Goal: Task Accomplishment & Management: Manage account settings

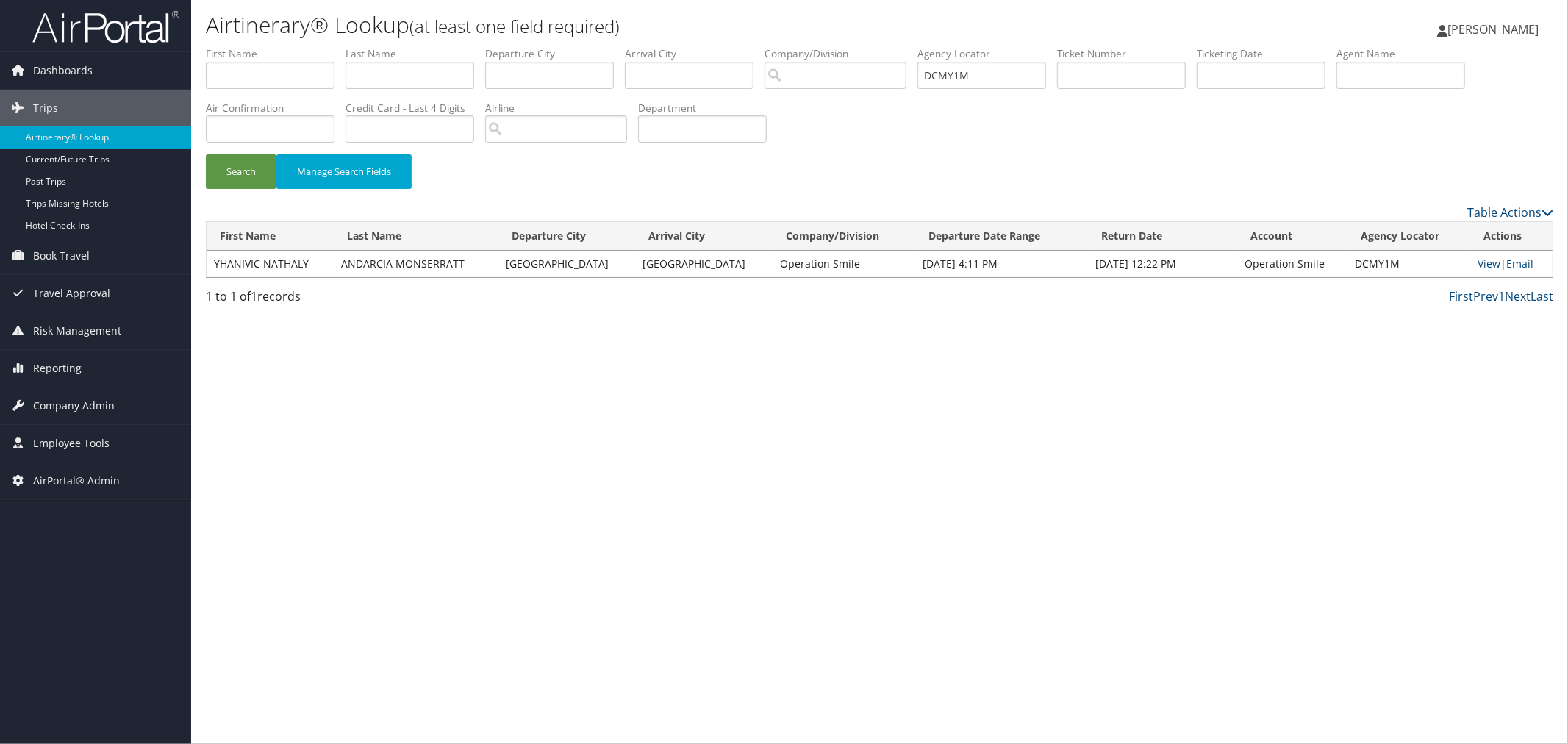
click at [525, 178] on div "Search Manage Search Fields" at bounding box center [880, 179] width 1369 height 49
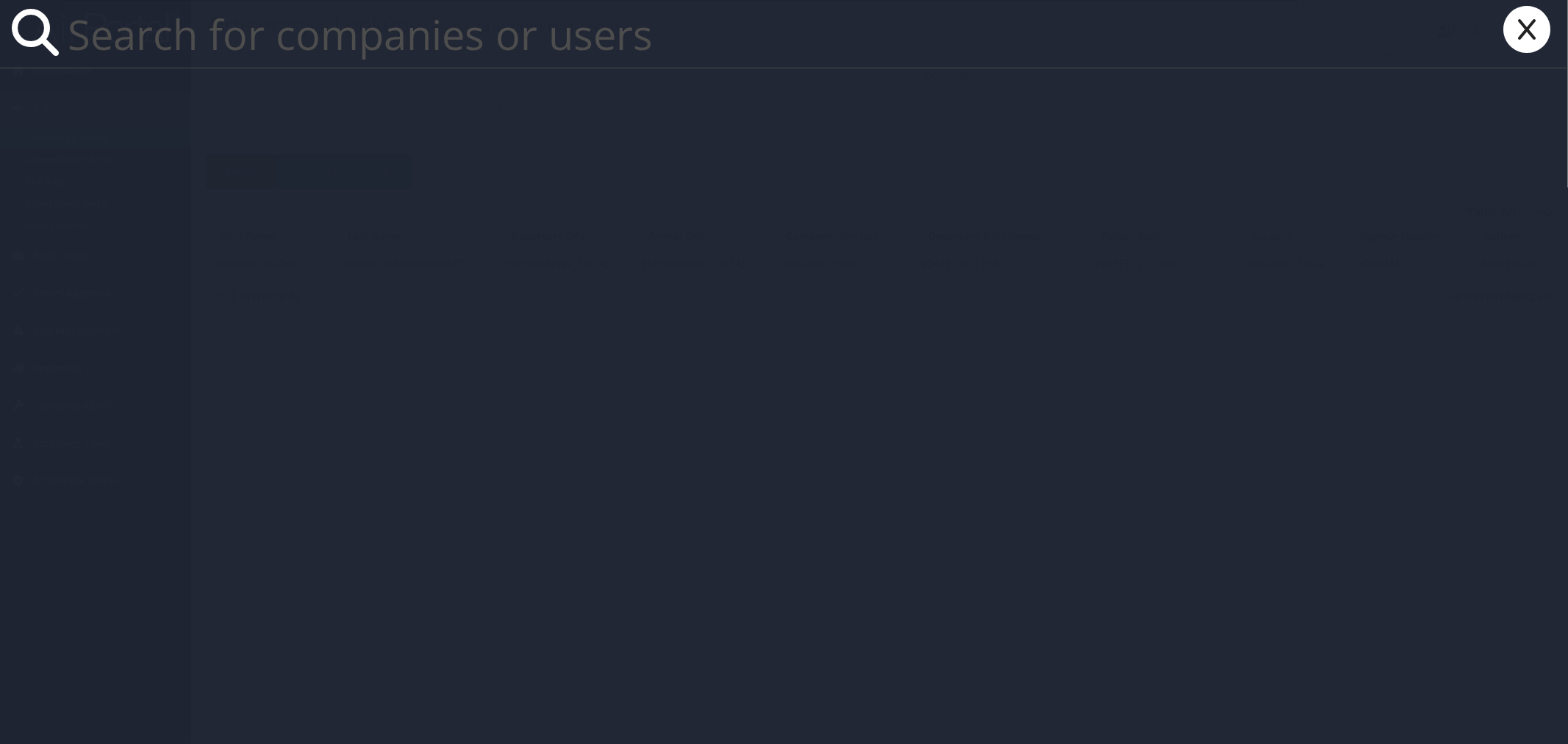
paste input "[EMAIL_ADDRESS][DOMAIN_NAME]"
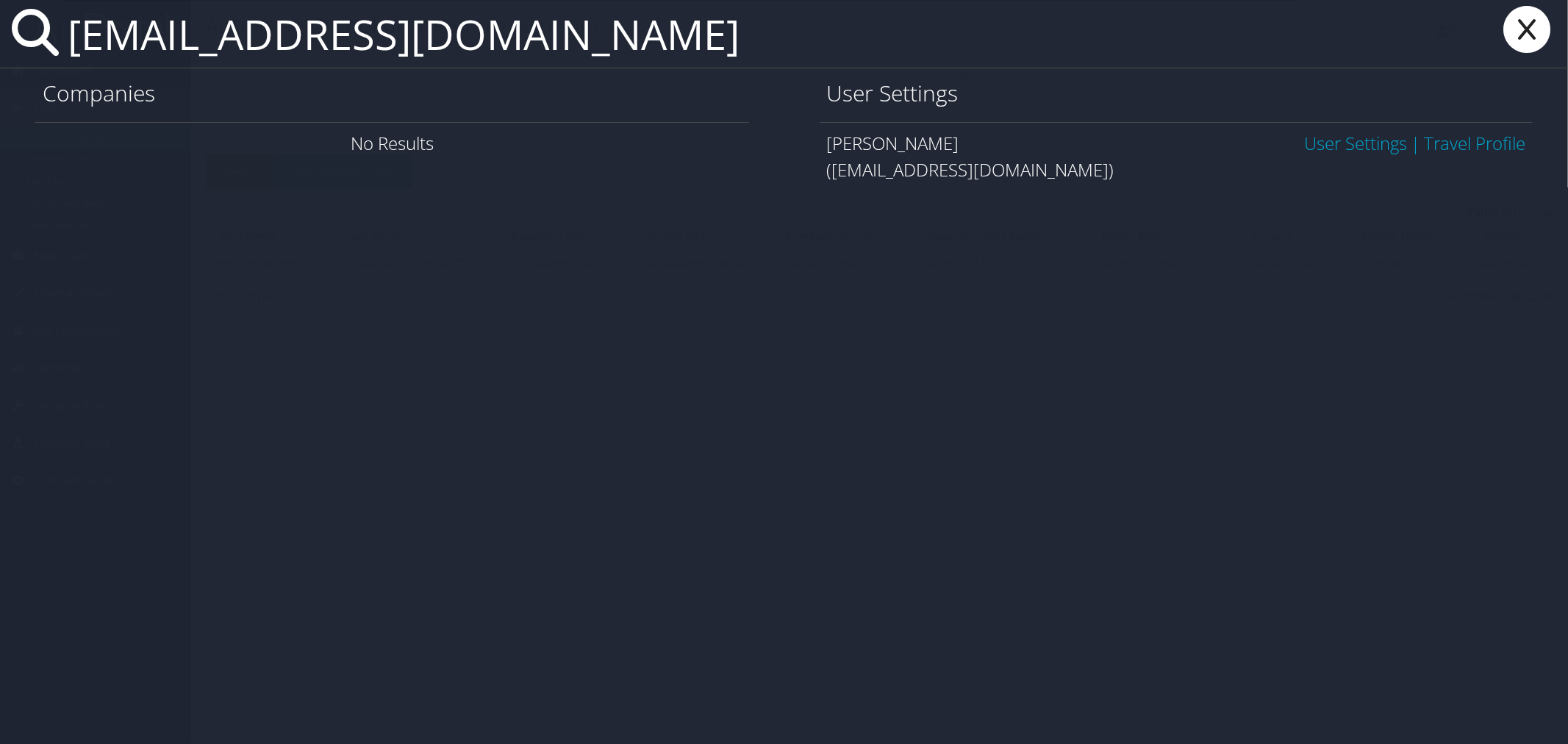
type input "[EMAIL_ADDRESS][DOMAIN_NAME]"
click at [1354, 143] on link "User Settings" at bounding box center [1356, 143] width 103 height 25
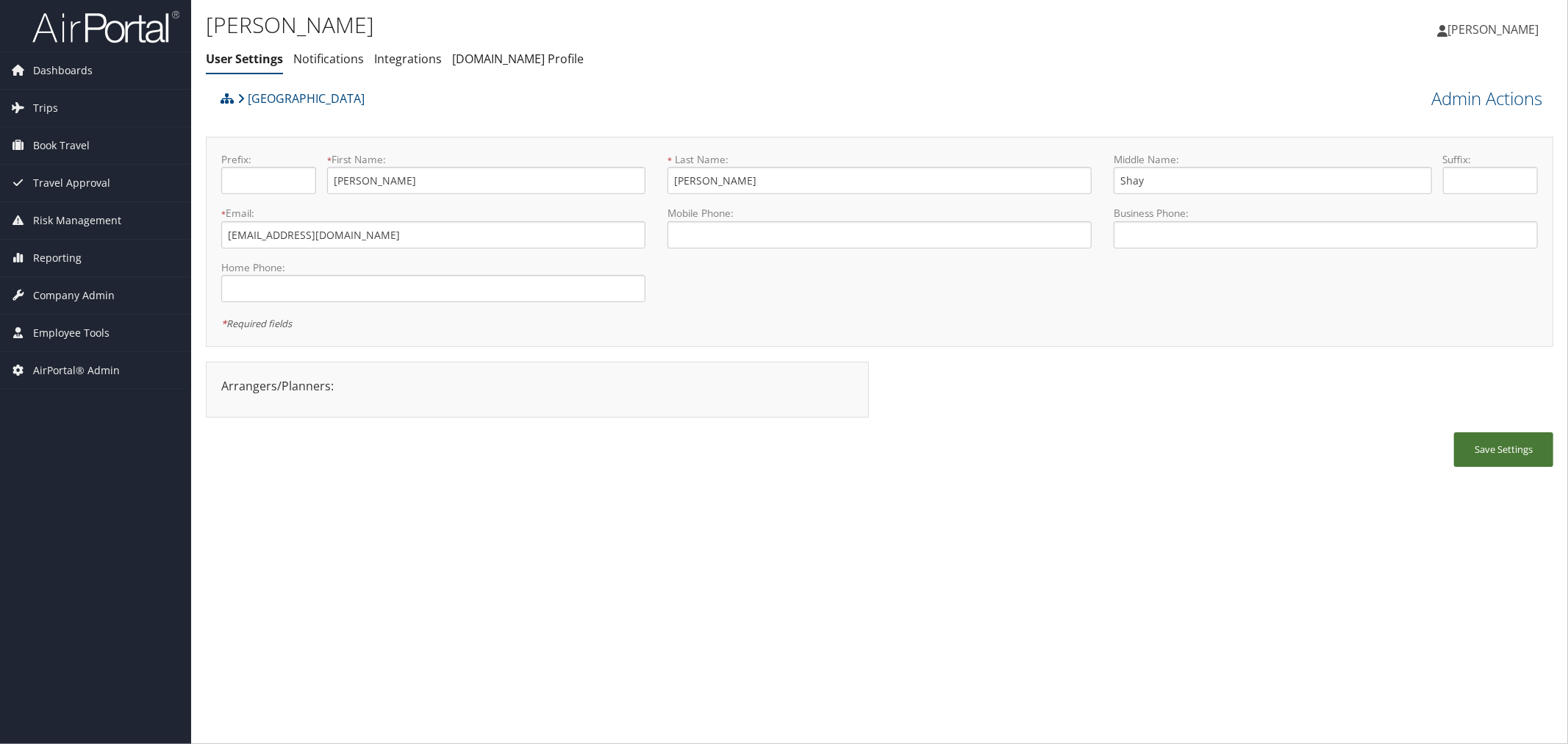
click at [1493, 441] on button "Save Settings" at bounding box center [1503, 449] width 99 height 35
click at [857, 99] on div "Abilene Christian University" at bounding box center [711, 103] width 989 height 39
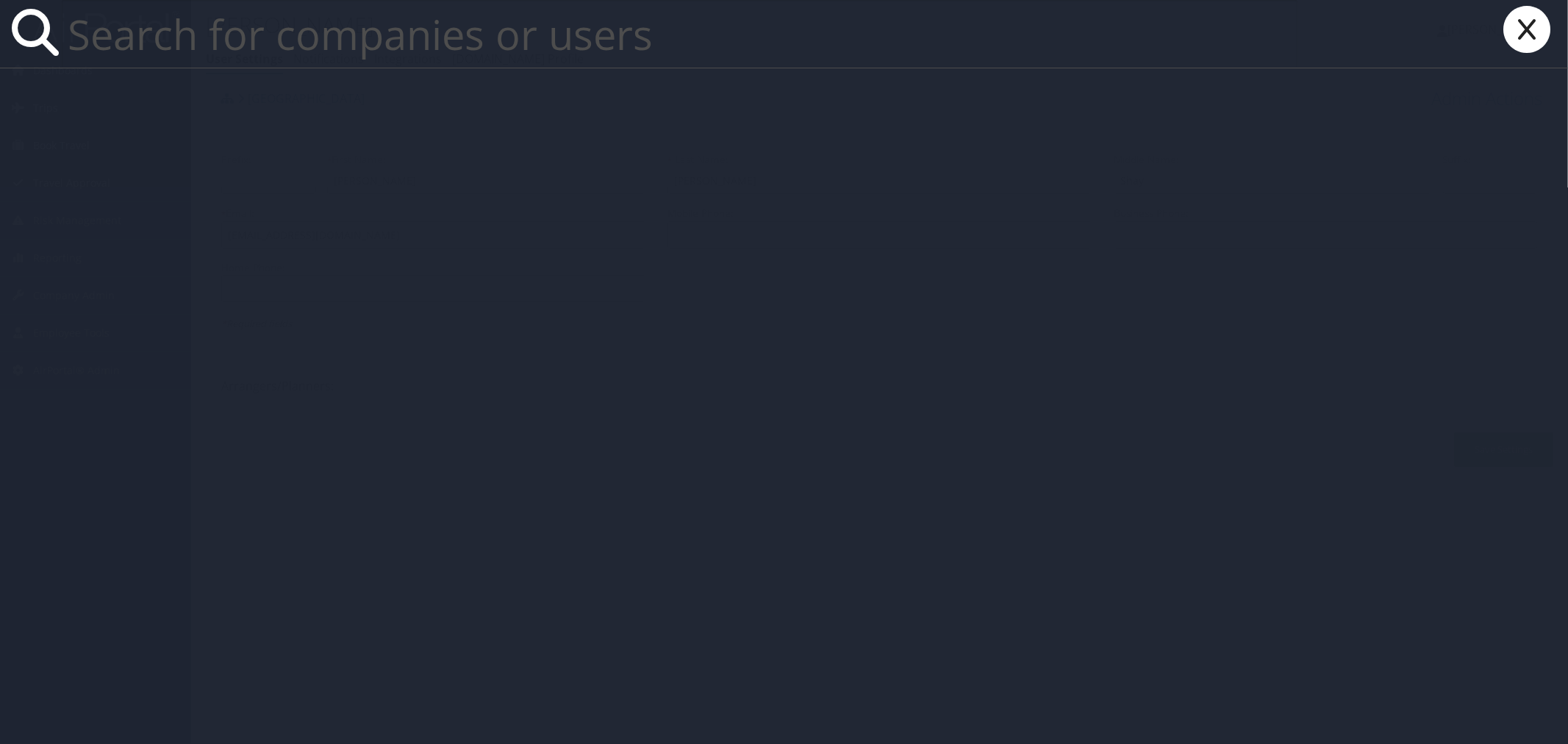
paste input "kmg10b@acu.edu"
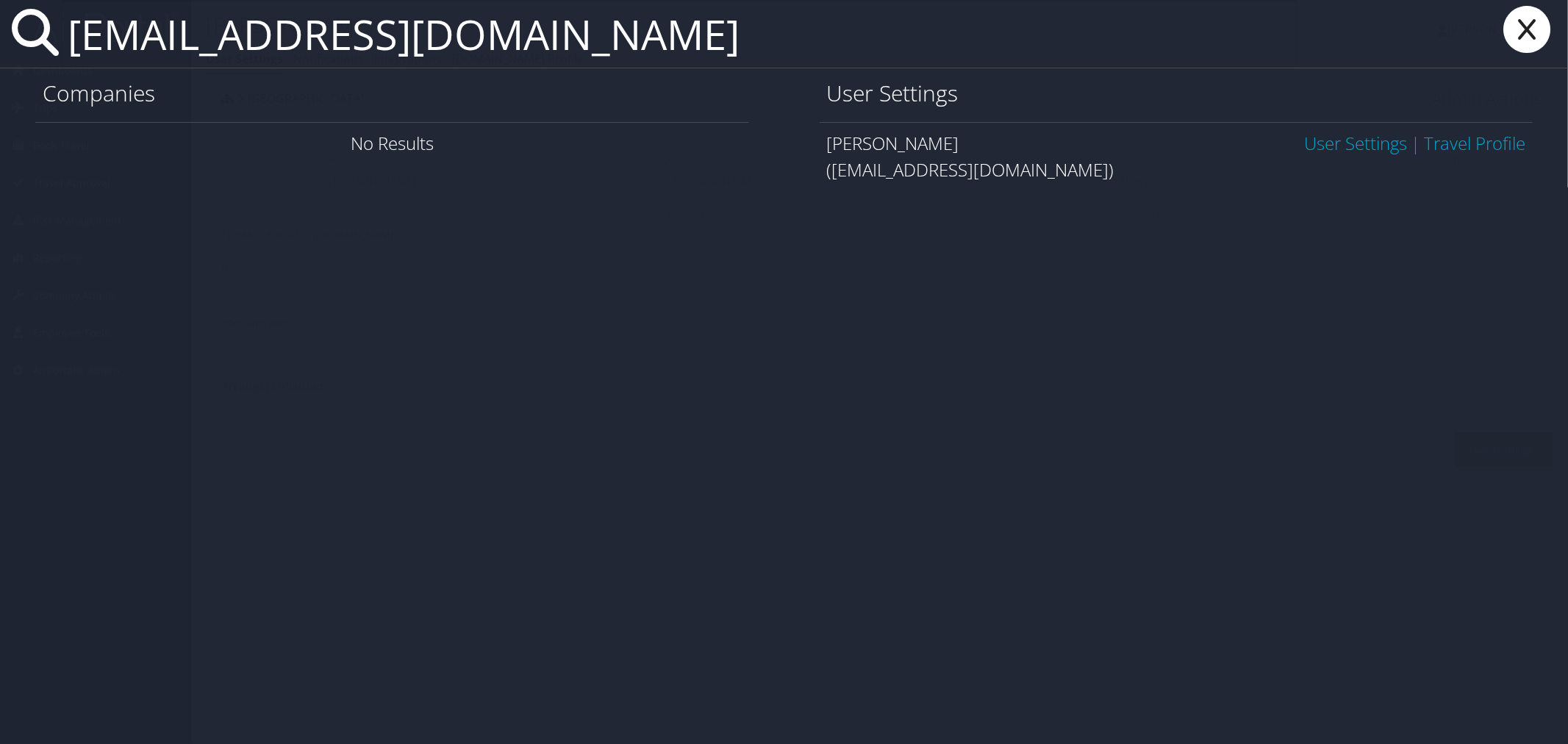
type input "kmg10b@acu.edu"
click at [1354, 138] on link "User Settings" at bounding box center [1356, 143] width 103 height 25
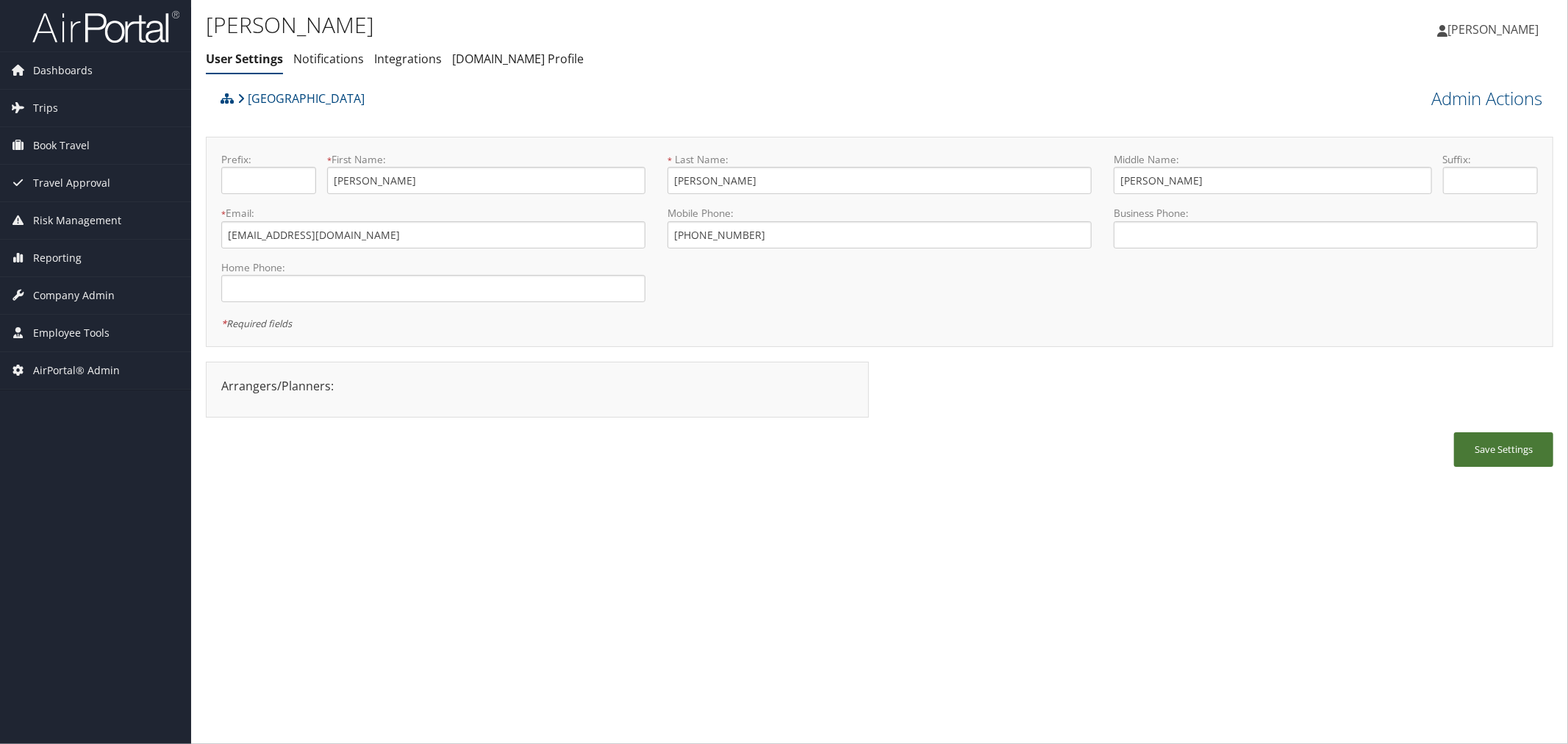
click at [1491, 444] on button "Save Settings" at bounding box center [1503, 449] width 99 height 35
drag, startPoint x: 438, startPoint y: 20, endPoint x: 405, endPoint y: 0, distance: 38.6
click at [438, 19] on h1 "Misty Looper" at bounding box center [654, 25] width 898 height 31
click at [526, 105] on div "Abilene Christian University" at bounding box center [711, 103] width 989 height 39
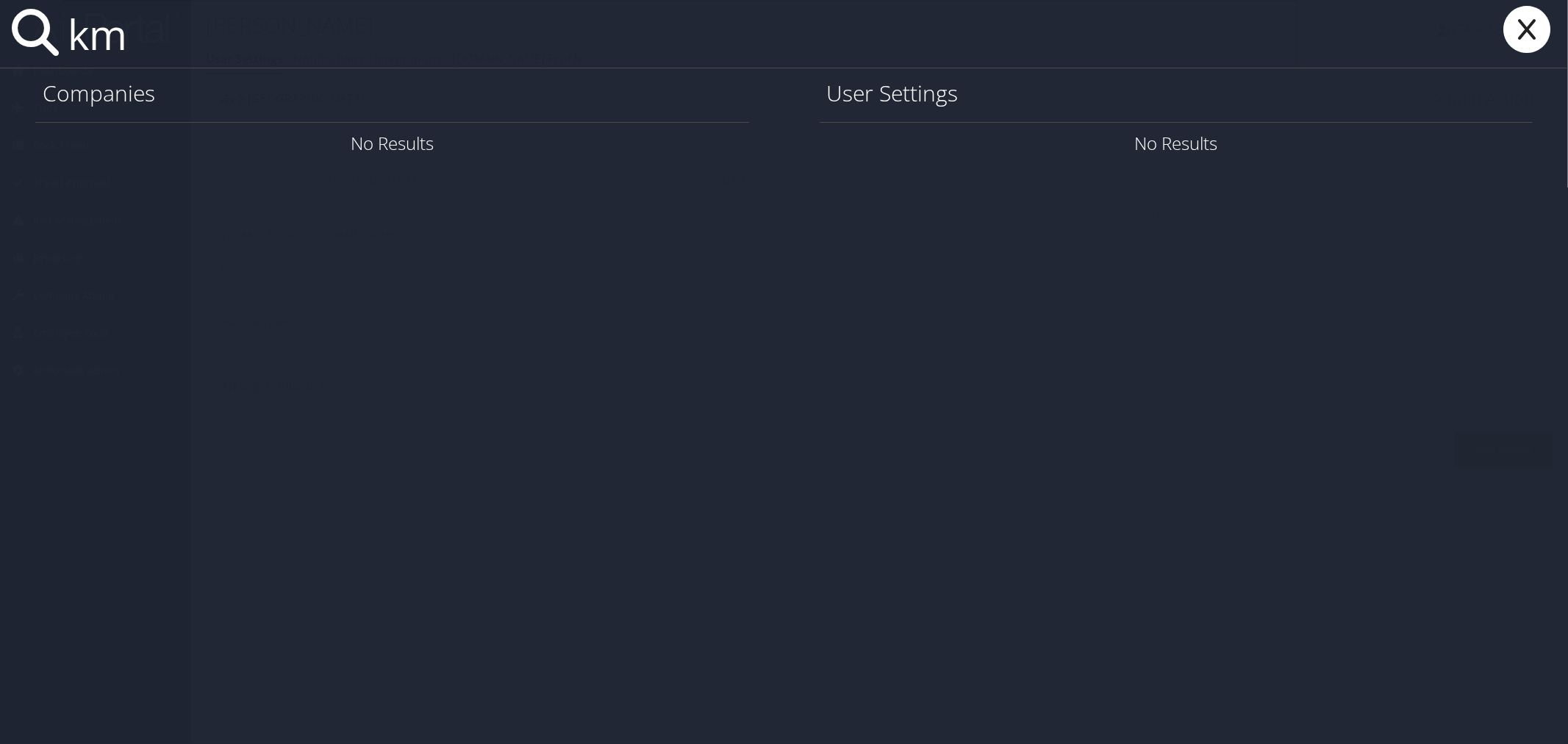
type input "k"
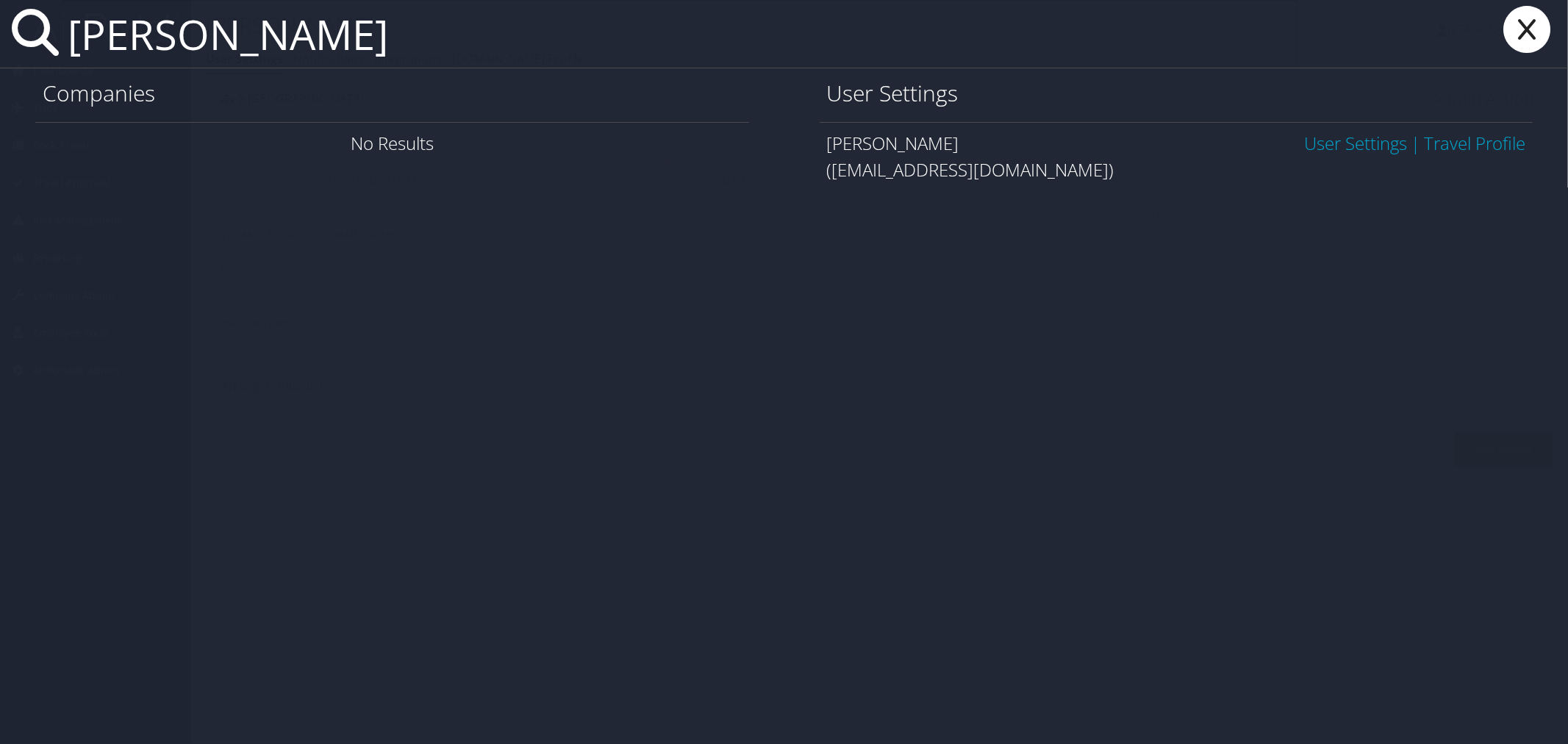
type input "kevin Irons"
click at [1327, 141] on link "User Settings" at bounding box center [1356, 143] width 103 height 25
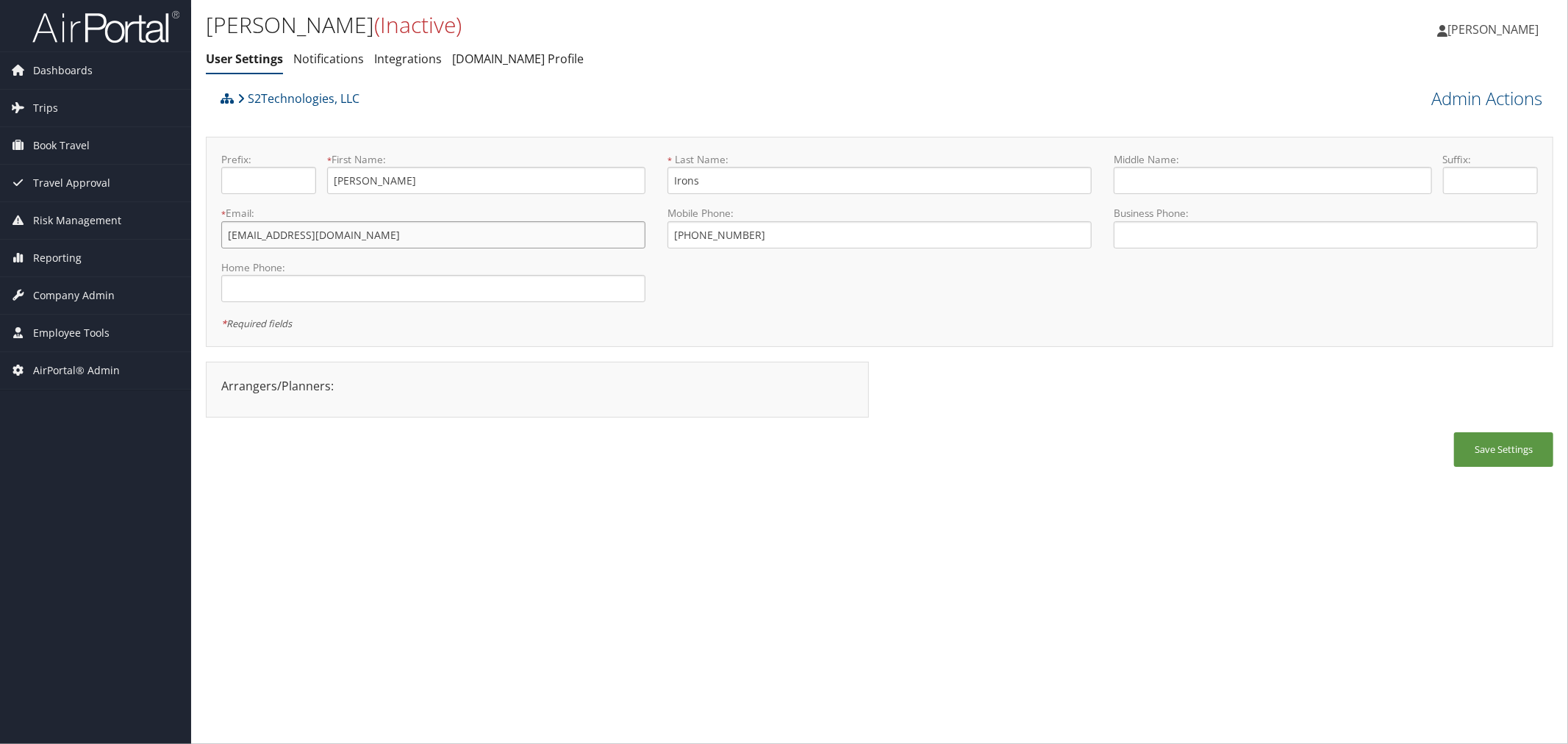
drag, startPoint x: 340, startPoint y: 237, endPoint x: 225, endPoint y: 239, distance: 115.0
click at [225, 239] on input "[EMAIL_ADDRESS][DOMAIN_NAME]" at bounding box center [433, 235] width 424 height 27
click at [347, 235] on input "[EMAIL_ADDRESS][DOMAIN_NAME]" at bounding box center [433, 235] width 424 height 27
drag, startPoint x: 347, startPoint y: 235, endPoint x: 171, endPoint y: 237, distance: 176.0
click at [171, 237] on div "Dashboards AirPortal 360™ (Manager) AirPortal 360™ (Agent) My Travel Dashboard …" at bounding box center [784, 372] width 1568 height 744
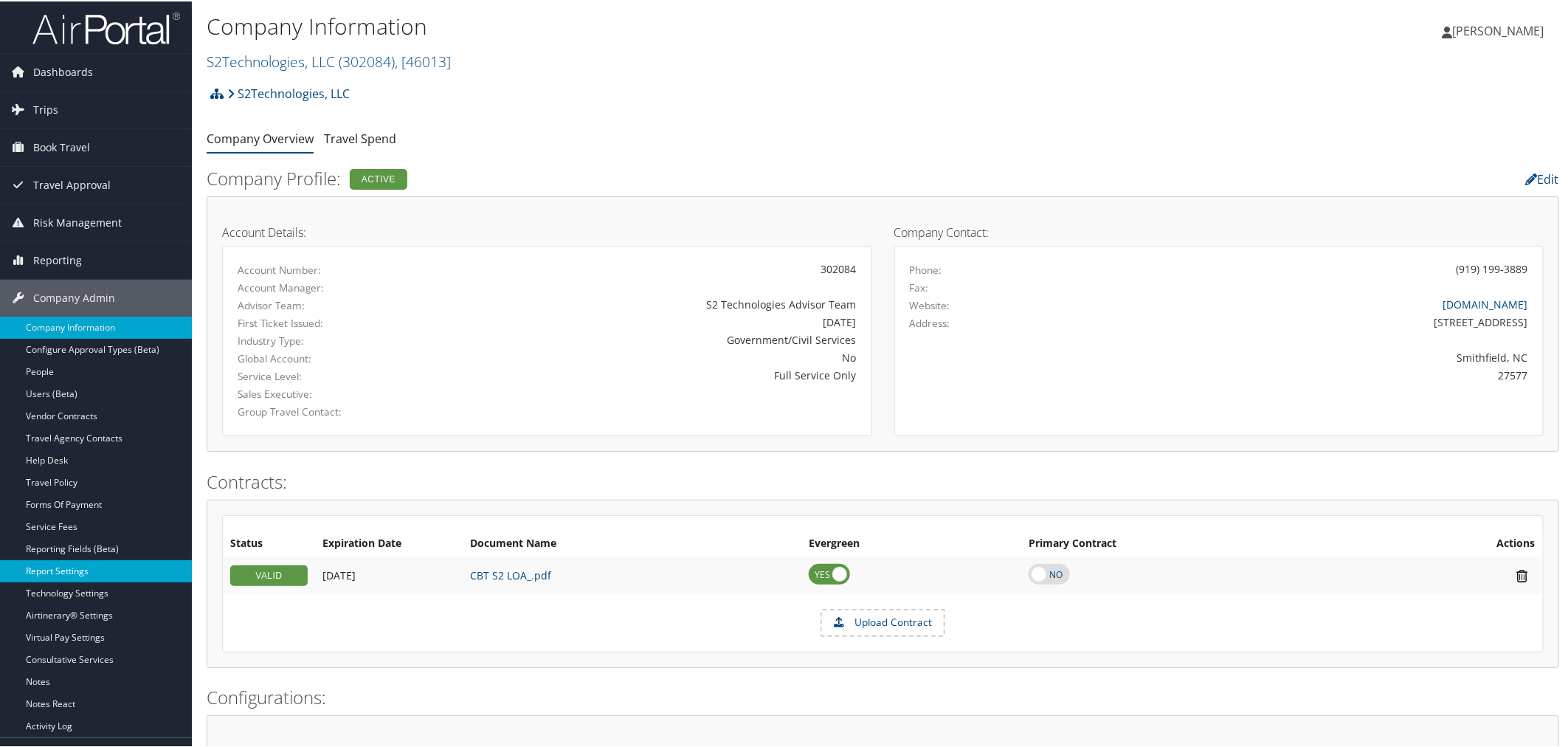
click at [61, 572] on link "Report Settings" at bounding box center [96, 570] width 192 height 22
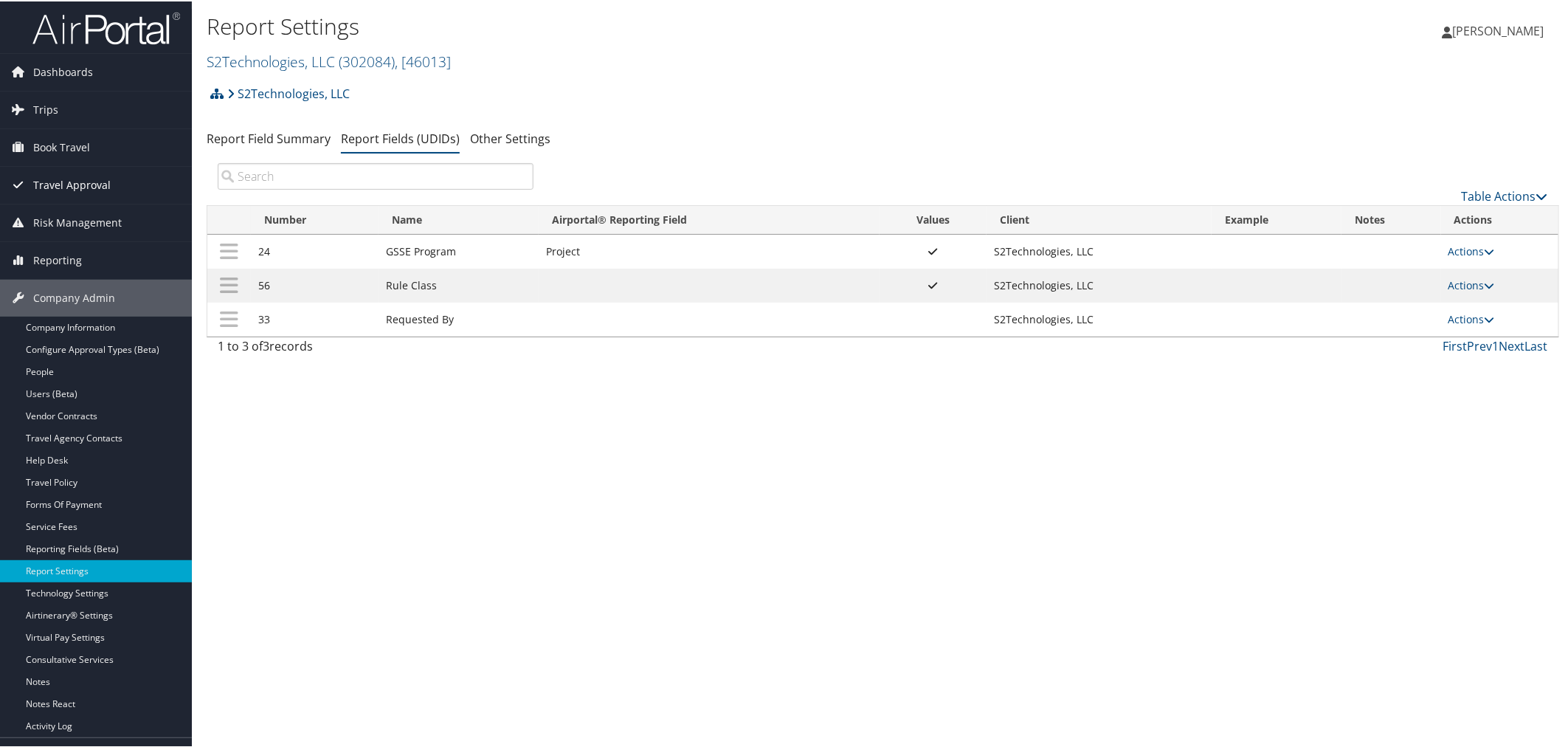
click at [56, 183] on span "Travel Approval" at bounding box center [72, 184] width 77 height 37
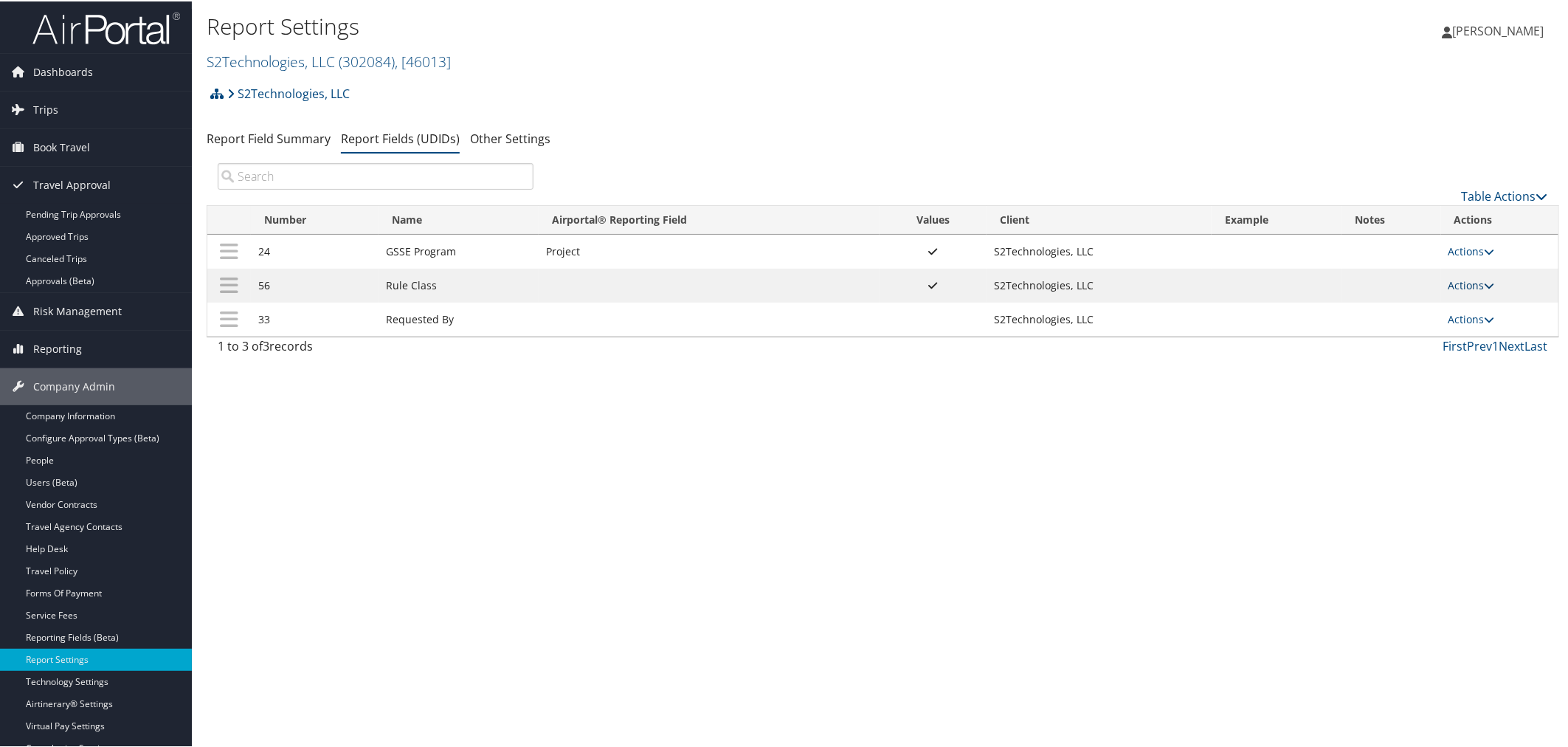
click at [1471, 286] on link "Actions" at bounding box center [1471, 283] width 47 height 14
click at [1447, 305] on link "Update Report Field Values" at bounding box center [1409, 307] width 159 height 25
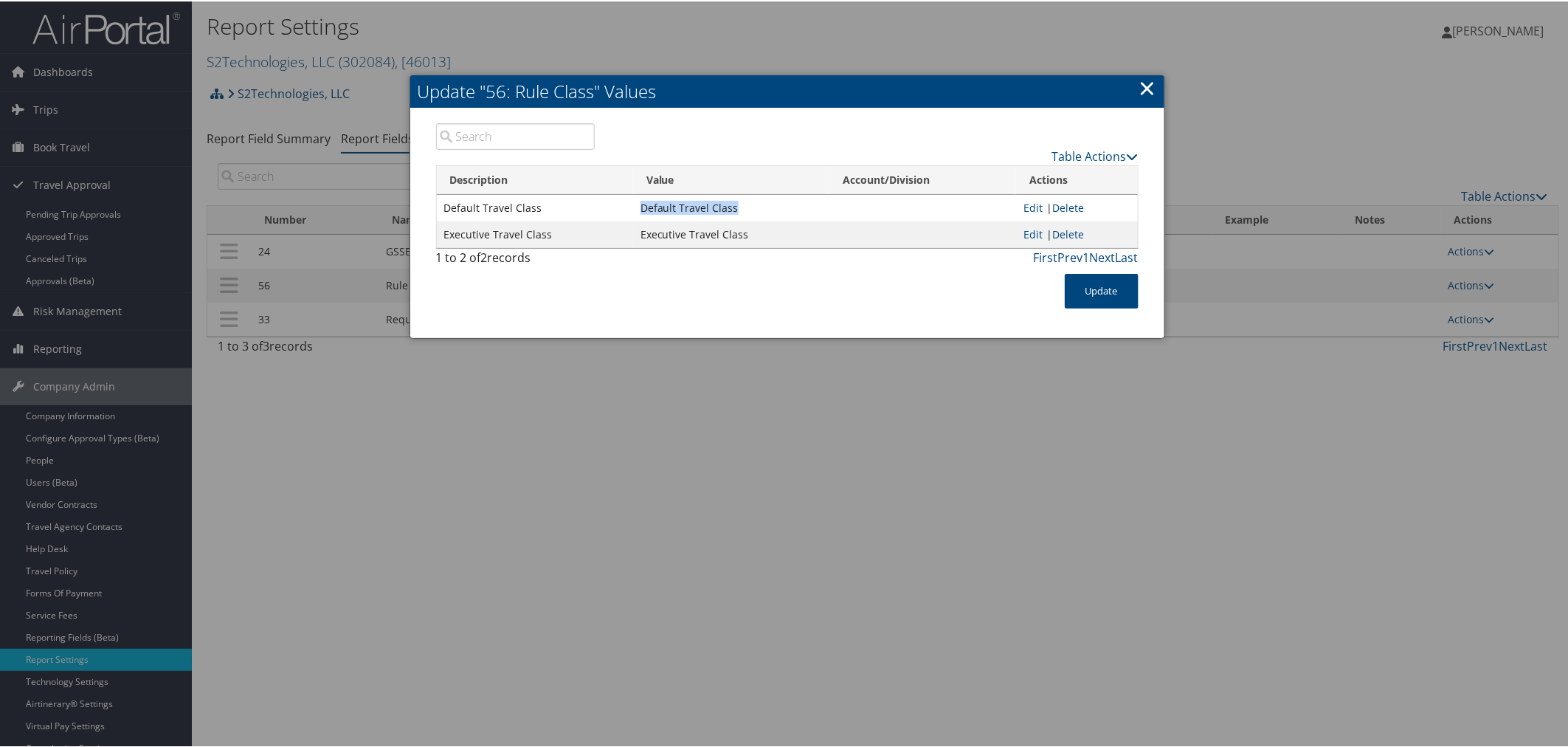
drag, startPoint x: 734, startPoint y: 204, endPoint x: 636, endPoint y: 207, distance: 98.0
click at [636, 207] on td "Default Travel Class" at bounding box center [732, 206] width 197 height 27
copy td "Default Travel Class"
click at [1140, 85] on link "×" at bounding box center [1148, 86] width 17 height 29
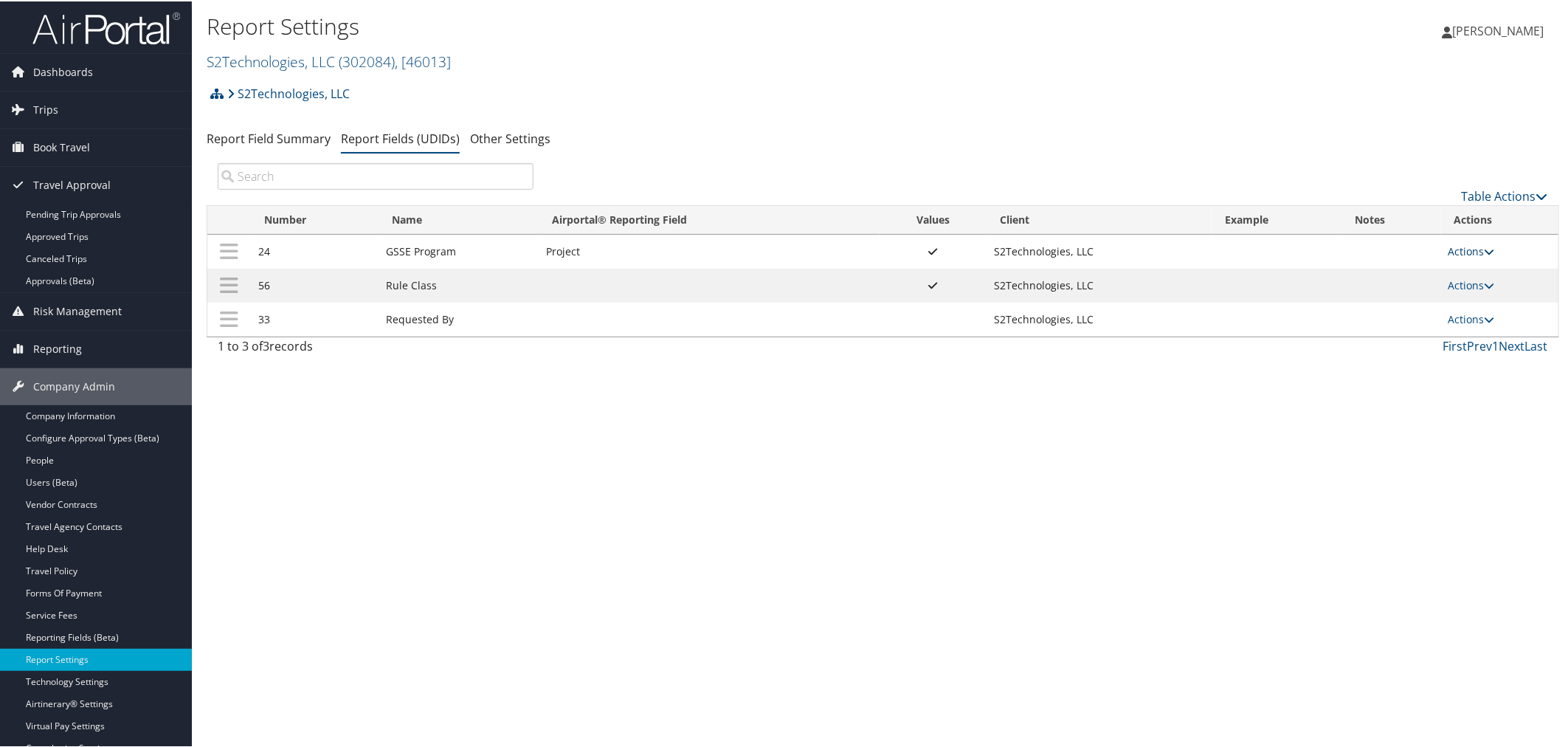
click at [1474, 245] on link "Actions" at bounding box center [1471, 249] width 47 height 14
click at [1436, 321] on link "Edit" at bounding box center [1409, 323] width 159 height 25
select select "22"
select select "both"
select select "profiled"
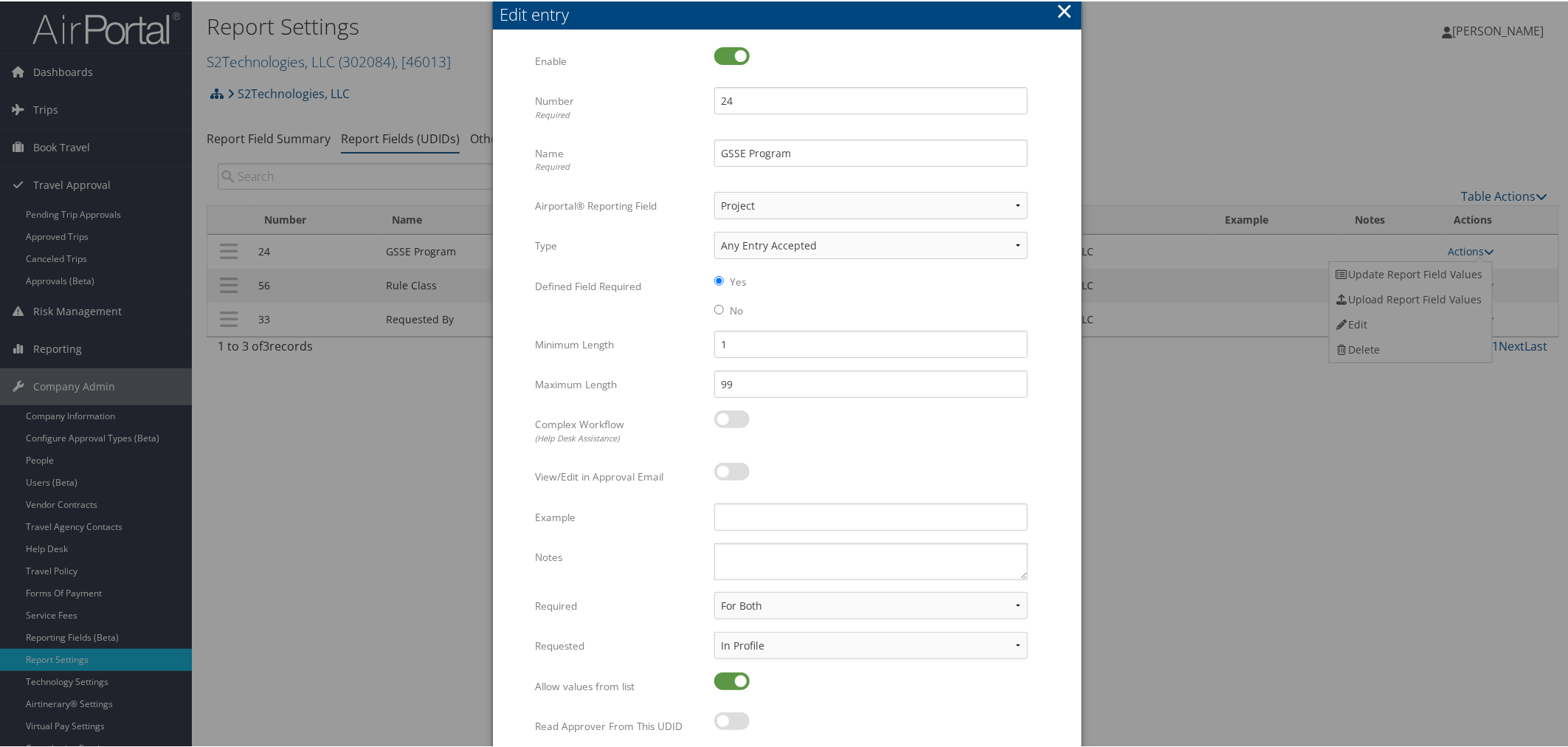
click at [1060, 13] on button "×" at bounding box center [1064, 9] width 17 height 29
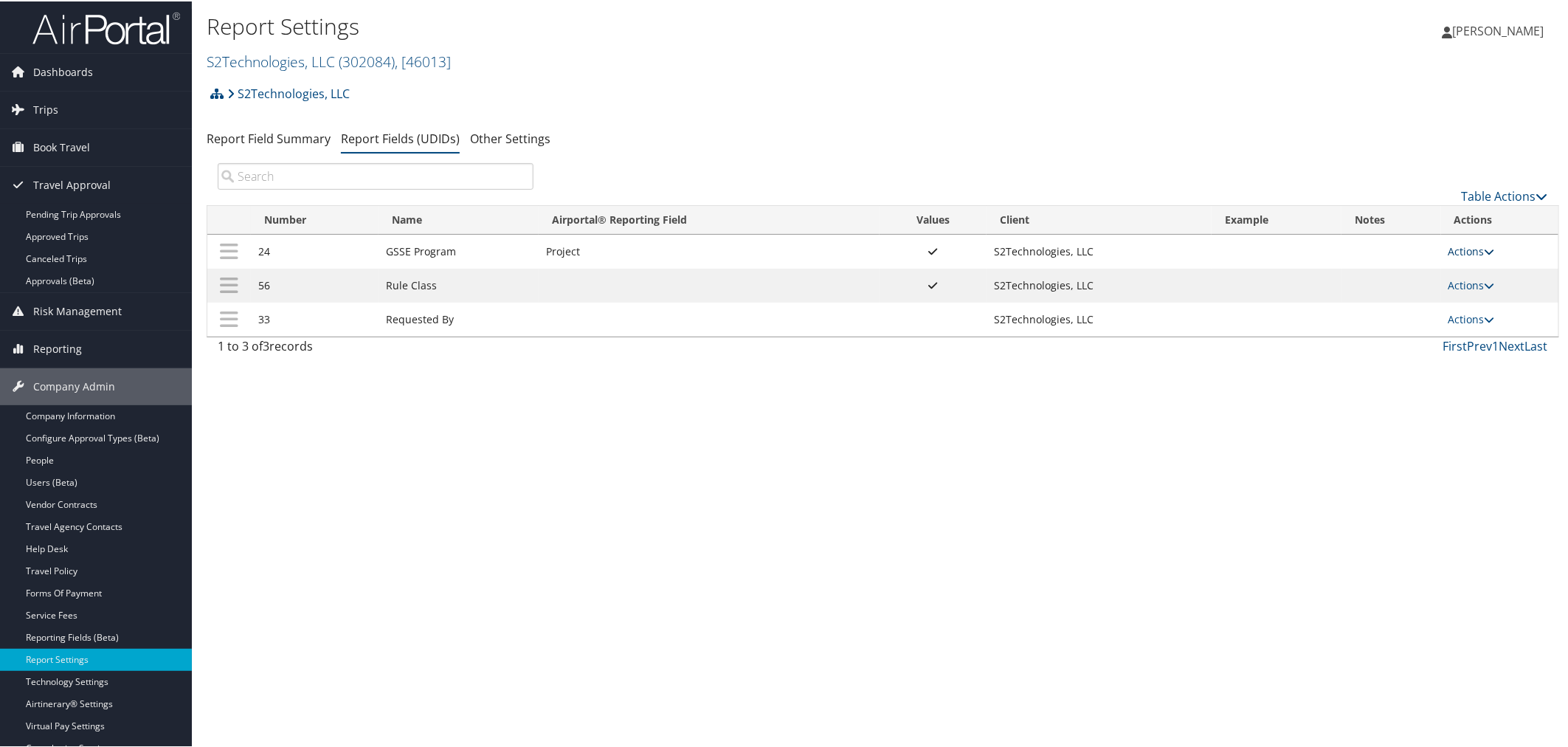
click at [1463, 251] on link "Actions" at bounding box center [1471, 249] width 47 height 14
click at [1392, 280] on link "Update Report Field Values" at bounding box center [1409, 272] width 159 height 25
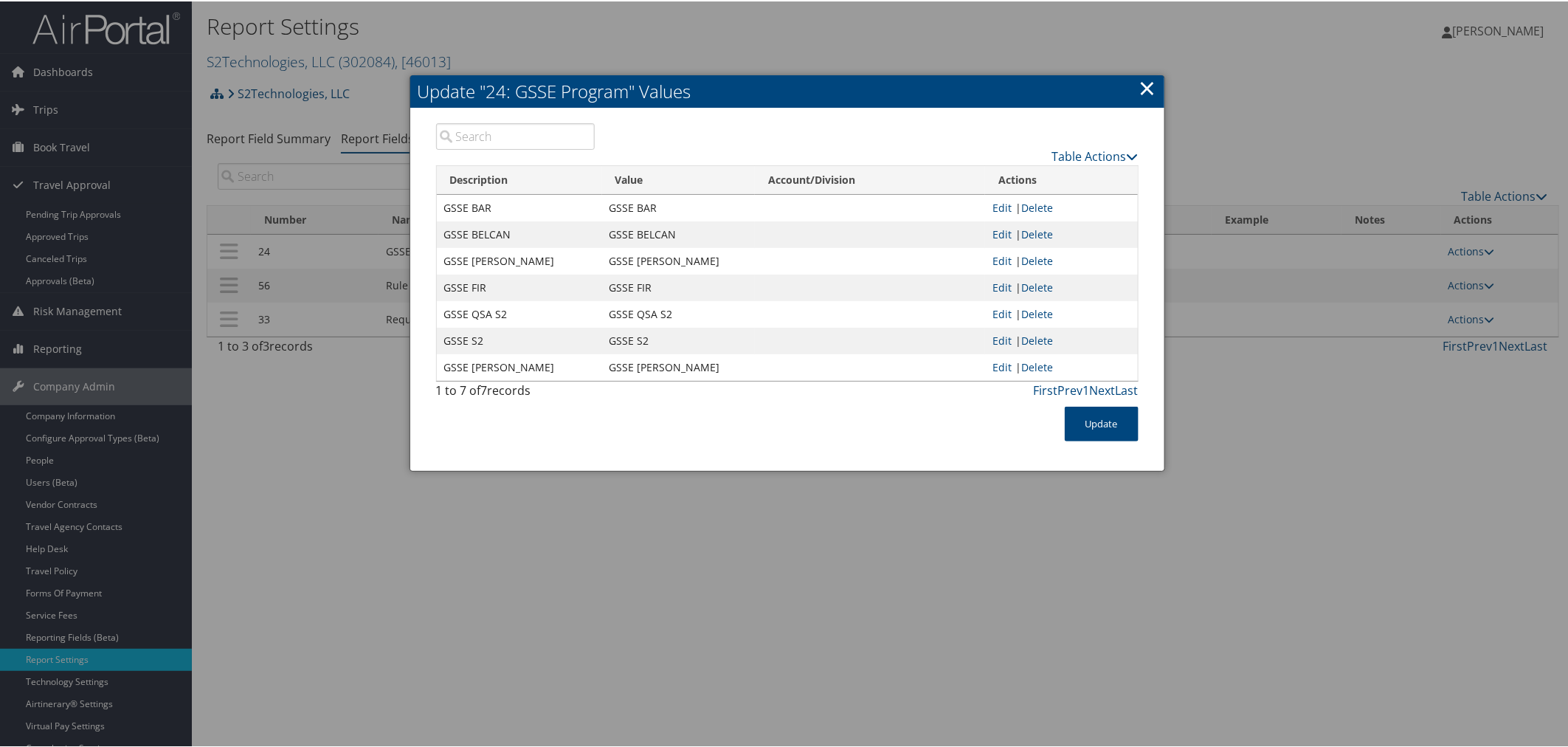
click at [1152, 85] on link "×" at bounding box center [1148, 86] width 17 height 29
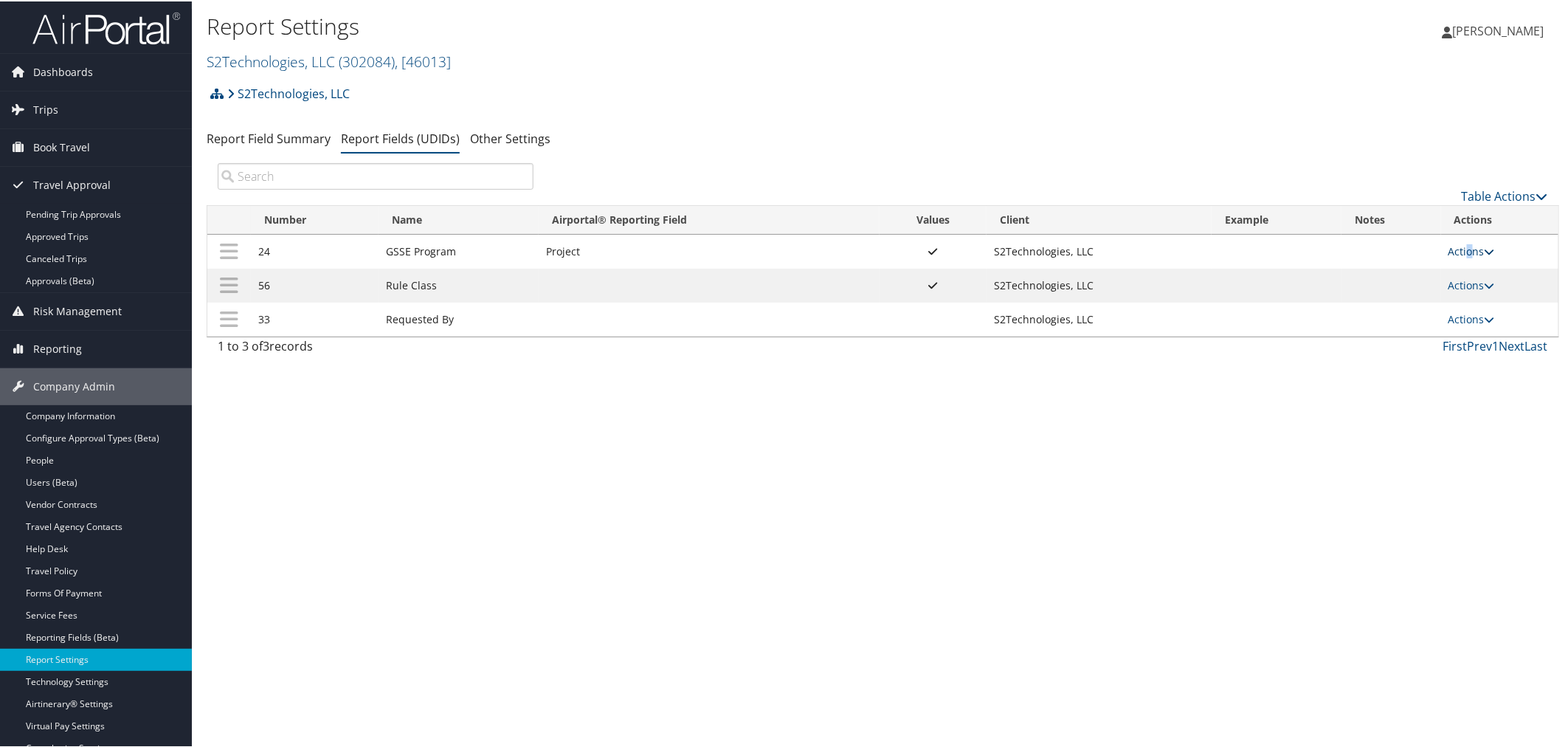
click at [1464, 248] on link "Actions" at bounding box center [1471, 249] width 47 height 14
click at [1389, 321] on link "Edit" at bounding box center [1409, 323] width 159 height 25
select select "22"
select select "both"
select select "profiled"
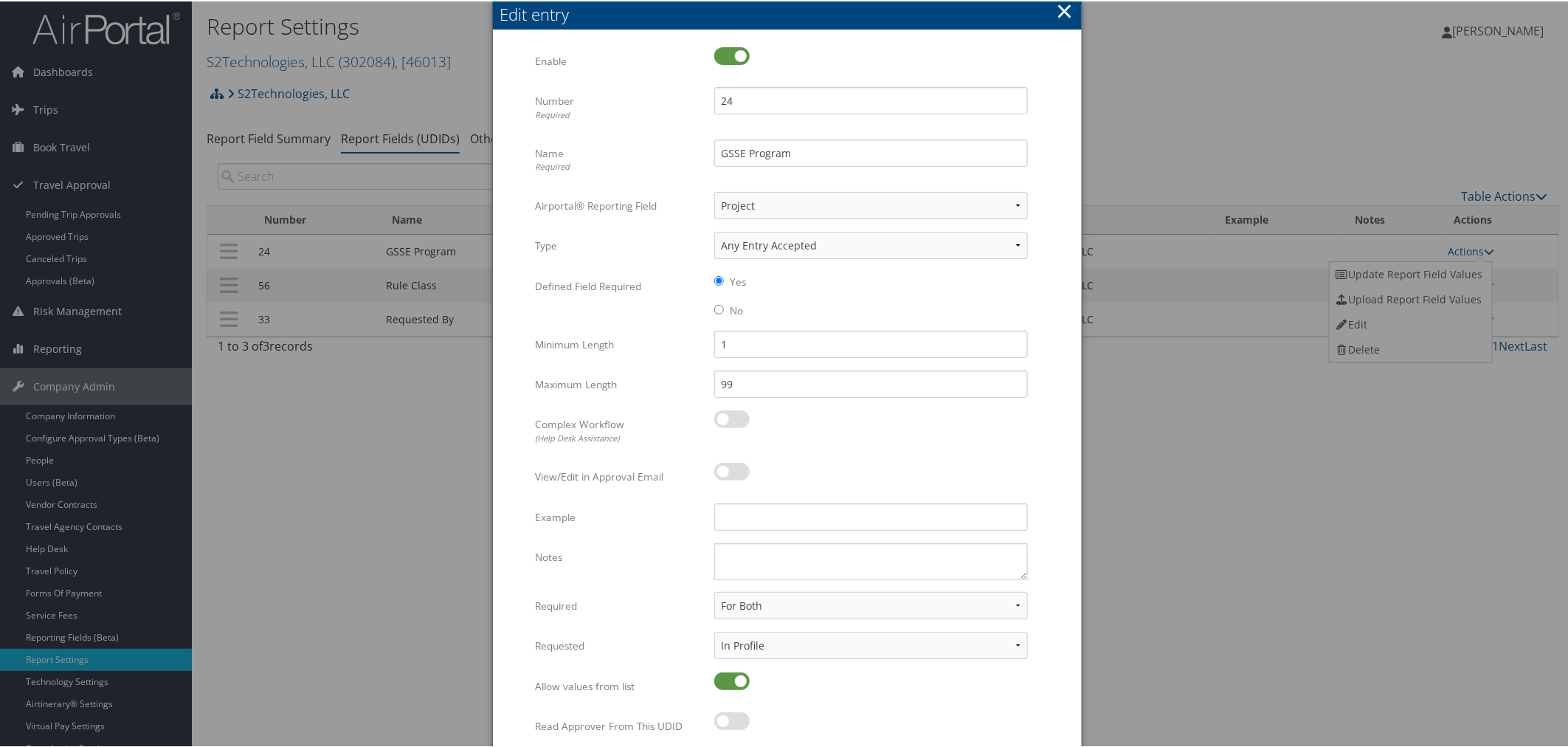
click at [1061, 13] on button "×" at bounding box center [1064, 9] width 17 height 29
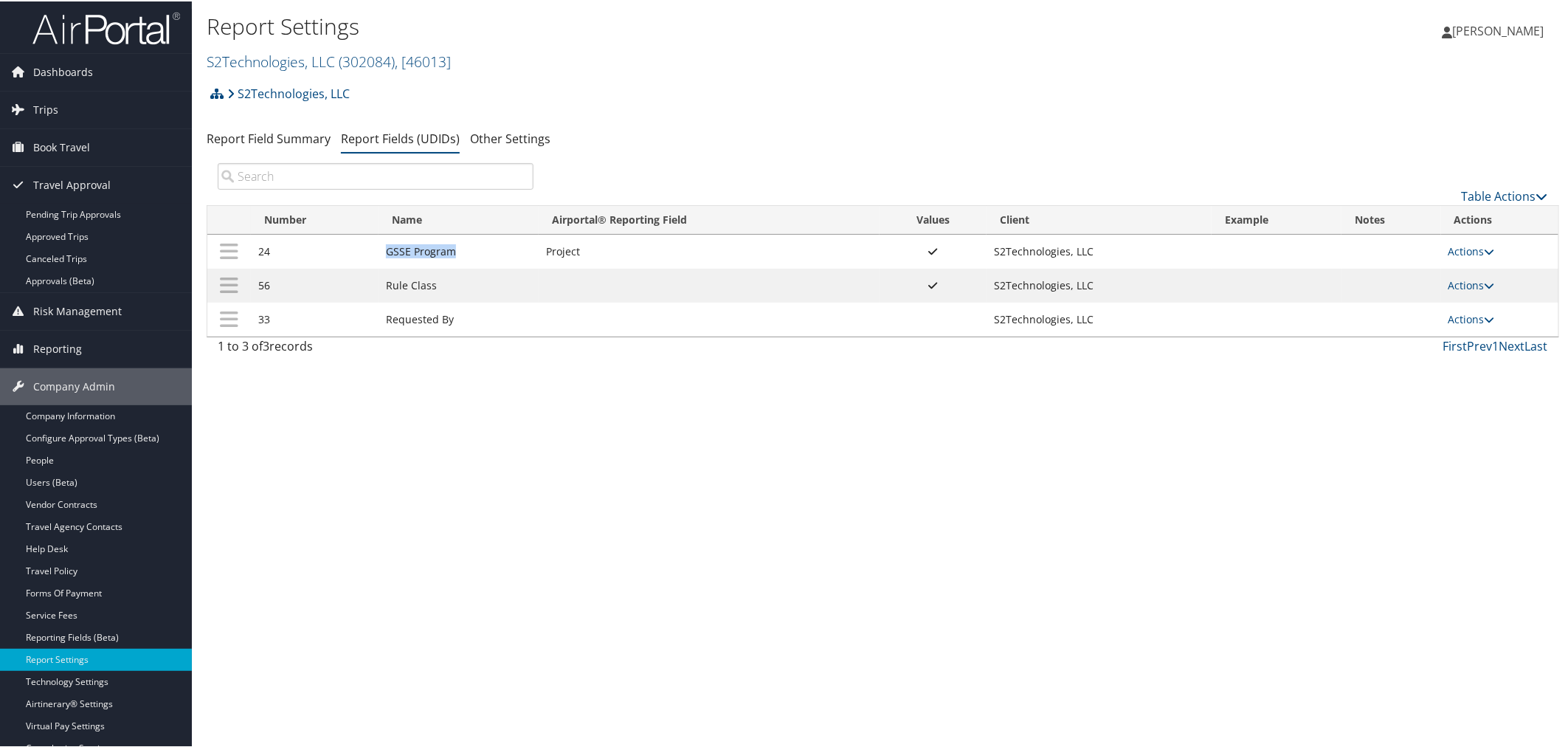
drag, startPoint x: 458, startPoint y: 246, endPoint x: 385, endPoint y: 248, distance: 73.0
click at [385, 248] on td "GSSE Program" at bounding box center [459, 250] width 160 height 34
copy td "GSSE Program"
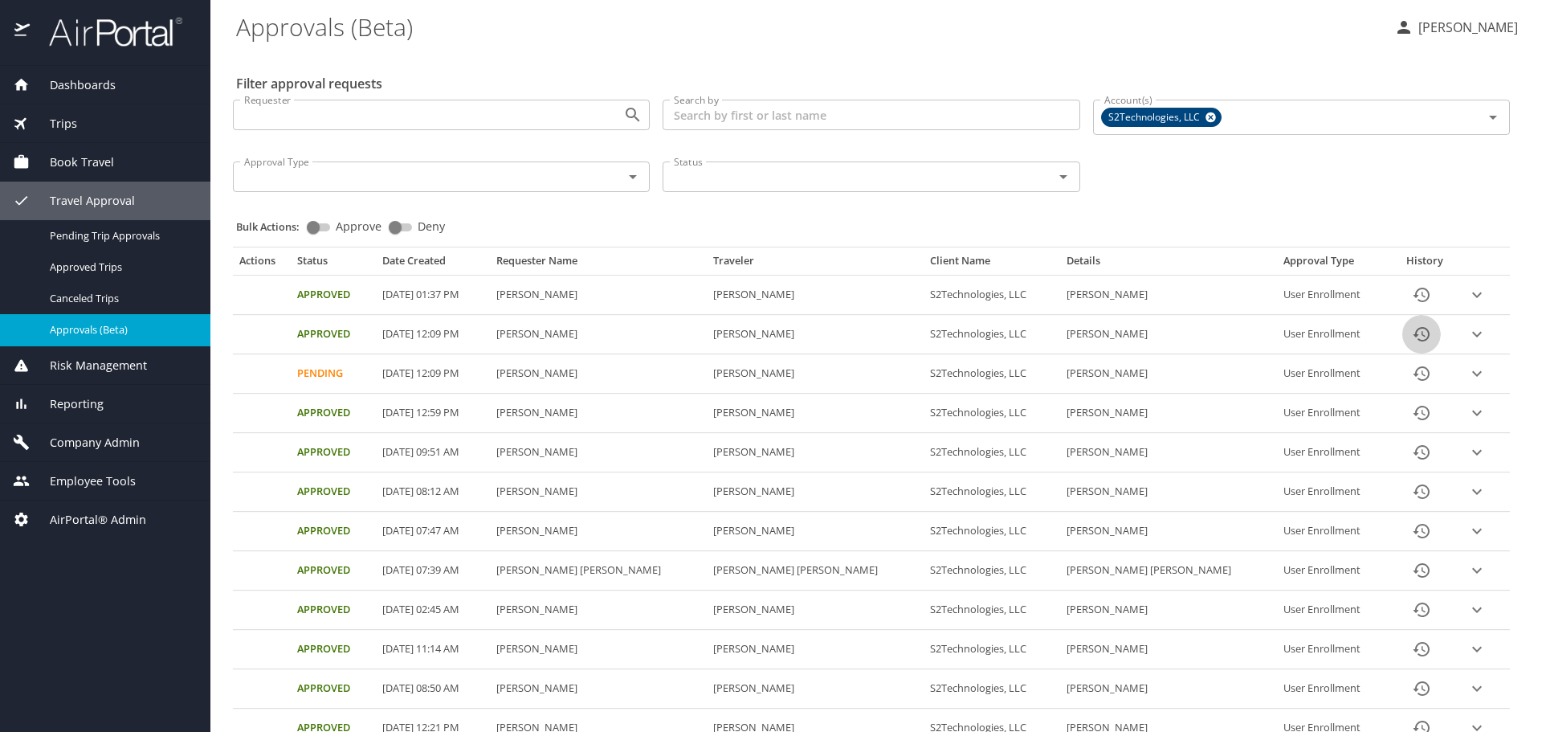
click at [1413, 339] on icon "History" at bounding box center [1421, 334] width 16 height 14
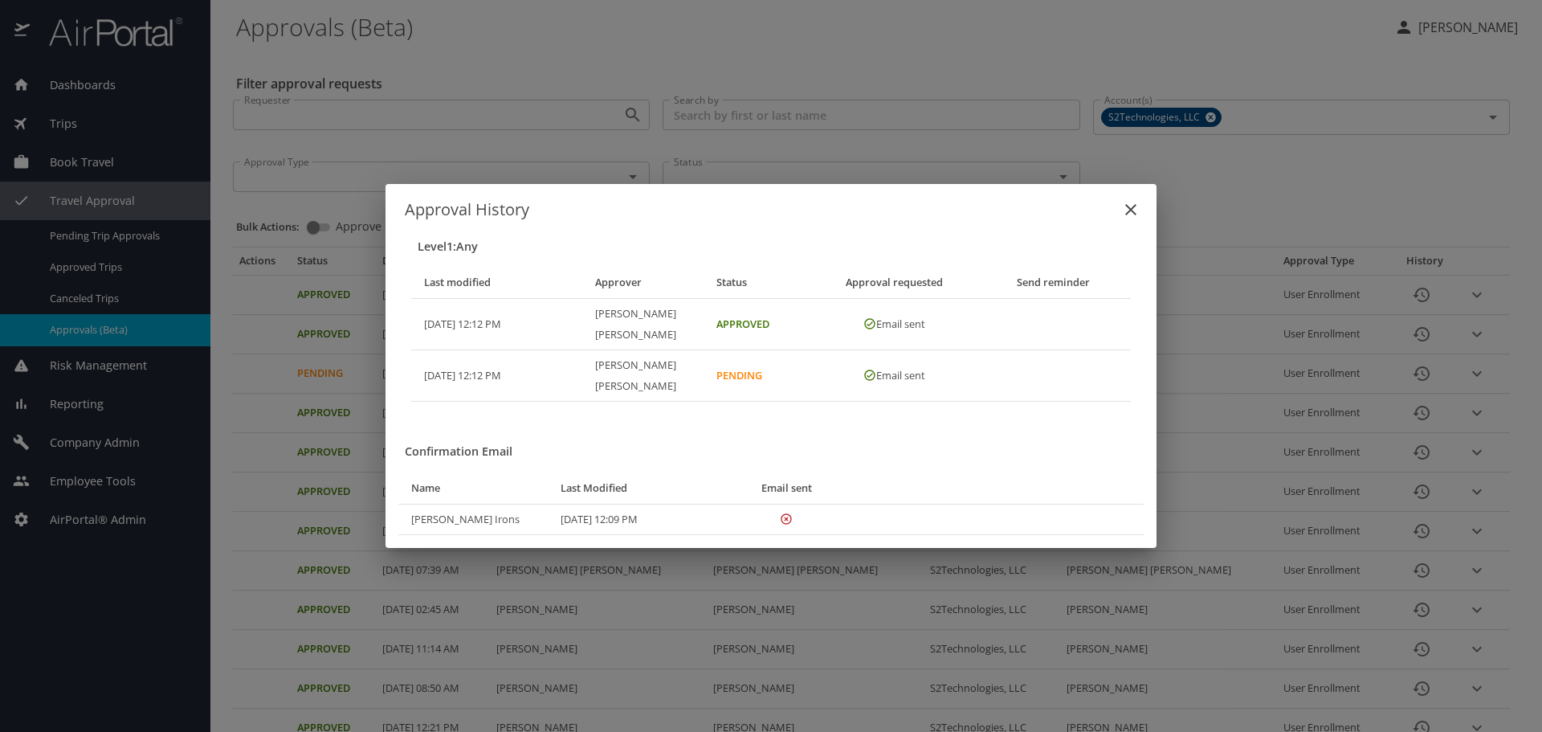
click at [1461, 335] on div "Approval History Level 1 : Any Last modified Approver Status Approval requested…" at bounding box center [771, 366] width 1542 height 732
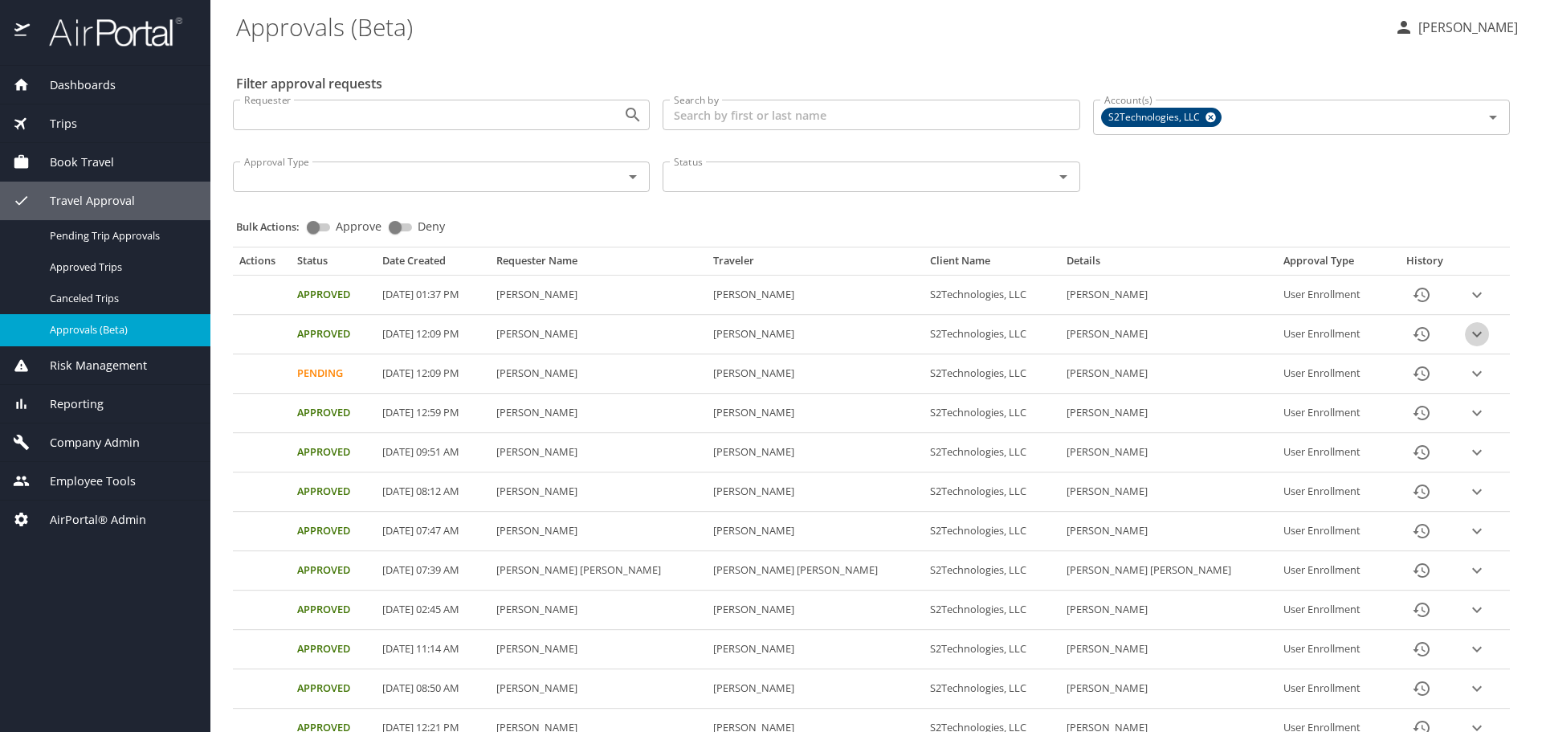
click at [1467, 335] on icon "expand row" at bounding box center [1476, 333] width 19 height 19
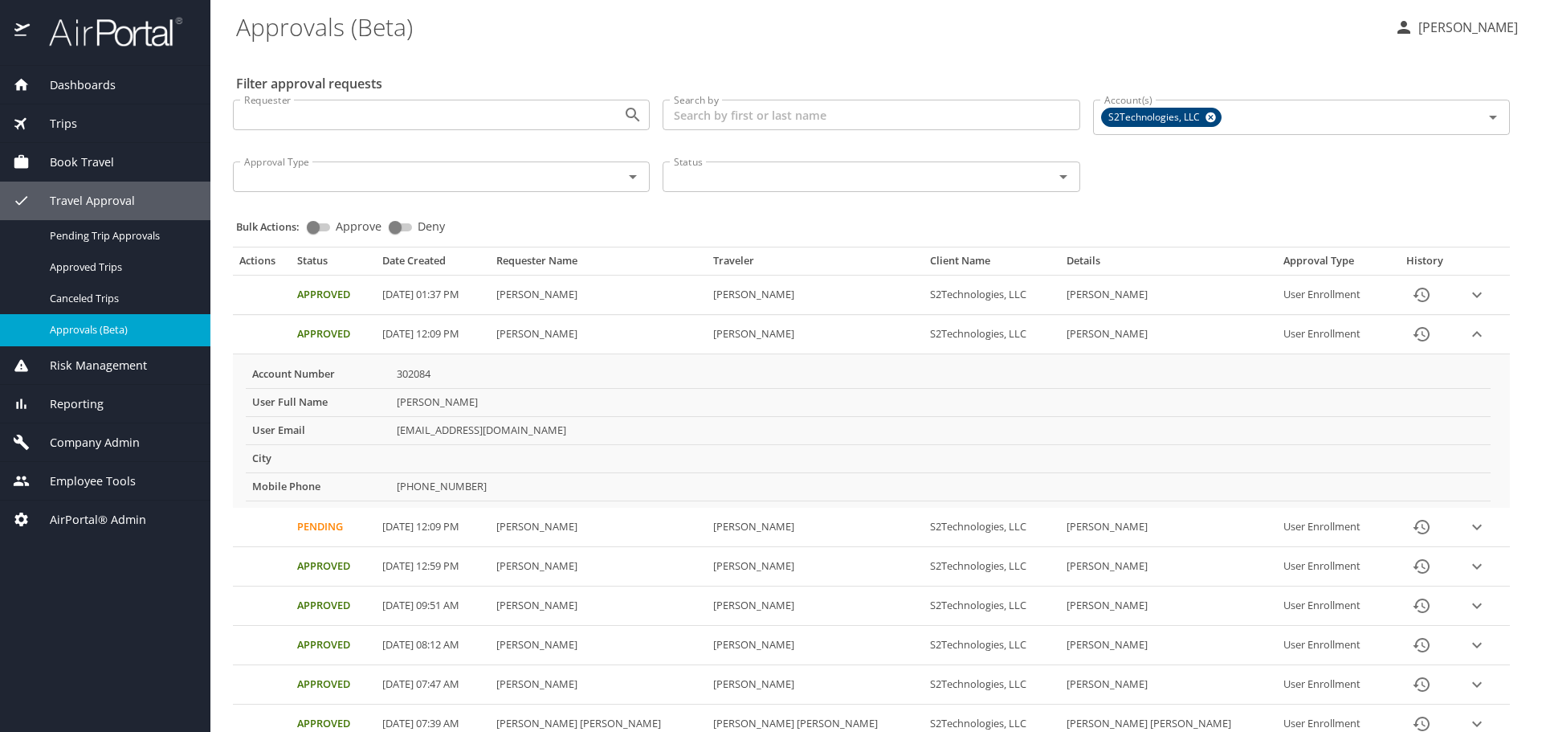
click at [1467, 335] on icon "expand row" at bounding box center [1476, 333] width 19 height 19
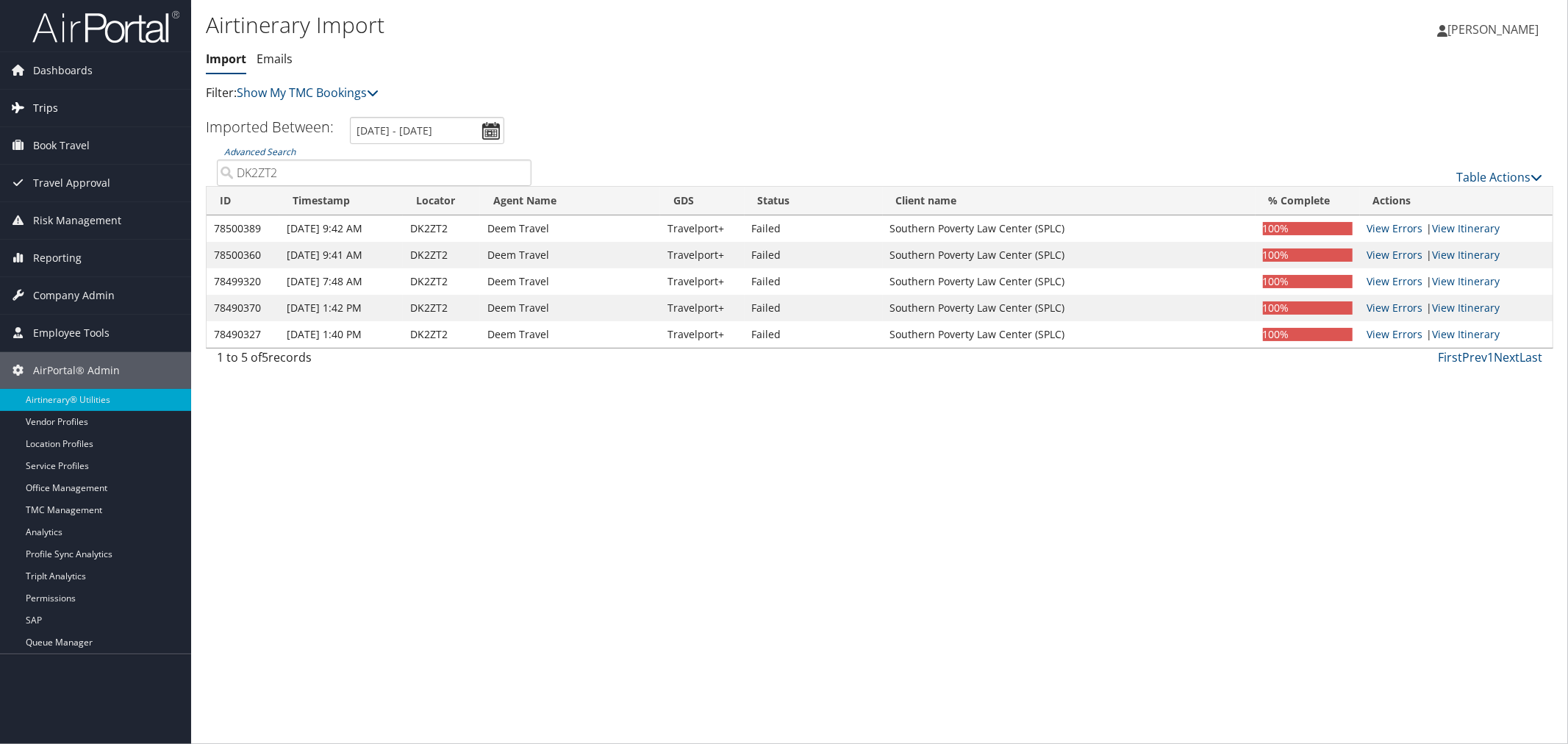
click at [48, 101] on span "Trips" at bounding box center [45, 108] width 25 height 37
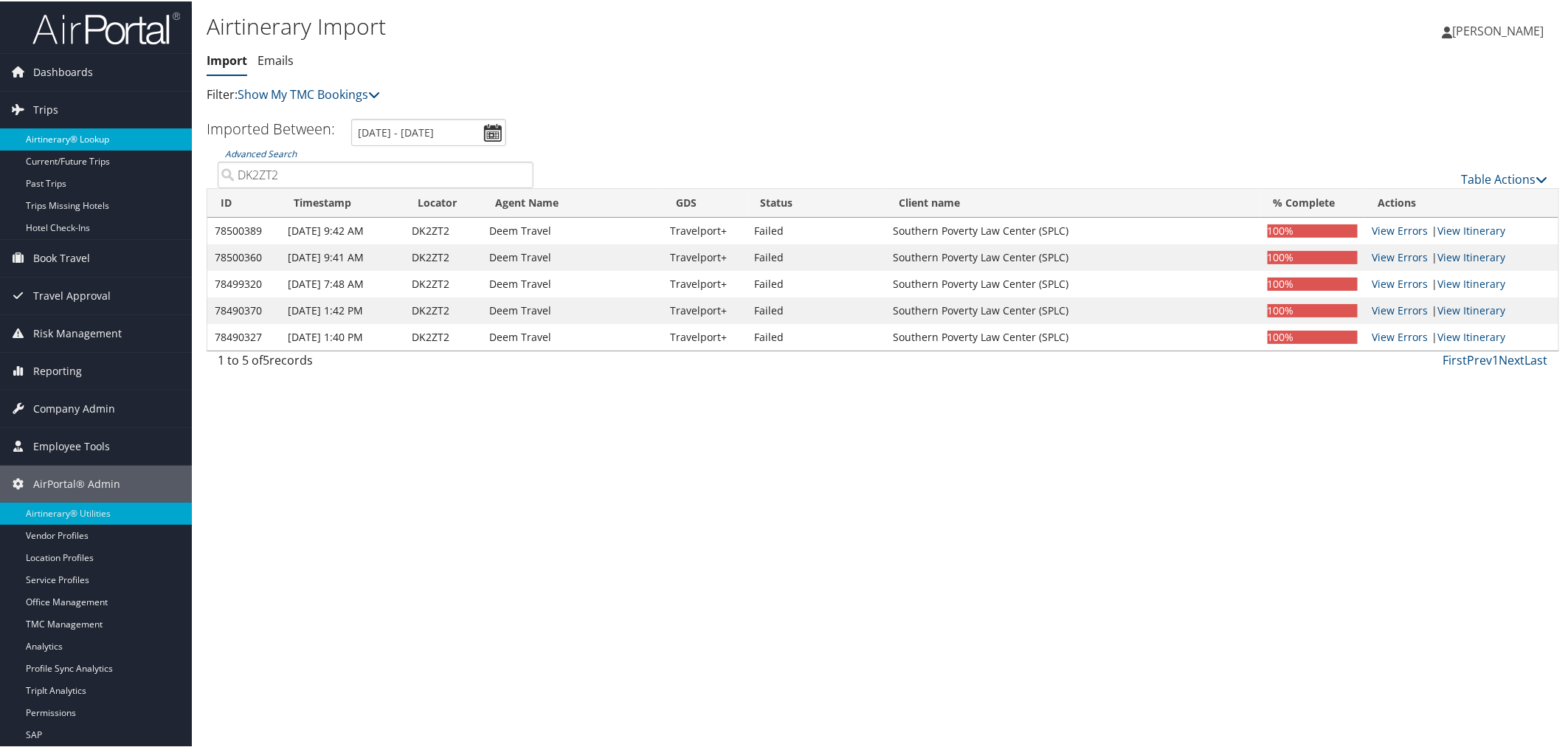
click at [84, 138] on link "Airtinerary® Lookup" at bounding box center [96, 138] width 192 height 22
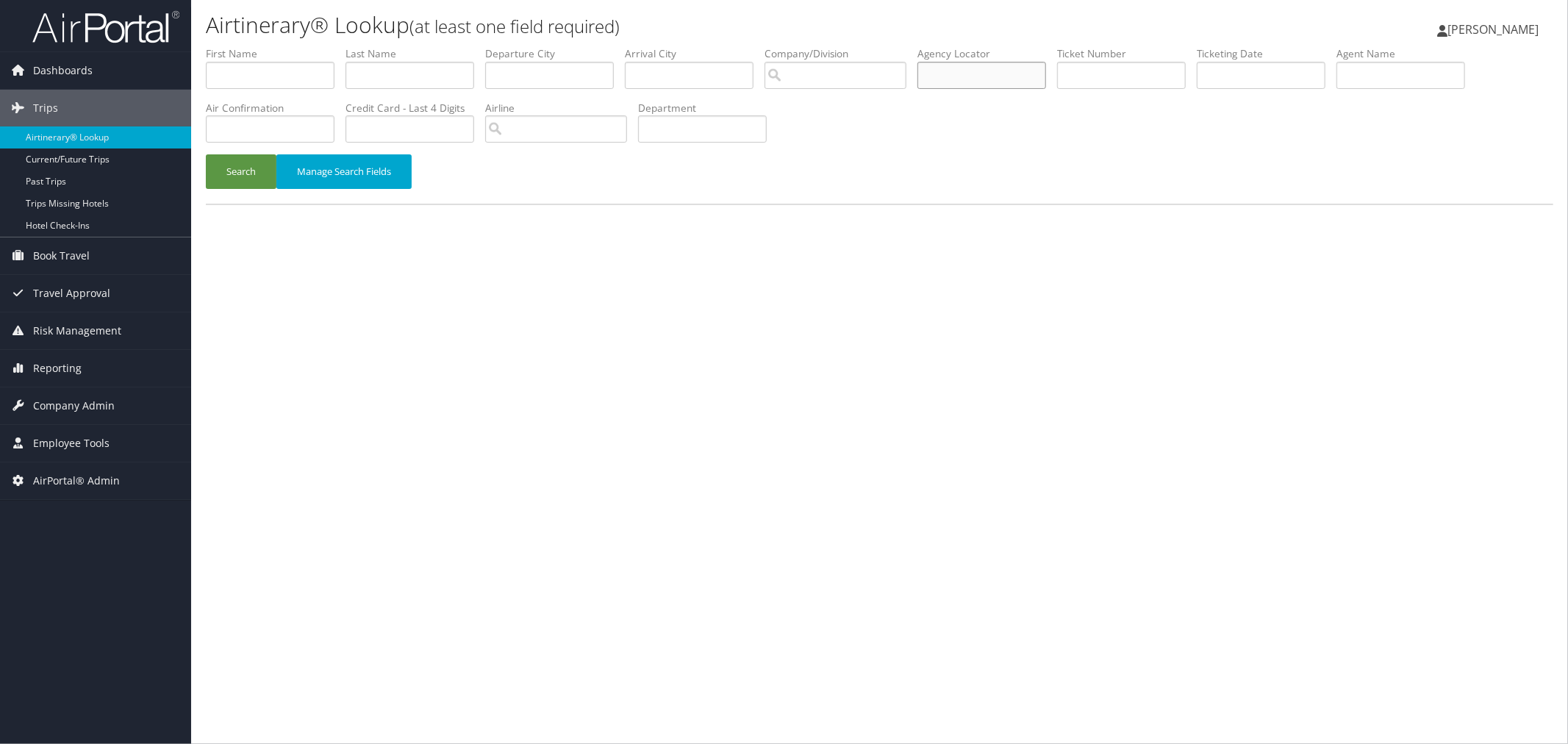
click at [986, 78] on input "text" at bounding box center [981, 75] width 129 height 27
paste input "d7gpng"
click at [252, 165] on button "Search" at bounding box center [241, 172] width 70 height 35
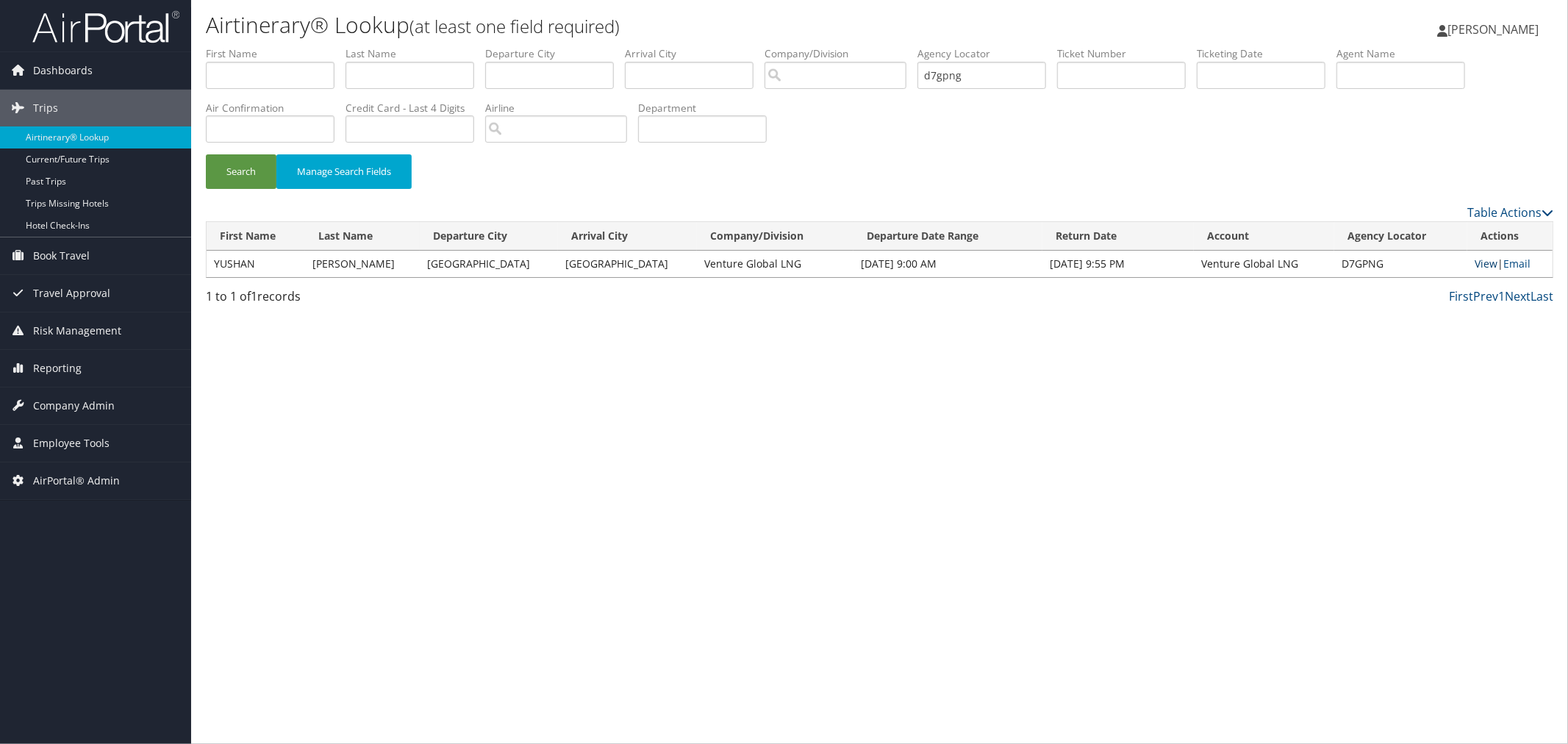
click at [1481, 256] on link "View" at bounding box center [1486, 263] width 23 height 14
drag, startPoint x: 1003, startPoint y: 75, endPoint x: 924, endPoint y: 85, distance: 79.6
click at [950, 47] on ul "First Name Last Name Departure City Arrival City Company/Division Airport/City …" at bounding box center [880, 47] width 1347 height 0
paste input "DL62V5"
click at [243, 174] on button "Search" at bounding box center [241, 172] width 70 height 35
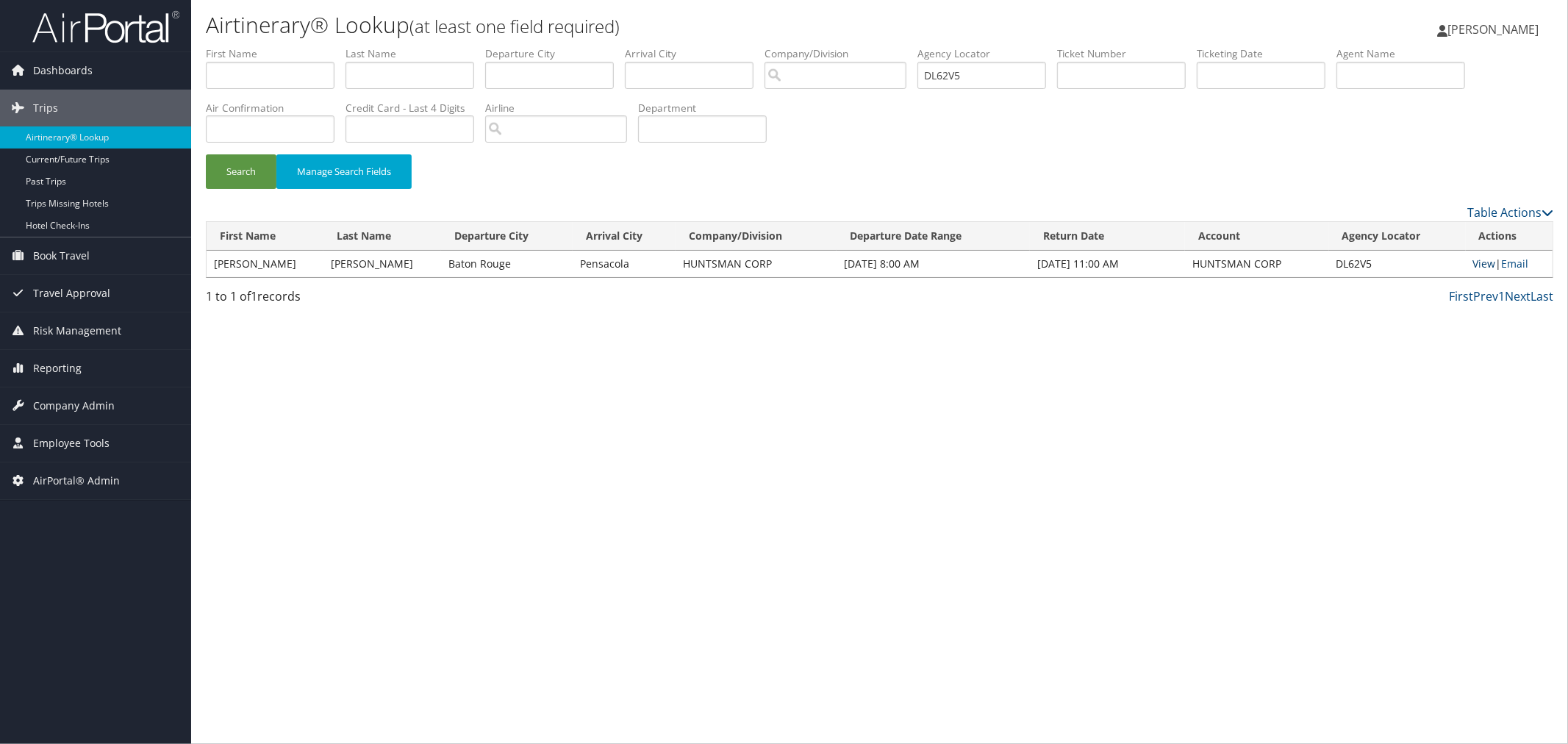
click at [1473, 261] on link "View" at bounding box center [1484, 263] width 23 height 14
drag, startPoint x: 1003, startPoint y: 77, endPoint x: 954, endPoint y: 77, distance: 49.0
click at [954, 47] on ul "First Name Last Name Departure City Arrival City Company/Division Airport/City …" at bounding box center [880, 47] width 1347 height 0
paste input "K40QX"
type input "DK40QX"
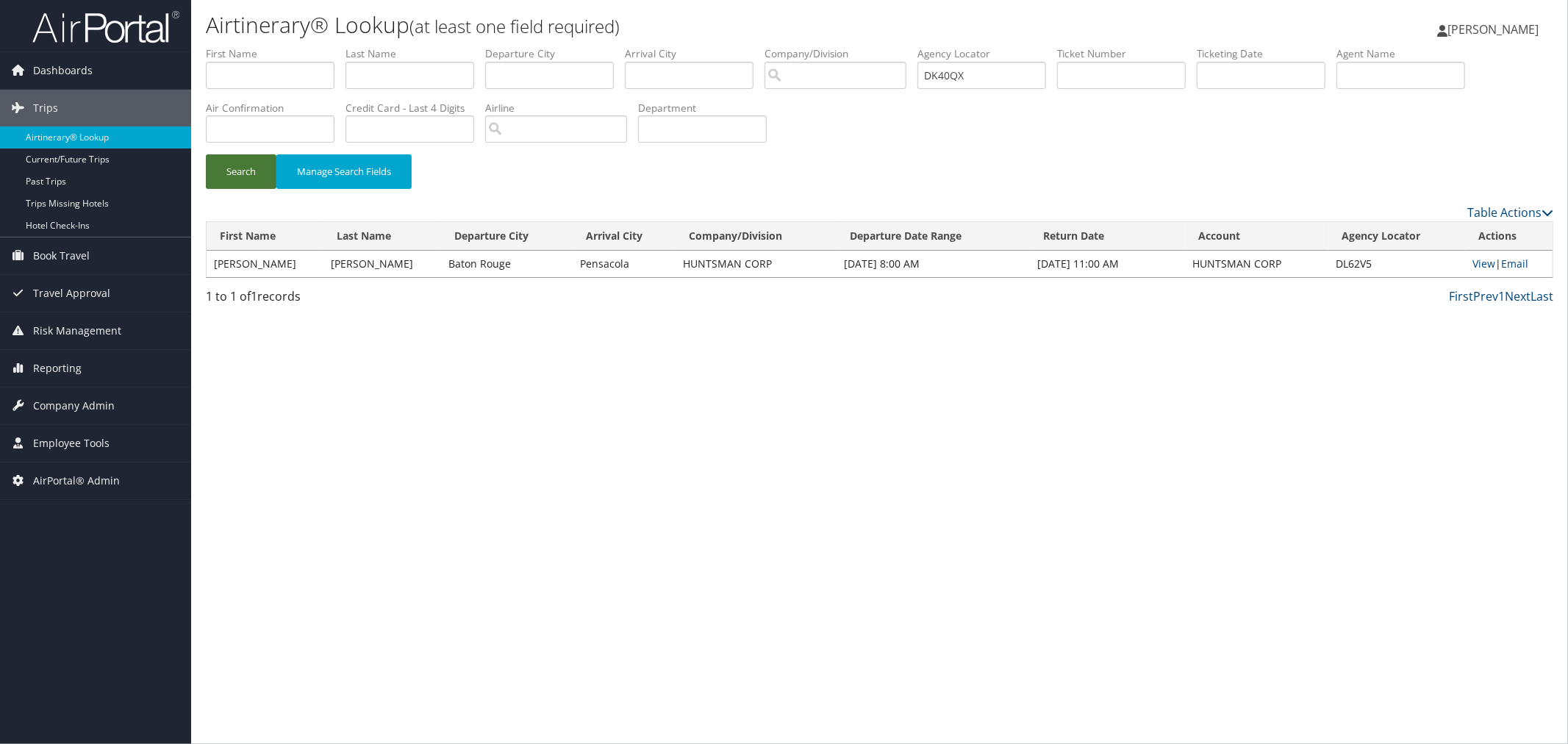
click at [243, 167] on button "Search" at bounding box center [241, 172] width 70 height 35
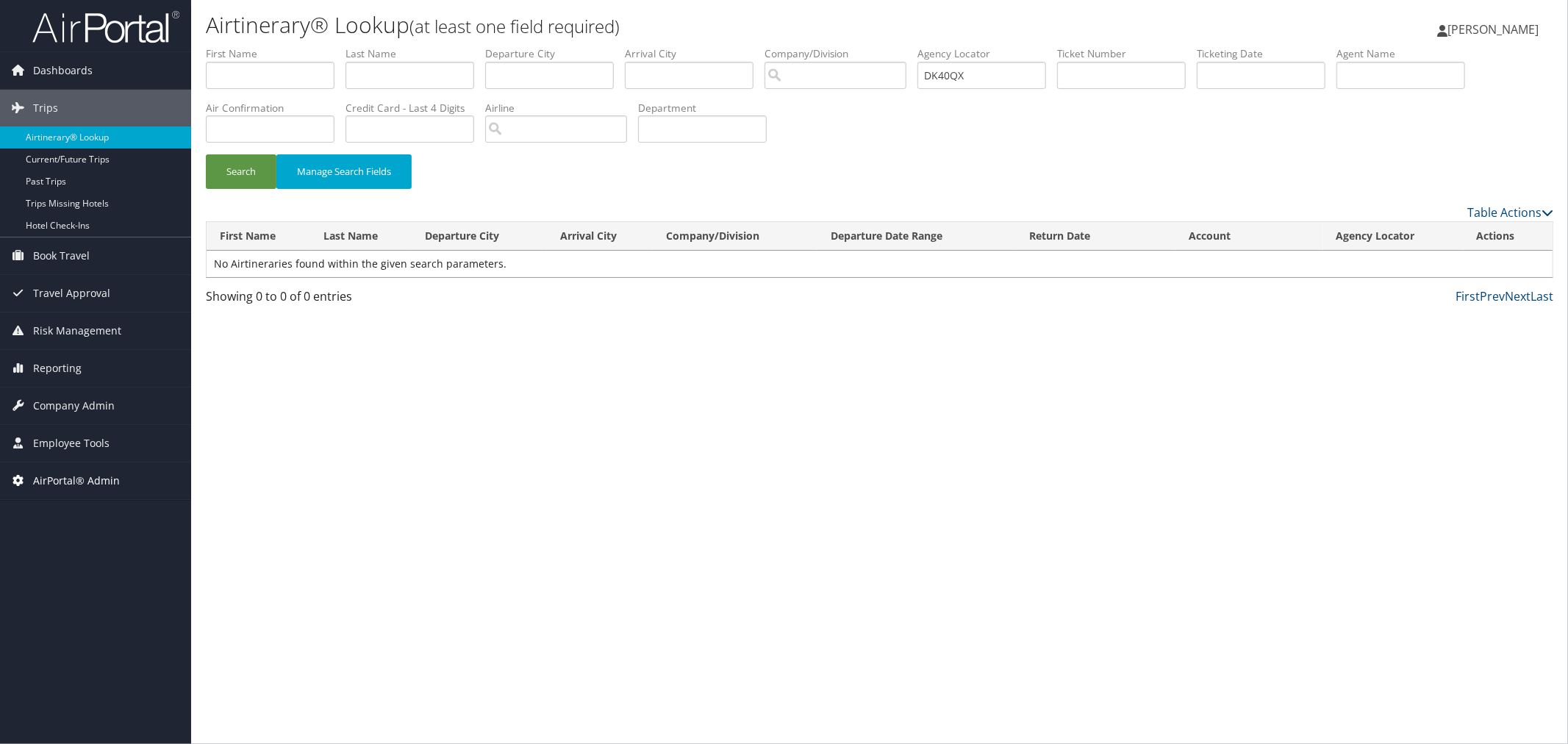
click at [84, 486] on span "AirPortal® Admin" at bounding box center [76, 480] width 87 height 37
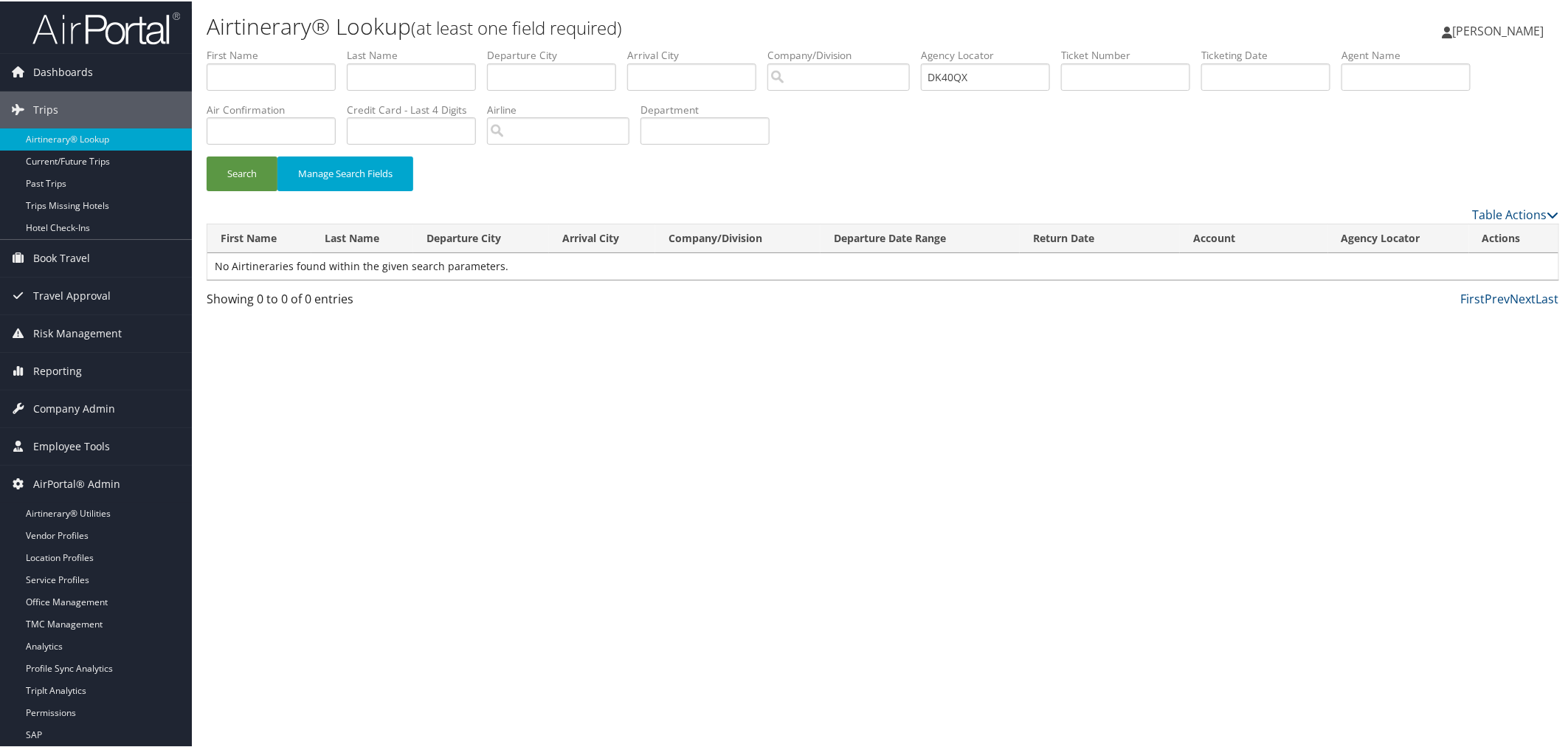
drag, startPoint x: 89, startPoint y: 507, endPoint x: 173, endPoint y: 350, distance: 178.1
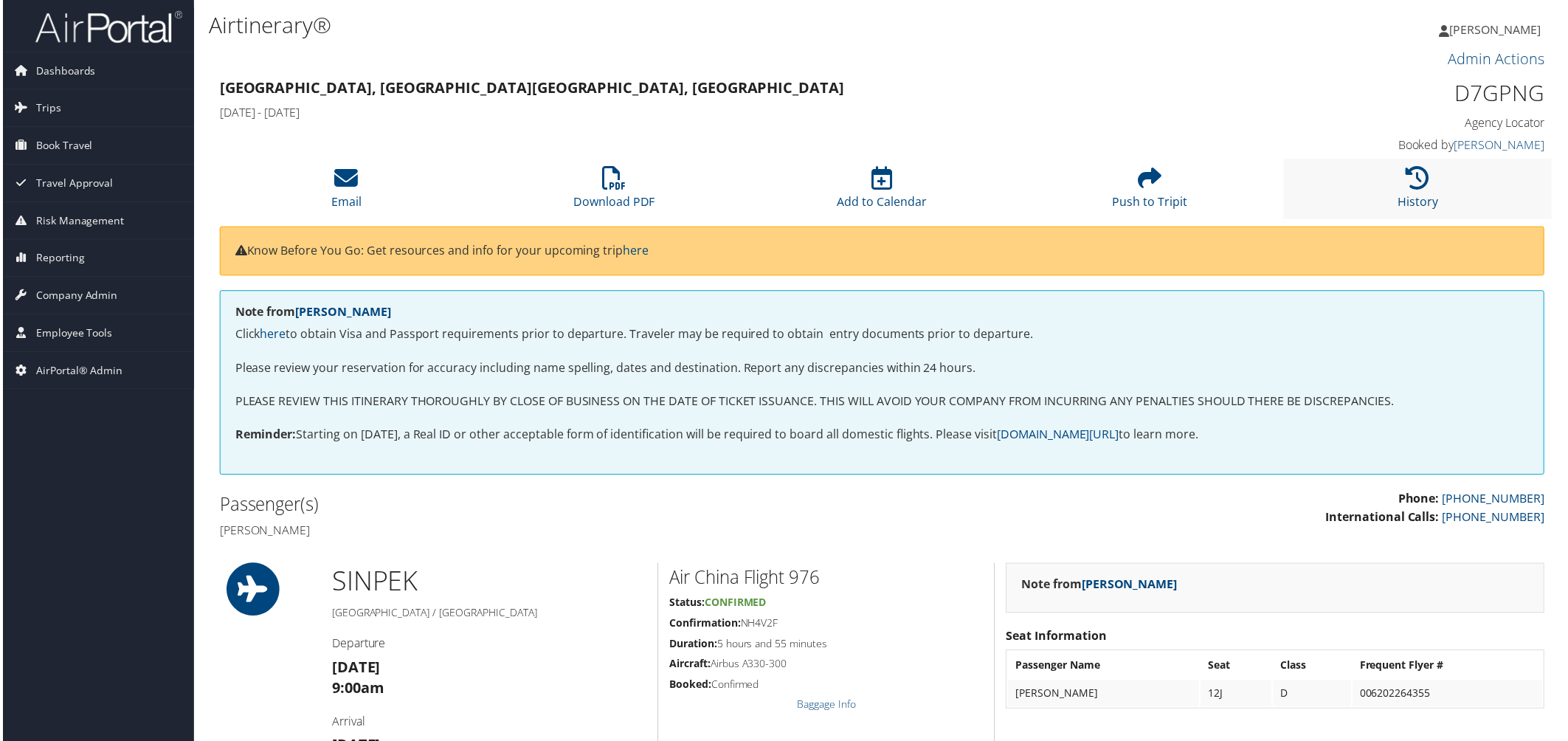
click at [1412, 159] on li "History" at bounding box center [1421, 188] width 269 height 60
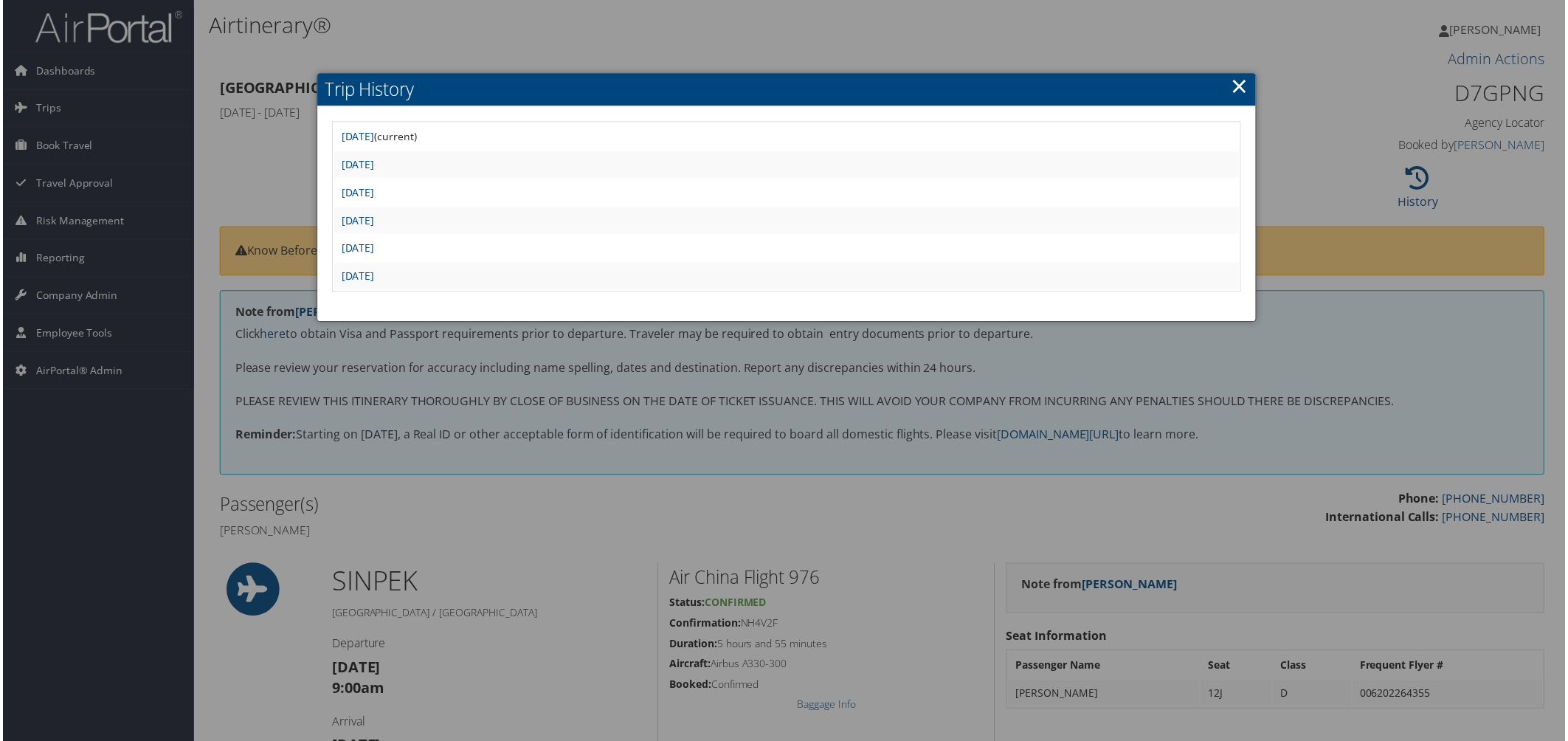
drag, startPoint x: 1104, startPoint y: 26, endPoint x: 1100, endPoint y: 34, distance: 8.9
click at [1103, 27] on div at bounding box center [787, 373] width 1574 height 747
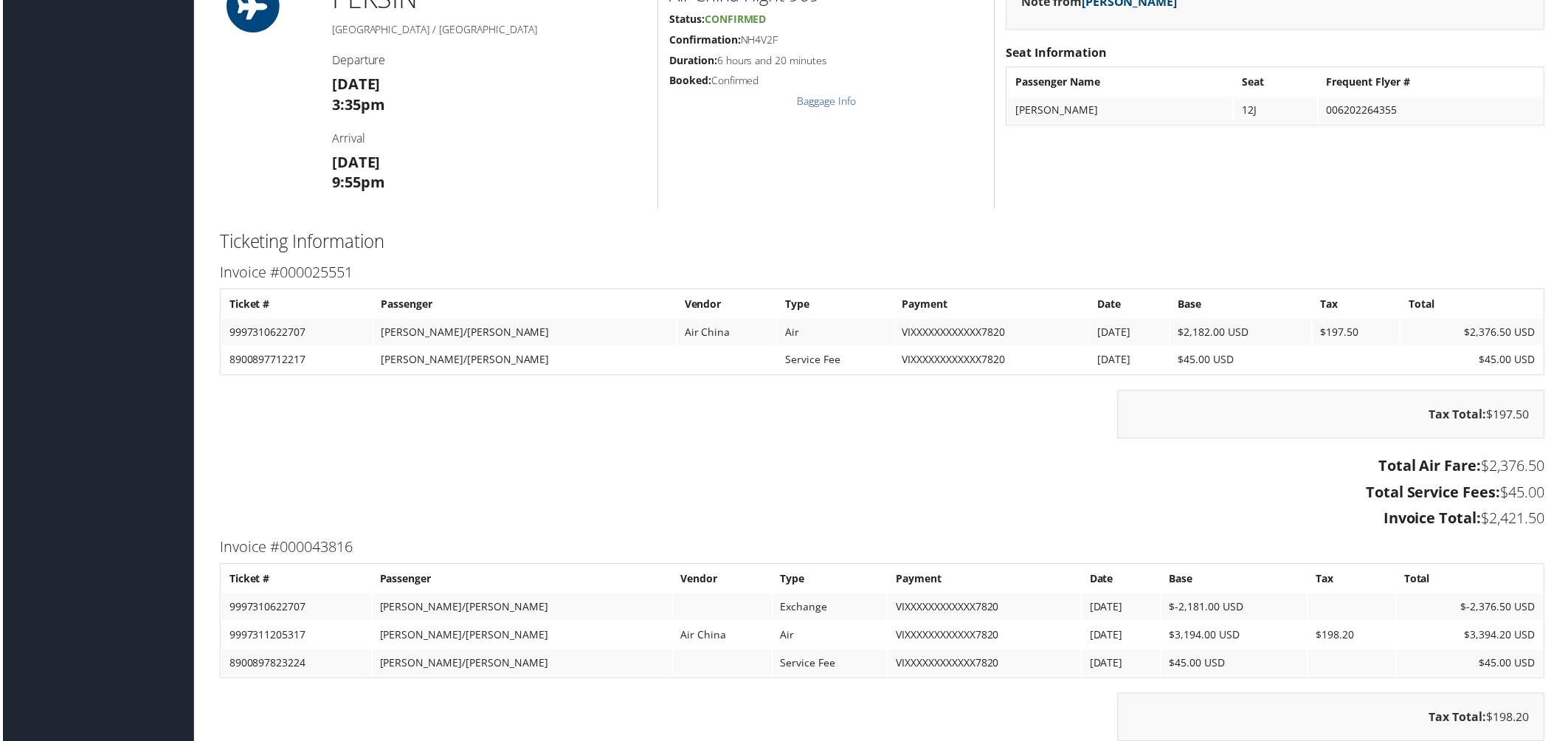
scroll to position [1312, 0]
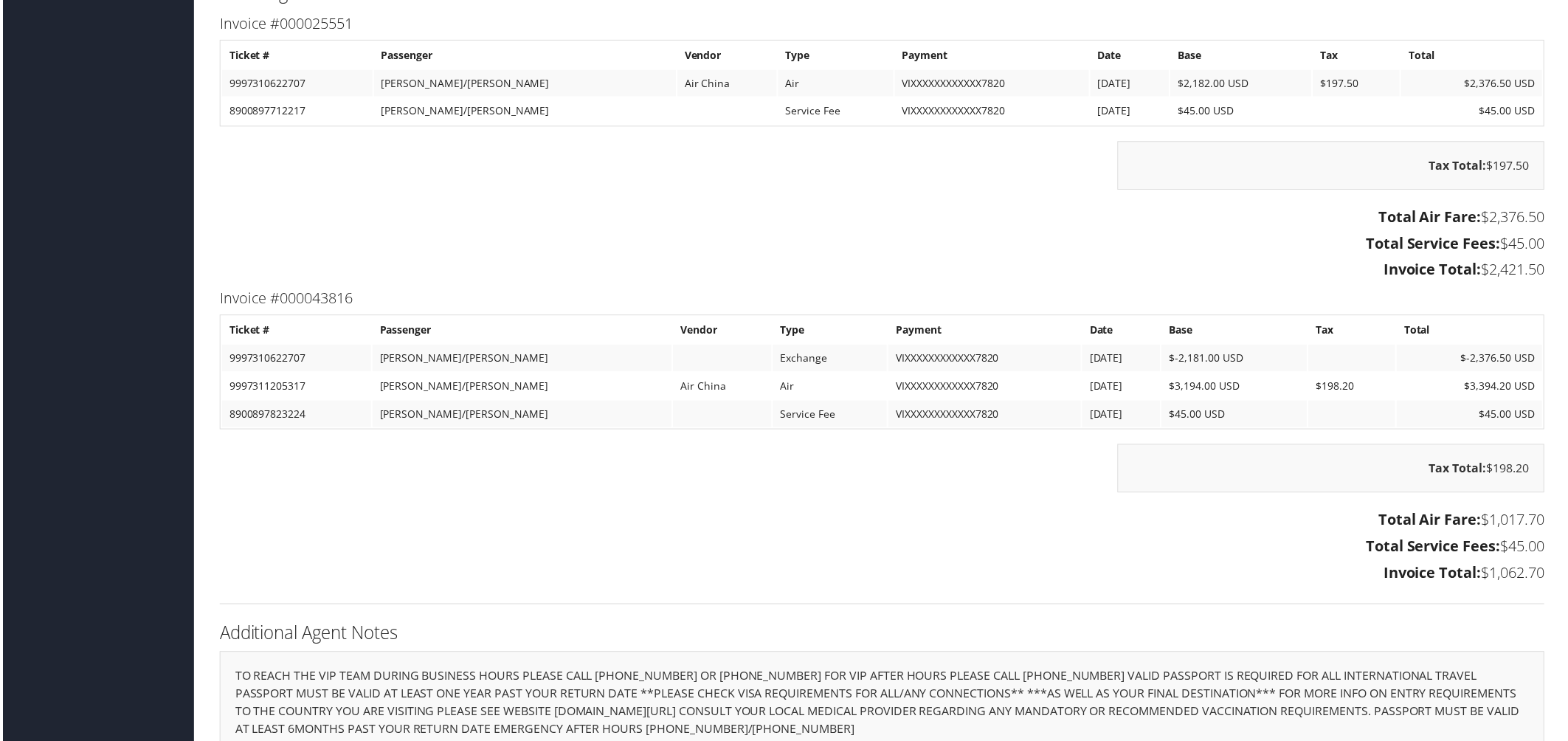
drag, startPoint x: 547, startPoint y: 195, endPoint x: 485, endPoint y: 164, distance: 69.3
click at [537, 186] on div "Tax Total: $197.50" at bounding box center [883, 173] width 1353 height 63
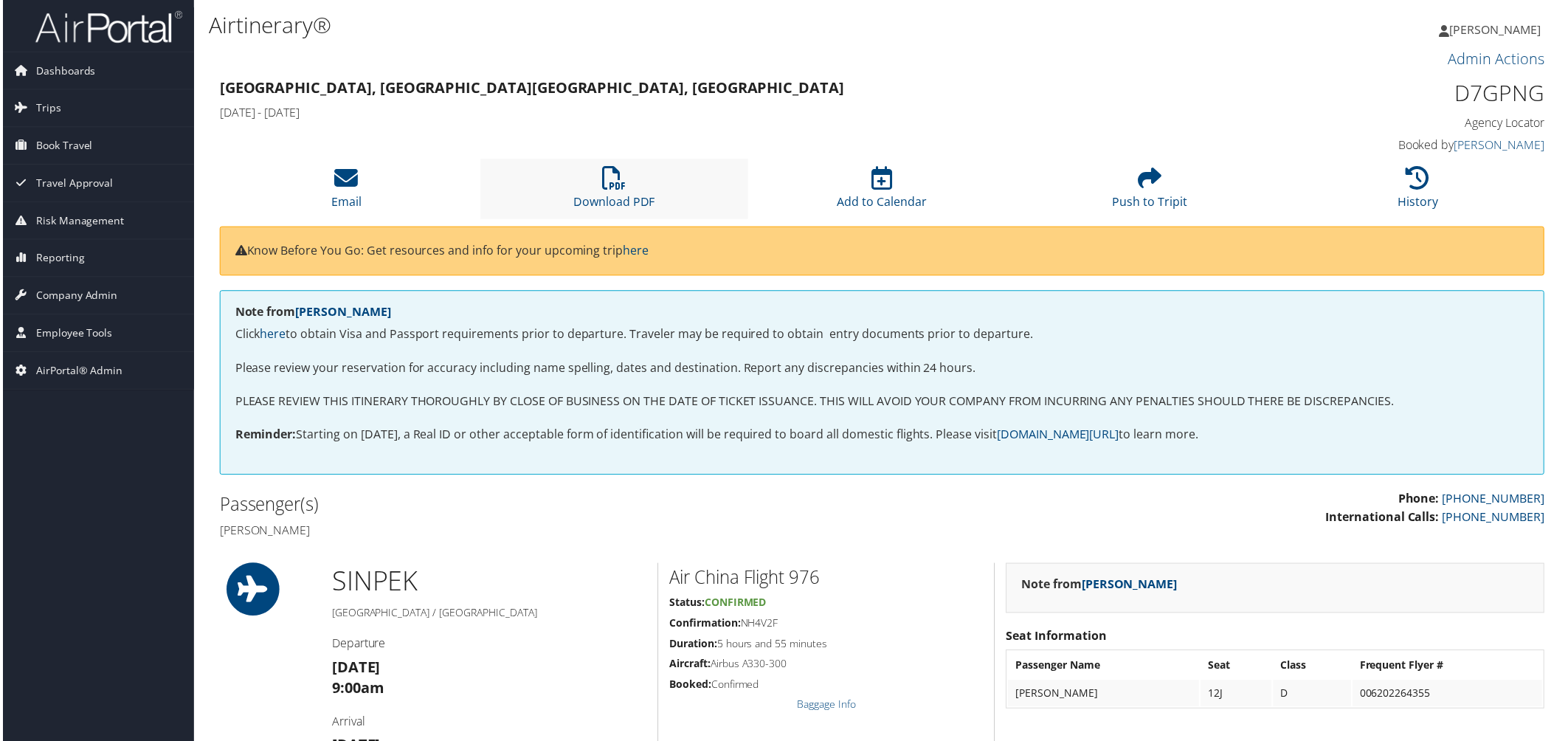
click at [598, 187] on li "Download PDF" at bounding box center [614, 188] width 269 height 60
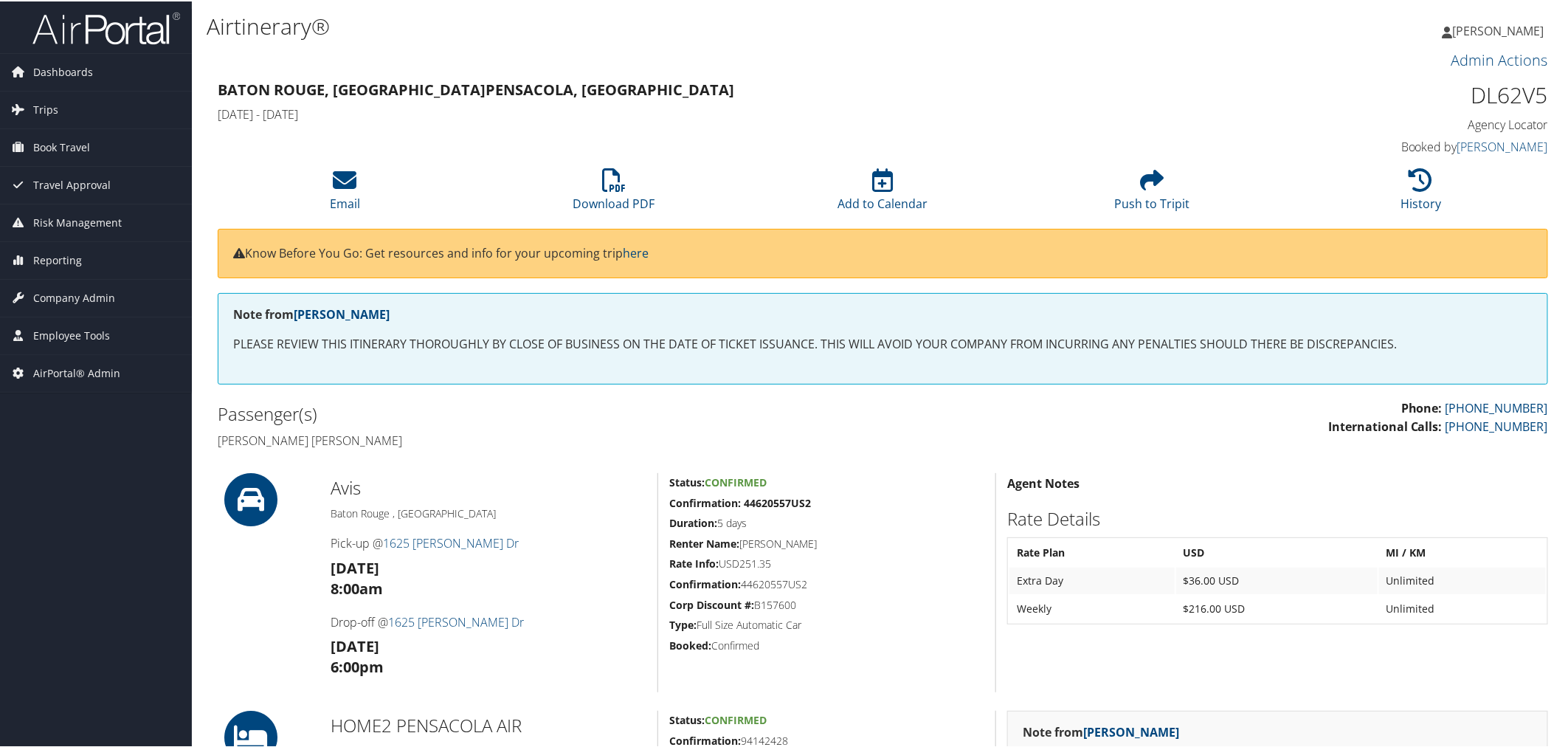
click at [540, 465] on div "Admin Actions Repair Airtinerary® 86350096 [GEOGRAPHIC_DATA], [GEOGRAPHIC_DATA]…" at bounding box center [883, 597] width 1353 height 1102
click at [626, 172] on li "Download PDF" at bounding box center [614, 188] width 269 height 60
click at [415, 30] on h1 "Airtinerary®" at bounding box center [657, 25] width 902 height 31
click at [596, 135] on div "Baton Rouge, LA Pensacola, FL Wed 22 Oct 2025 - Mon 27 Oct 2025 DL62V5 Agency L…" at bounding box center [883, 118] width 1353 height 85
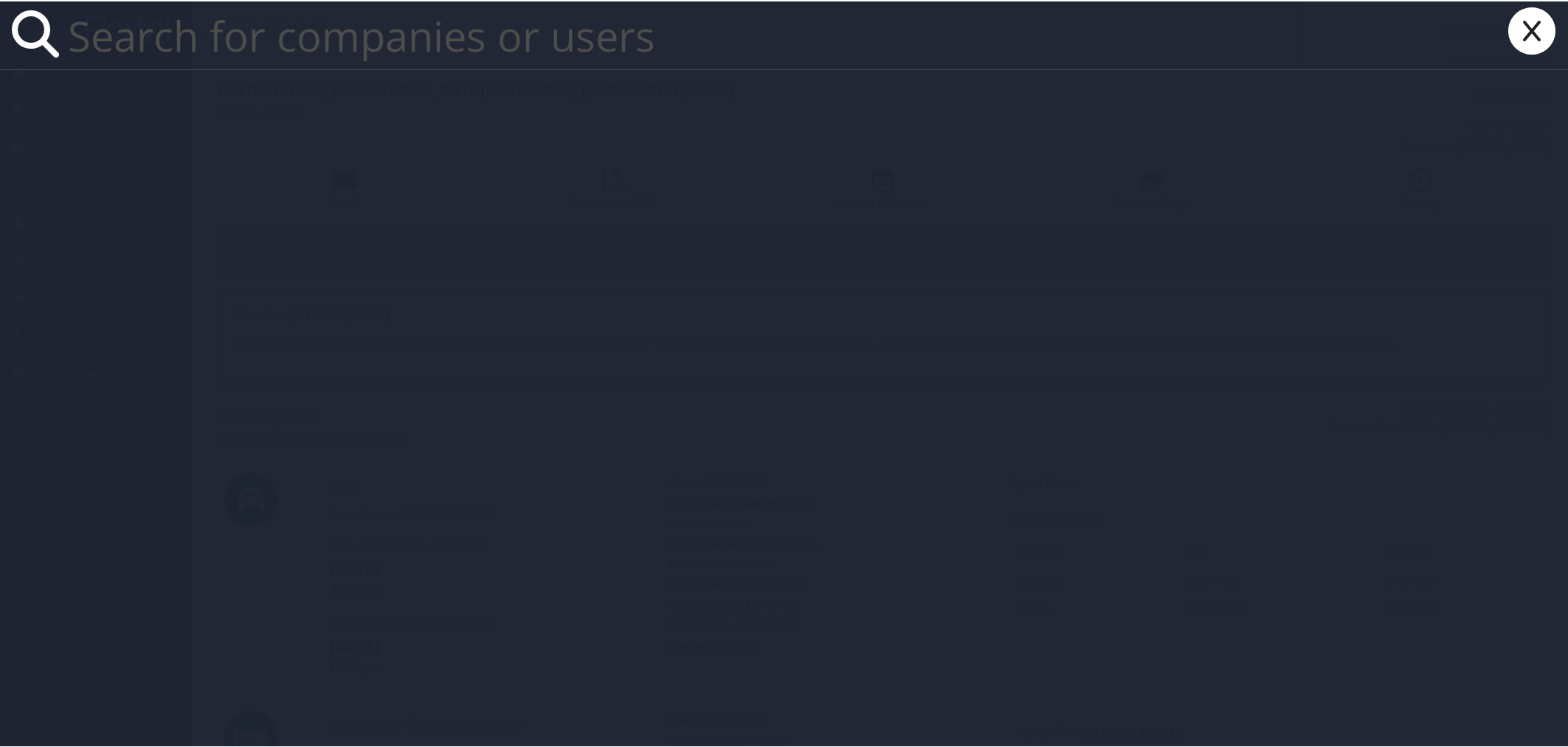
paste input "sami@orianatravel.com"
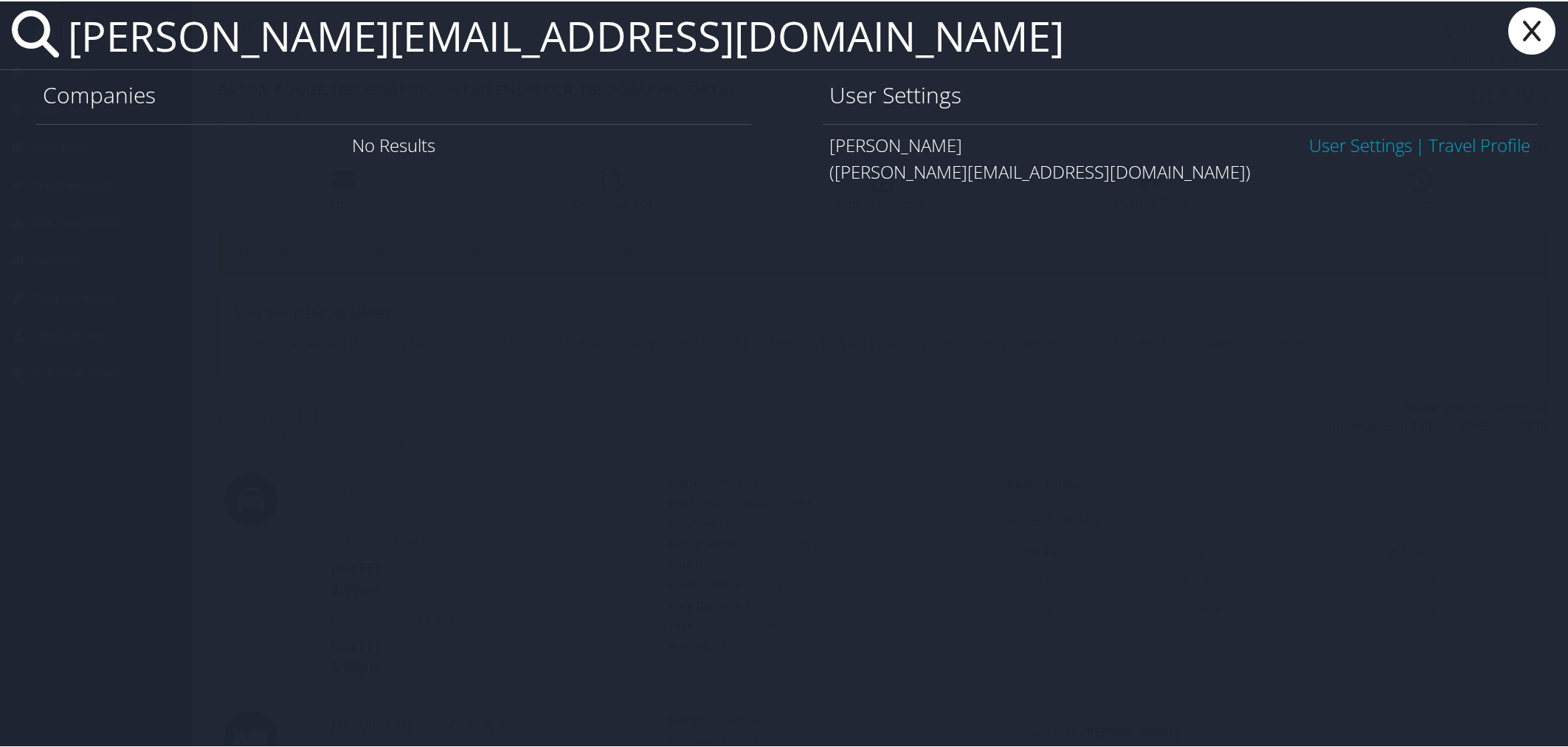
type input "sami@orianatravel.com"
click at [1344, 141] on link "User Settings" at bounding box center [1361, 143] width 103 height 25
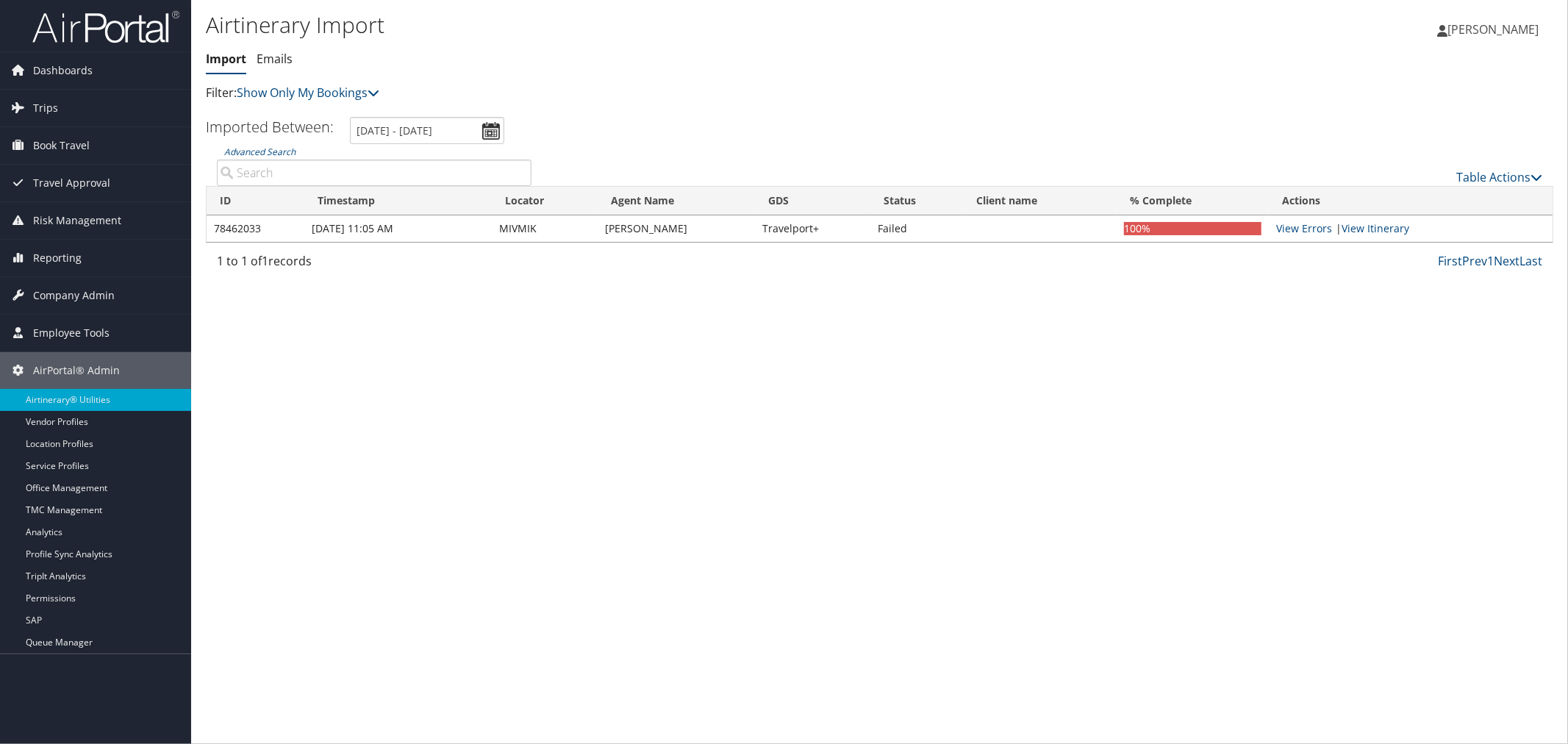
click at [337, 174] on input "Advanced Search" at bounding box center [374, 172] width 315 height 27
drag, startPoint x: 304, startPoint y: 92, endPoint x: 308, endPoint y: 113, distance: 21.4
click at [304, 92] on link "Show Only My Bookings" at bounding box center [308, 92] width 143 height 16
click at [308, 115] on link "Show My TMC Bookings" at bounding box center [337, 114] width 193 height 25
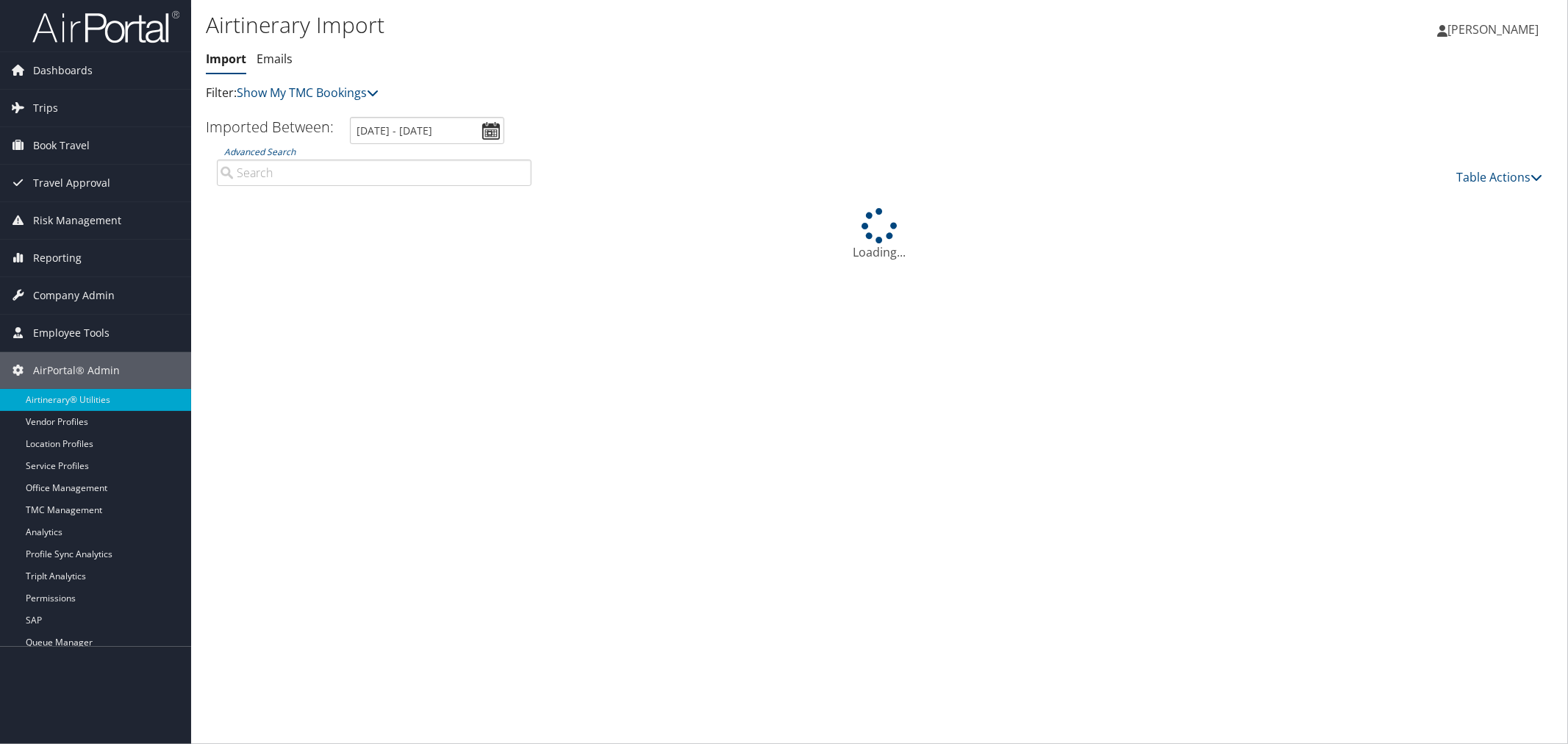
click at [322, 169] on input "Advanced Search" at bounding box center [374, 172] width 315 height 27
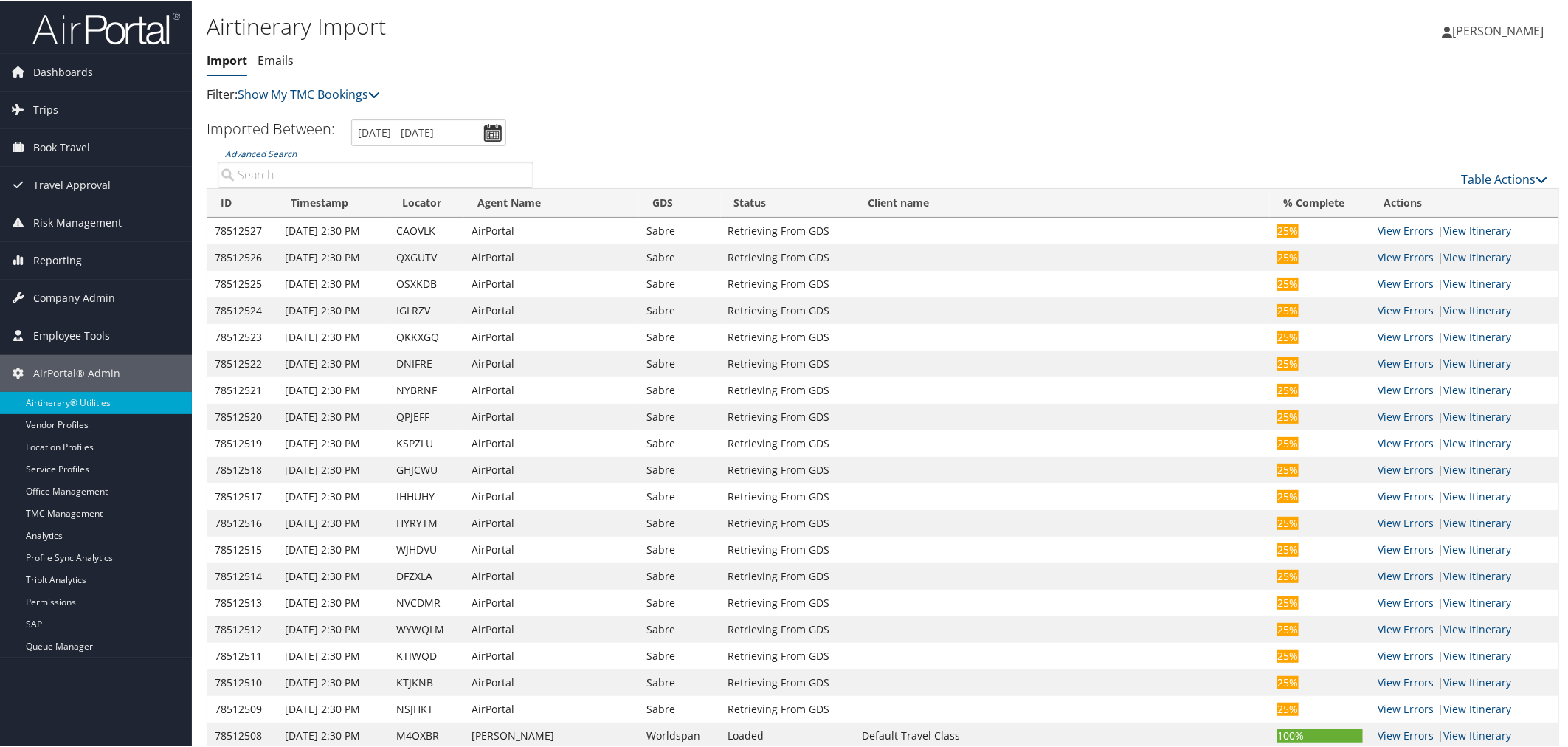
paste input "DK40QX"
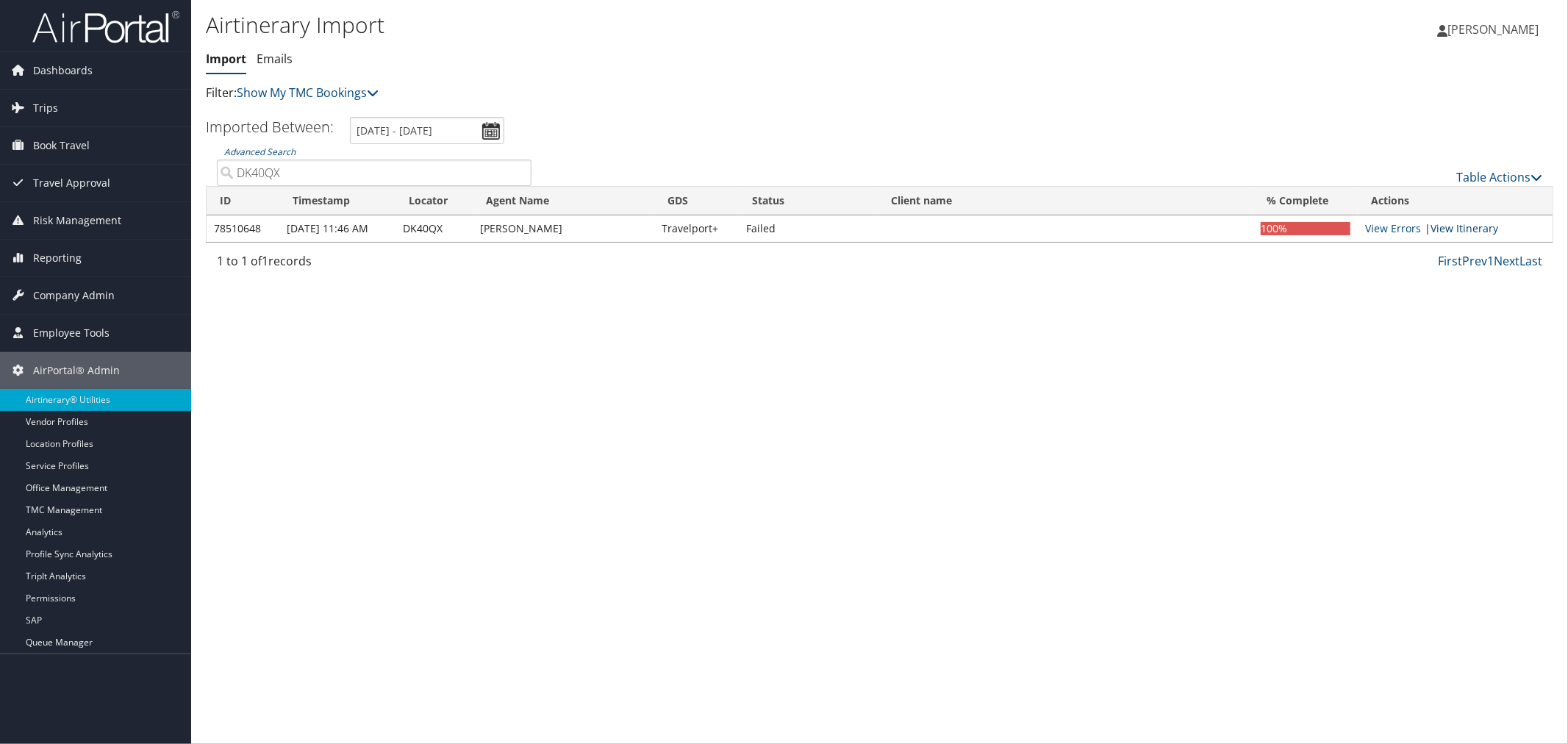
type input "DK40QX"
click at [1446, 223] on link "View Itinerary" at bounding box center [1465, 228] width 68 height 14
click at [1393, 223] on link "View Errors" at bounding box center [1392, 228] width 56 height 14
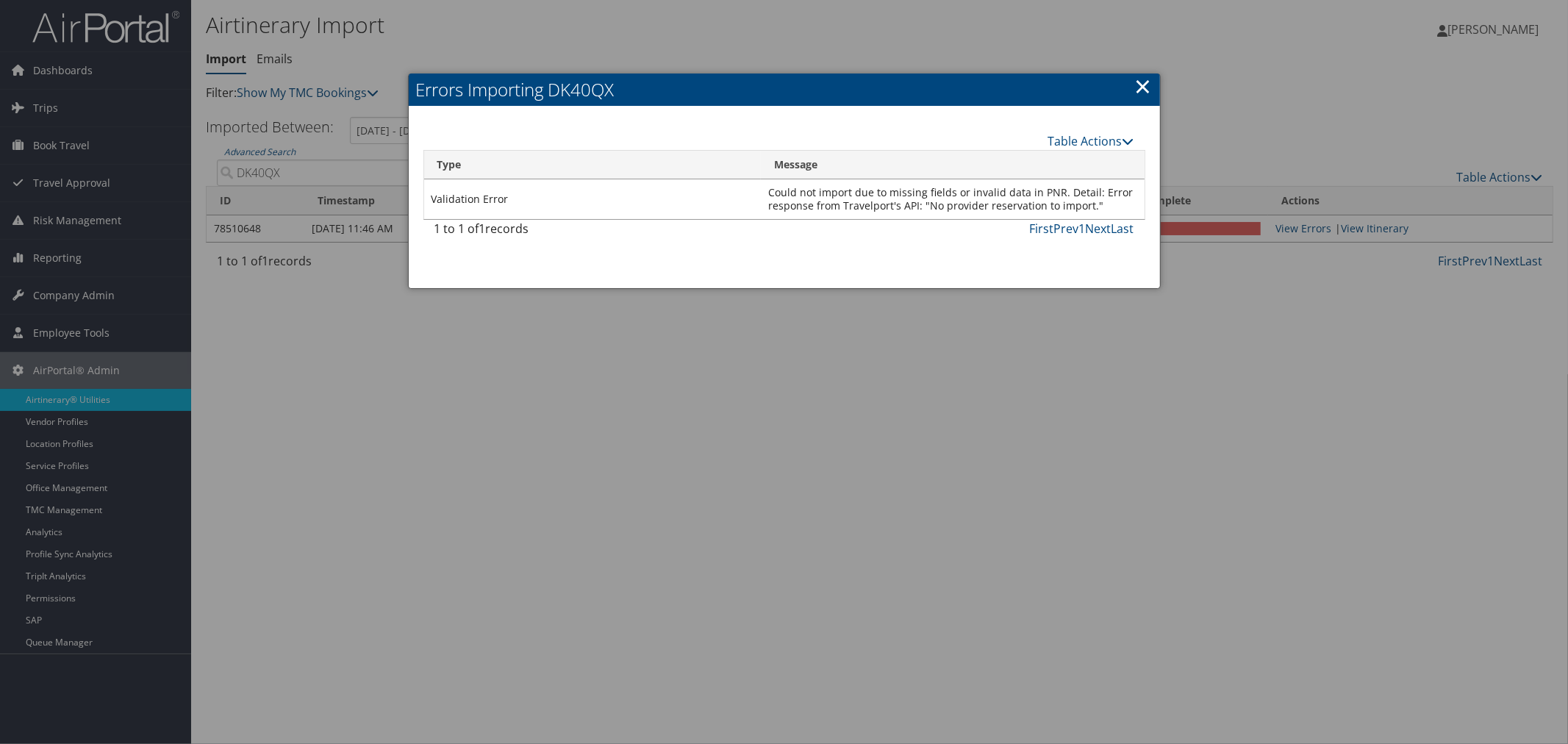
click at [533, 34] on div at bounding box center [784, 372] width 1568 height 744
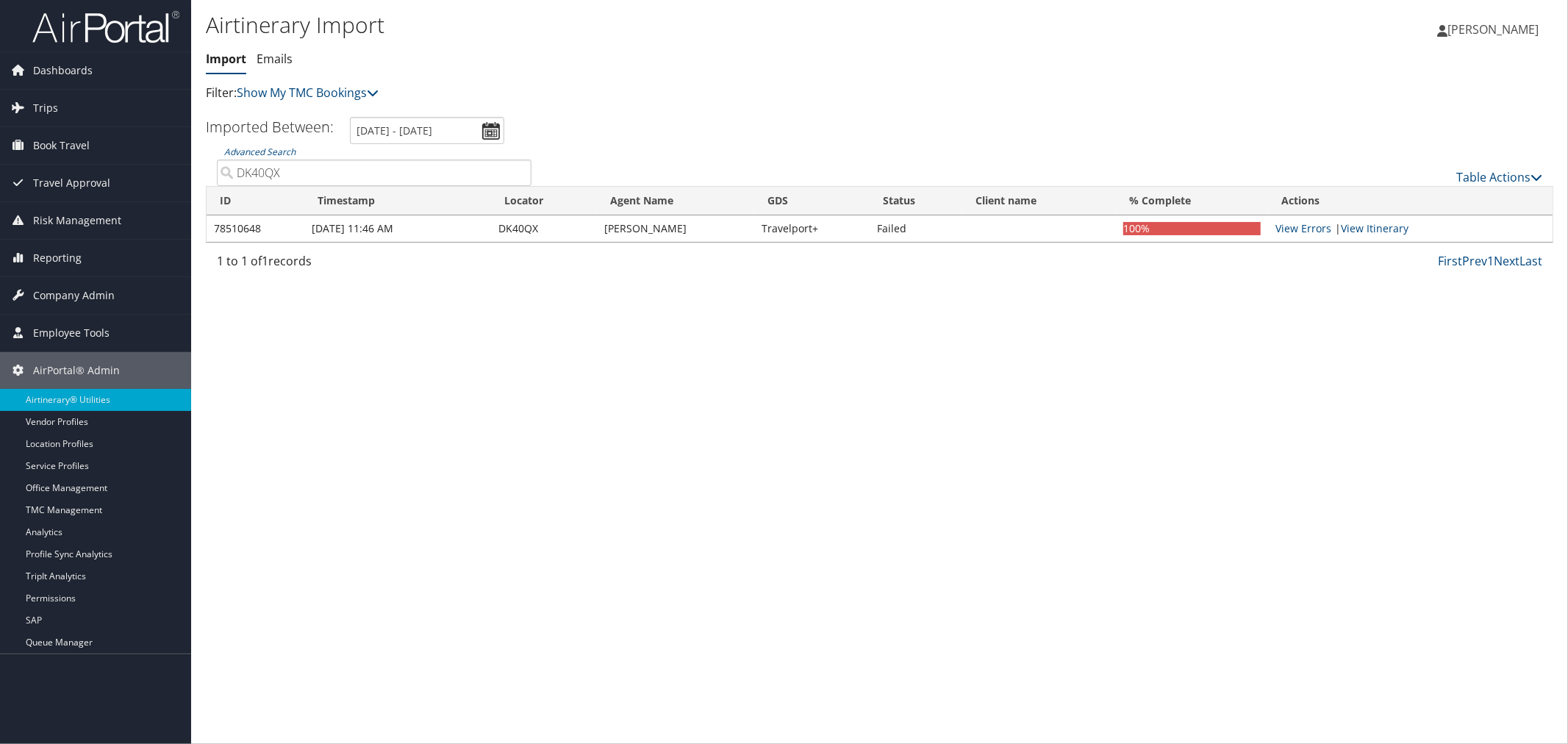
drag, startPoint x: 319, startPoint y: 167, endPoint x: 222, endPoint y: 170, distance: 97.0
click at [222, 170] on input "DK40QX" at bounding box center [374, 172] width 315 height 27
click at [1315, 228] on link "View Errors" at bounding box center [1303, 228] width 56 height 14
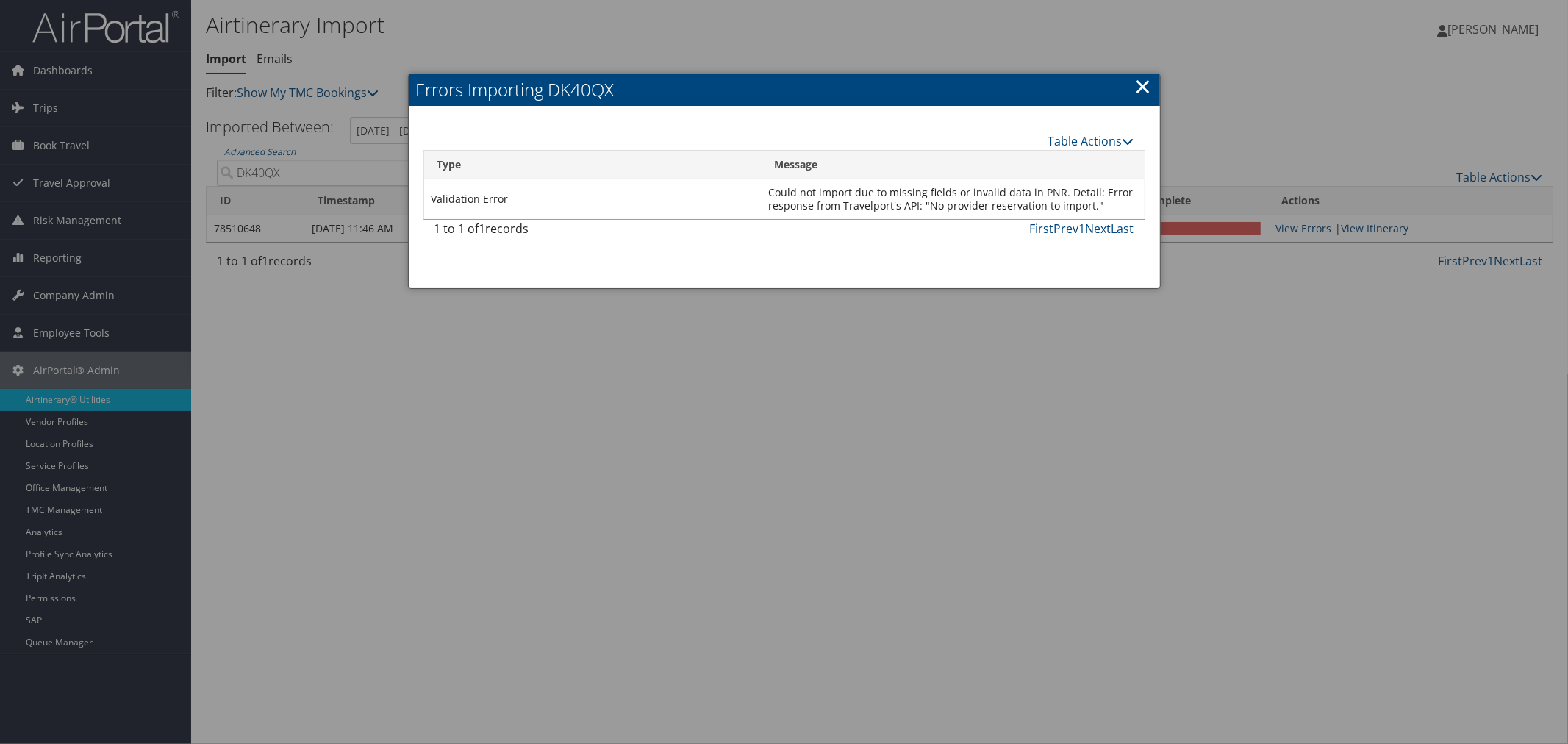
click at [1144, 85] on link "×" at bounding box center [1143, 86] width 16 height 29
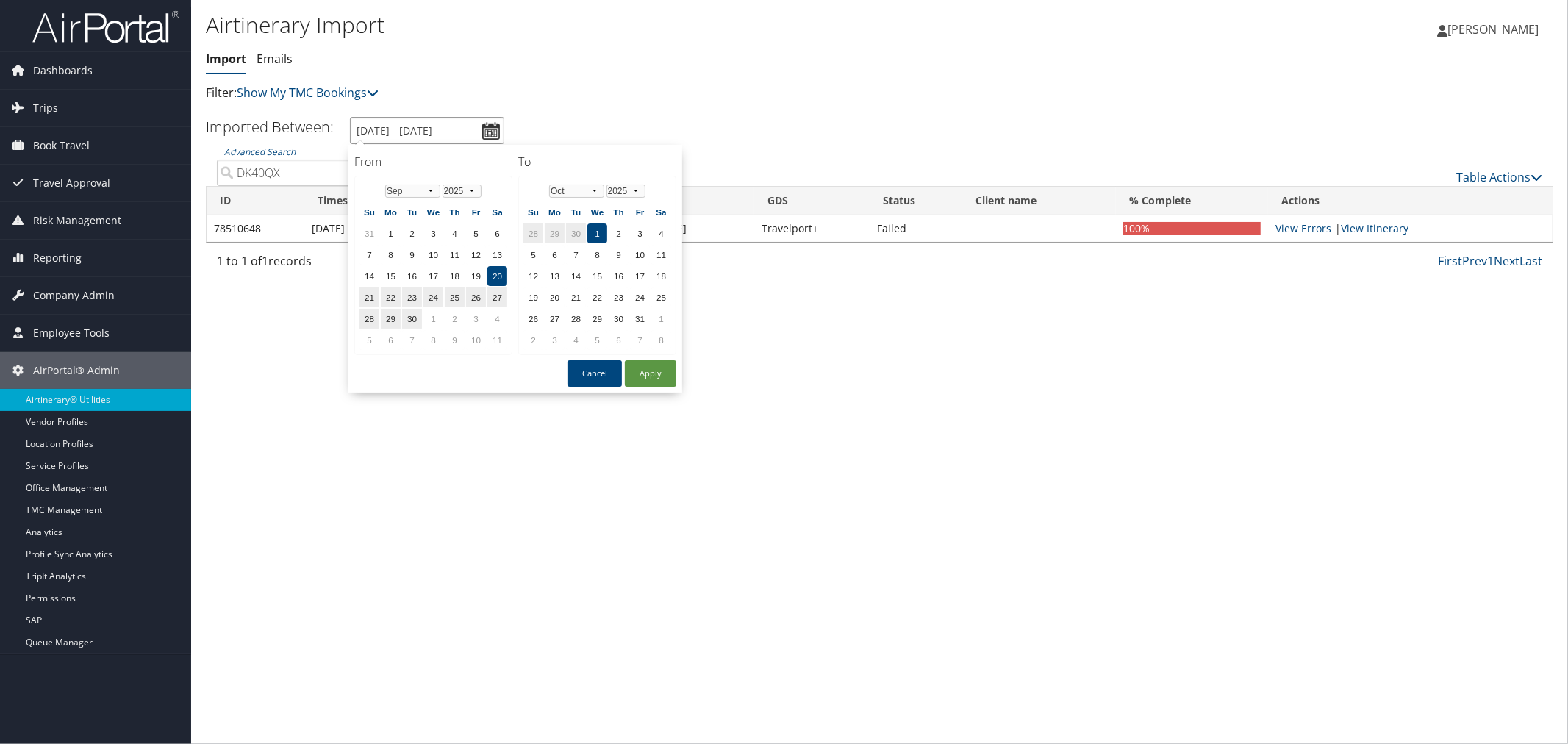
click at [492, 135] on input "9/20/2025 - 10/1/2025" at bounding box center [427, 131] width 155 height 27
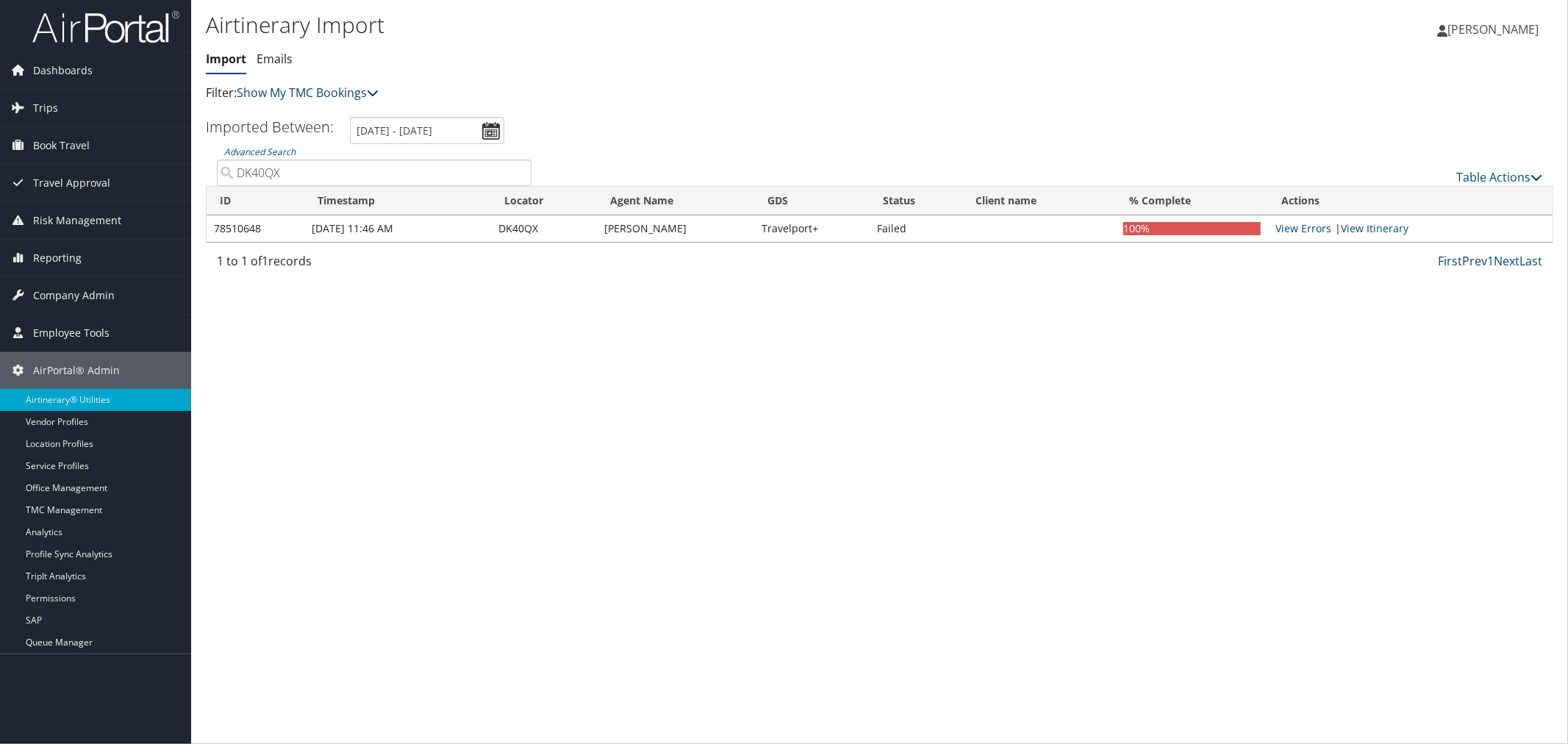
click at [568, 115] on div "Airtinerary Import Import Emails Import Emails Filter: Show My TMC Bookings" at bounding box center [654, 62] width 898 height 110
click at [438, 92] on p "Filter: Show My TMC Bookings" at bounding box center [654, 93] width 898 height 19
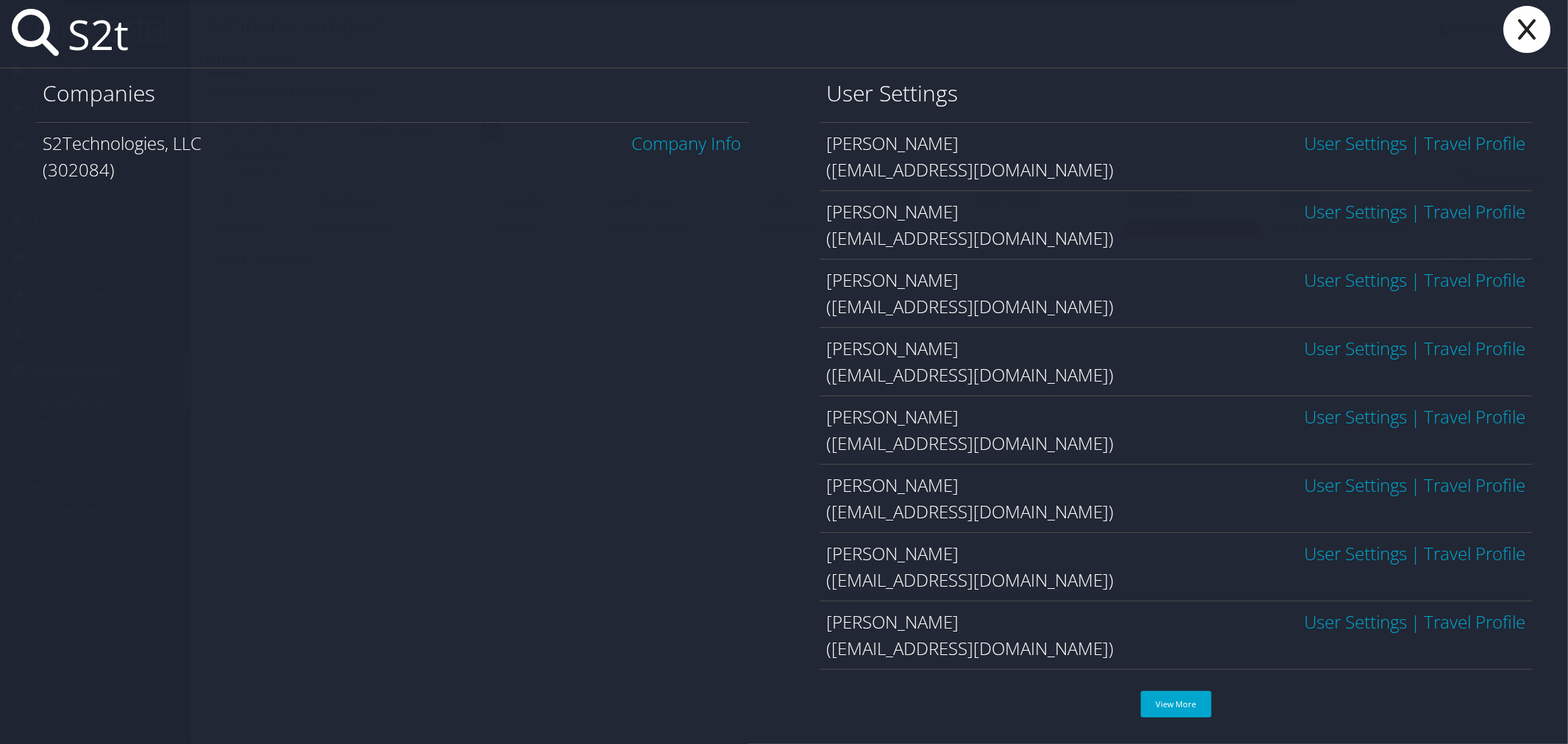
type input "S2t"
click at [685, 140] on link "Company Info" at bounding box center [687, 143] width 110 height 25
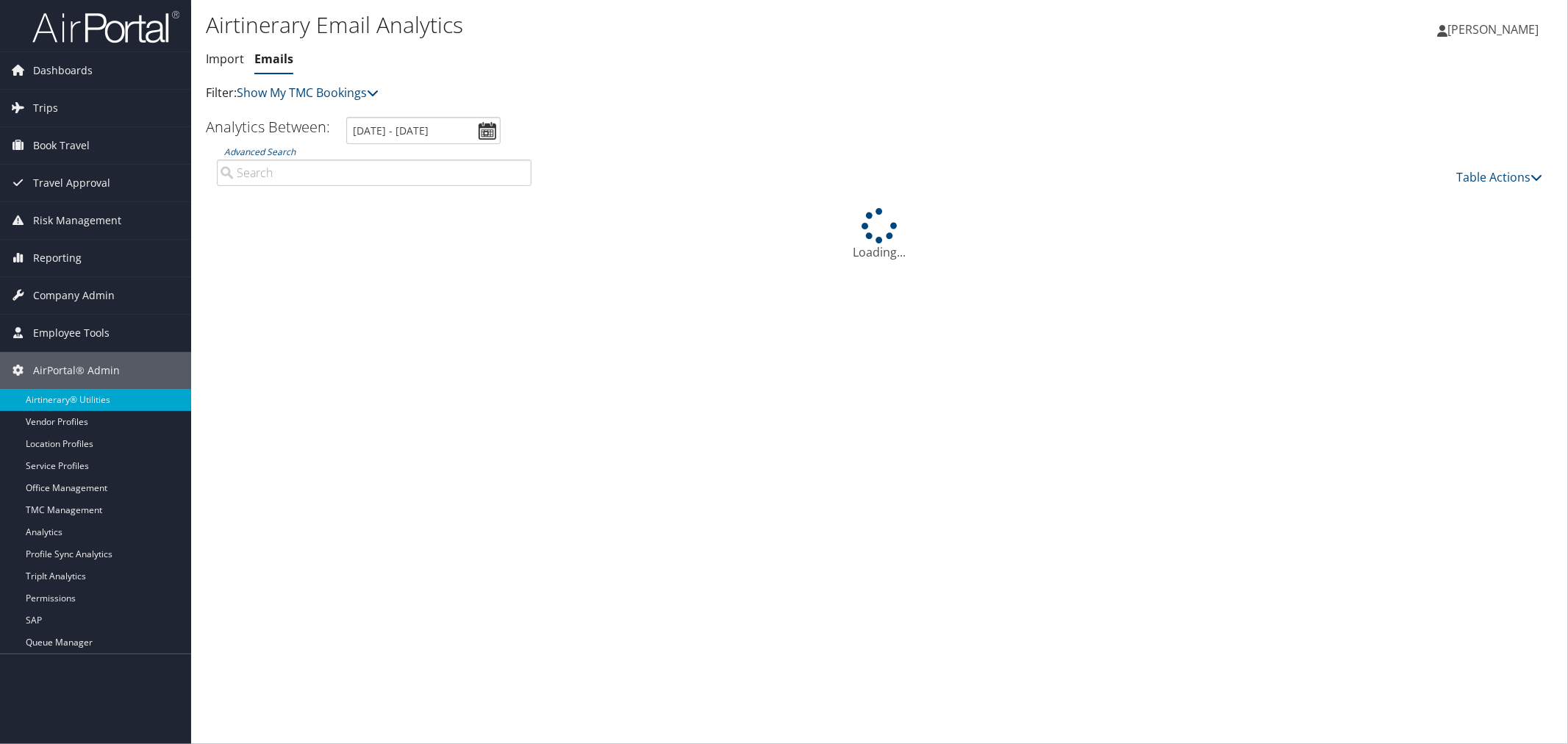
click at [271, 167] on input "Advanced Search" at bounding box center [374, 172] width 315 height 27
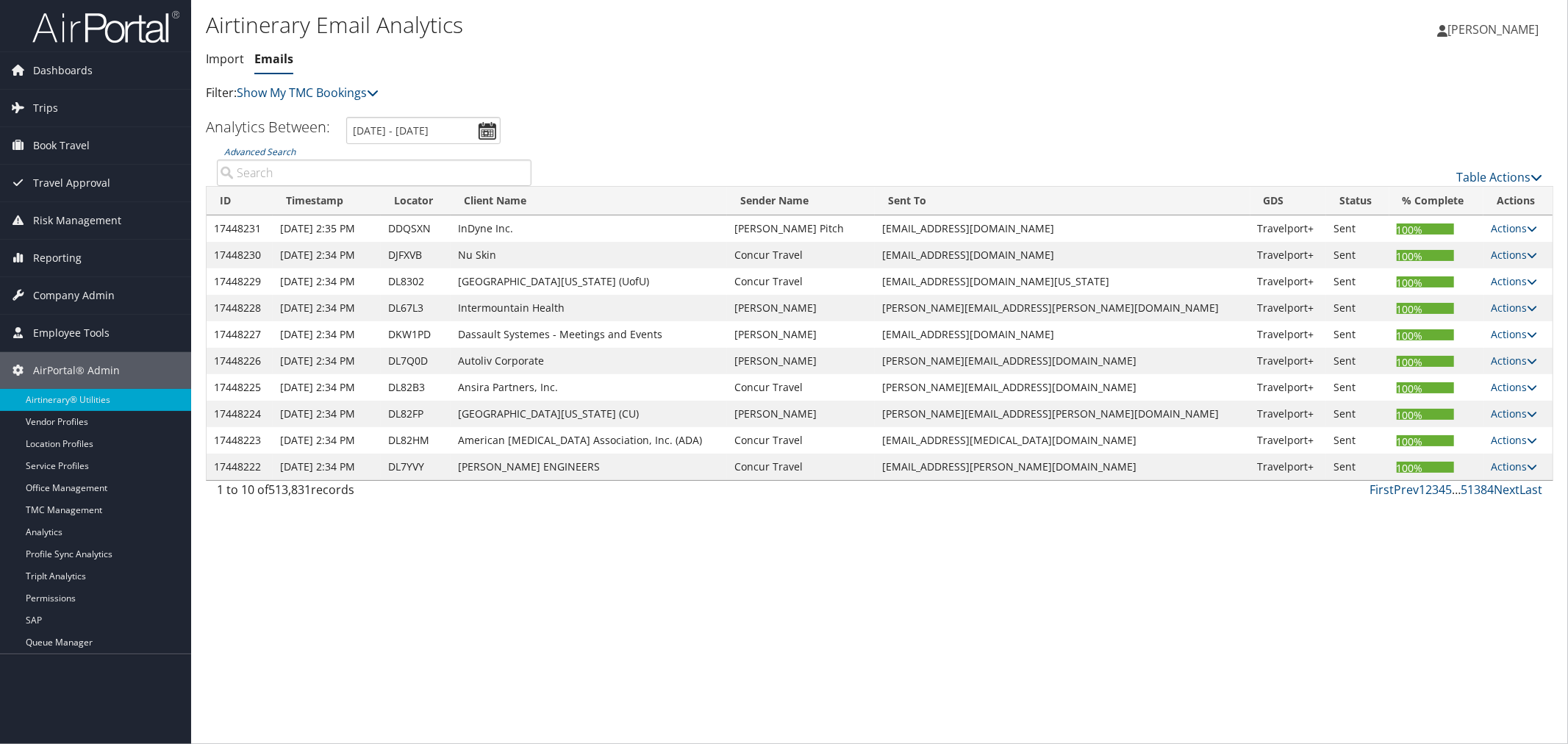
paste input "DK40QX"
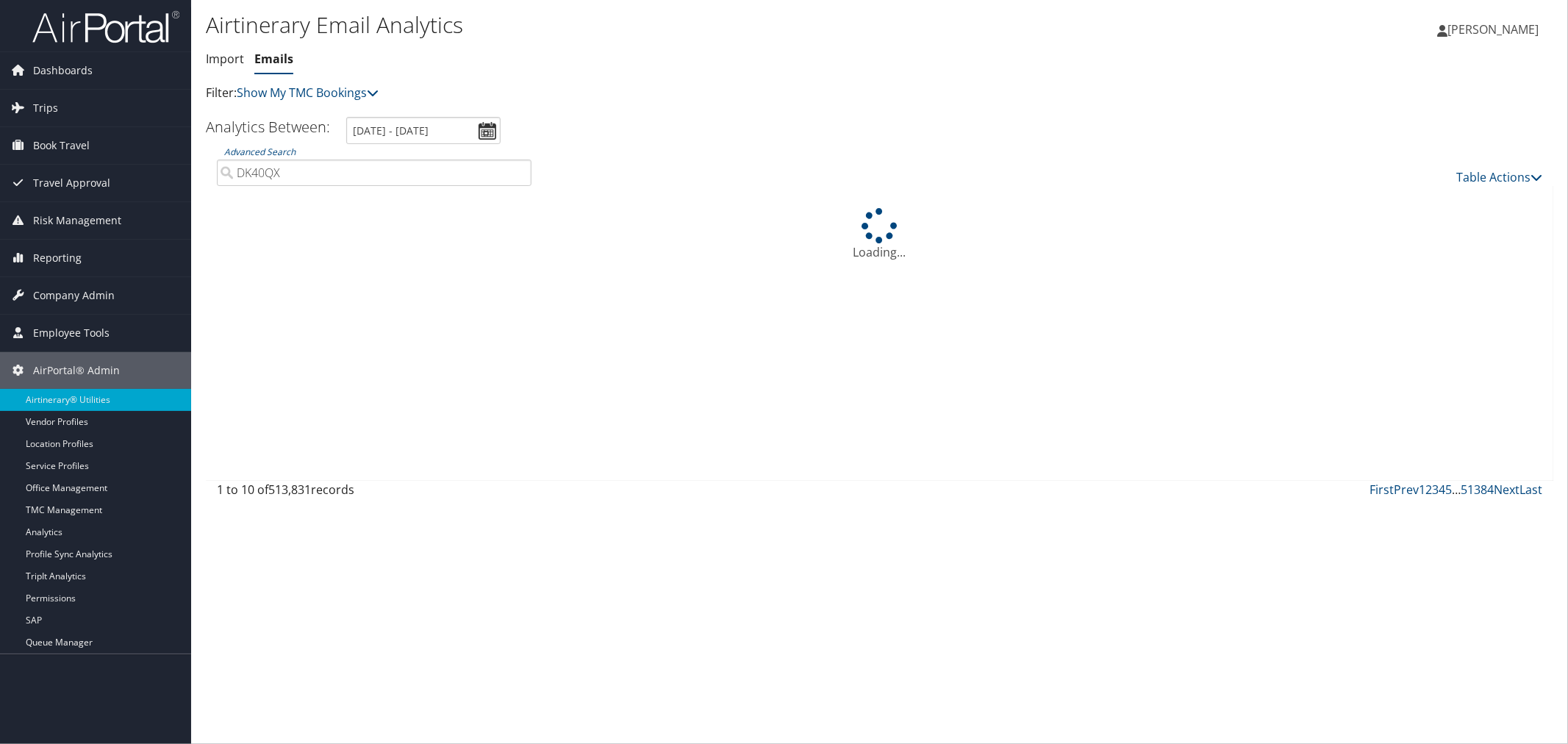
type input "DK40QX"
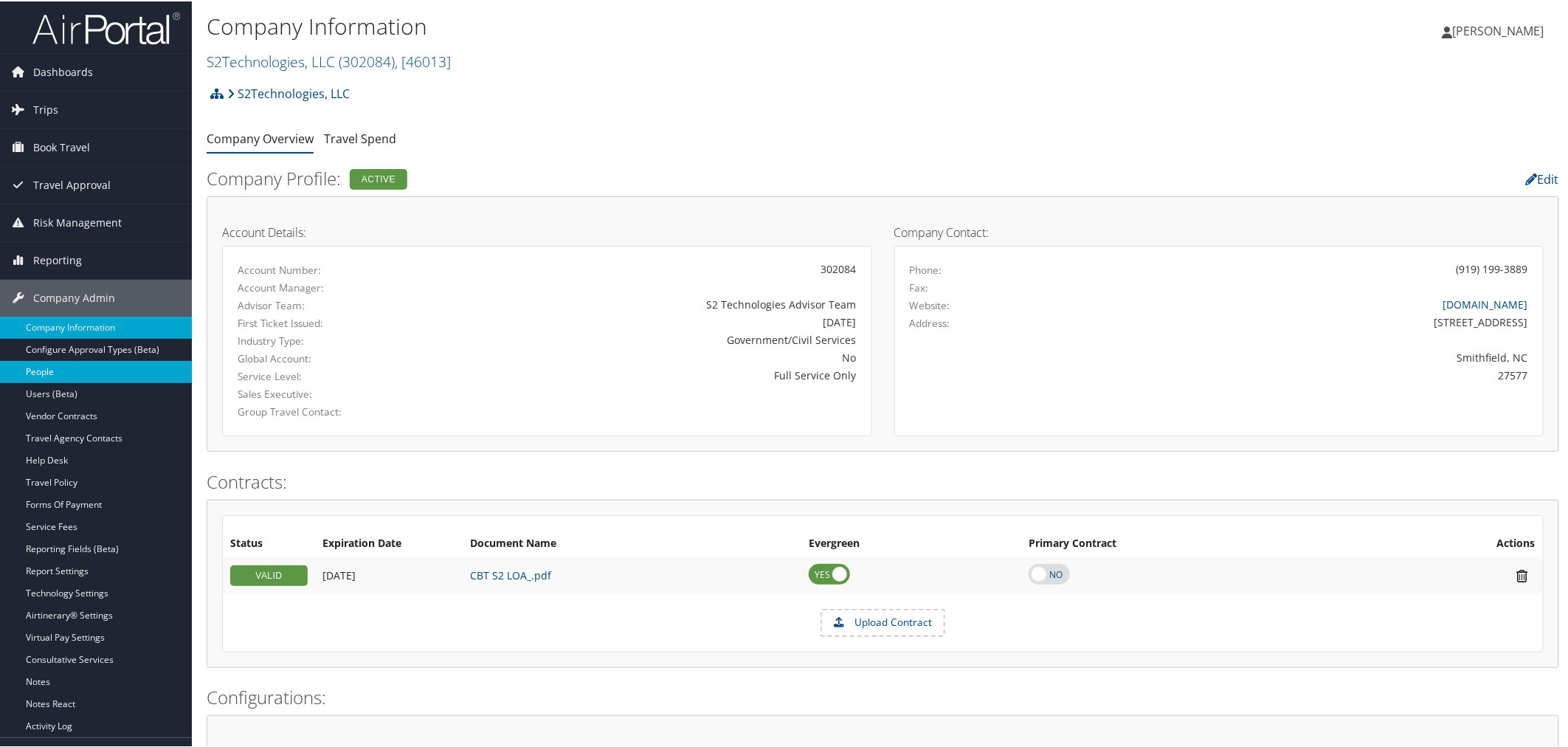
click at [50, 375] on link "People" at bounding box center [96, 370] width 192 height 22
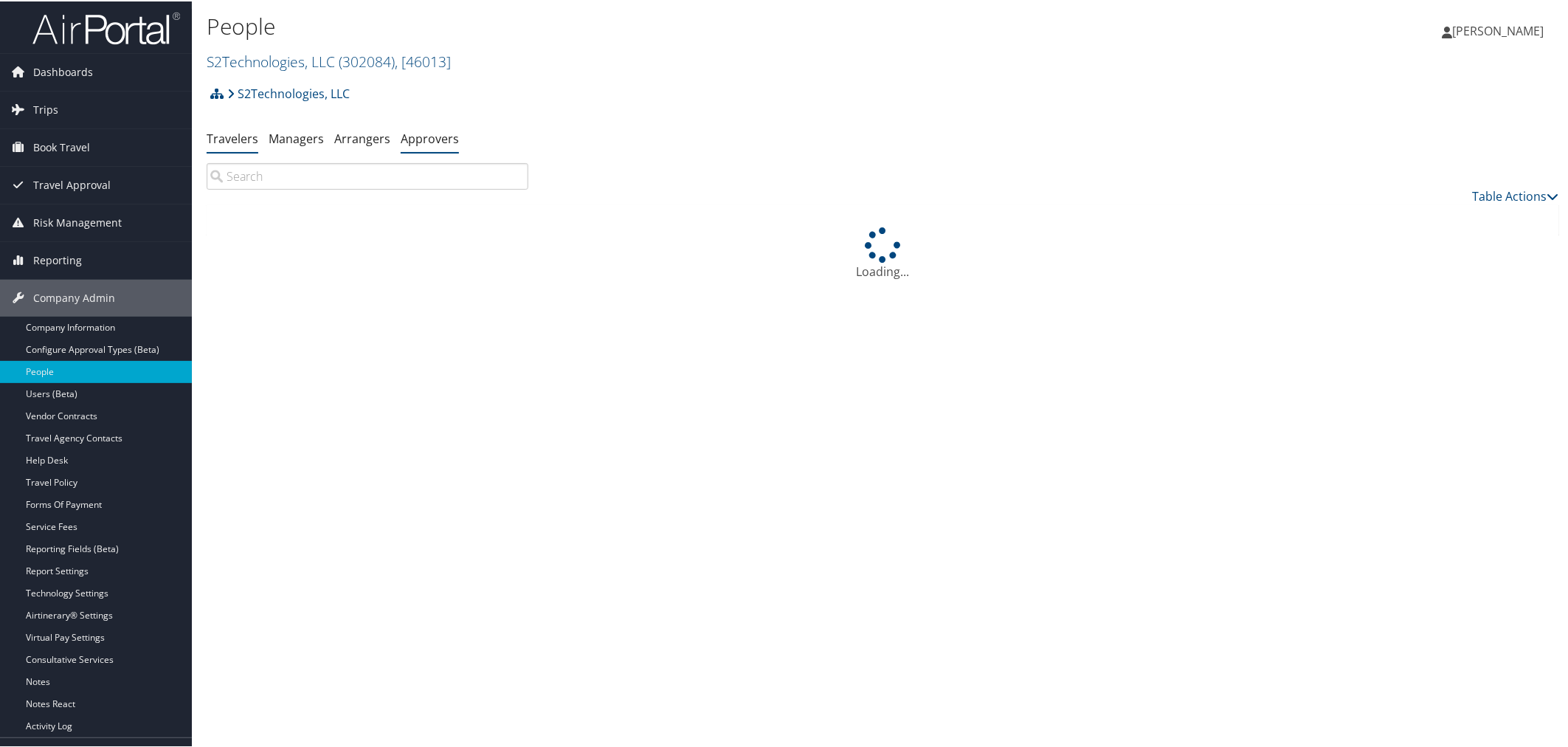
click at [432, 139] on link "Approvers" at bounding box center [429, 138] width 58 height 17
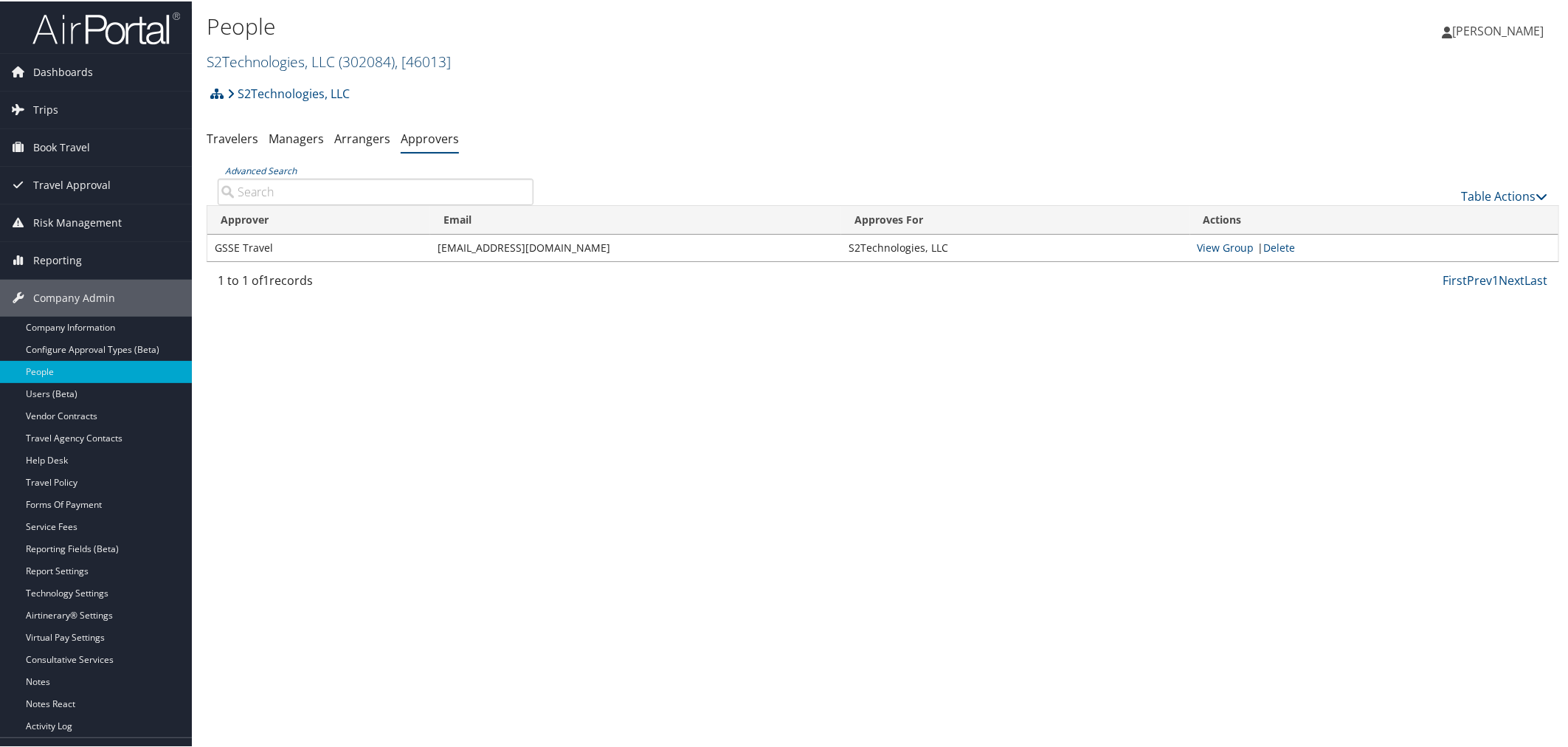
click at [302, 59] on link "S2Technologies, LLC ( 302084 ) , [ 46013 ]" at bounding box center [329, 61] width 244 height 20
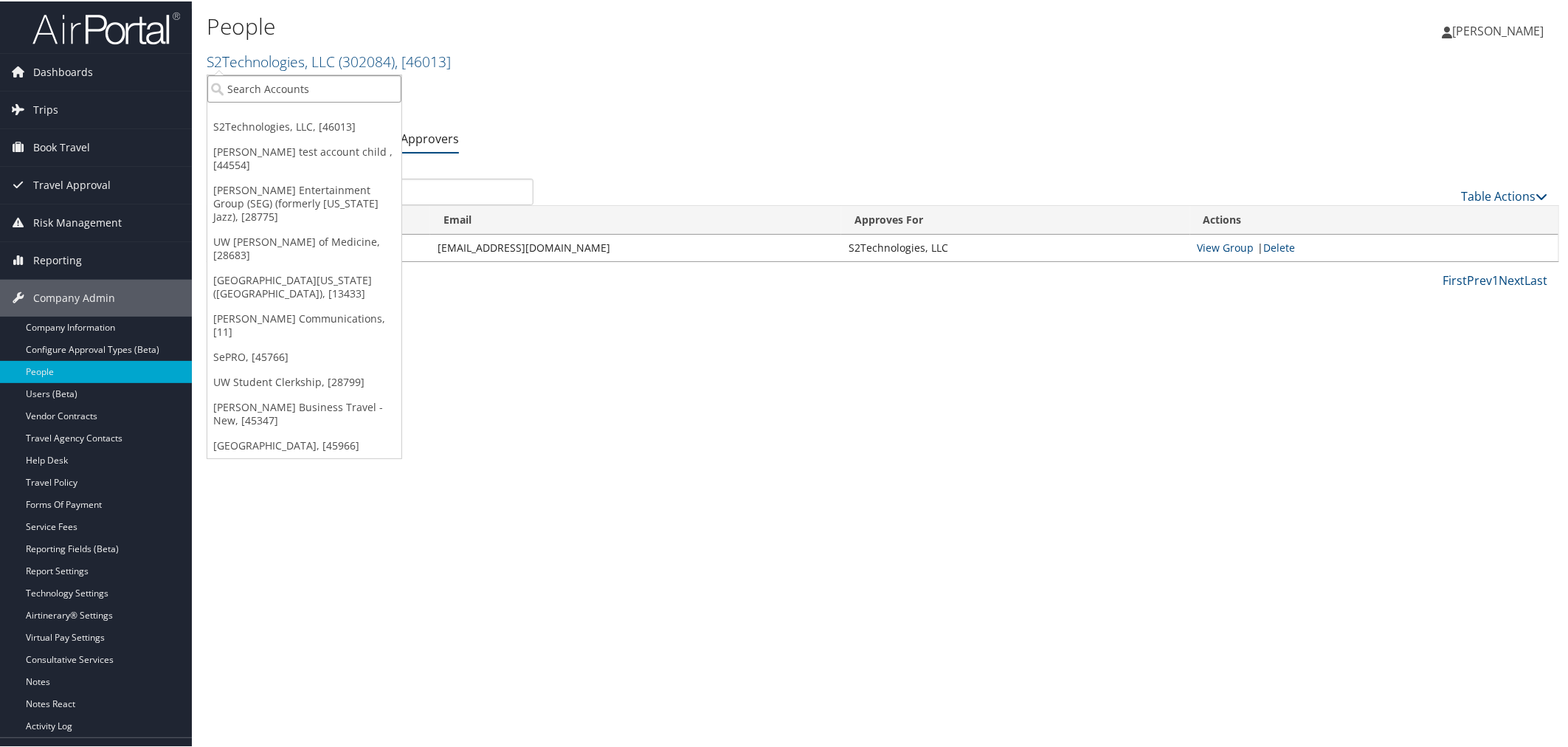
click at [275, 84] on input "search" at bounding box center [304, 87] width 194 height 28
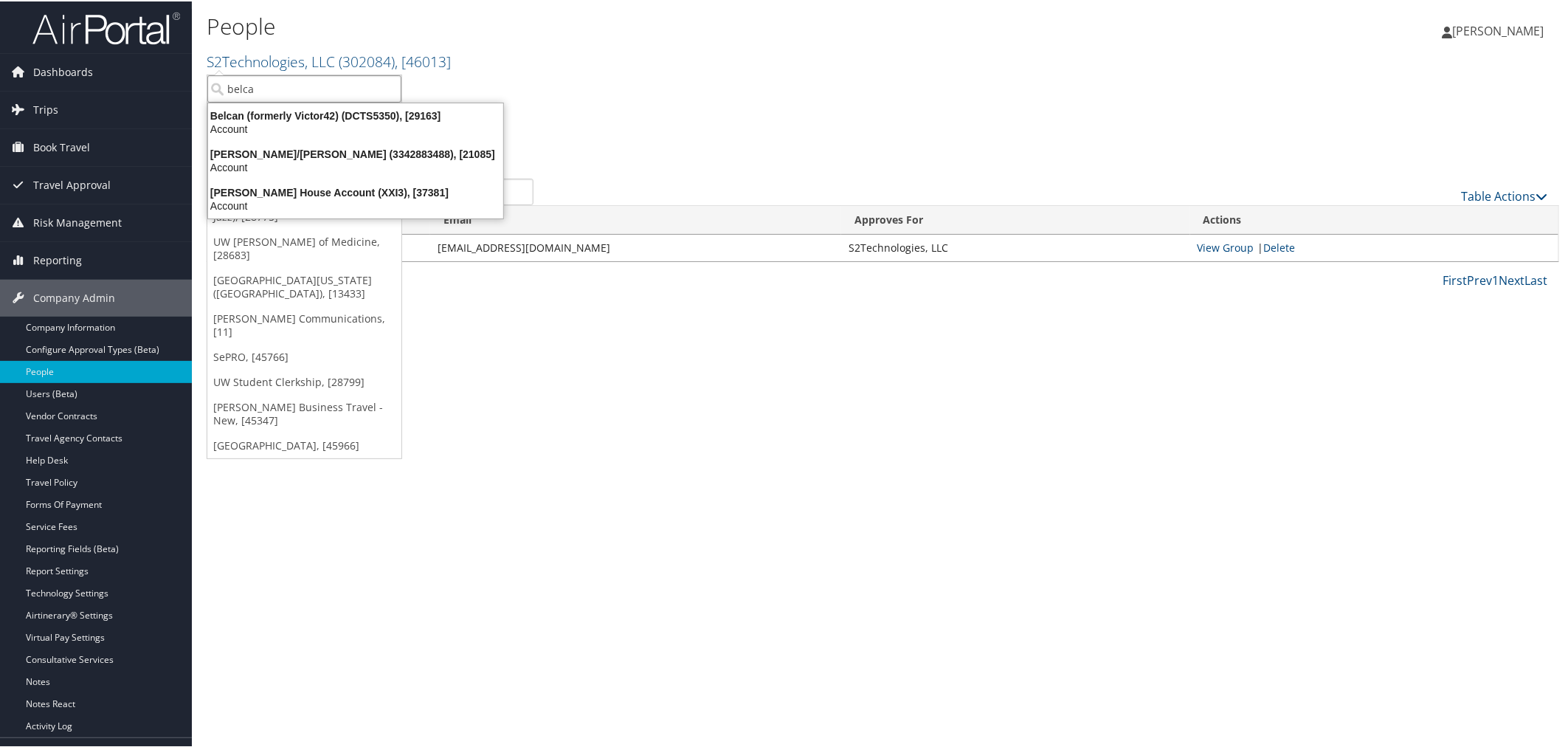
type input "belcan"
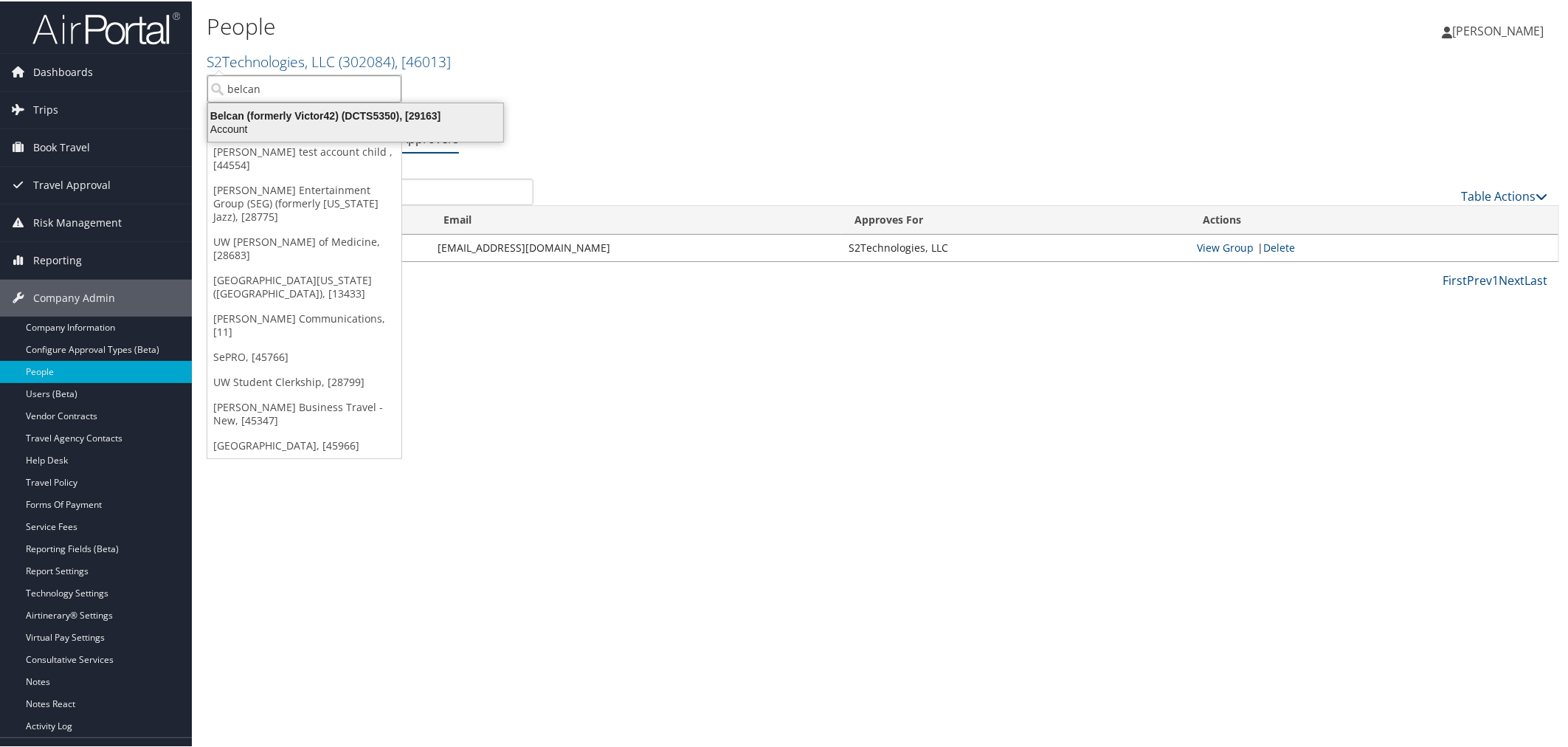
click at [278, 111] on div "Belcan (formerly Victor42) (DCTS5350), [29163]" at bounding box center [356, 114] width 312 height 13
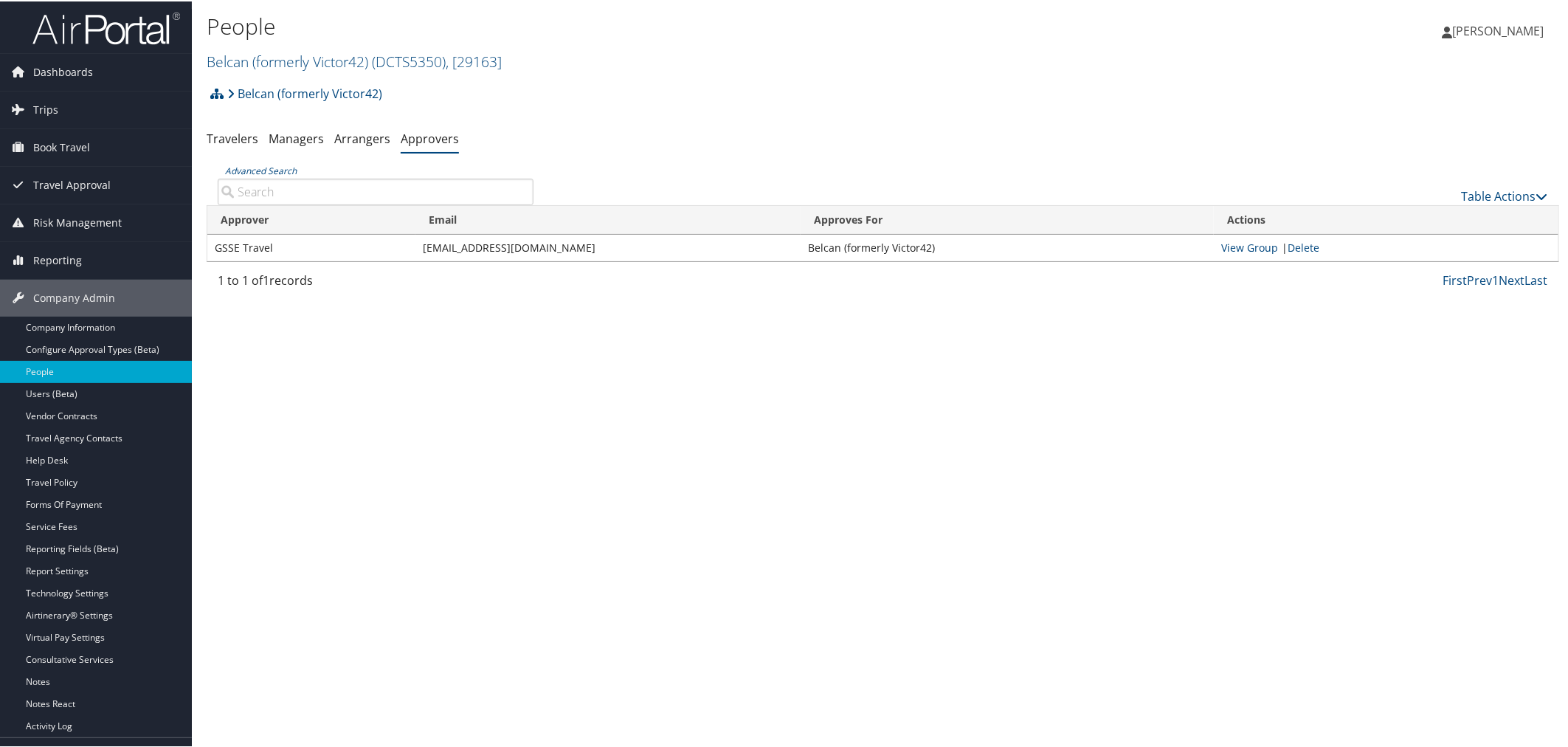
click at [552, 94] on div "Belcan (formerly Victor42) Account Structure Belcan (formerly Victor42) (DCTS53…" at bounding box center [883, 96] width 1353 height 40
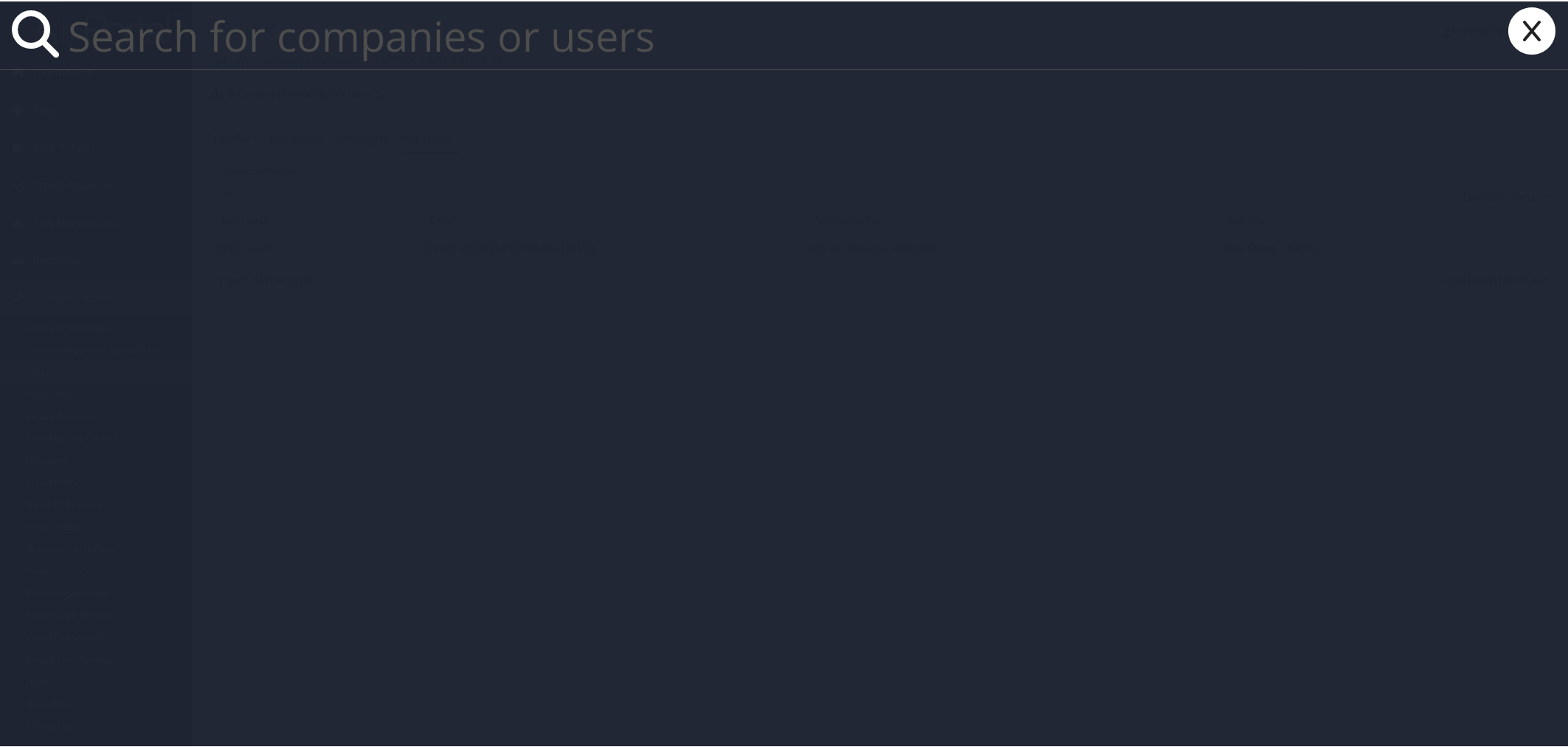
paste input "Aviation & Missile Solutions"
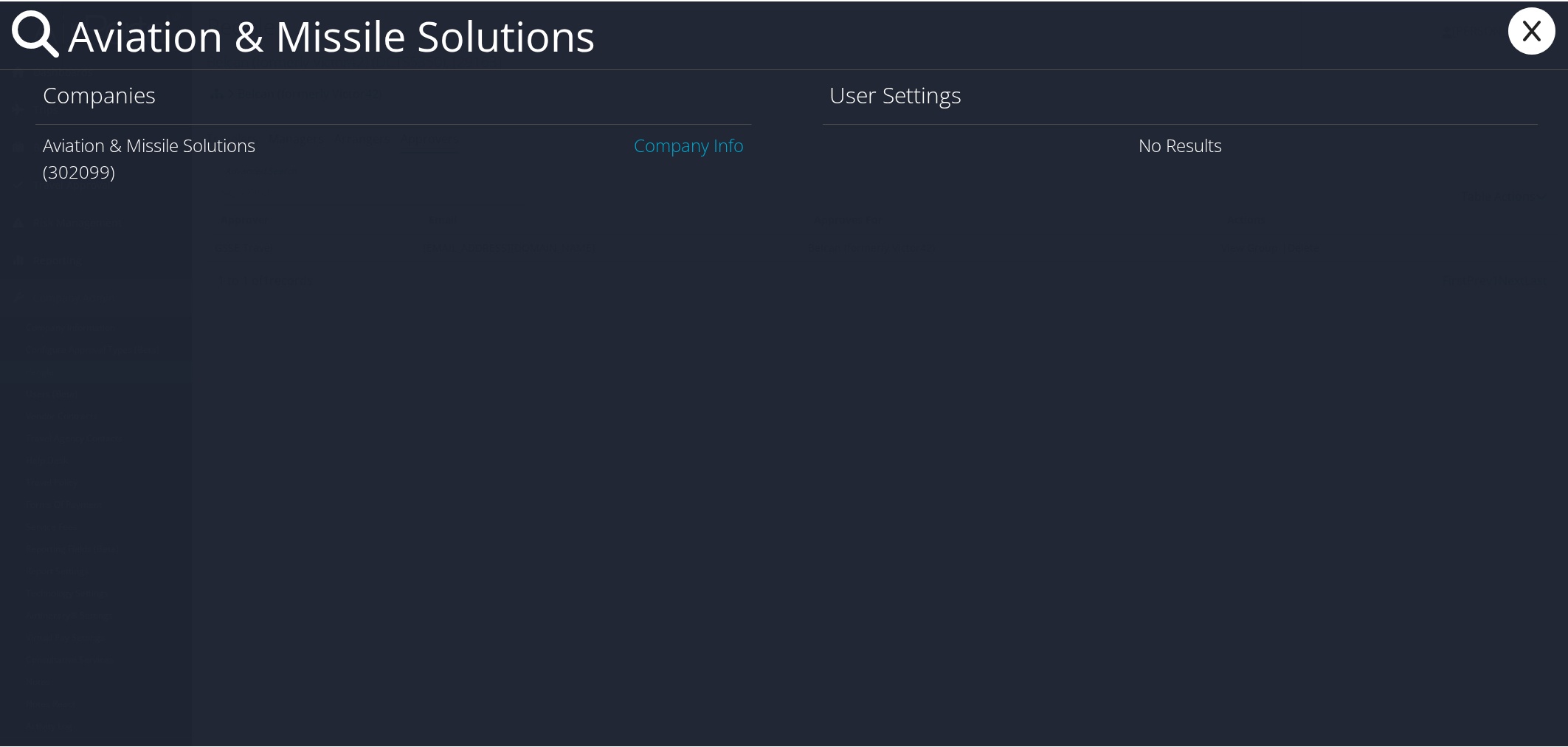
type input "Aviation & Missile Solutions"
click at [688, 141] on link "Company Info" at bounding box center [690, 143] width 110 height 25
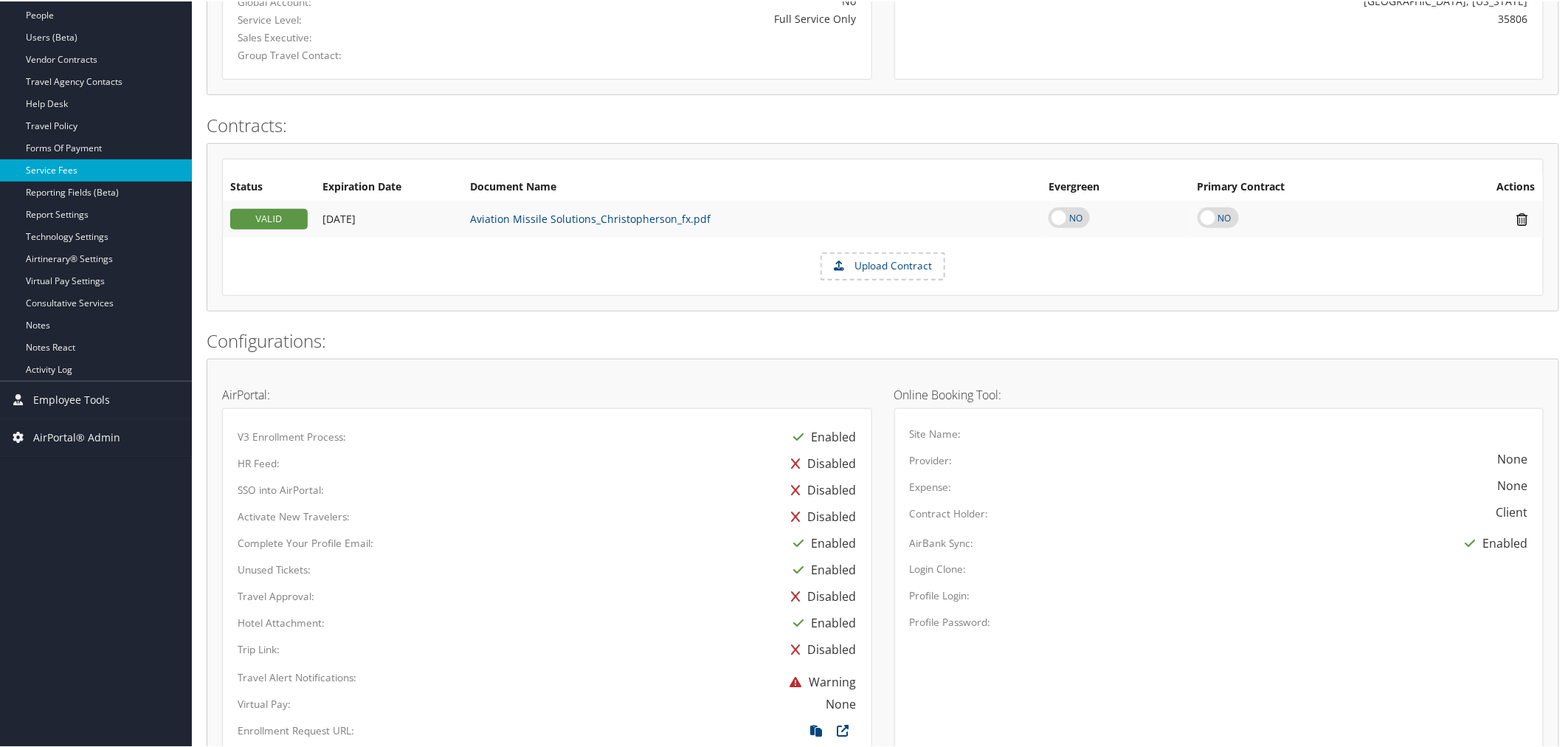
scroll to position [328, 0]
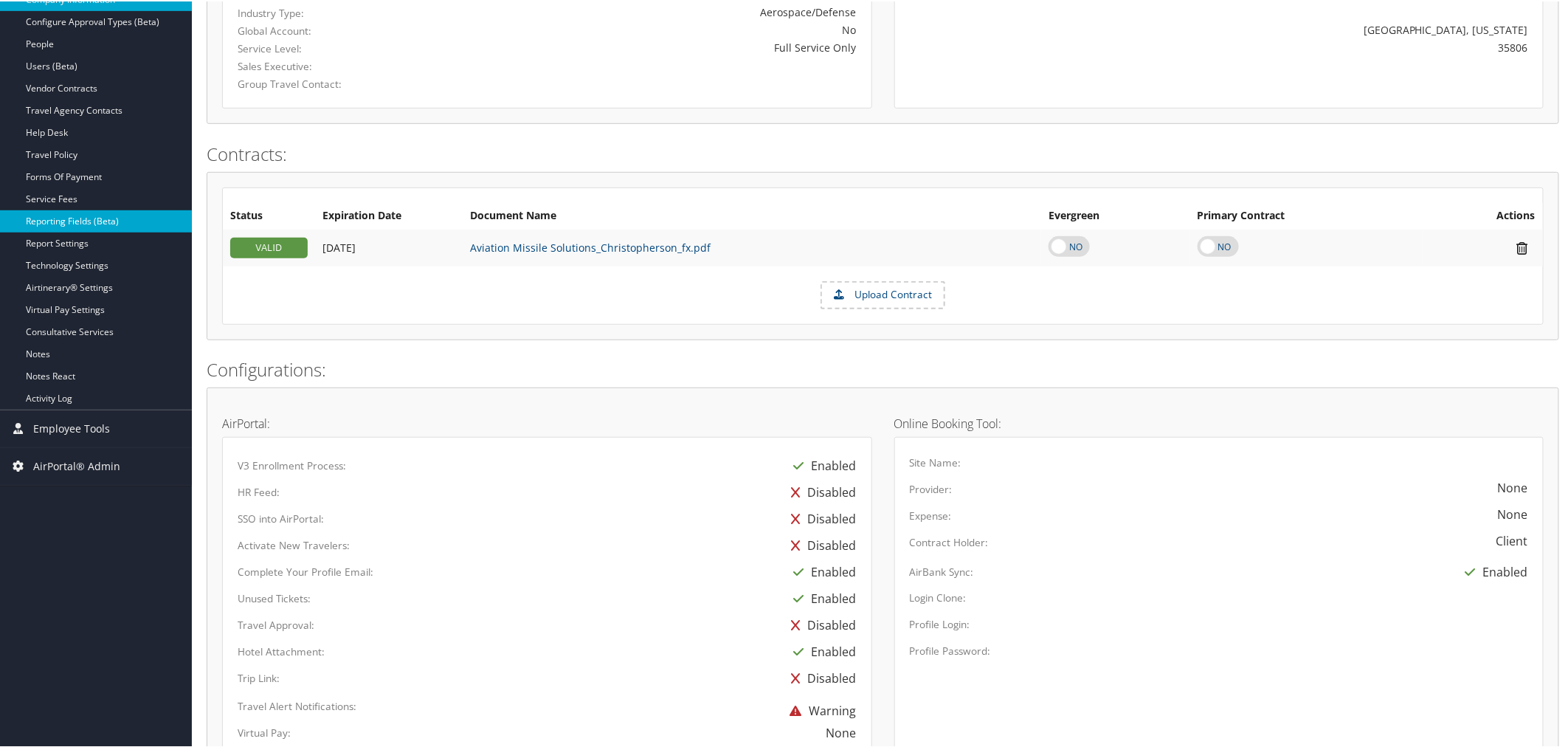
click at [80, 220] on link "Reporting Fields (Beta)" at bounding box center [96, 220] width 192 height 22
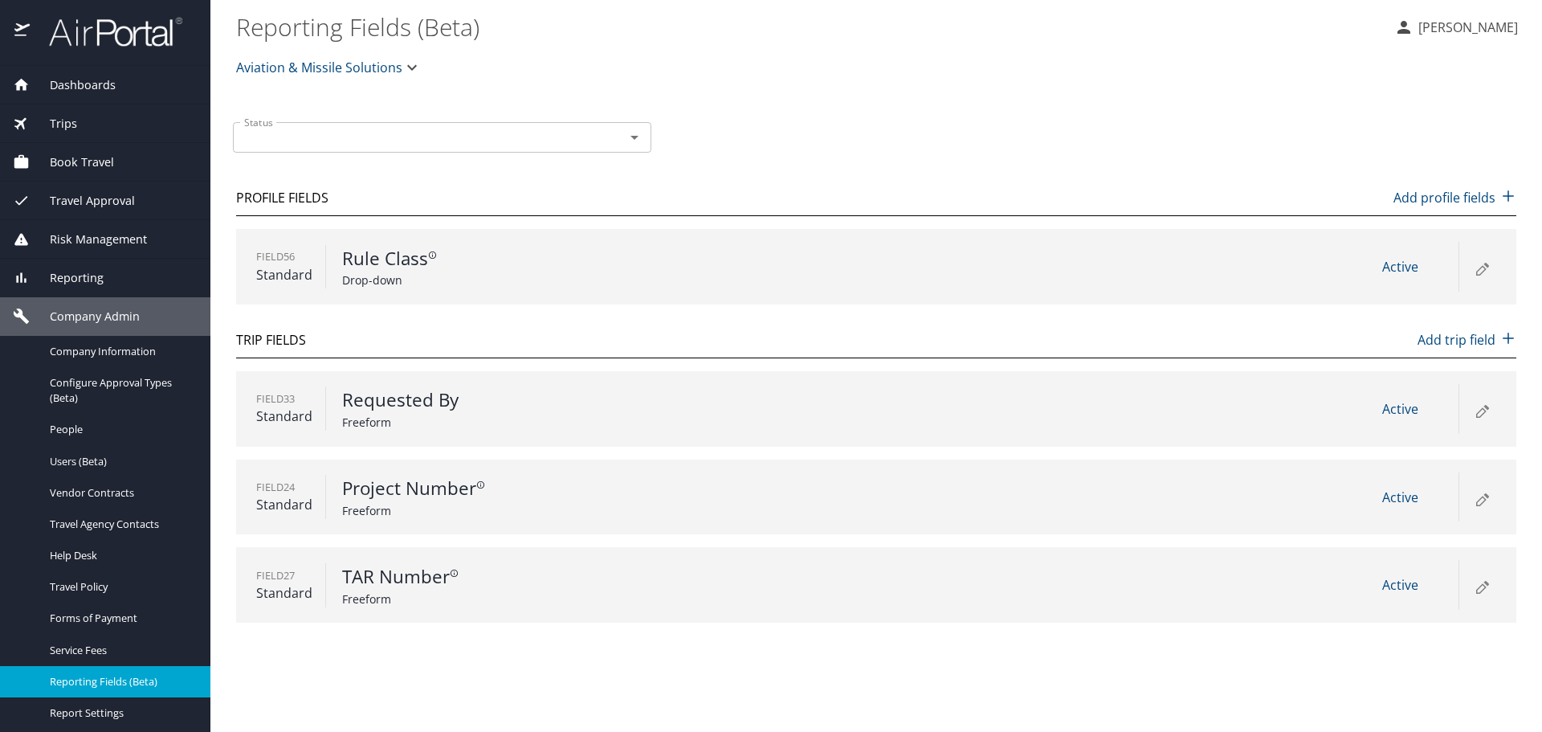
click at [1477, 268] on icon at bounding box center [1481, 267] width 19 height 19
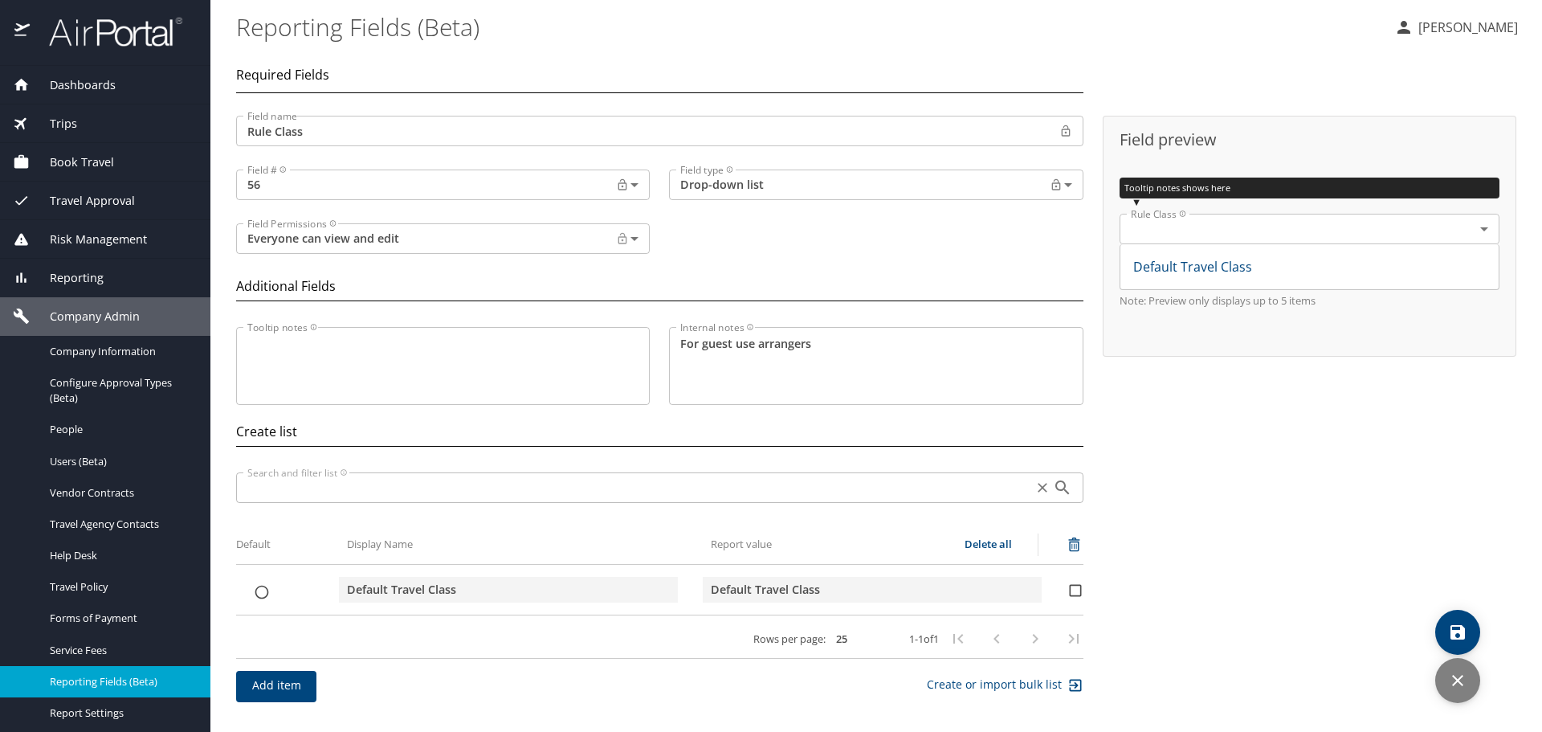
click at [262, 594] on input "list items" at bounding box center [261, 592] width 51 height 16
checkbox input "true"
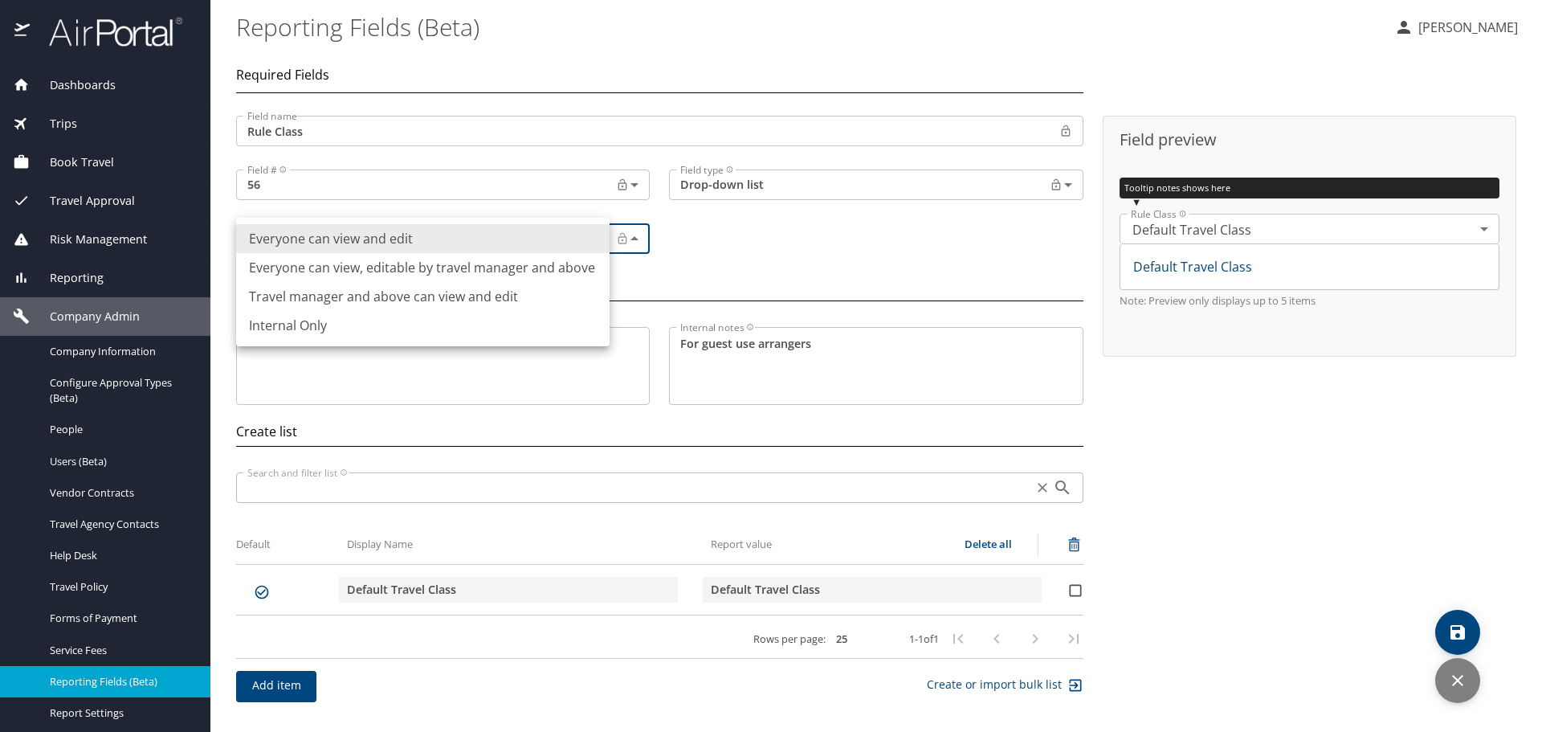
click at [450, 239] on body "Dashboards AirPortal 360™ Manager AirPortal 360™ Agent My Travel Dashboard Trip…" at bounding box center [771, 366] width 1542 height 732
click at [369, 274] on li "Everyone can view, editable by travel manager and above" at bounding box center [422, 267] width 373 height 29
type input "Permissioned"
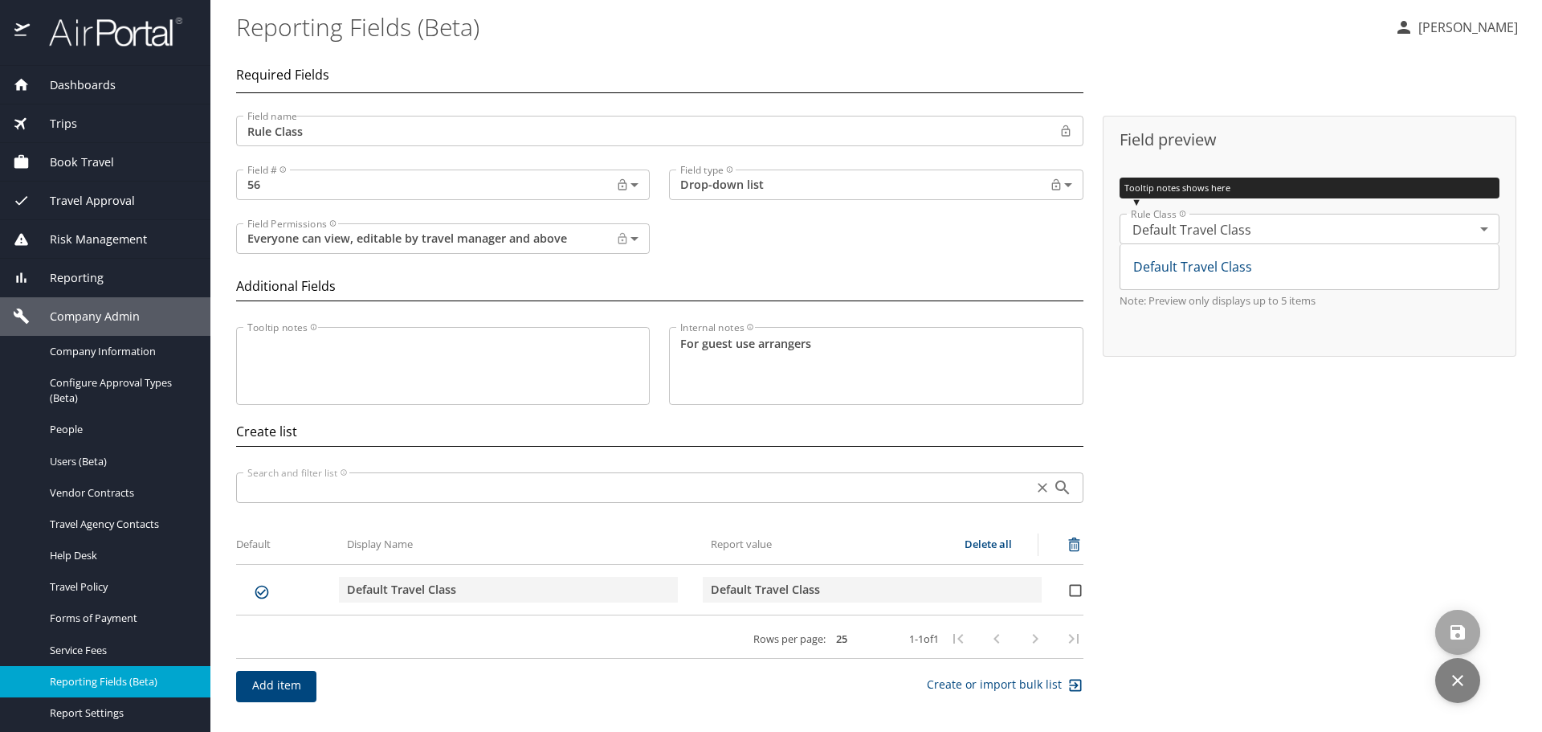
click at [1449, 624] on icon "save" at bounding box center [1457, 631] width 19 height 19
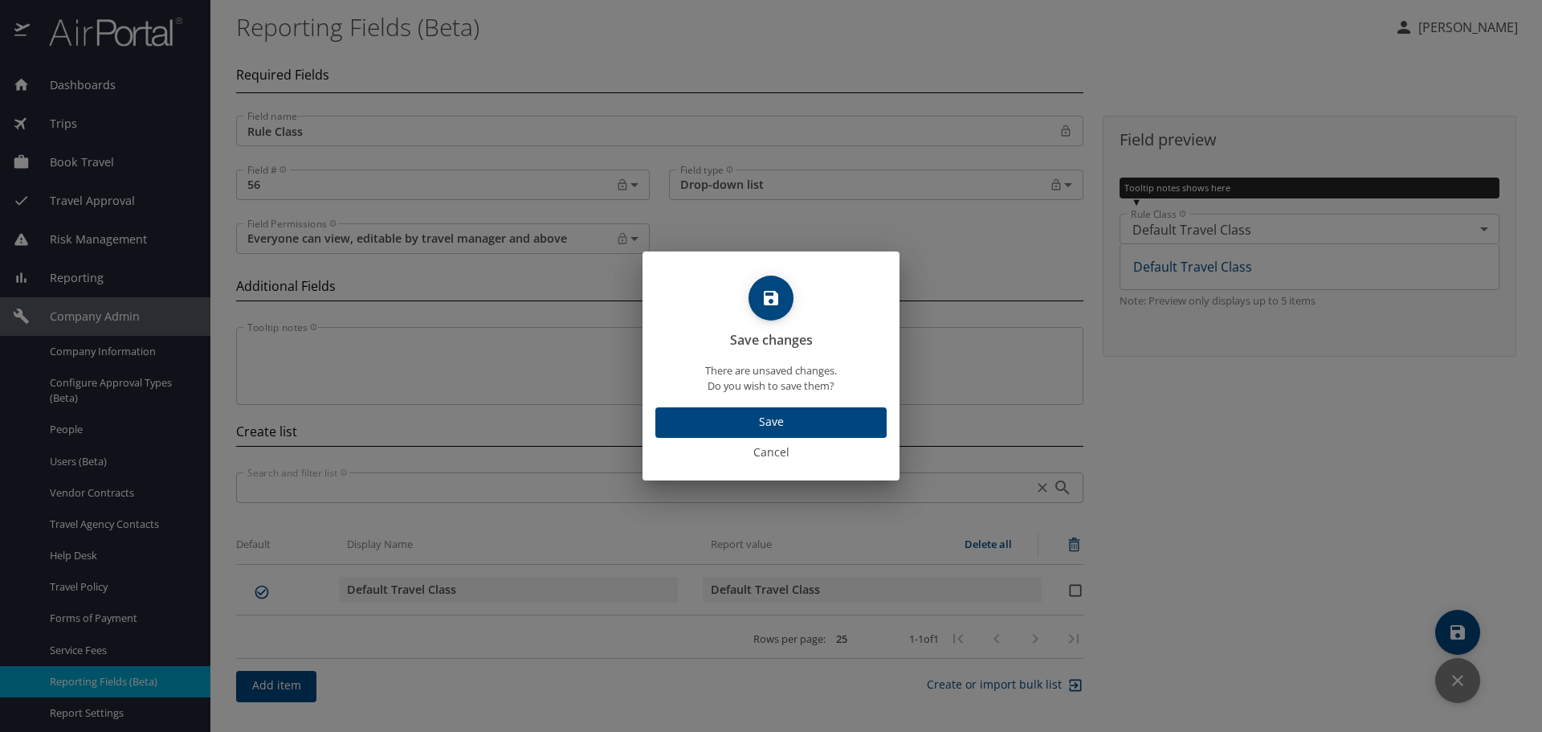
click at [695, 418] on span "Save" at bounding box center [771, 422] width 206 height 20
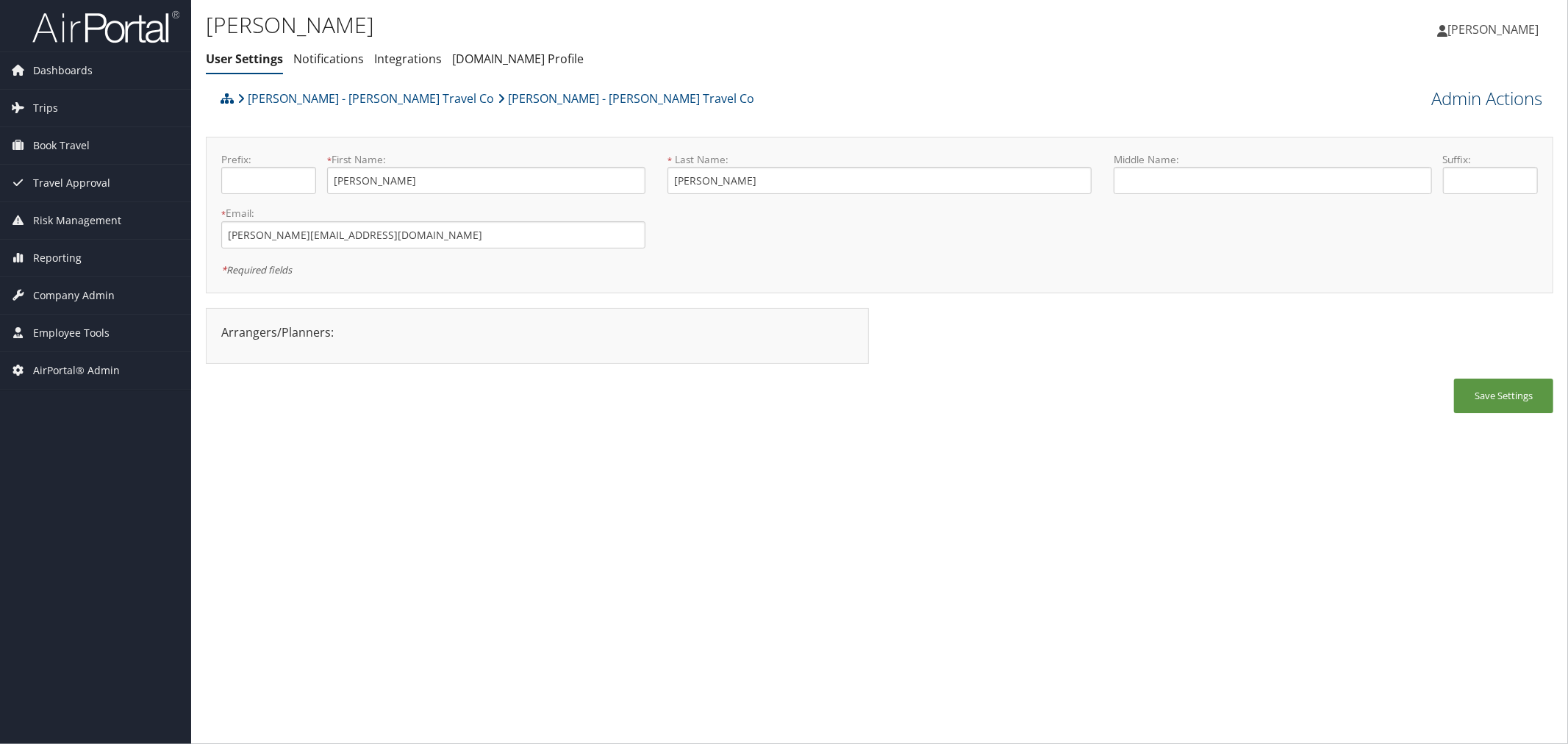
click at [1435, 100] on link "Admin Actions" at bounding box center [1487, 98] width 111 height 25
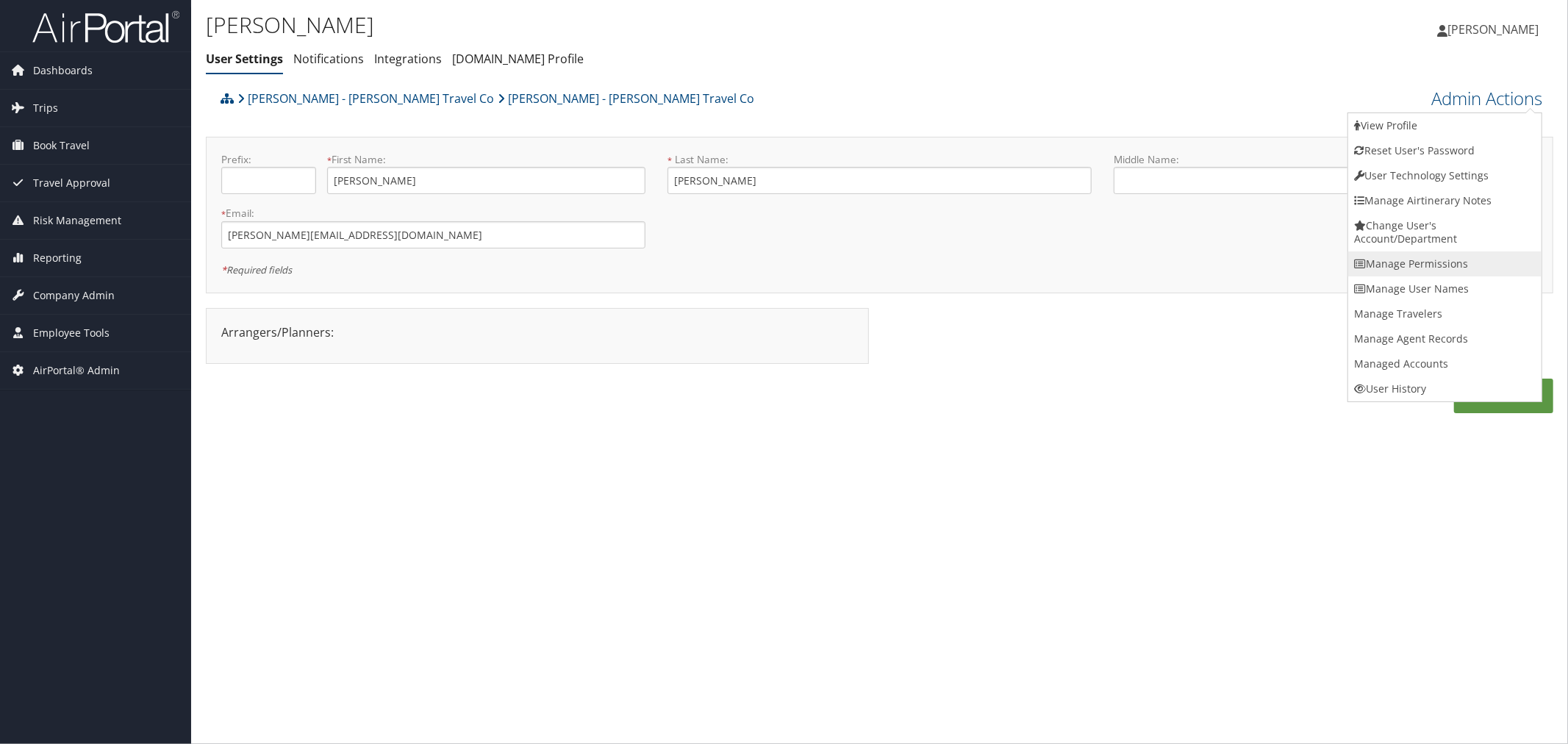
click at [1400, 260] on link "Manage Permissions" at bounding box center [1444, 264] width 193 height 25
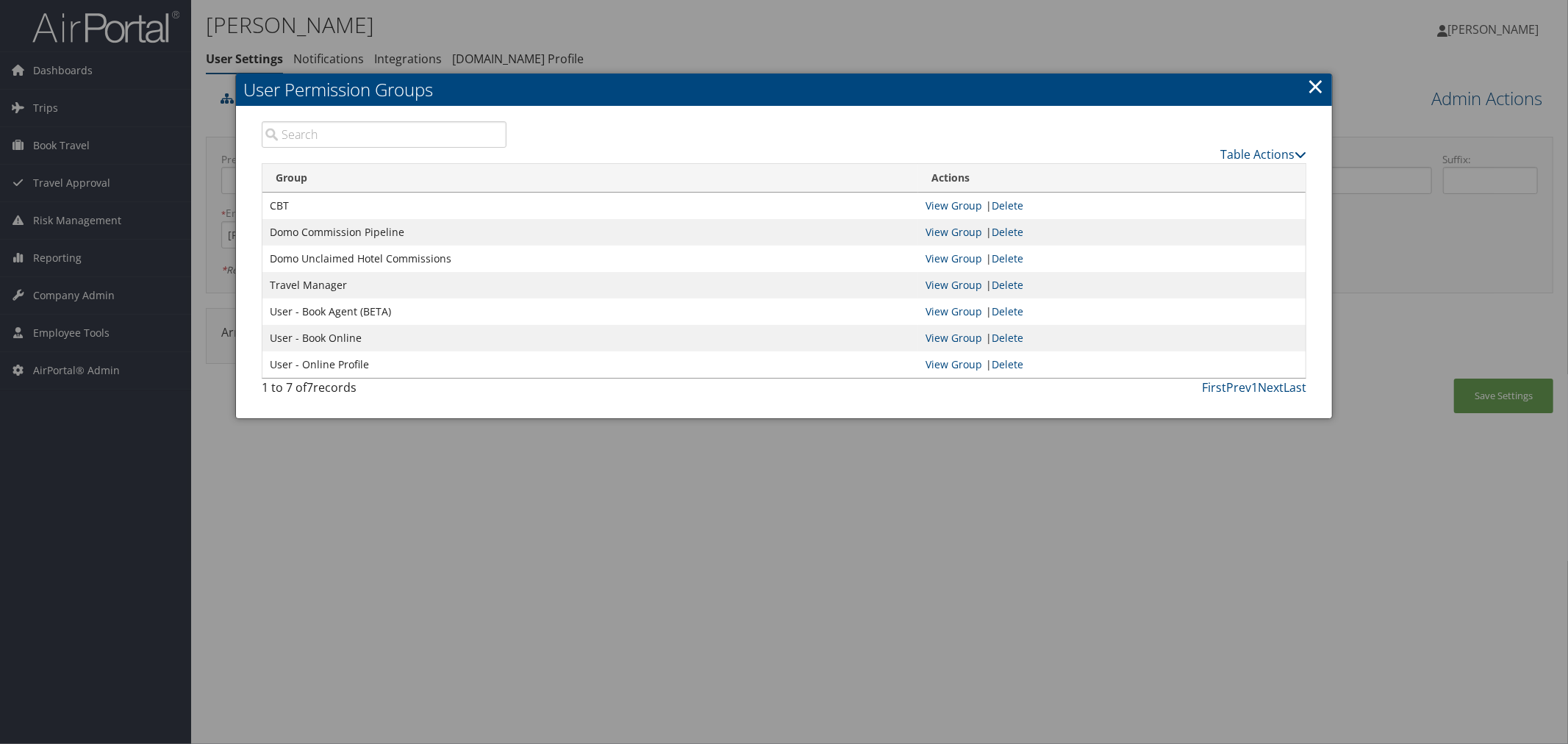
click at [743, 39] on div at bounding box center [784, 372] width 1568 height 744
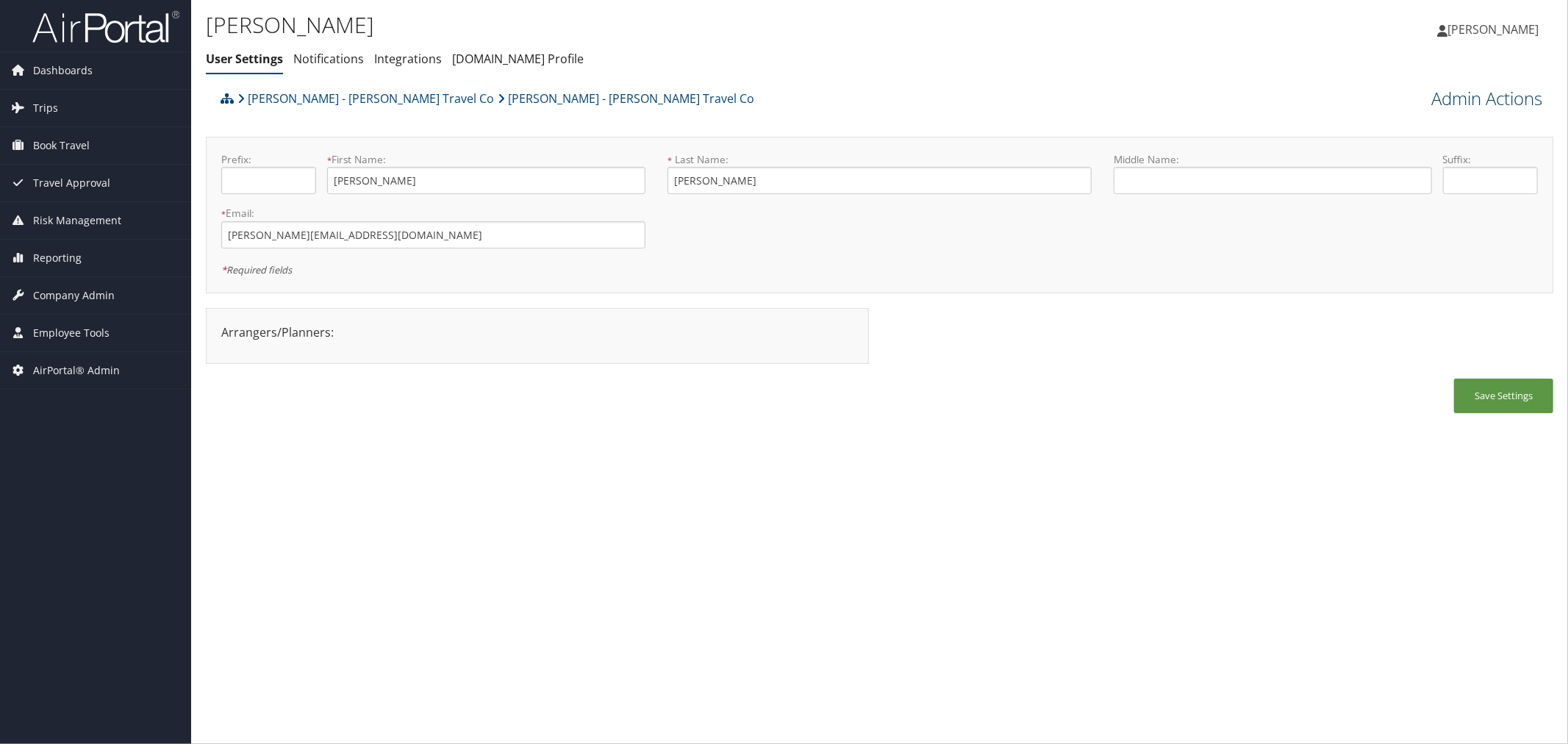
click at [1445, 89] on link "Admin Actions" at bounding box center [1487, 98] width 111 height 25
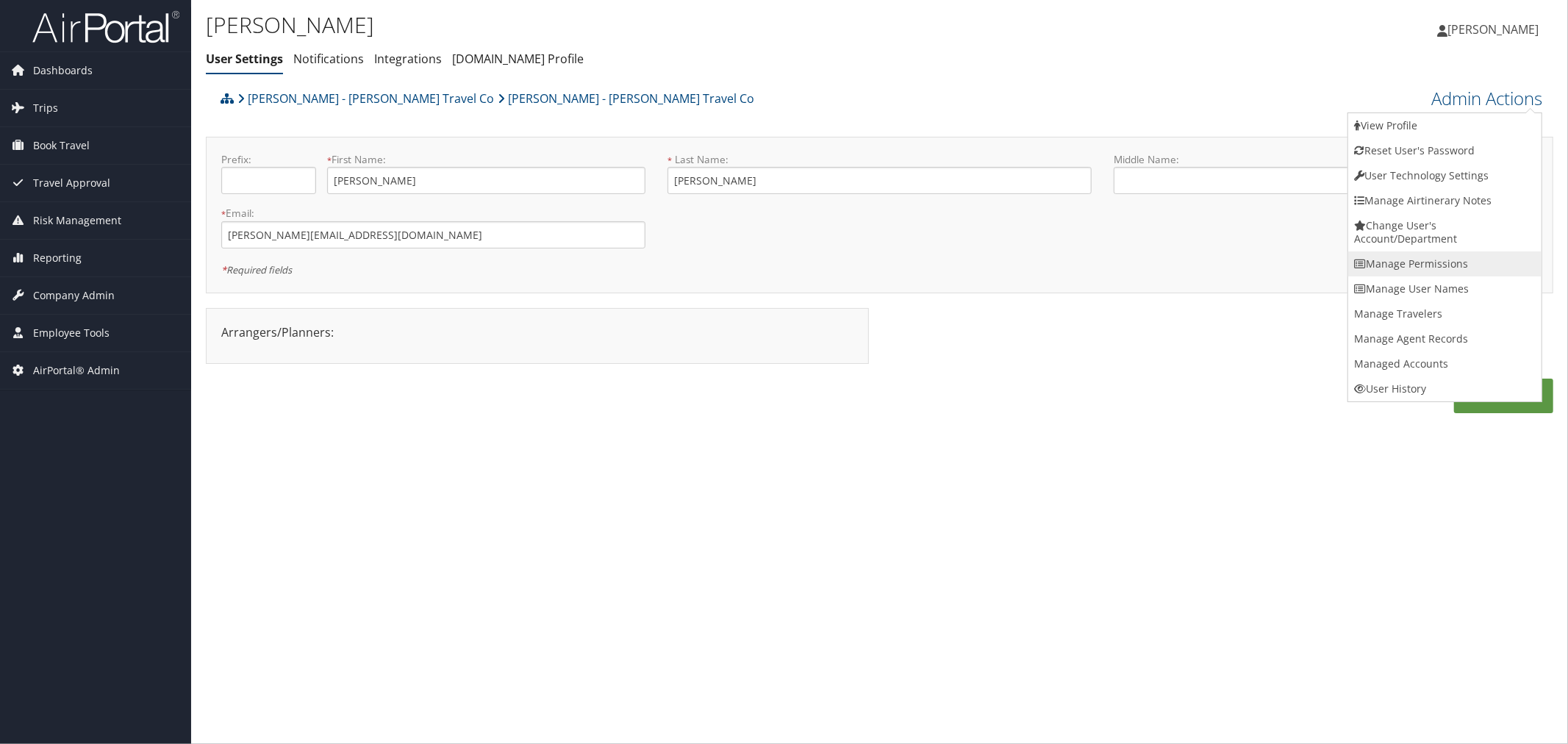
click at [1415, 255] on link "Manage Permissions" at bounding box center [1444, 264] width 193 height 25
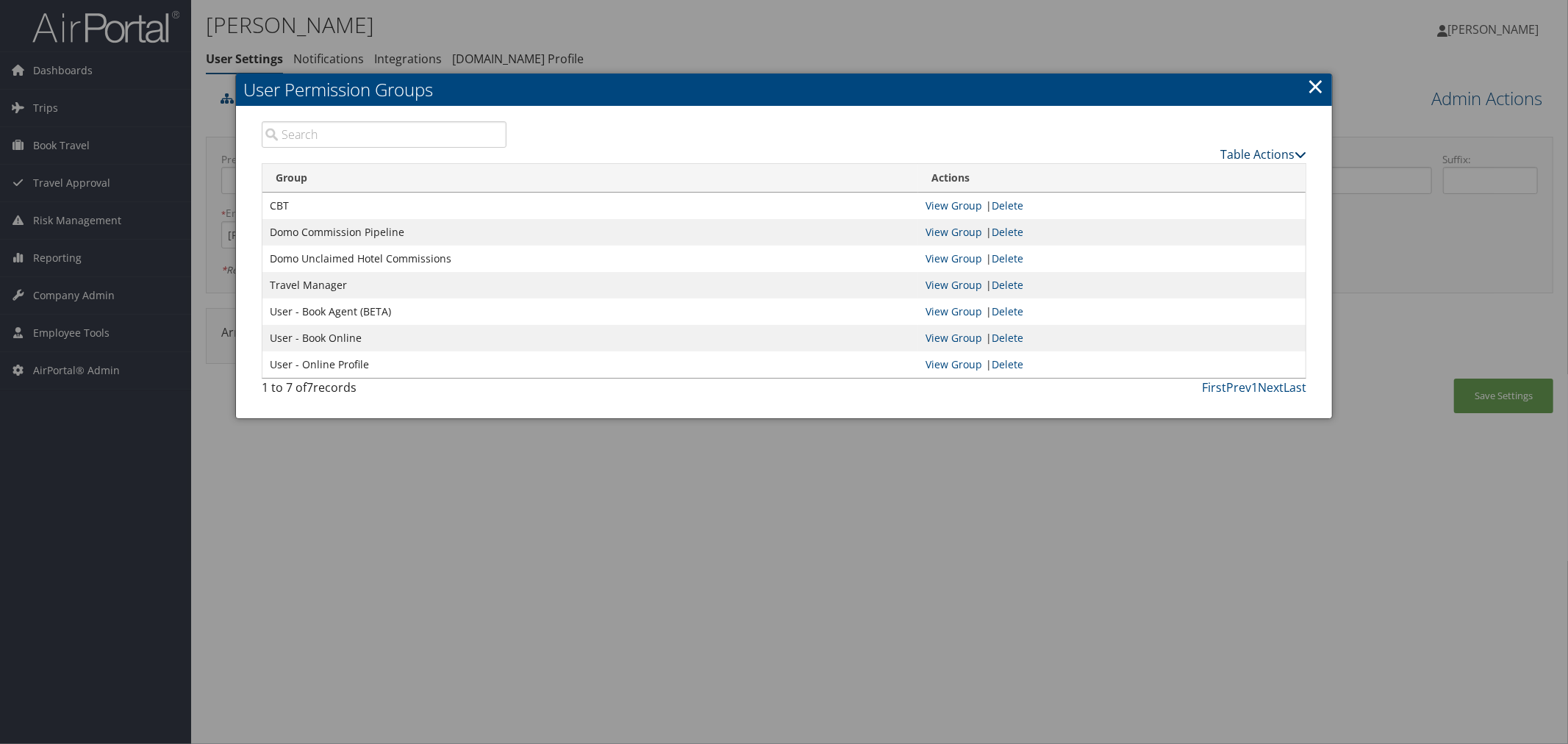
click at [1260, 149] on link "Table Actions" at bounding box center [1263, 155] width 86 height 16
click at [1142, 175] on link "New Record" at bounding box center [1208, 176] width 193 height 25
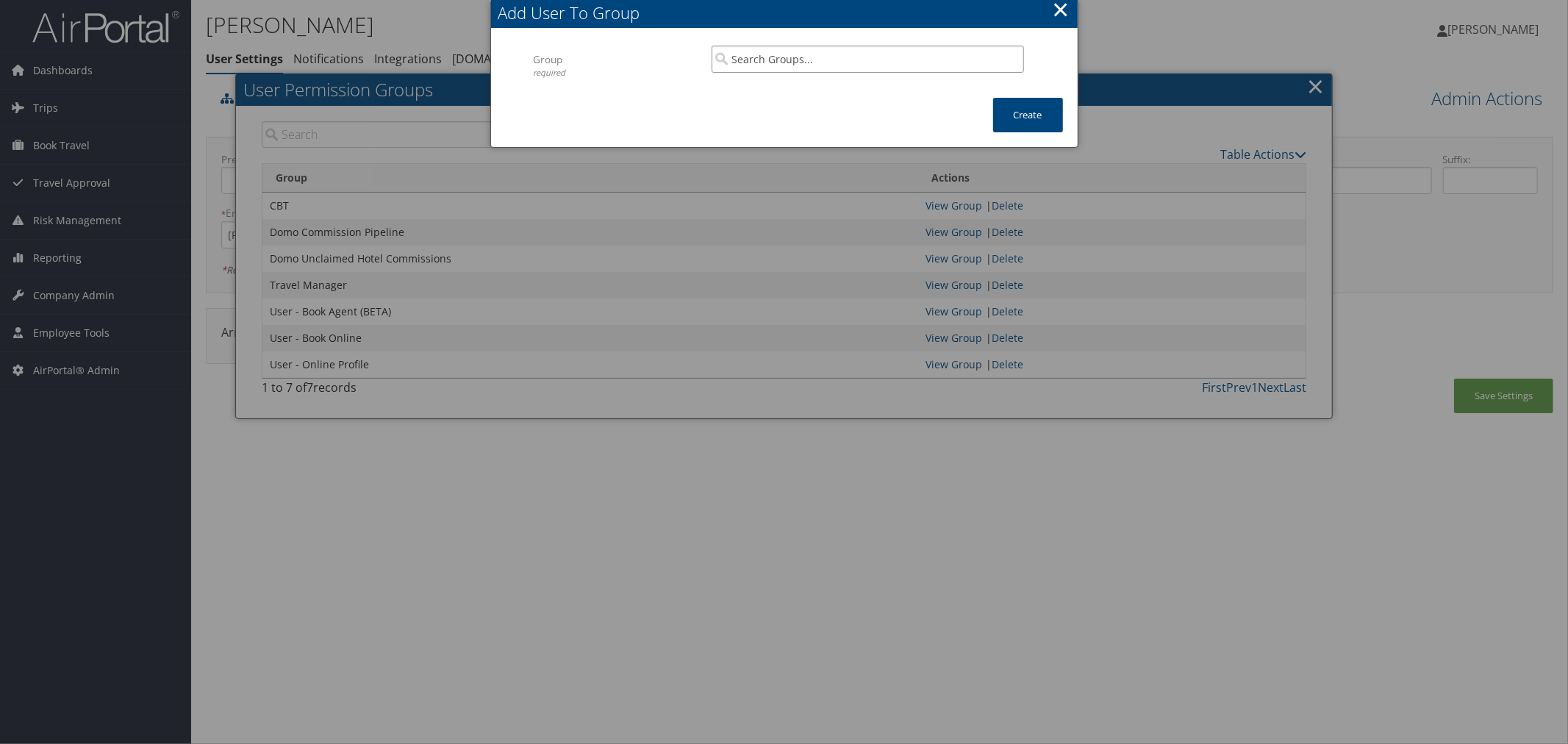
click at [741, 59] on input "search" at bounding box center [867, 59] width 312 height 27
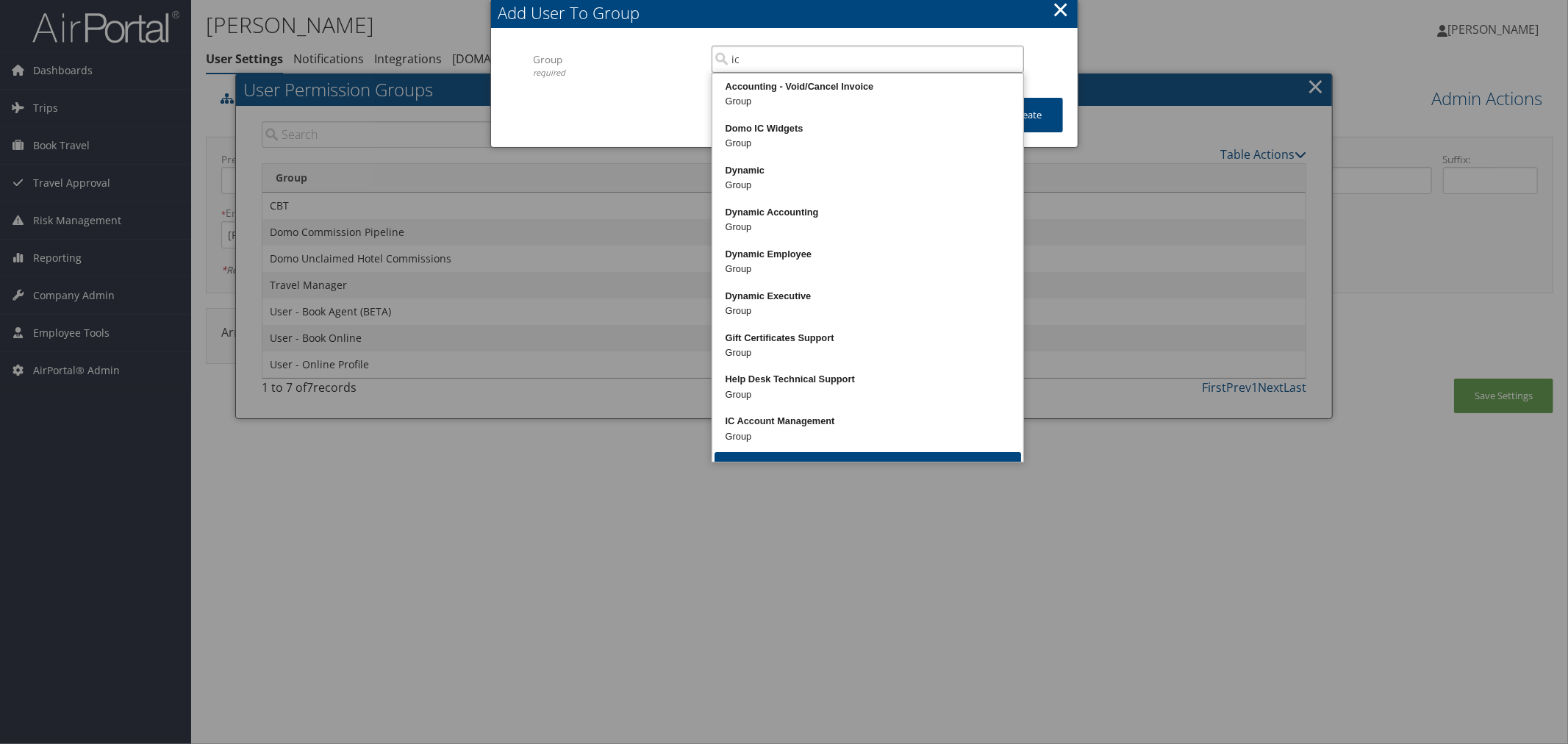
type input "ic"
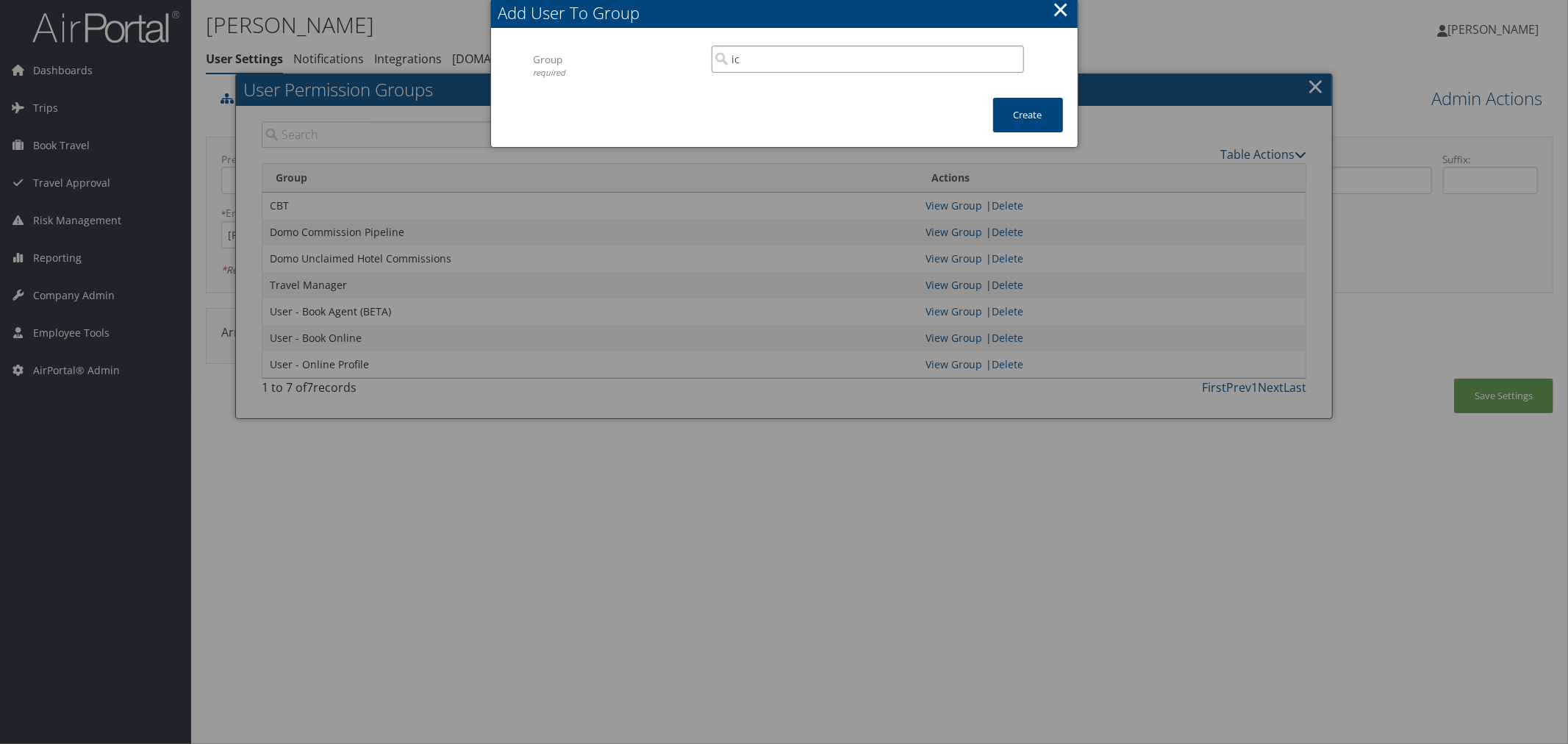
drag, startPoint x: 767, startPoint y: 59, endPoint x: 718, endPoint y: 61, distance: 49.0
click at [718, 61] on input "ic" at bounding box center [867, 59] width 312 height 27
click at [824, 98] on div "Group" at bounding box center [868, 102] width 307 height 15
type input "Independent Consultants"
drag, startPoint x: 1011, startPoint y: 113, endPoint x: 903, endPoint y: 99, distance: 108.9
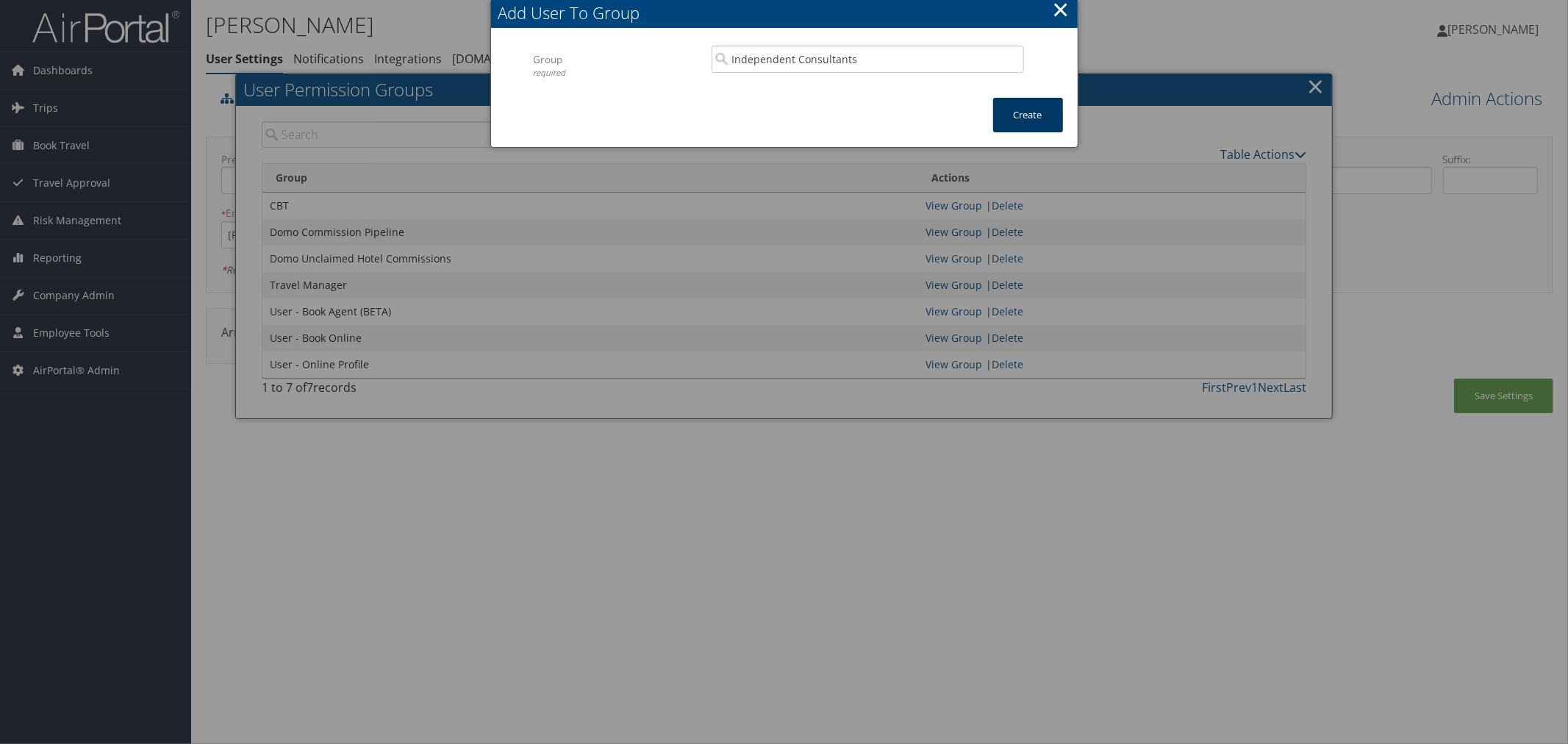
click at [1010, 113] on button "Create" at bounding box center [1028, 115] width 70 height 35
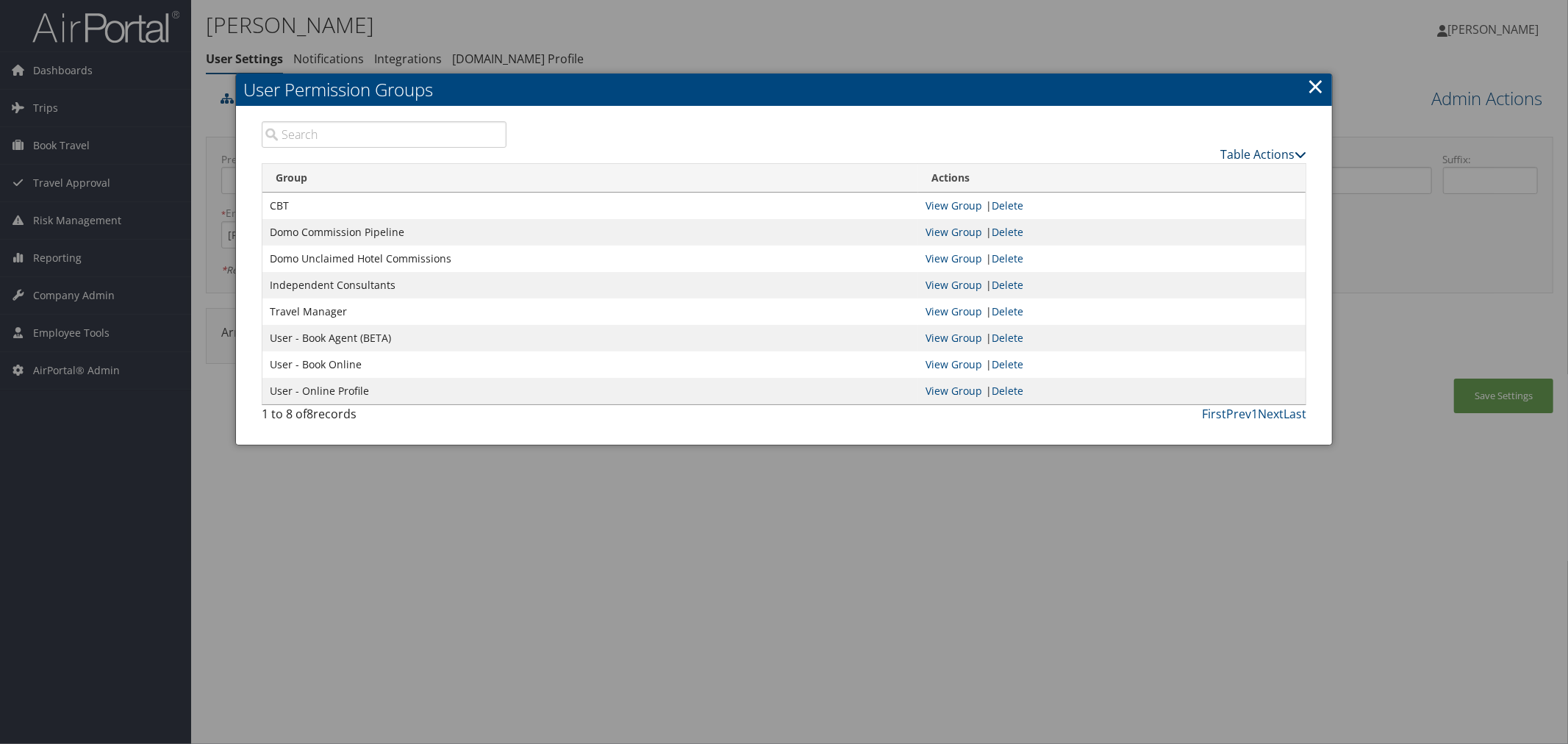
click at [1238, 153] on link "Table Actions" at bounding box center [1263, 155] width 86 height 16
click at [1176, 171] on link "New Record" at bounding box center [1208, 176] width 193 height 25
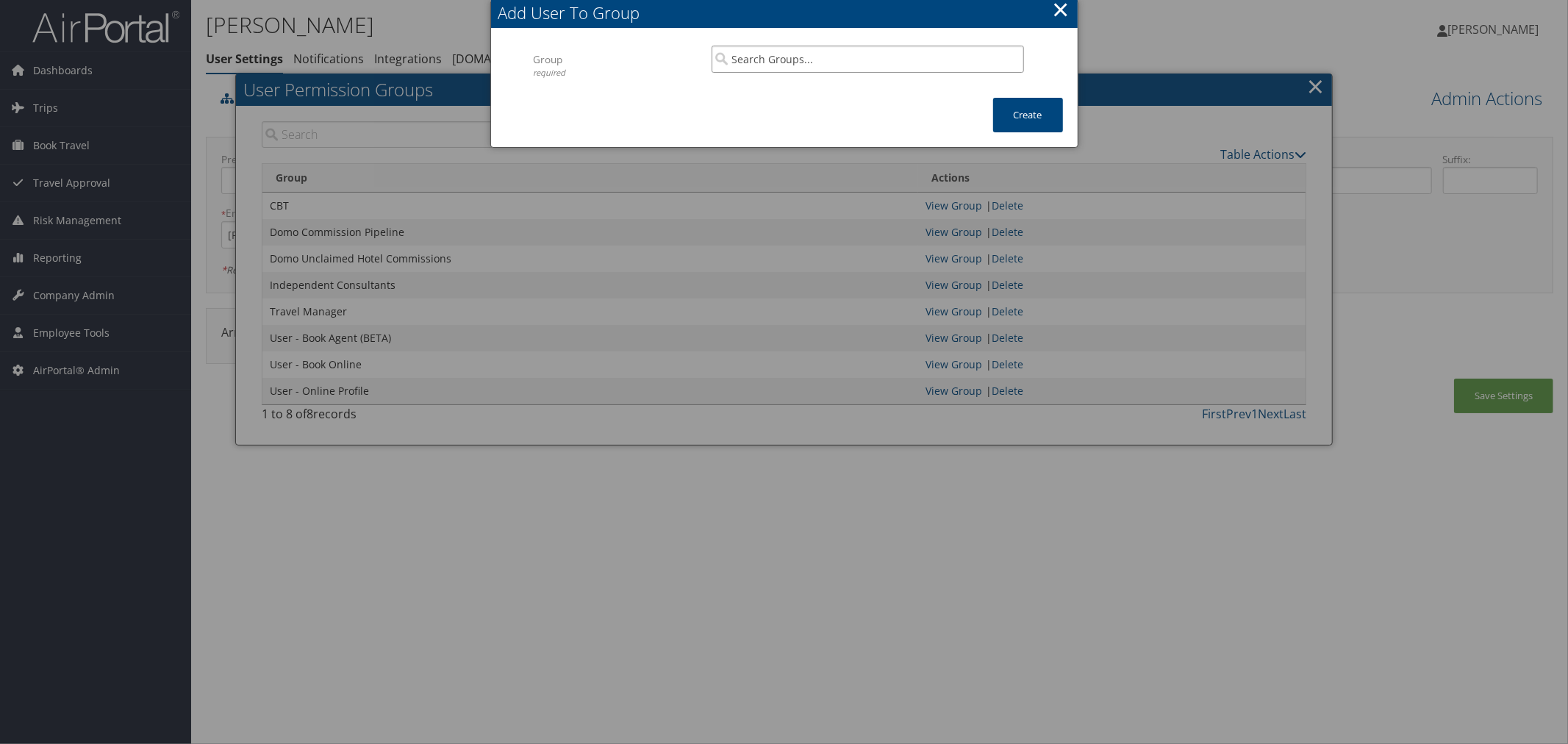
click at [766, 53] on input "search" at bounding box center [867, 59] width 312 height 27
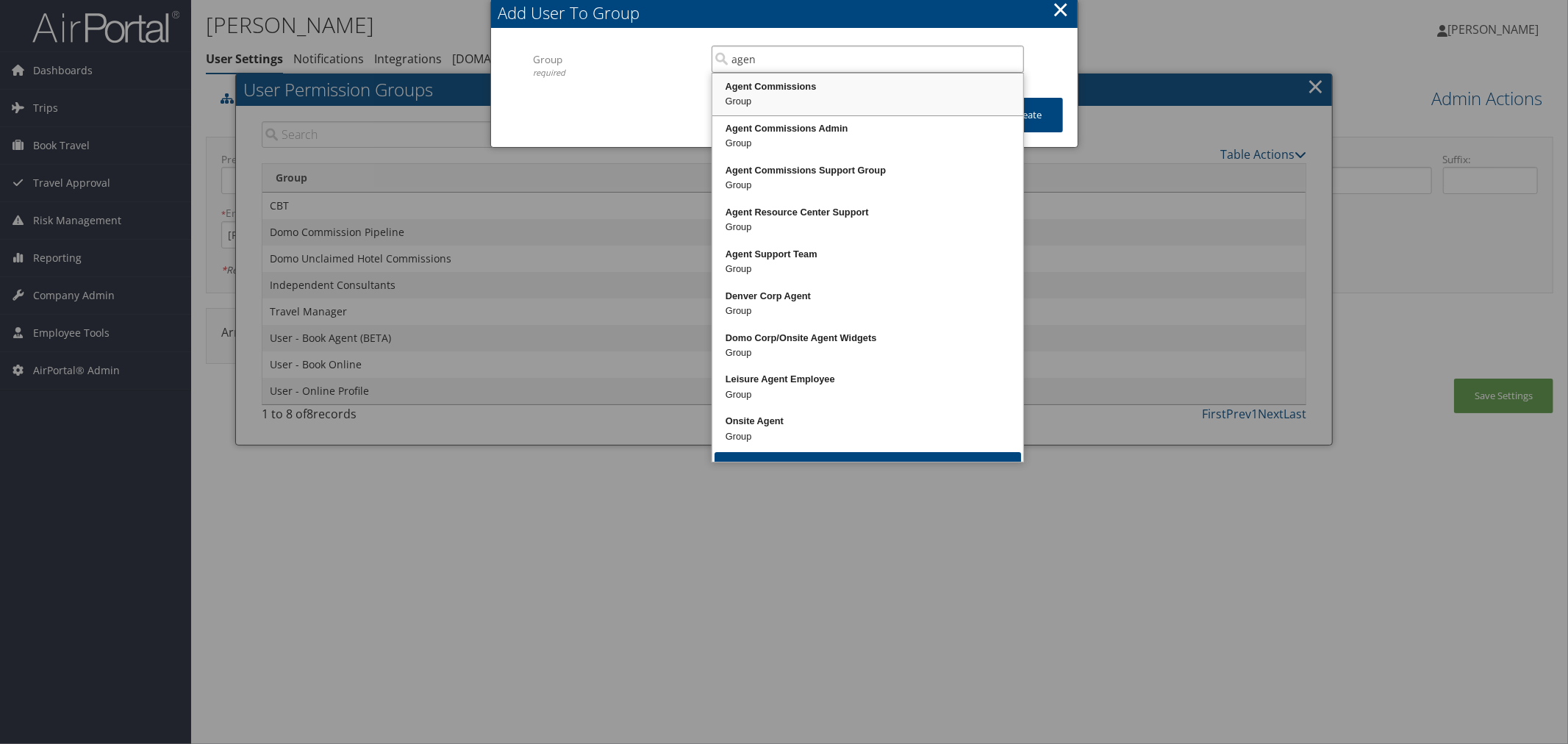
drag, startPoint x: 789, startPoint y: 96, endPoint x: 922, endPoint y: 92, distance: 133.1
click at [790, 96] on div "Group" at bounding box center [868, 102] width 307 height 15
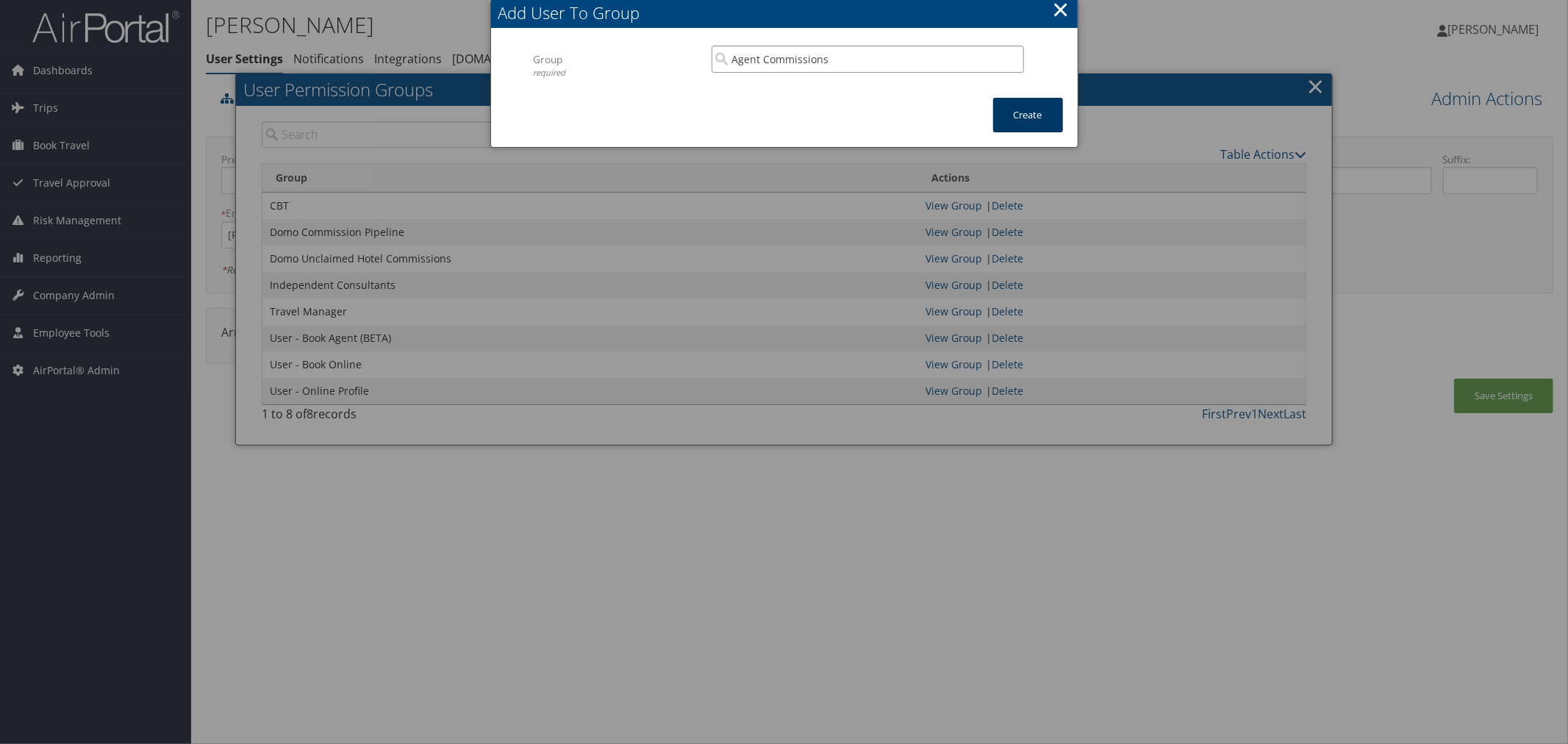
type input "Agent Commissions"
click at [1009, 106] on button "Create" at bounding box center [1028, 115] width 70 height 35
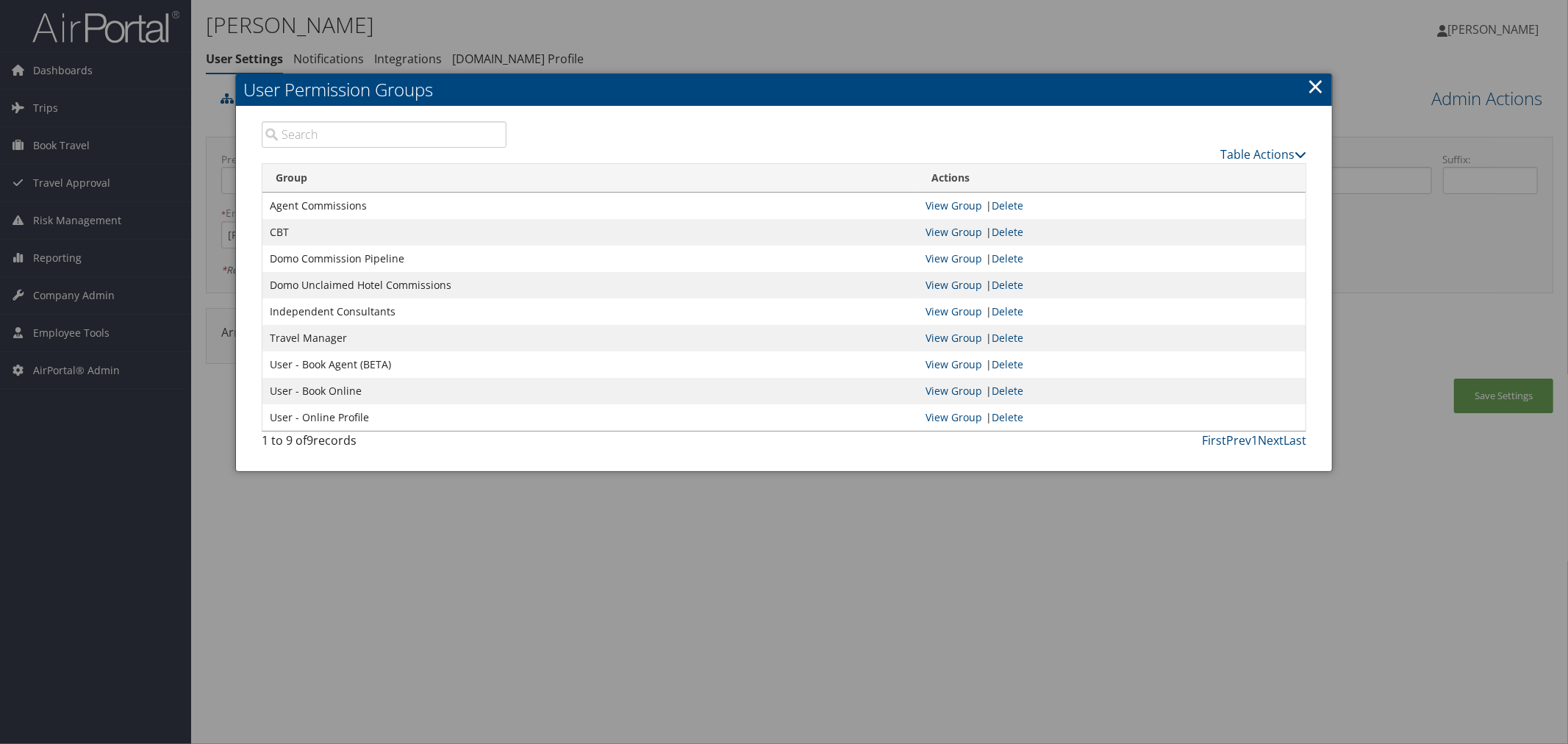
drag, startPoint x: 912, startPoint y: 38, endPoint x: 609, endPoint y: 39, distance: 303.0
click at [910, 38] on div at bounding box center [784, 372] width 1568 height 744
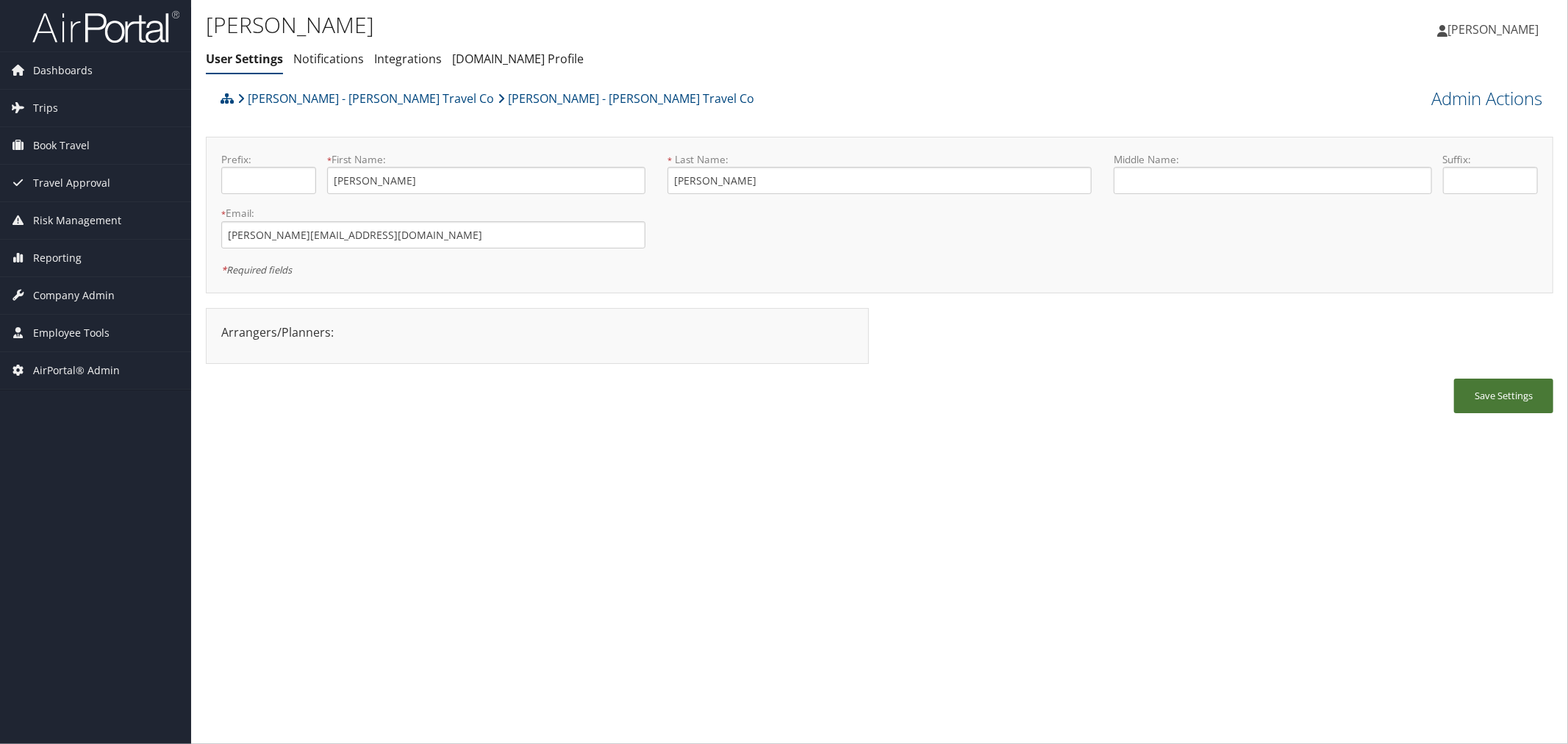
click at [1513, 398] on button "Save Settings" at bounding box center [1503, 396] width 99 height 35
drag, startPoint x: 366, startPoint y: 239, endPoint x: 223, endPoint y: 241, distance: 143.0
click at [223, 241] on input "sami@orianatravel.com" at bounding box center [433, 235] width 424 height 27
click at [715, 95] on div "Debbie Rosenthal - Oriana Travel Co Samantha Rosenthal - Oriana Travel Co" at bounding box center [711, 103] width 989 height 39
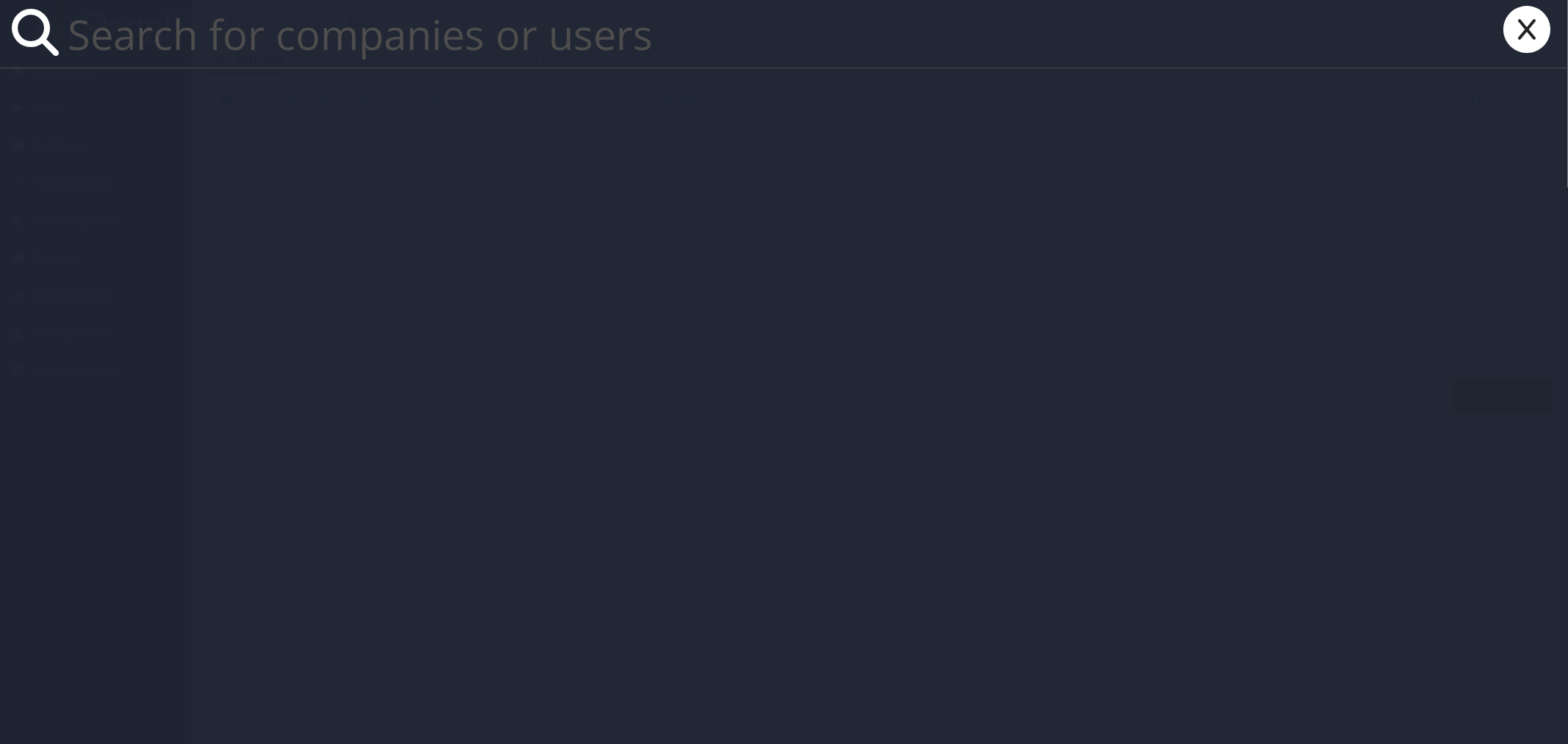
paste input "Alexander Hansen"
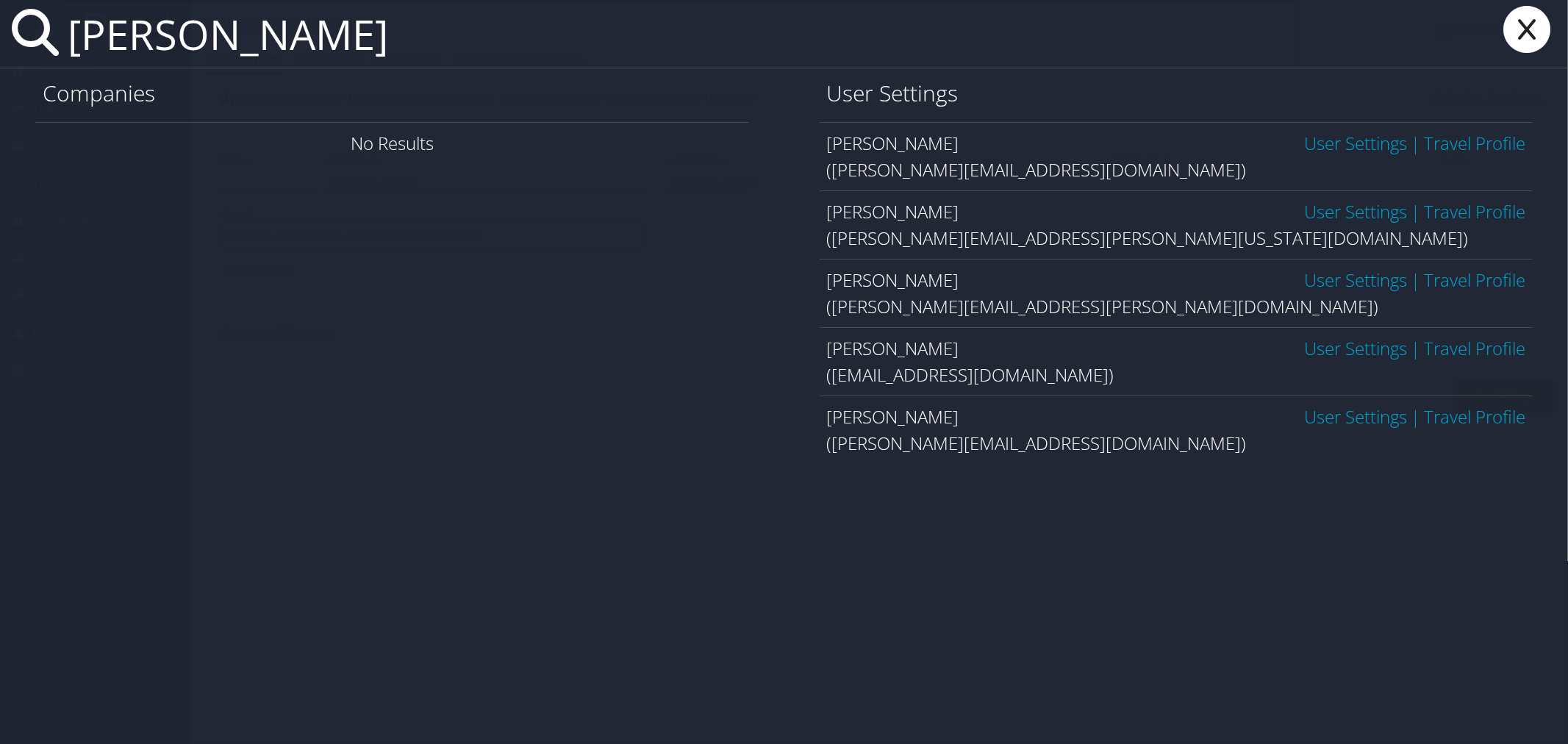
drag, startPoint x: 454, startPoint y: 45, endPoint x: 69, endPoint y: 46, distance: 385.0
click at [69, 46] on input "Alexander Hansen" at bounding box center [679, 34] width 1236 height 68
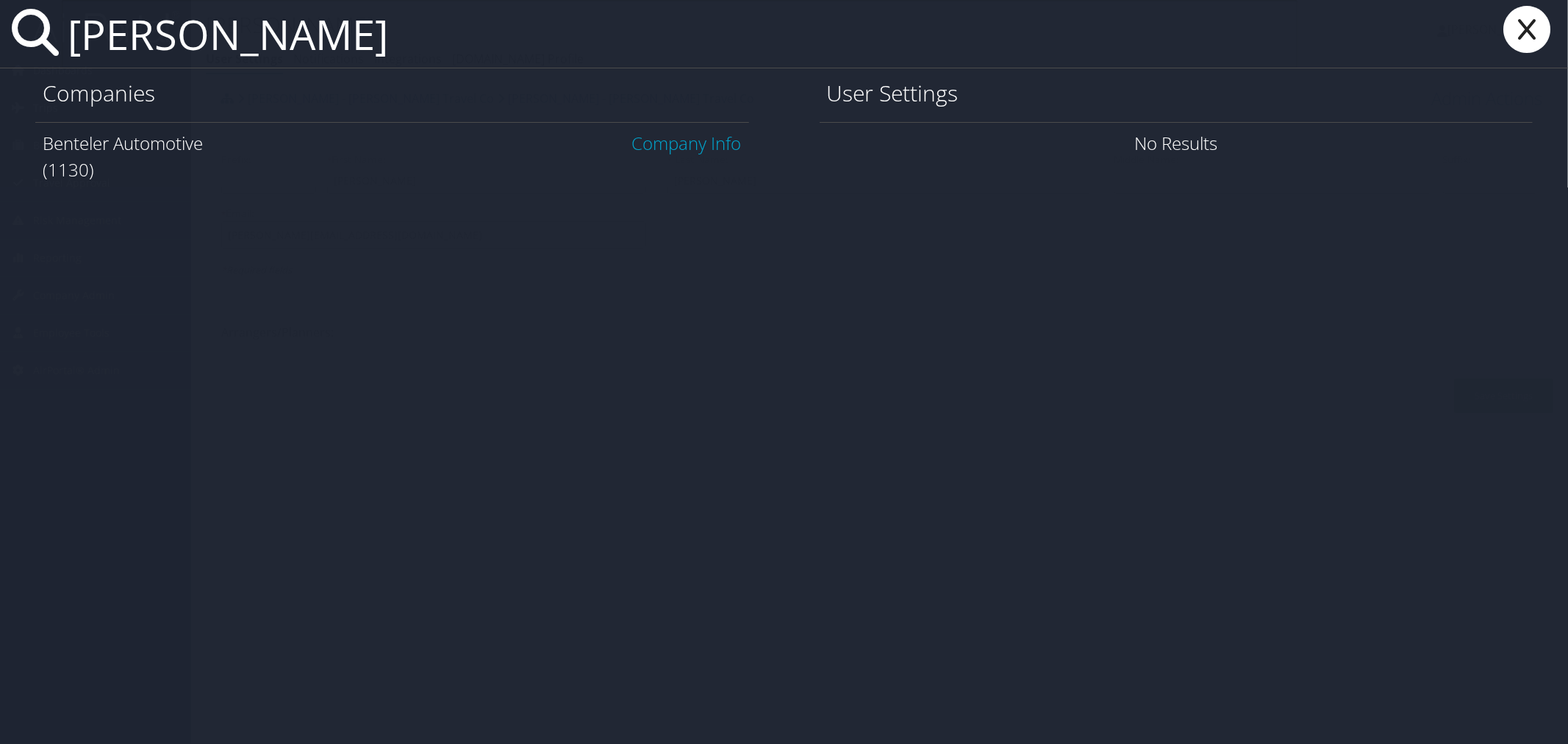
type input "Benteler"
click at [643, 144] on link "Company Info" at bounding box center [687, 143] width 110 height 25
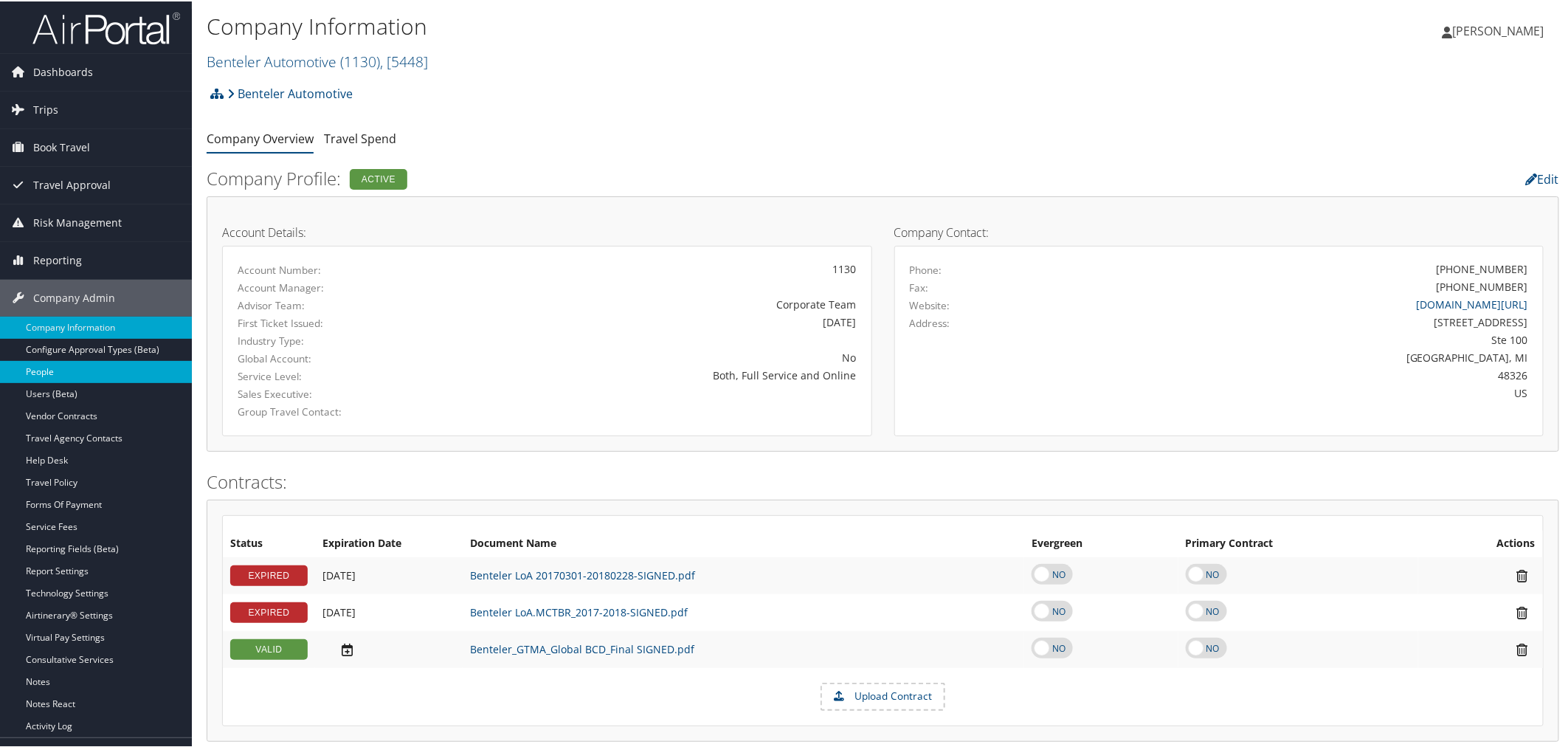
click at [54, 367] on link "People" at bounding box center [96, 370] width 192 height 22
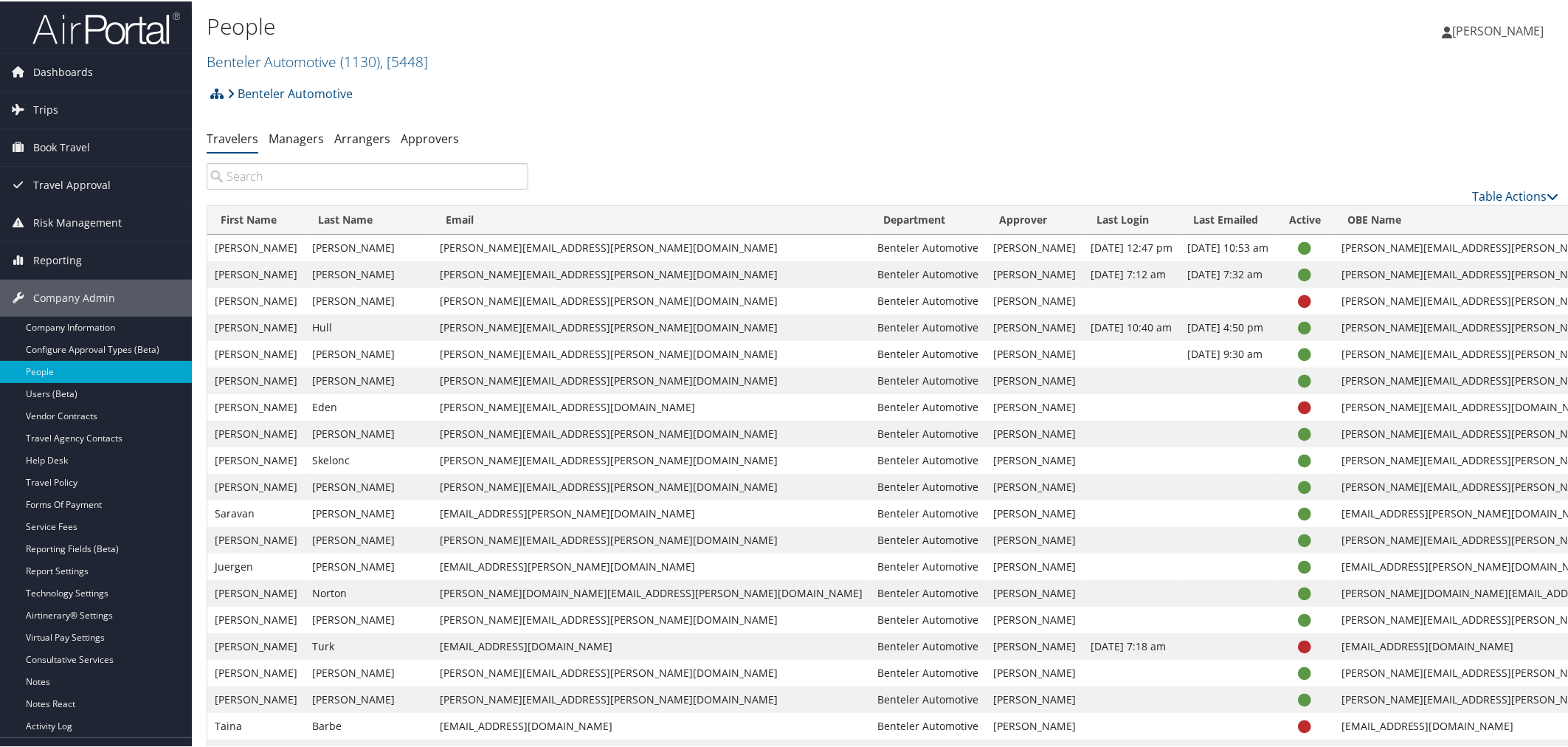
click at [312, 172] on input "search" at bounding box center [368, 175] width 322 height 27
paste input "Alexander Hansen"
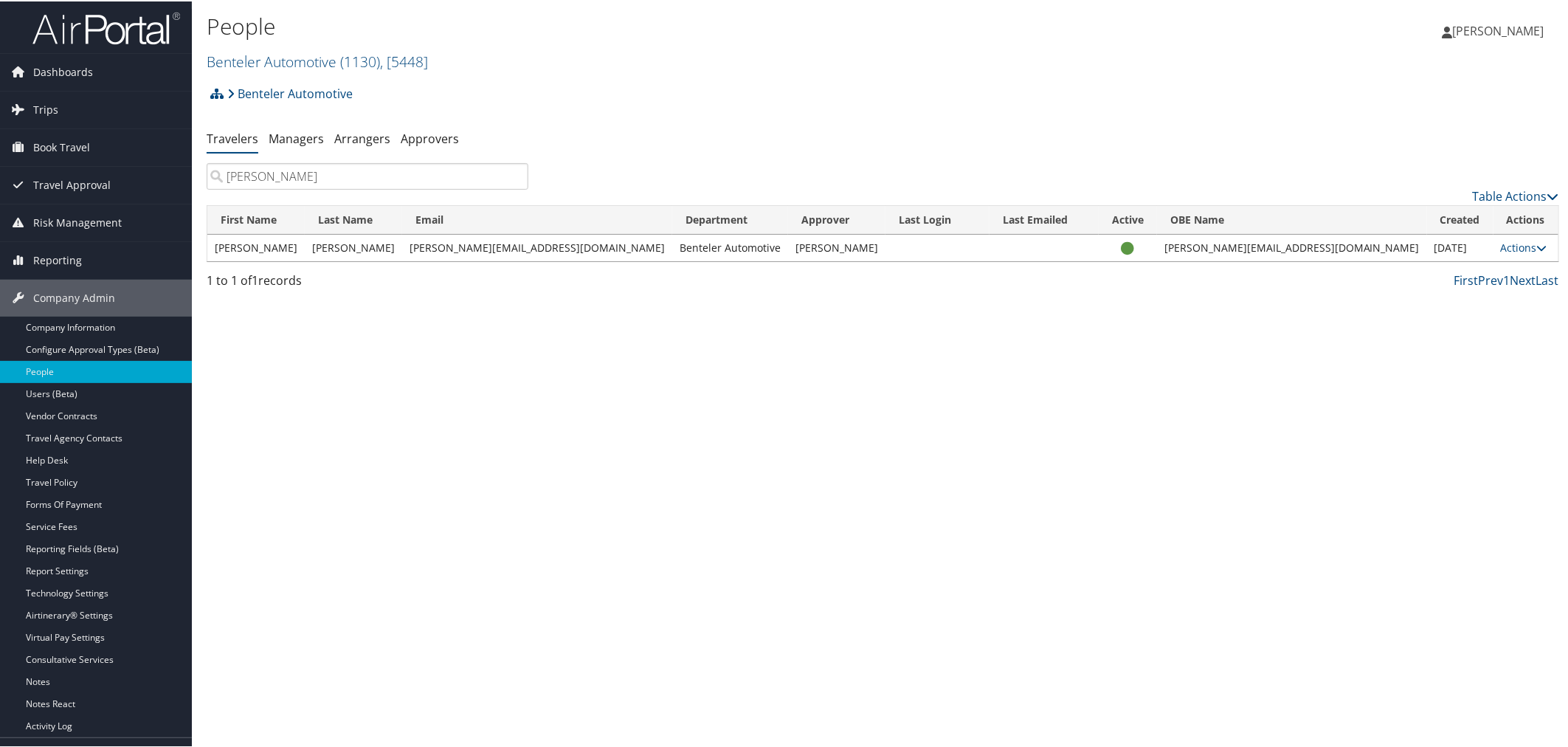
type input "Alexander Hansen"
drag, startPoint x: 540, startPoint y: 244, endPoint x: 406, endPoint y: 255, distance: 134.5
click at [406, 255] on td "a.hansen@driveholon.com" at bounding box center [538, 246] width 270 height 27
copy td "a.hansen@driveholon.com"
drag, startPoint x: 335, startPoint y: 172, endPoint x: 223, endPoint y: 175, distance: 112.0
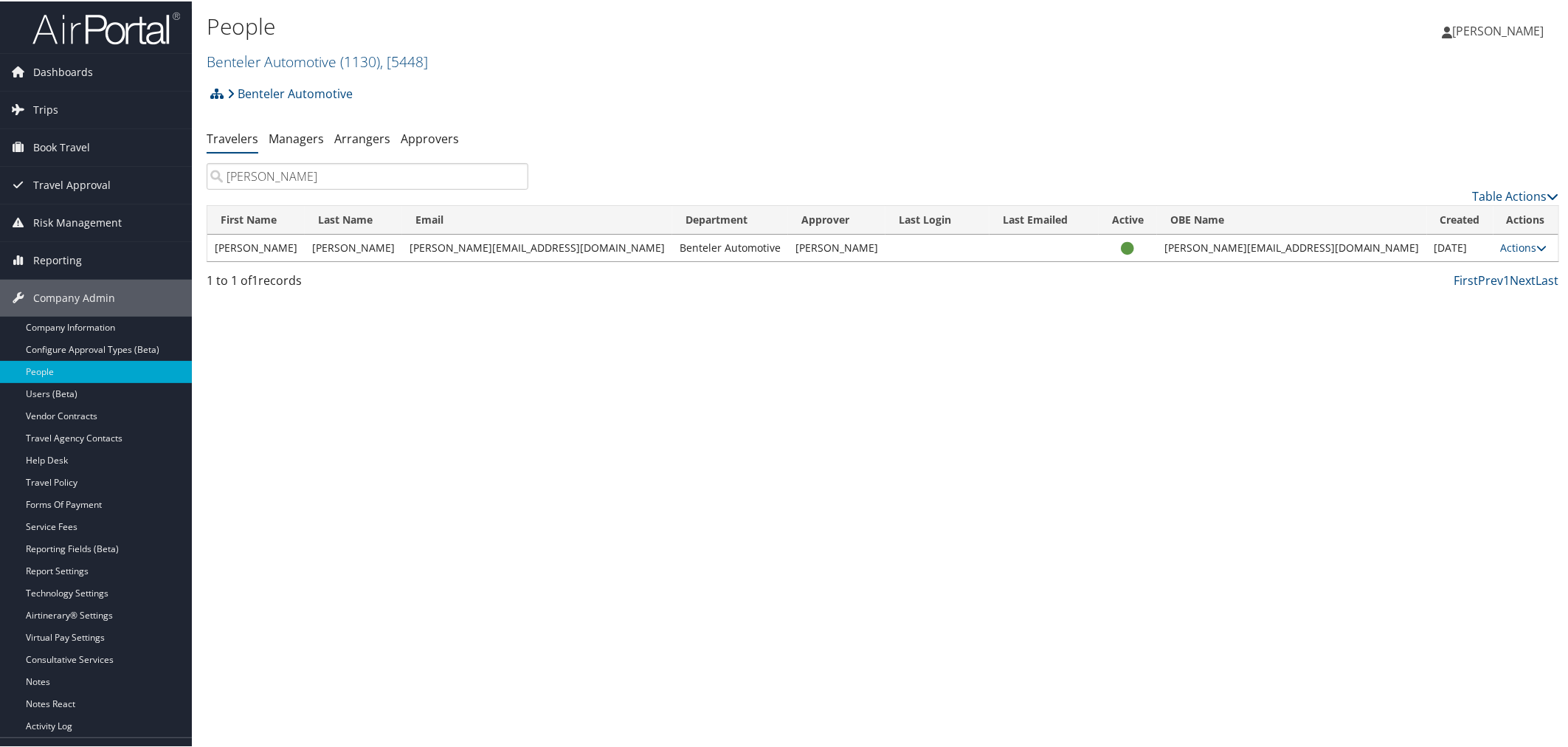
click at [223, 175] on input "Alexander Hansen" at bounding box center [368, 175] width 322 height 27
click at [356, 244] on td "Hansen" at bounding box center [354, 246] width 97 height 27
click at [561, 117] on div "Benteler Automotive Account Structure Benteler Automotive (1130) ACTIVE Create …" at bounding box center [883, 96] width 1353 height 40
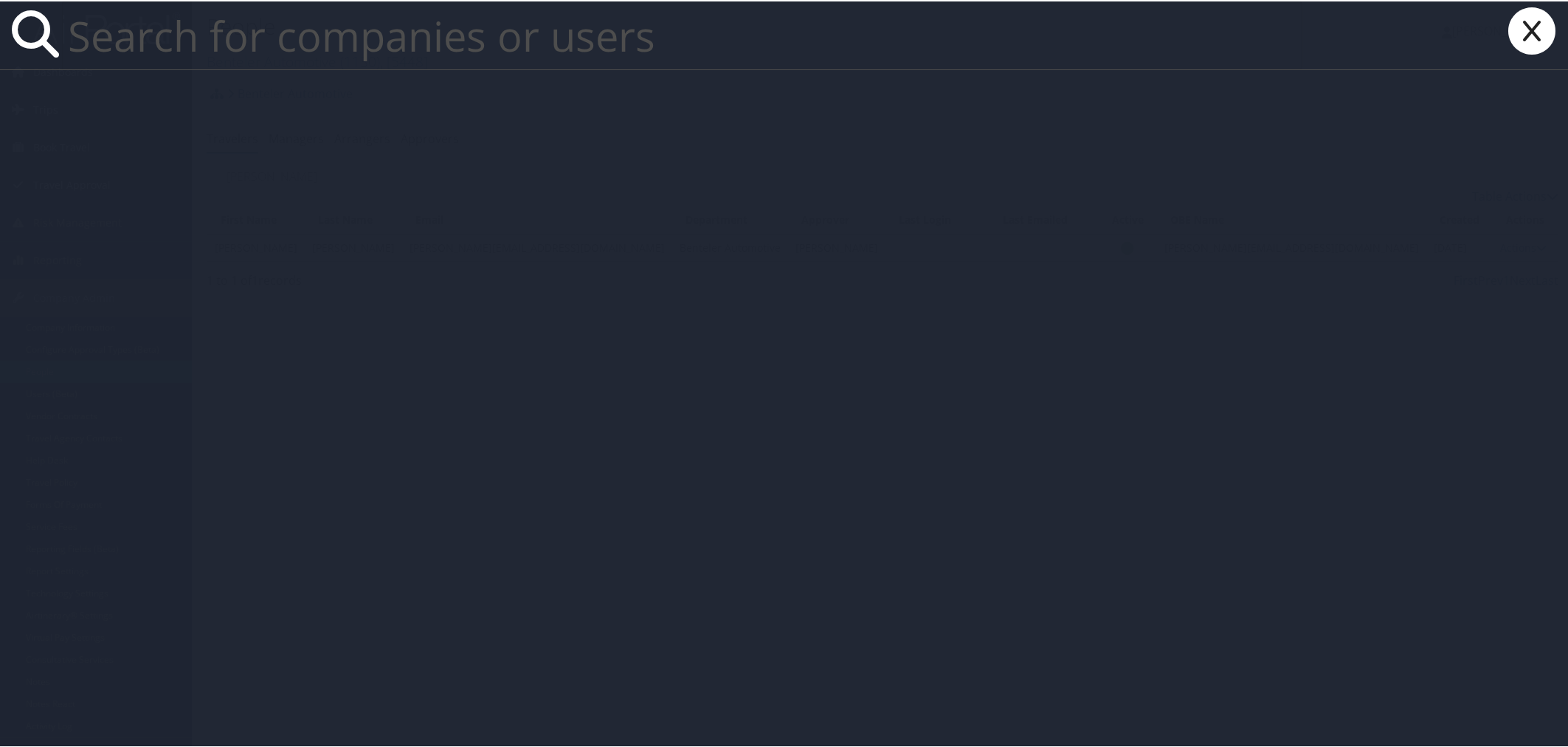
paste input "ruth.curran@selecthealth.org"
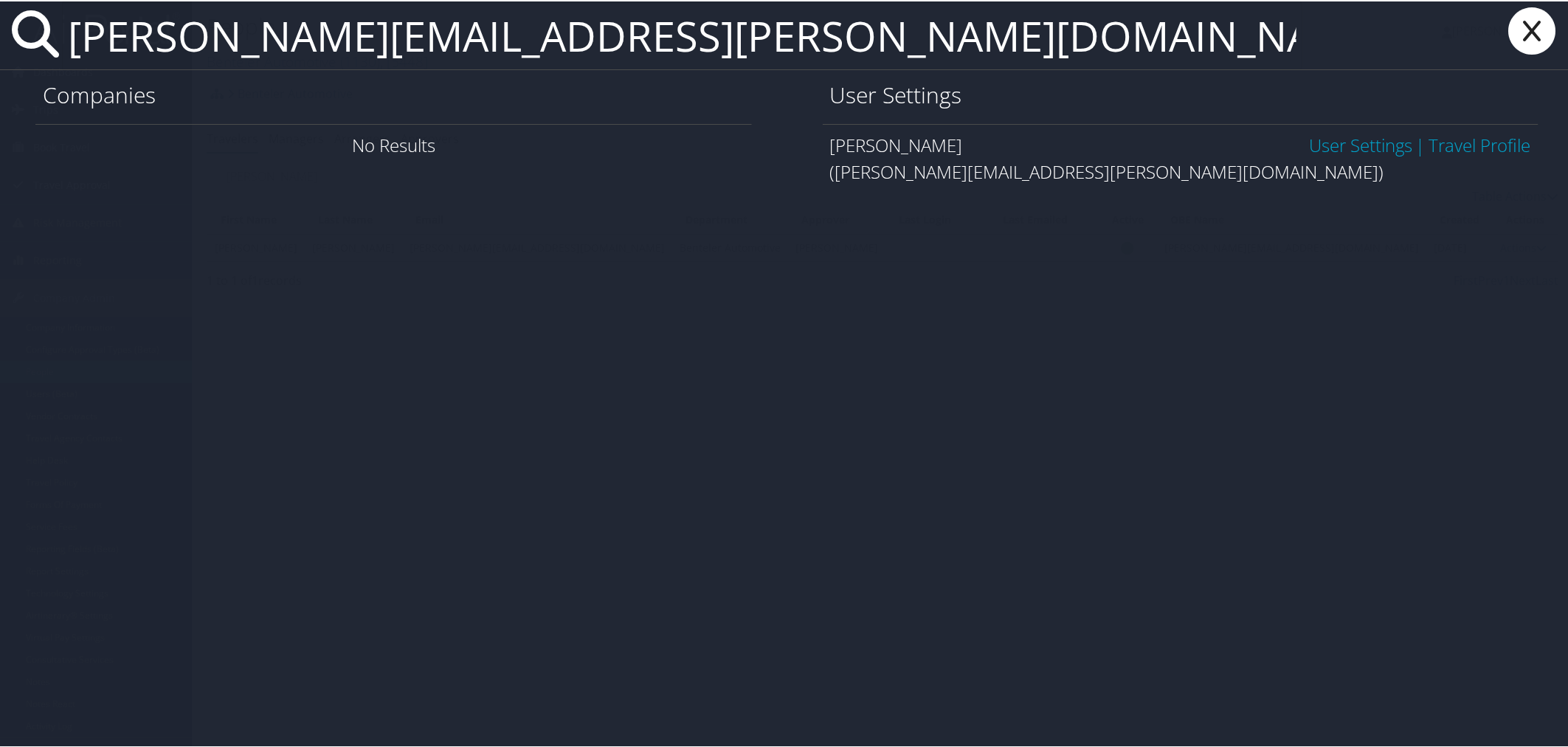
type input "ruth.curran@selecthealth.org"
click at [1354, 135] on link "User Settings" at bounding box center [1361, 143] width 103 height 25
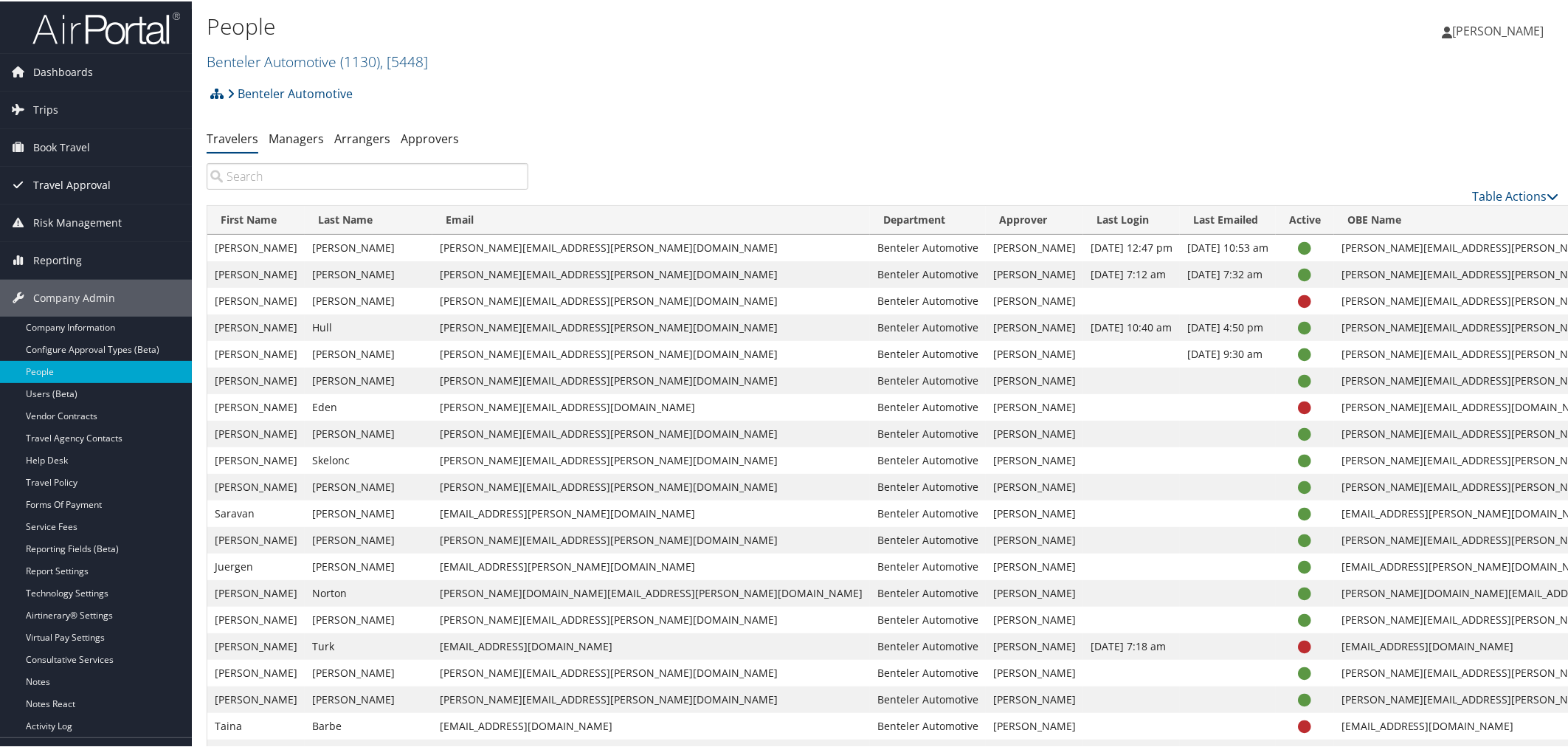
click at [61, 178] on span "Travel Approval" at bounding box center [72, 184] width 77 height 37
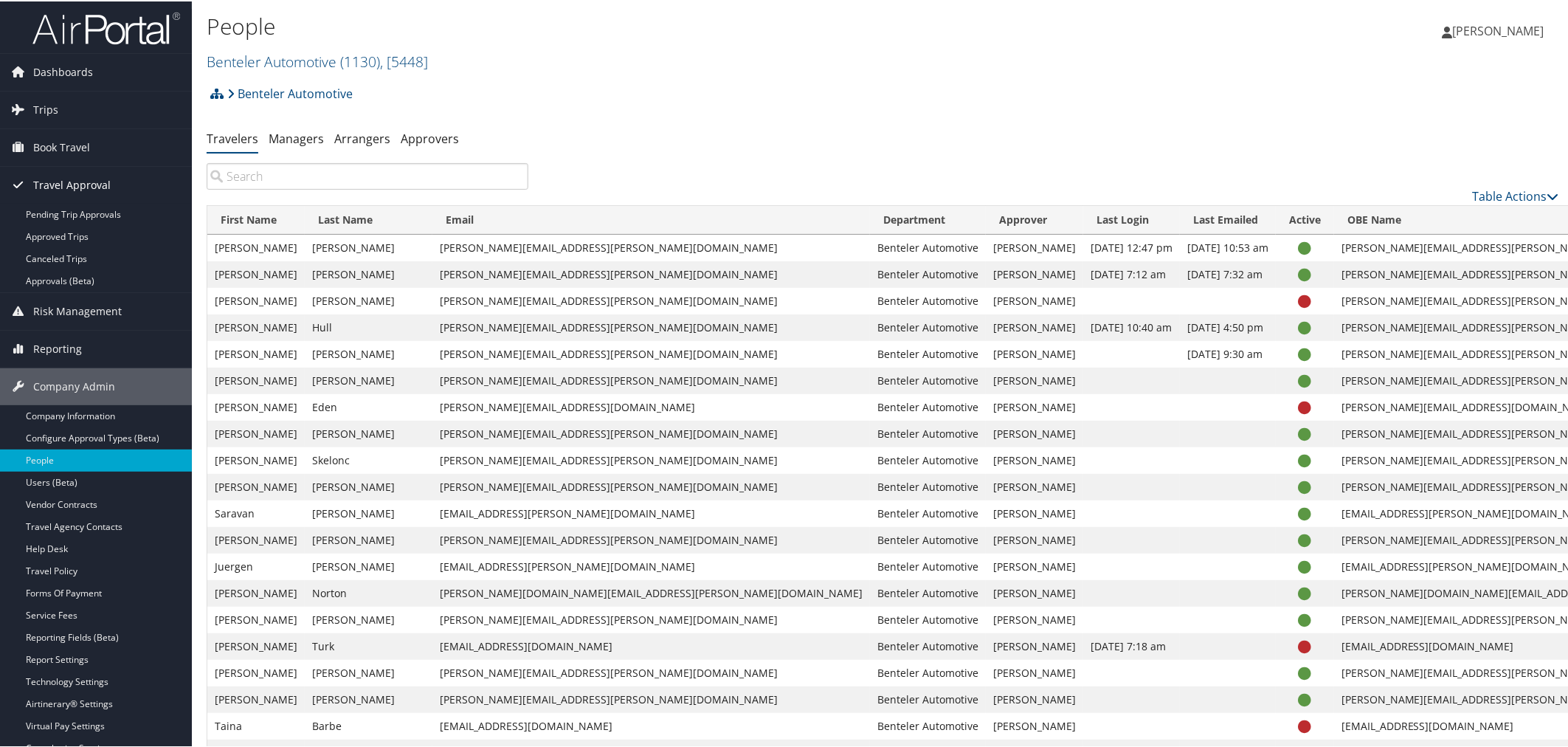
click at [64, 178] on span "Travel Approval" at bounding box center [72, 184] width 77 height 37
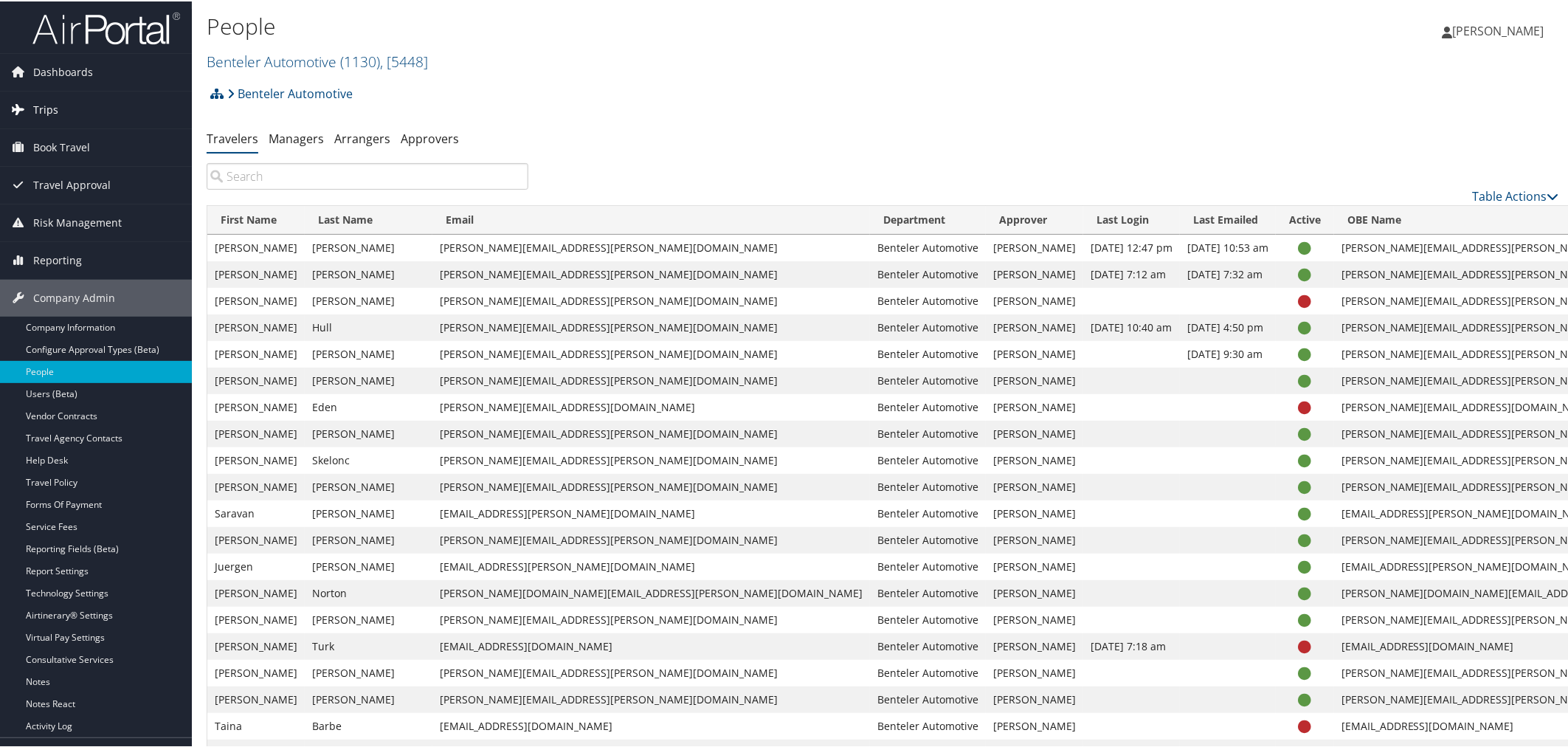
click at [52, 118] on span "Trips" at bounding box center [45, 108] width 25 height 37
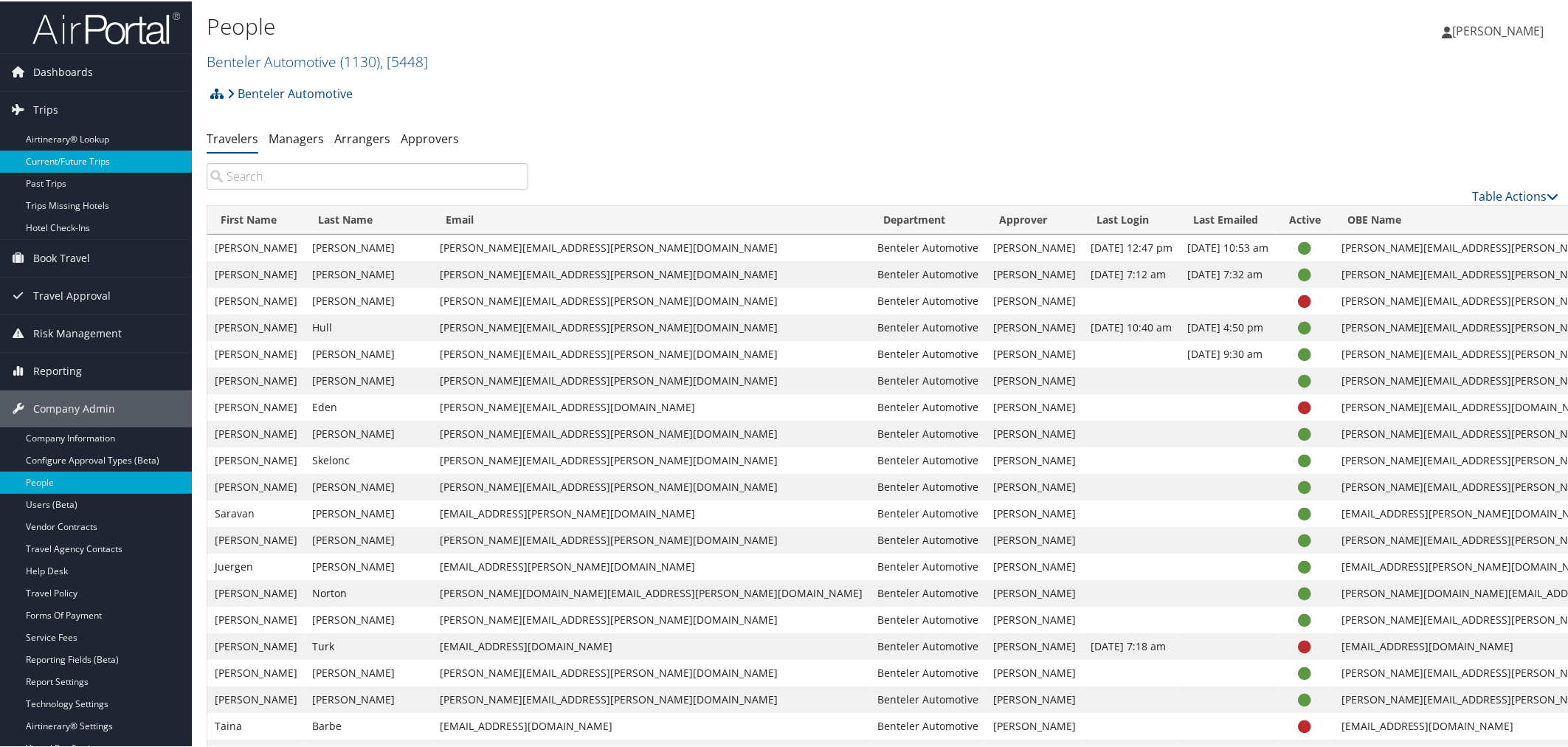
click at [57, 159] on link "Current/Future Trips" at bounding box center [96, 160] width 192 height 22
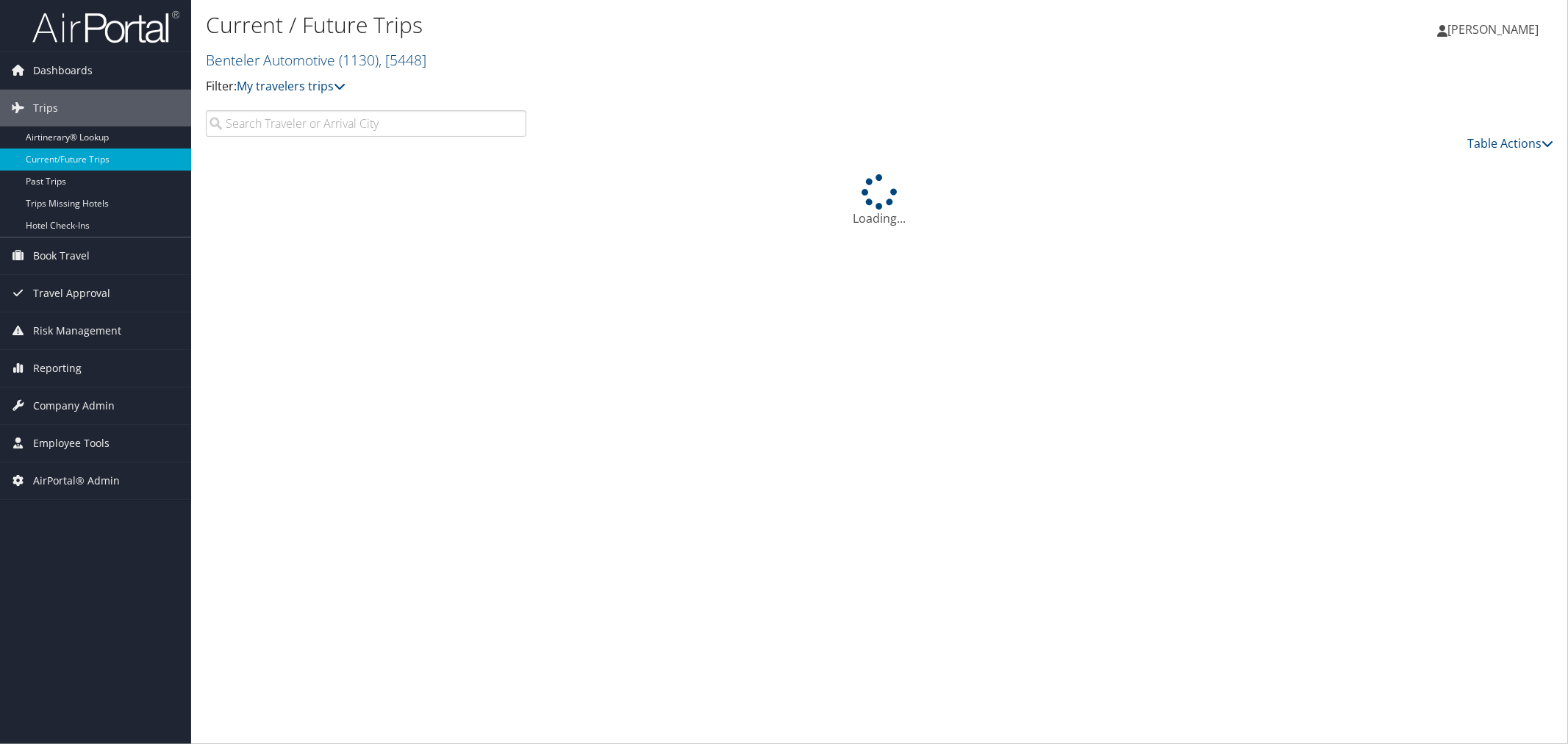
click at [244, 123] on input "search" at bounding box center [366, 123] width 320 height 27
paste input "[PERSON_NAME]"
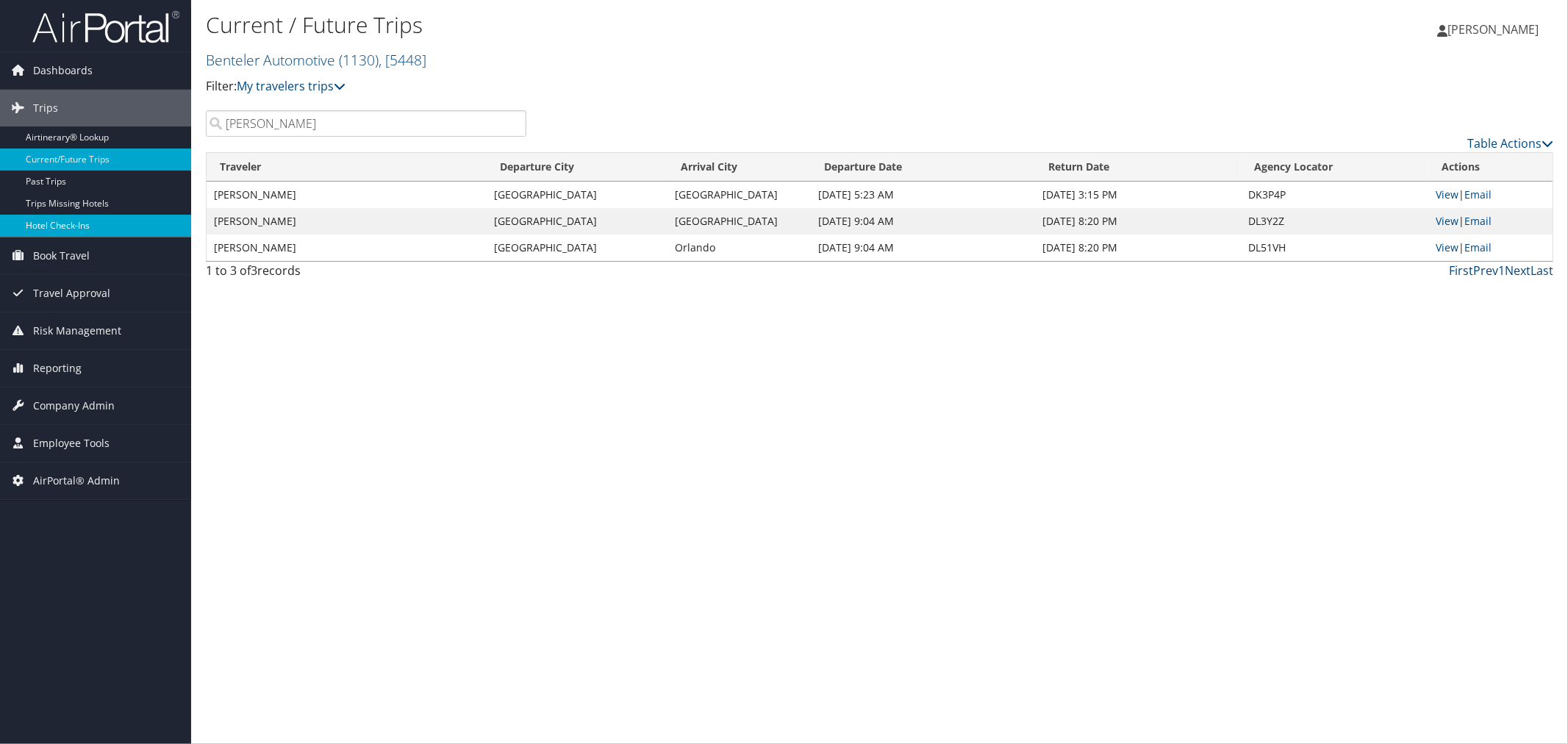
type input "[PERSON_NAME]"
drag, startPoint x: 1287, startPoint y: 194, endPoint x: 1248, endPoint y: 195, distance: 39.0
click at [1248, 195] on td "DK3P4P" at bounding box center [1335, 194] width 188 height 27
copy td "DK3P4P"
click at [1259, 222] on td "DL3Y2Z" at bounding box center [1335, 221] width 188 height 27
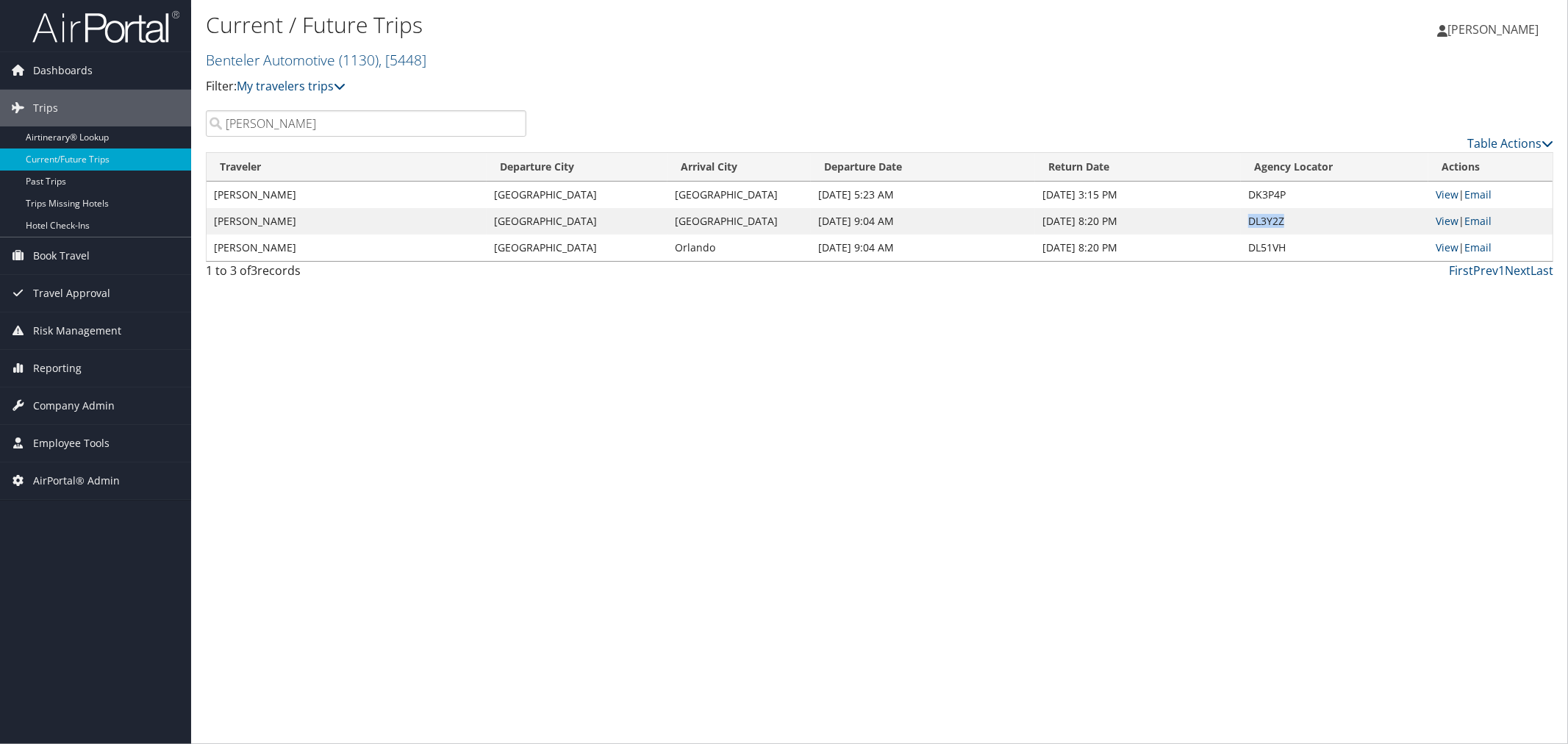
click at [1259, 222] on td "DL3Y2Z" at bounding box center [1335, 221] width 188 height 27
copy td "DL3Y2Z"
click at [1276, 248] on td "DL51VH" at bounding box center [1335, 247] width 188 height 27
click at [1277, 248] on td "DL51VH" at bounding box center [1335, 247] width 188 height 27
copy td "DL51VH"
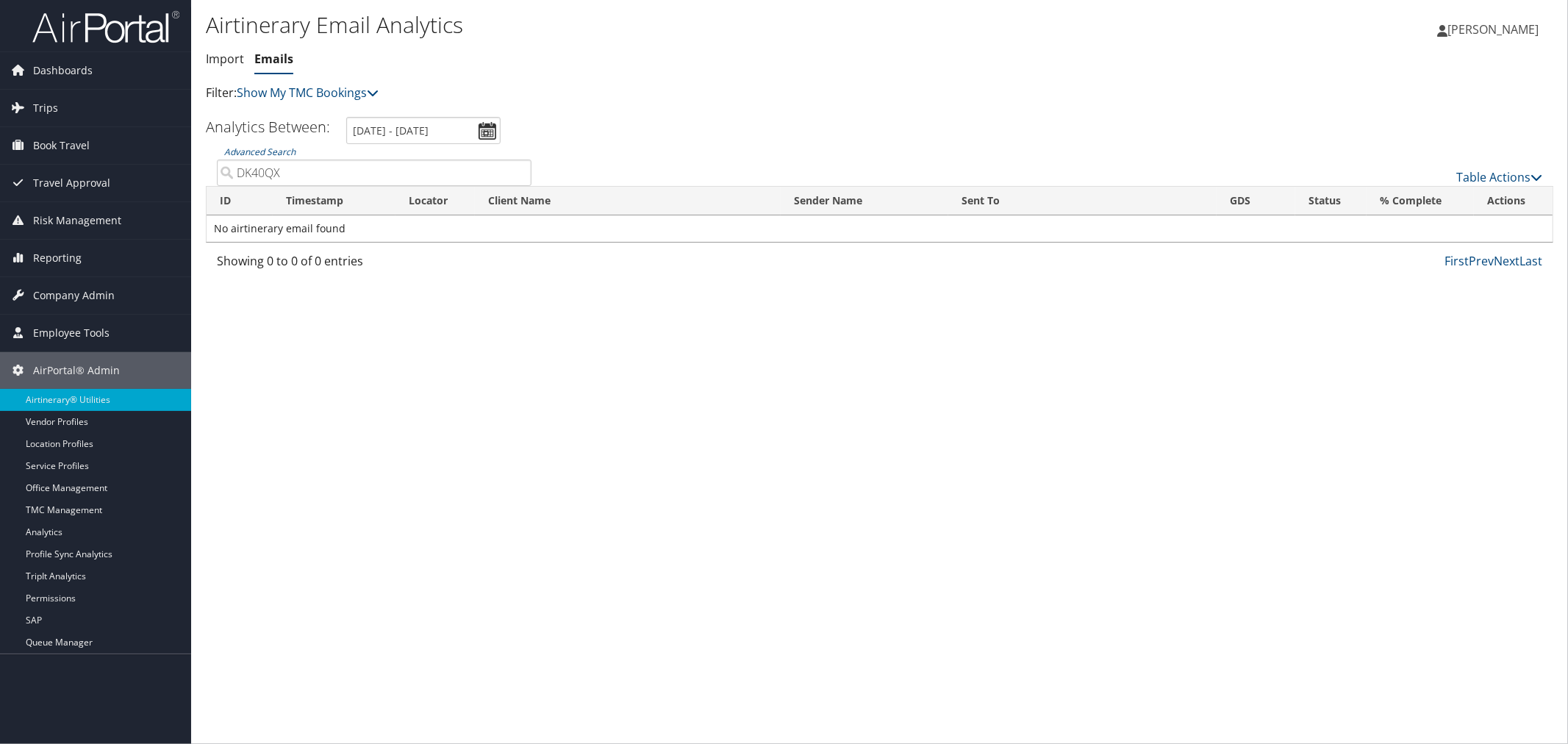
drag, startPoint x: 293, startPoint y: 174, endPoint x: 211, endPoint y: 178, distance: 82.1
click at [211, 178] on div "Advanced Search DK40QX" at bounding box center [374, 164] width 337 height 41
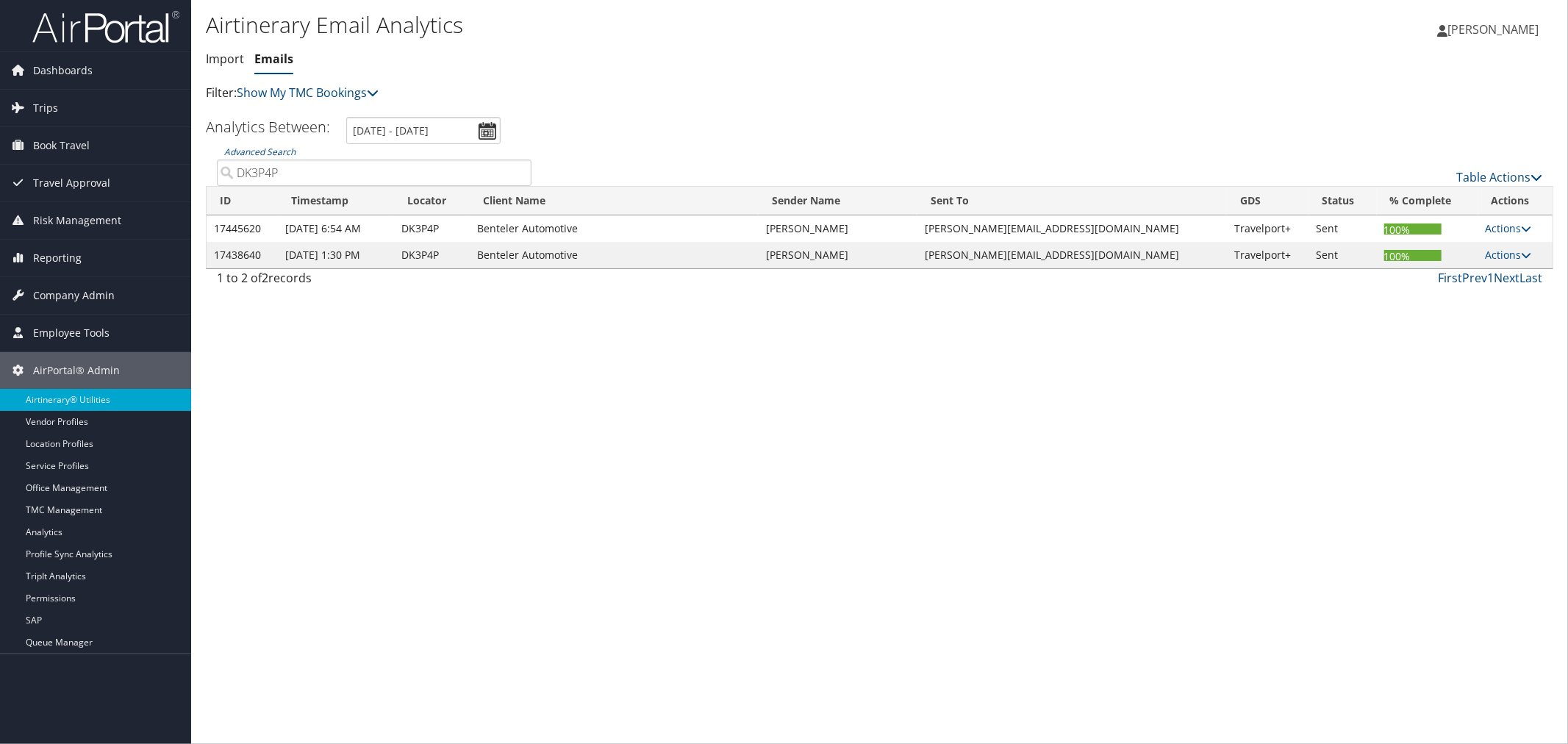
drag, startPoint x: 279, startPoint y: 171, endPoint x: 222, endPoint y: 170, distance: 57.0
click at [222, 170] on input "DK3P4P" at bounding box center [374, 172] width 315 height 27
paste input "L3Y2Z"
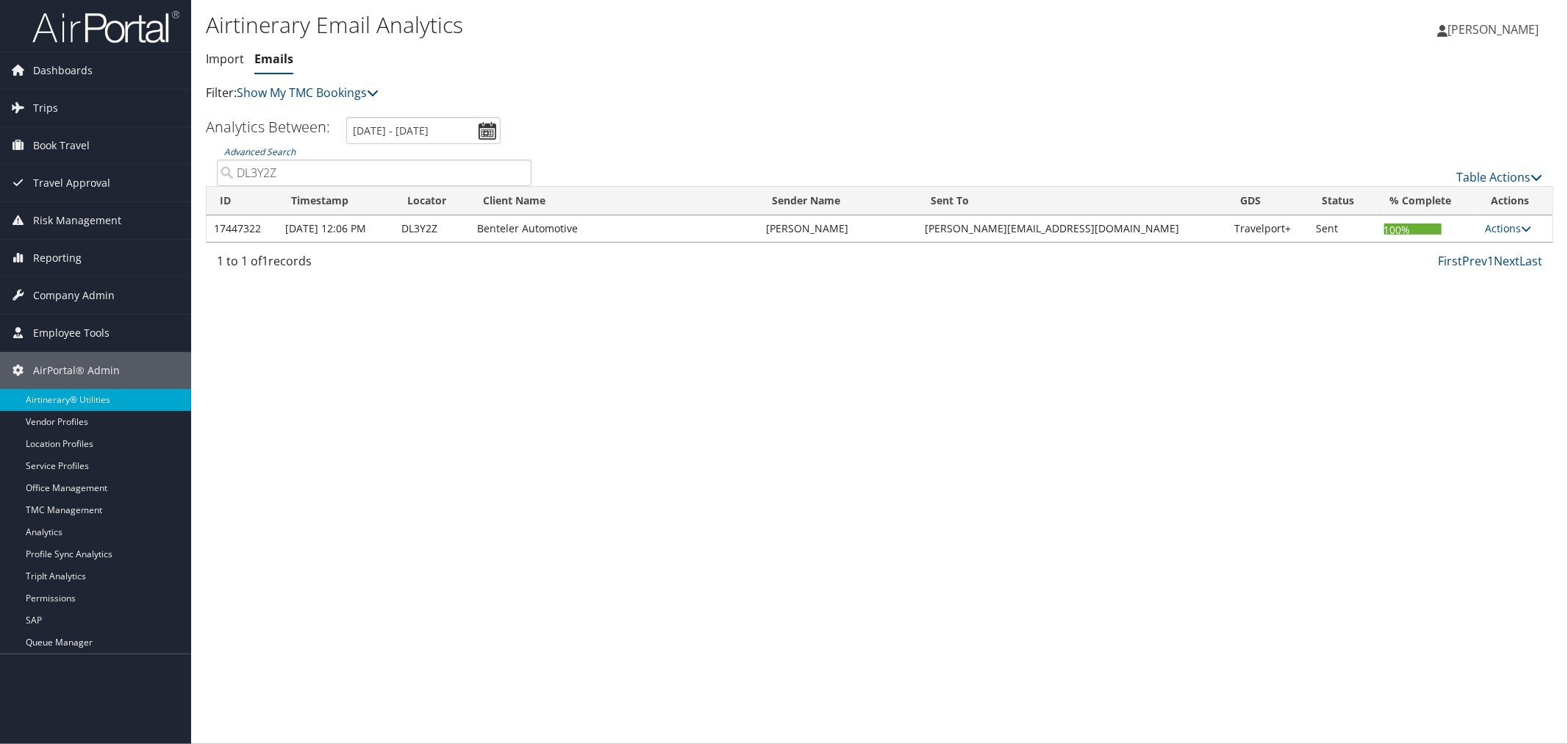
drag, startPoint x: 282, startPoint y: 166, endPoint x: 228, endPoint y: 167, distance: 54.0
click at [228, 167] on input "DL3Y2Z" at bounding box center [374, 172] width 315 height 27
paste input "51VH"
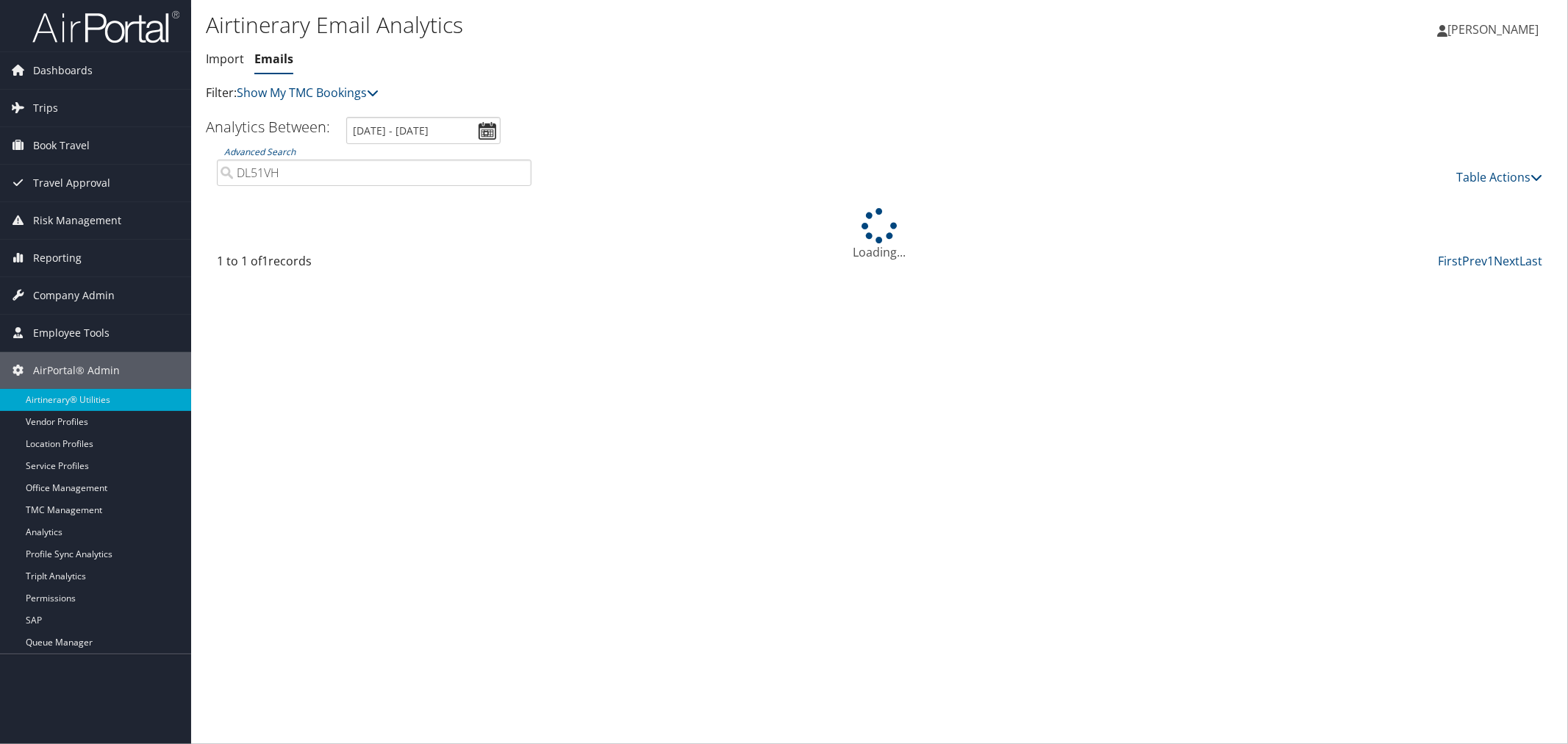
type input "DL51VH"
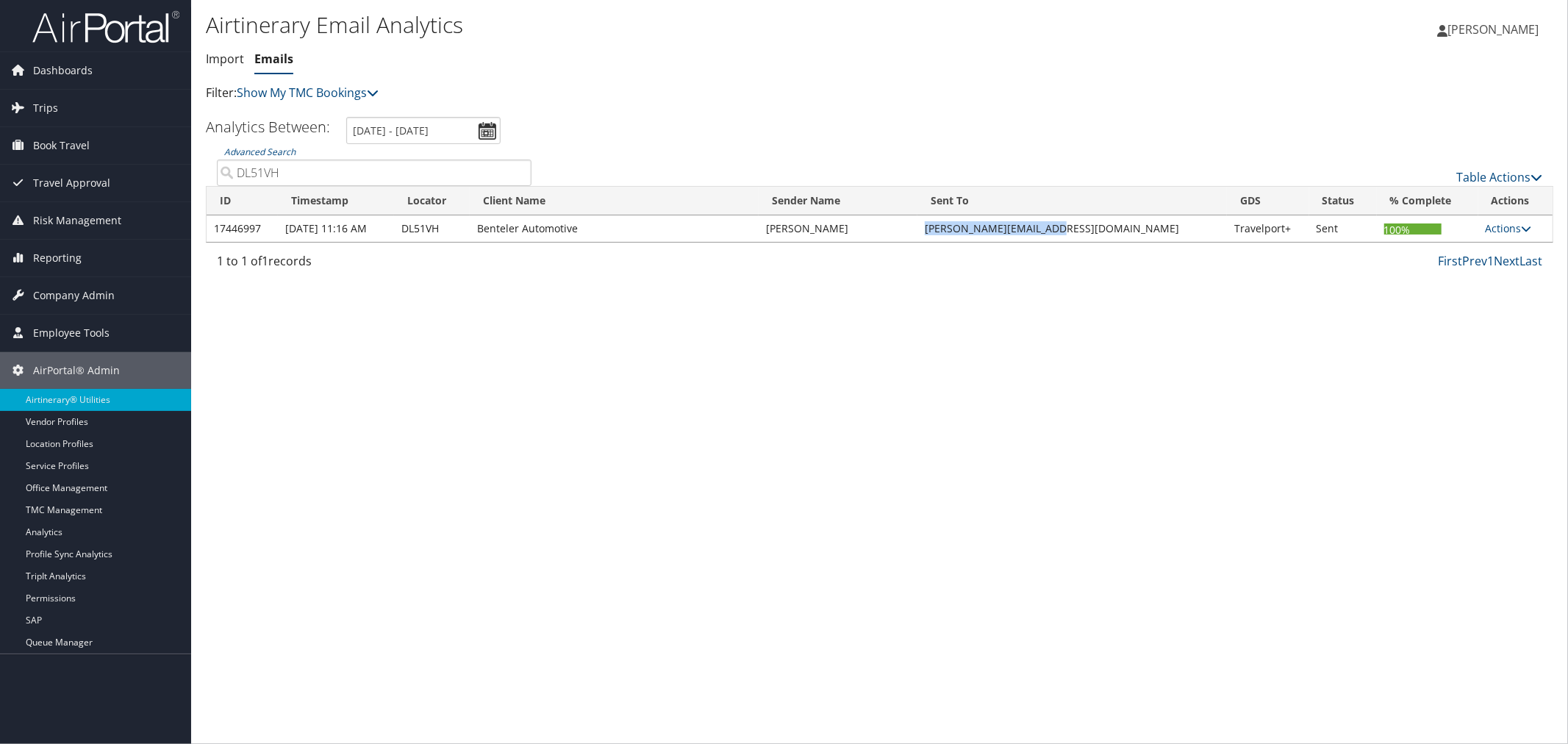
drag, startPoint x: 1115, startPoint y: 226, endPoint x: 960, endPoint y: 228, distance: 155.0
click at [960, 228] on td "A.HANSEN@DRIVEHOLON.COM" at bounding box center [1072, 228] width 309 height 27
copy td "A.HANSEN@DRIVEHOLON.COM"
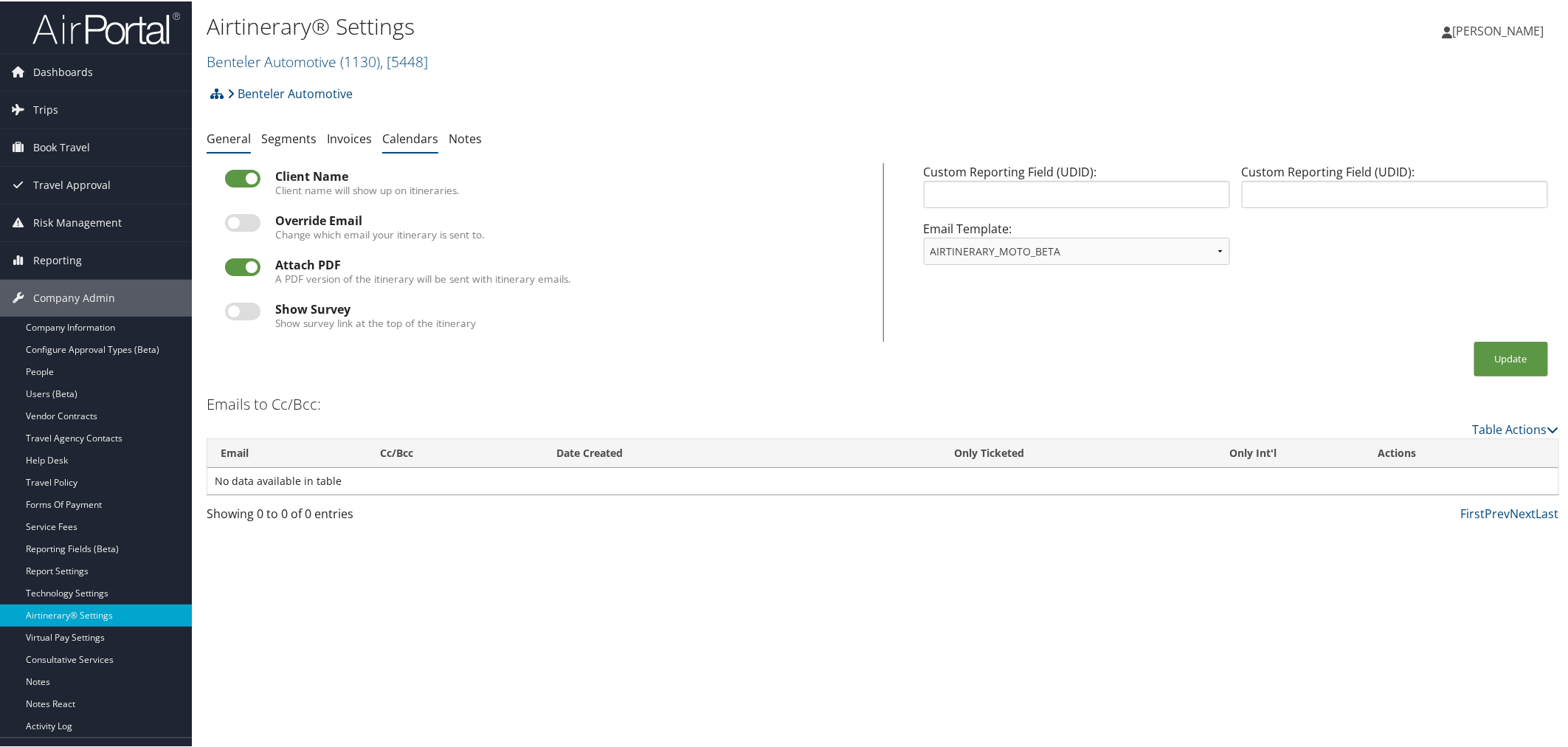
click at [410, 136] on link "Calendars" at bounding box center [410, 138] width 56 height 17
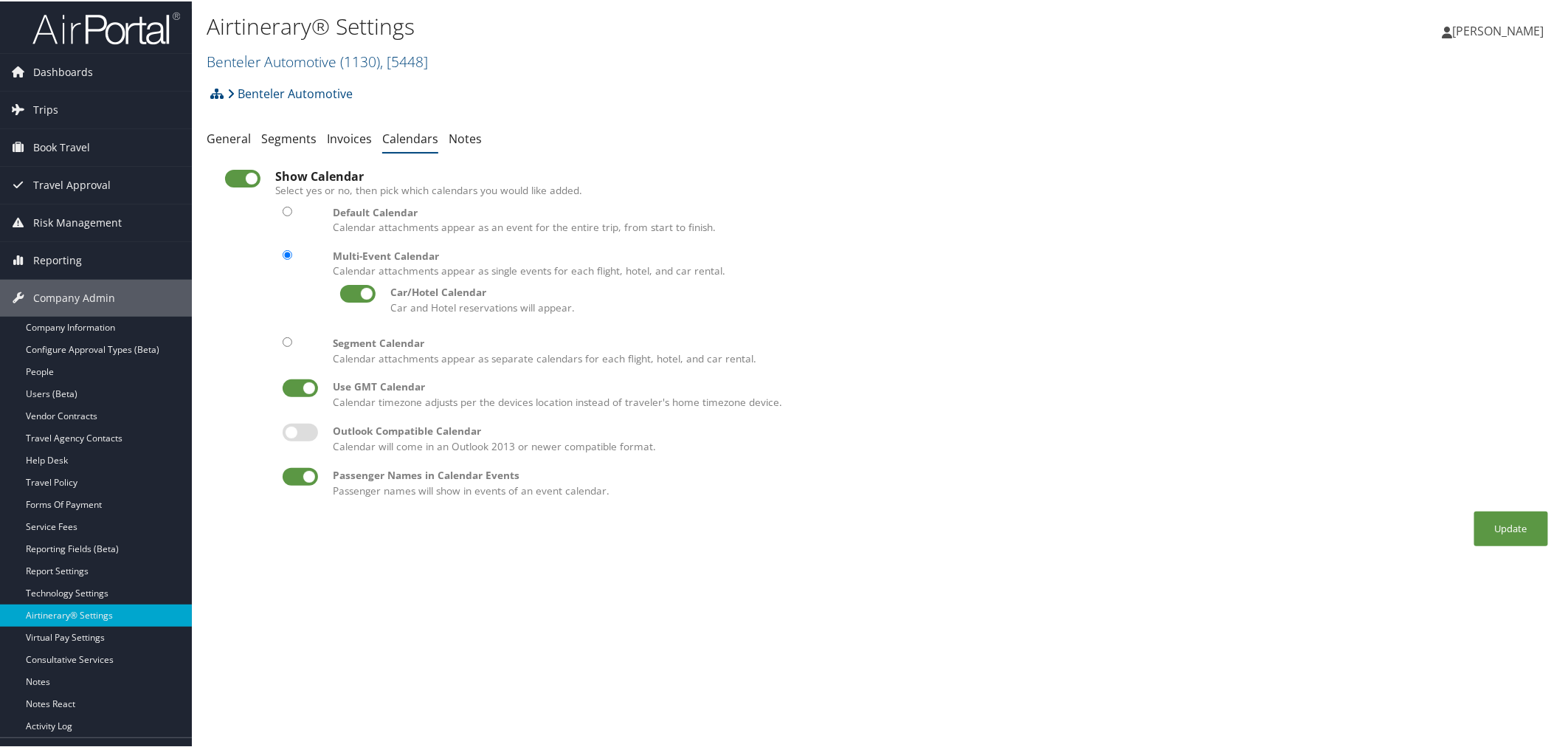
click at [640, 86] on div "Benteler Automotive Account Structure Benteler Automotive (1130) ACTIVE Create …" at bounding box center [883, 96] width 1353 height 40
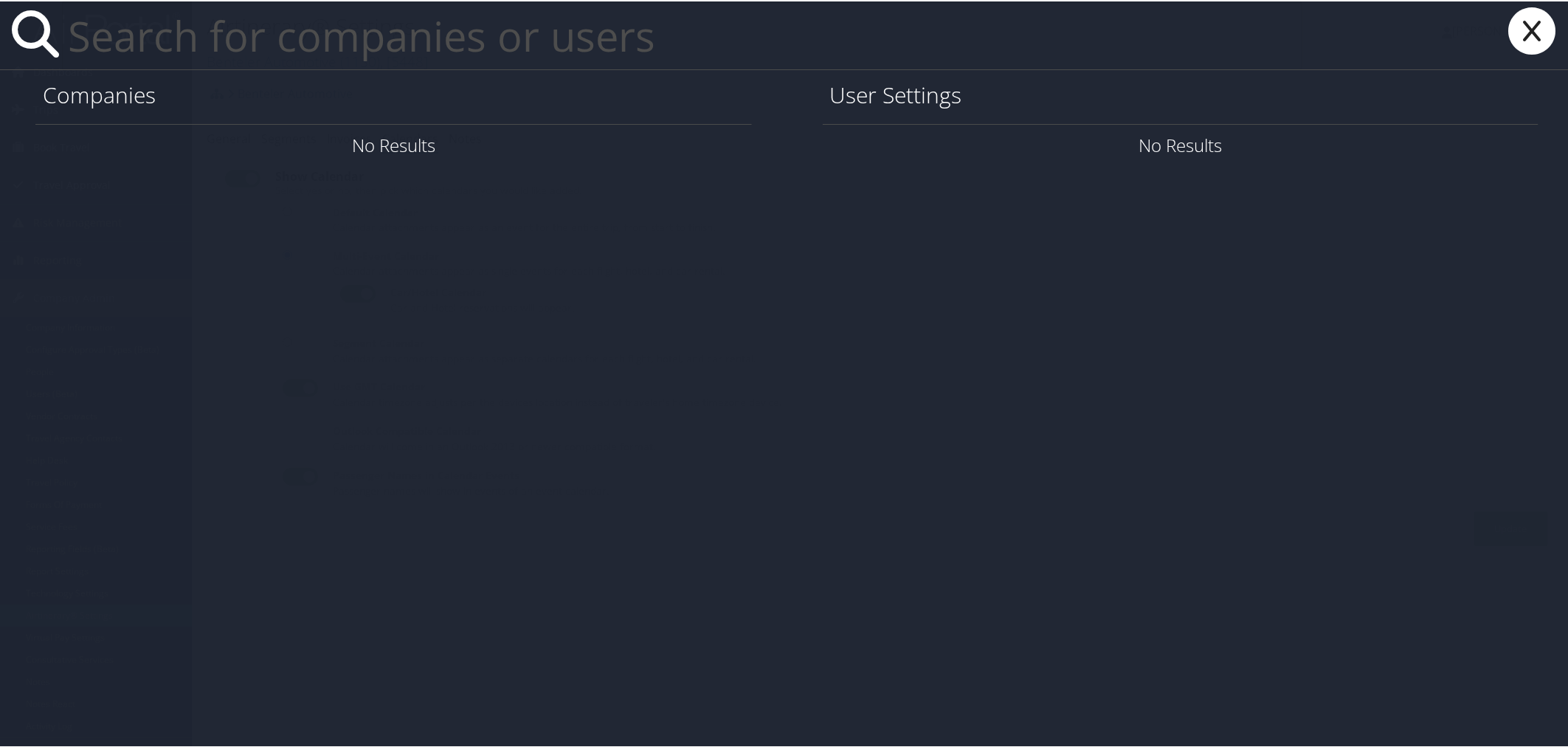
paste input "[PERSON_NAME]"
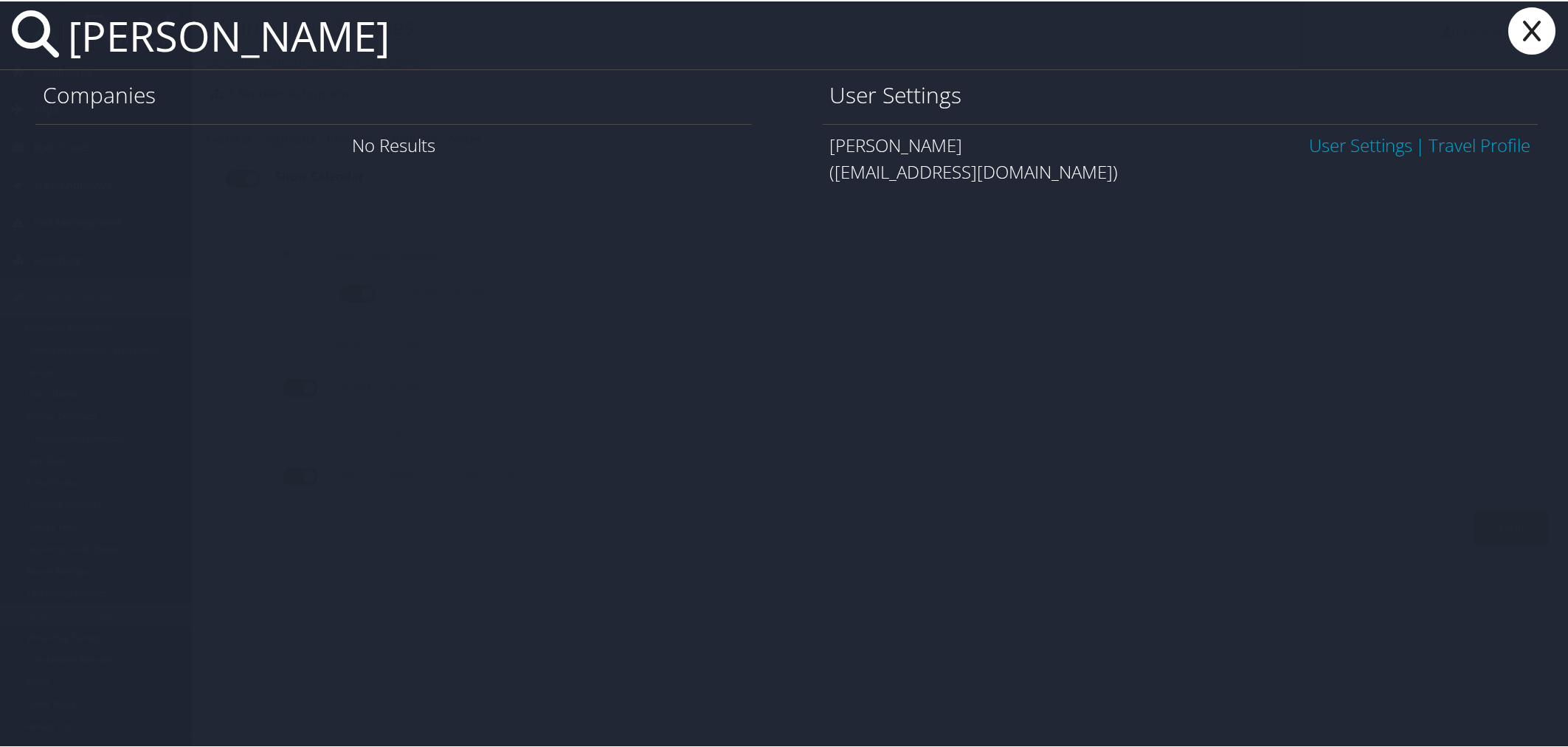
type input "[PERSON_NAME]"
click at [1317, 141] on link "User Settings" at bounding box center [1361, 143] width 103 height 25
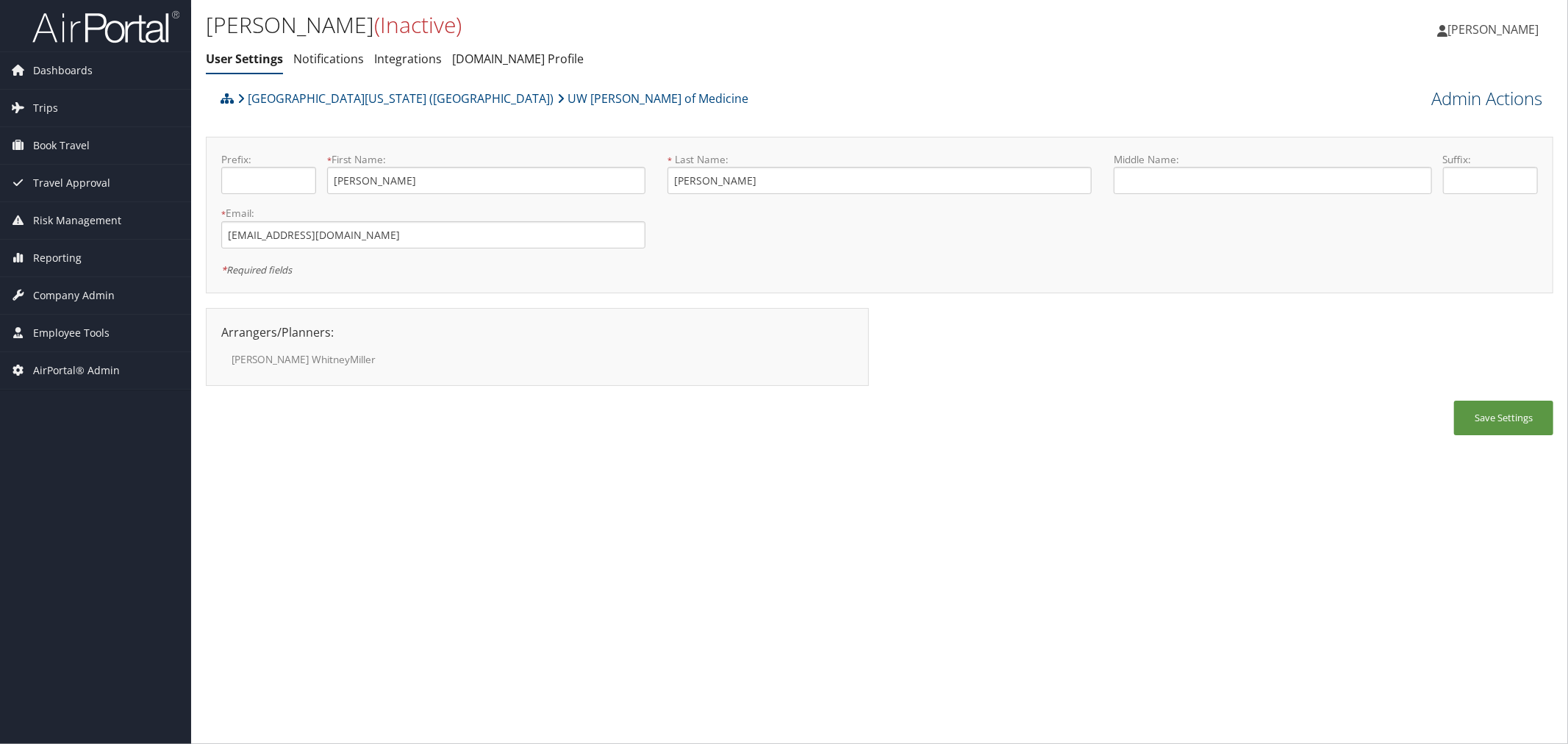
click at [1444, 96] on link "Admin Actions" at bounding box center [1487, 98] width 111 height 25
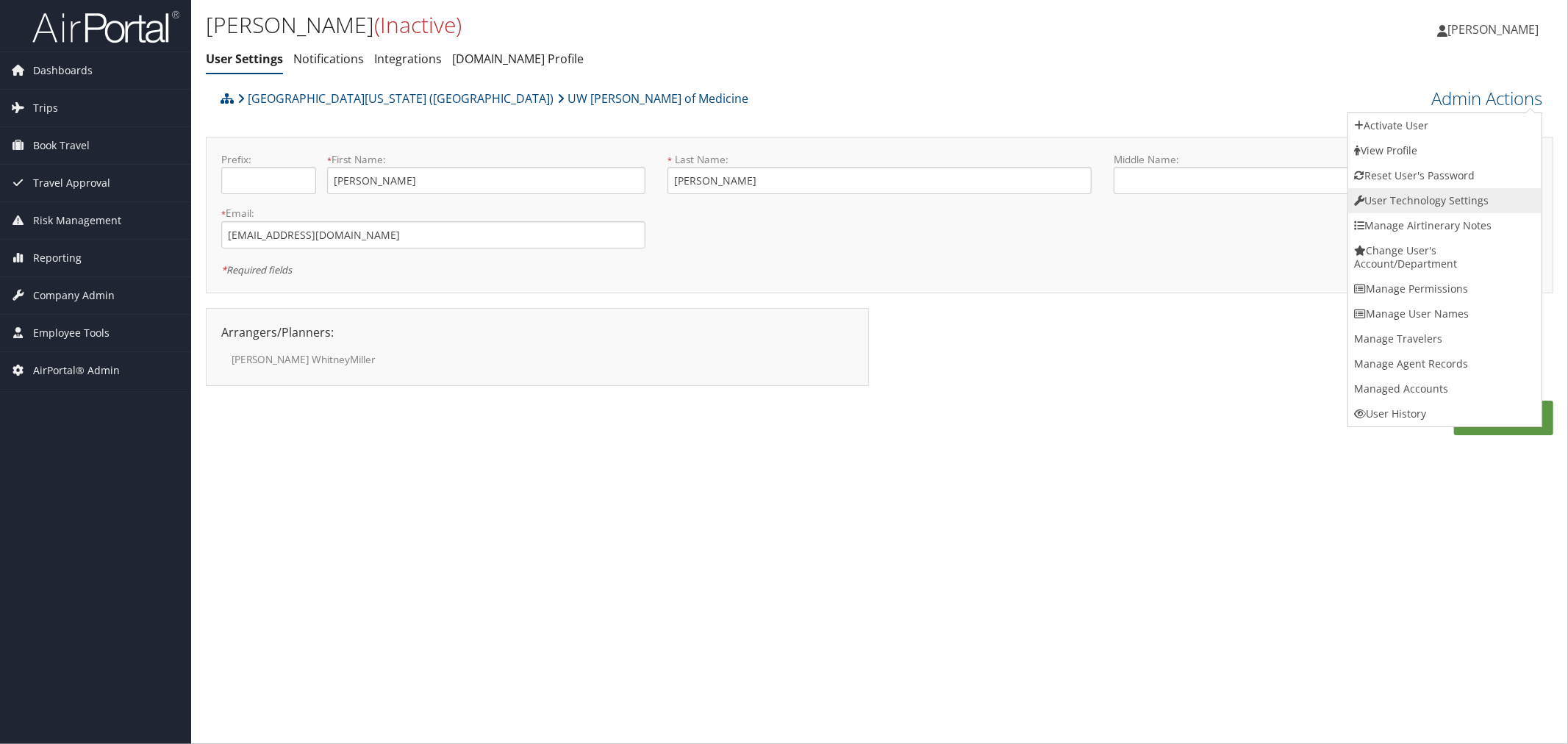
click at [1414, 193] on link "User Technology Settings" at bounding box center [1444, 200] width 193 height 25
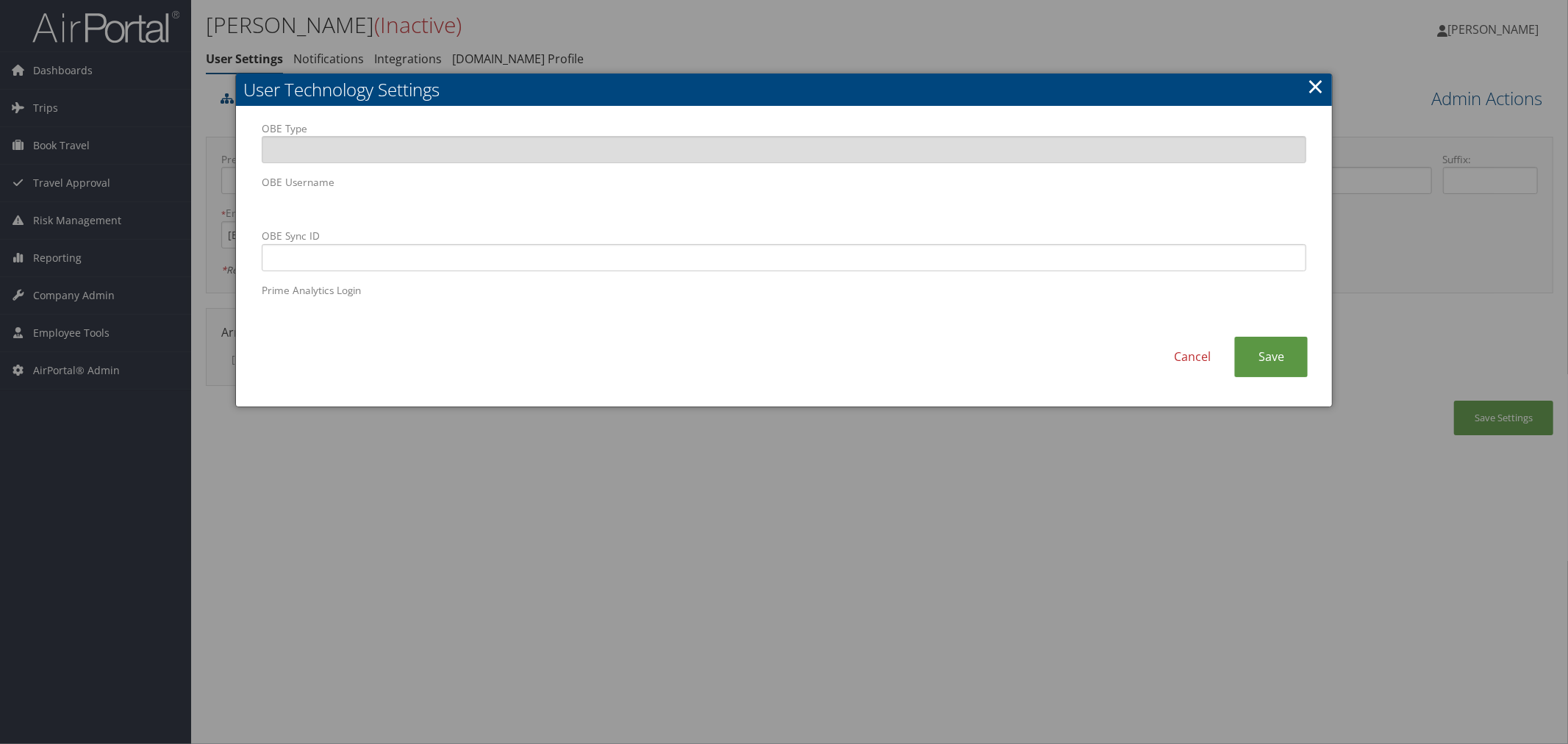
click at [1006, 29] on div at bounding box center [784, 372] width 1568 height 744
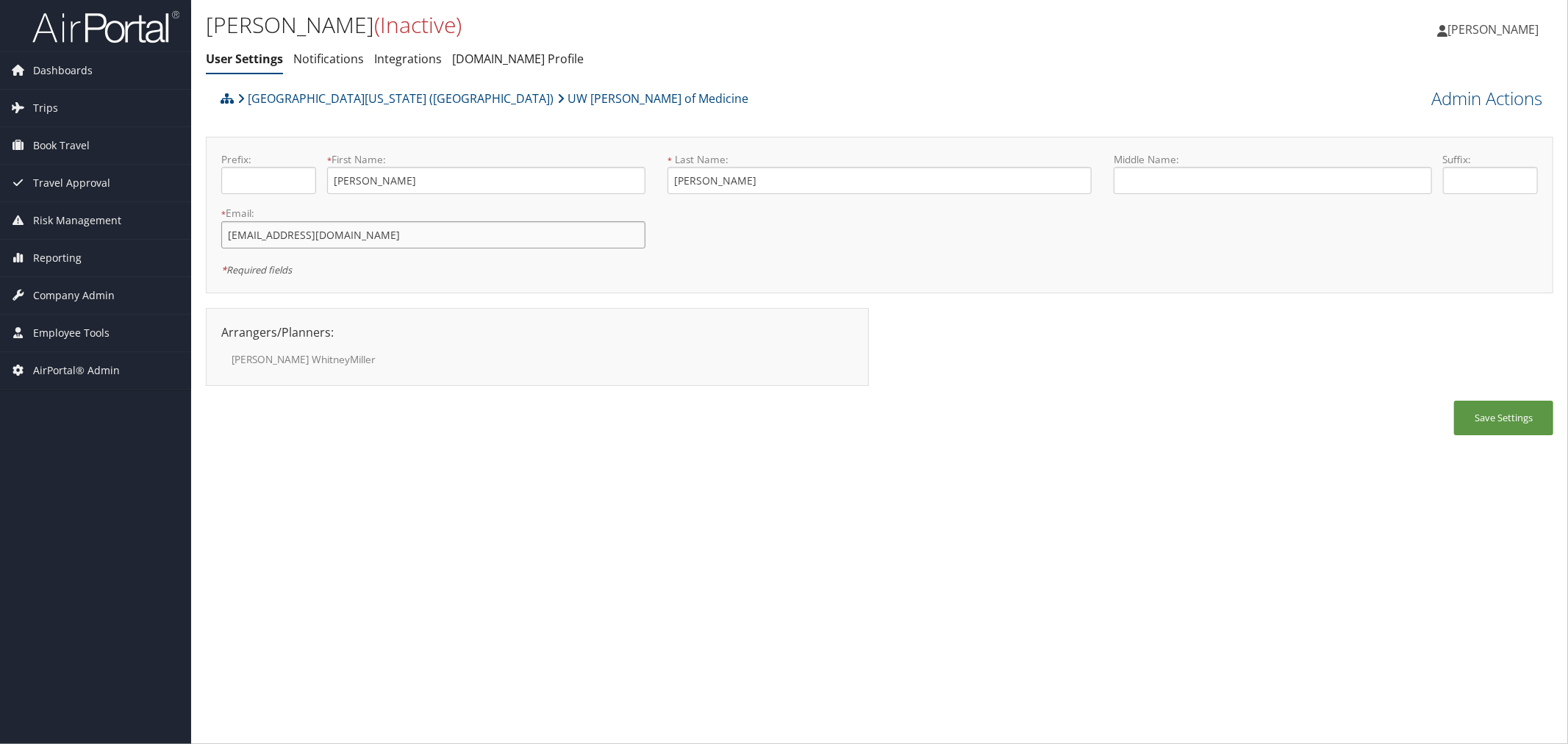
drag, startPoint x: 354, startPoint y: 237, endPoint x: 222, endPoint y: 237, distance: 132.0
click at [222, 237] on input "willowstacia@yahoo.com" at bounding box center [433, 235] width 424 height 27
click at [1445, 102] on link "Admin Actions" at bounding box center [1487, 98] width 111 height 25
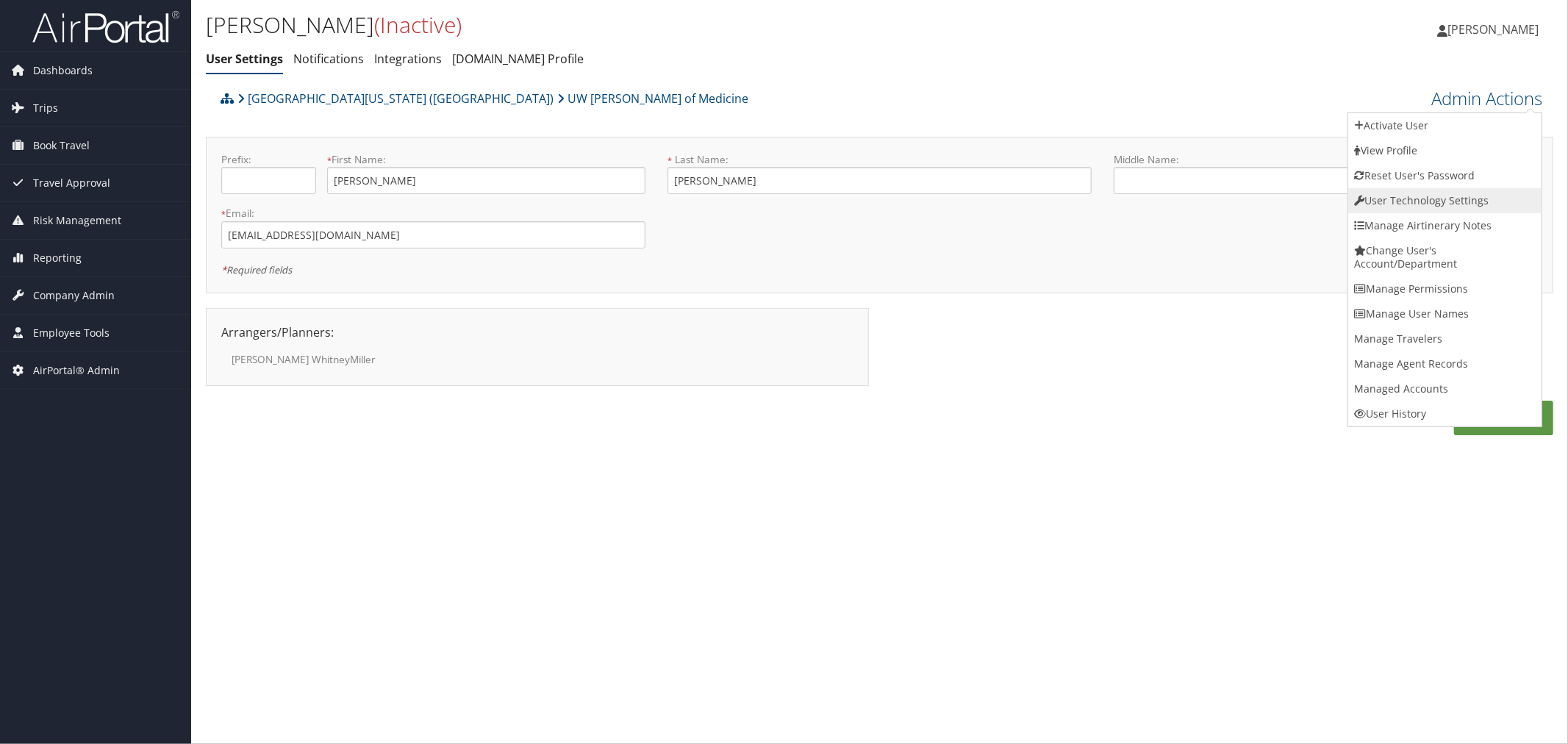
click at [1405, 189] on link "User Technology Settings" at bounding box center [1444, 200] width 193 height 25
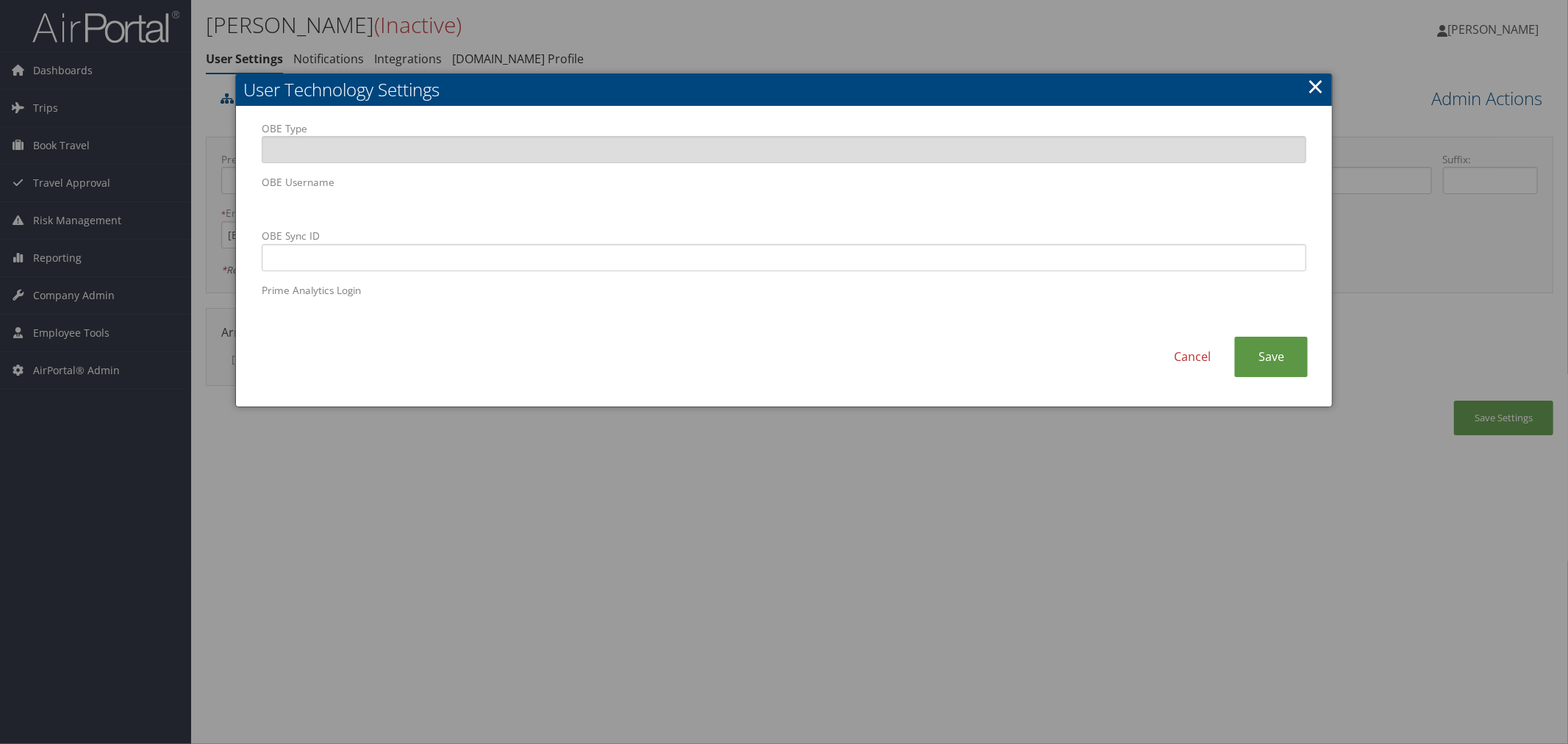
click at [680, 46] on div at bounding box center [784, 372] width 1568 height 744
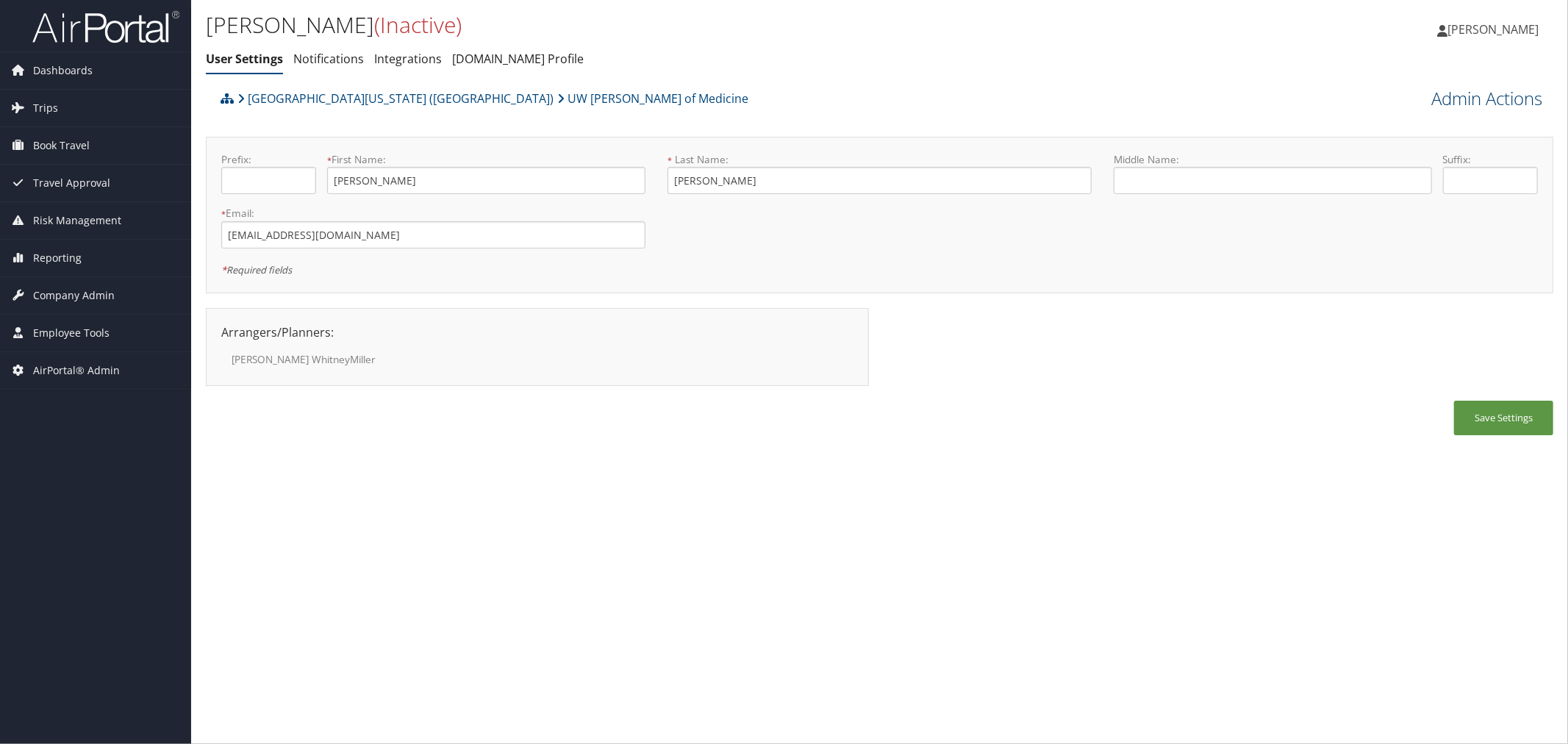
click at [1439, 104] on link "Admin Actions" at bounding box center [1487, 98] width 111 height 25
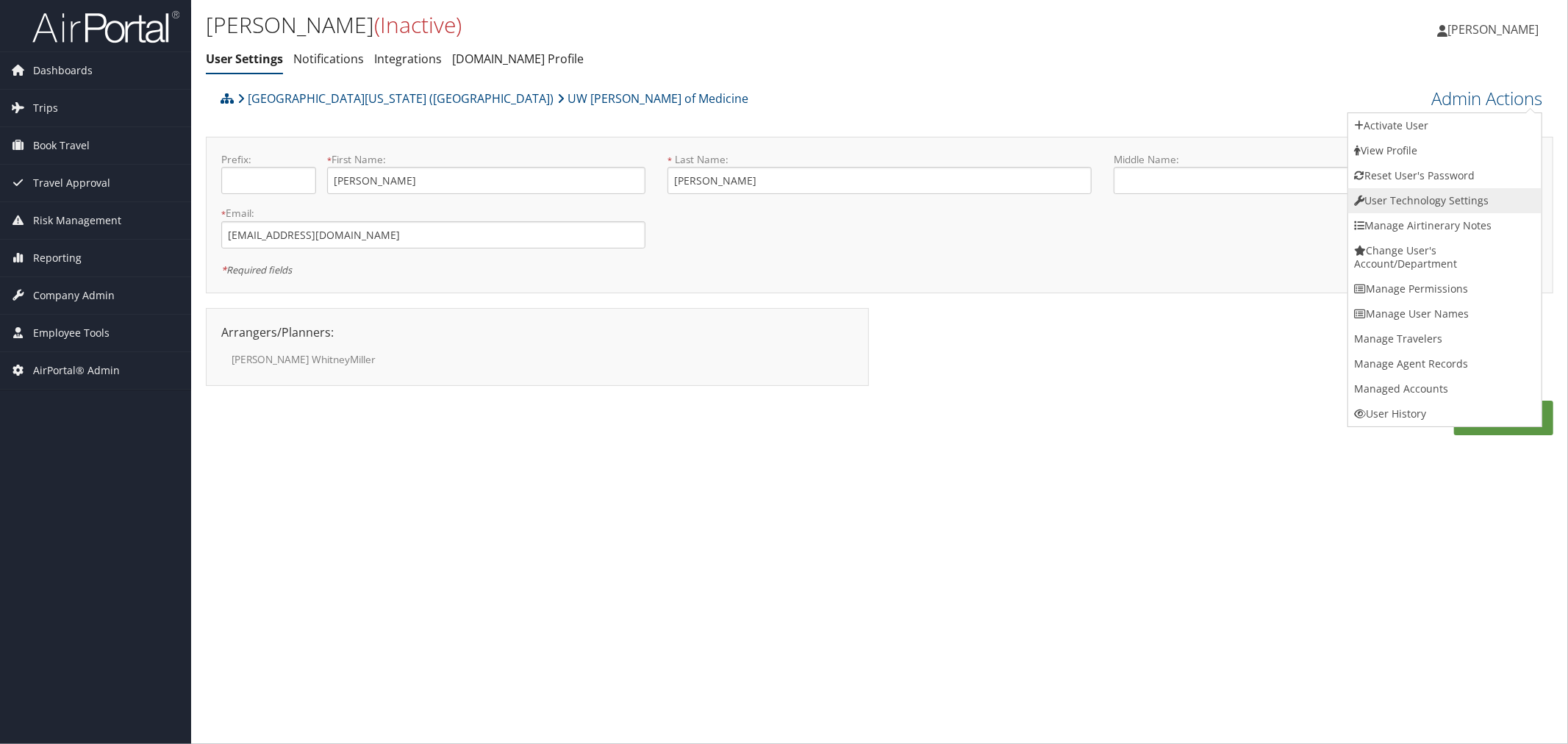
click at [1393, 192] on link "User Technology Settings" at bounding box center [1444, 200] width 193 height 25
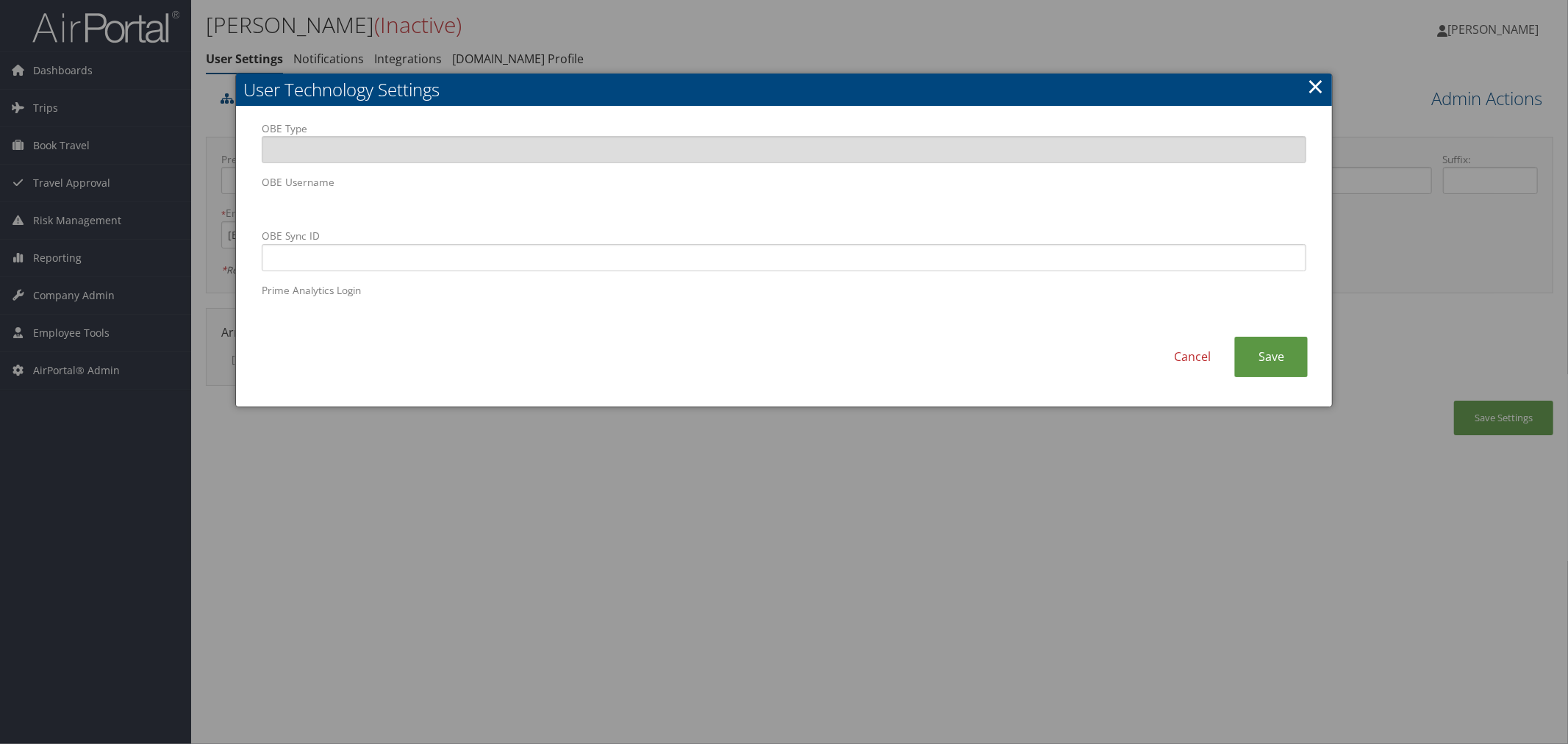
click at [609, 31] on div at bounding box center [784, 372] width 1568 height 744
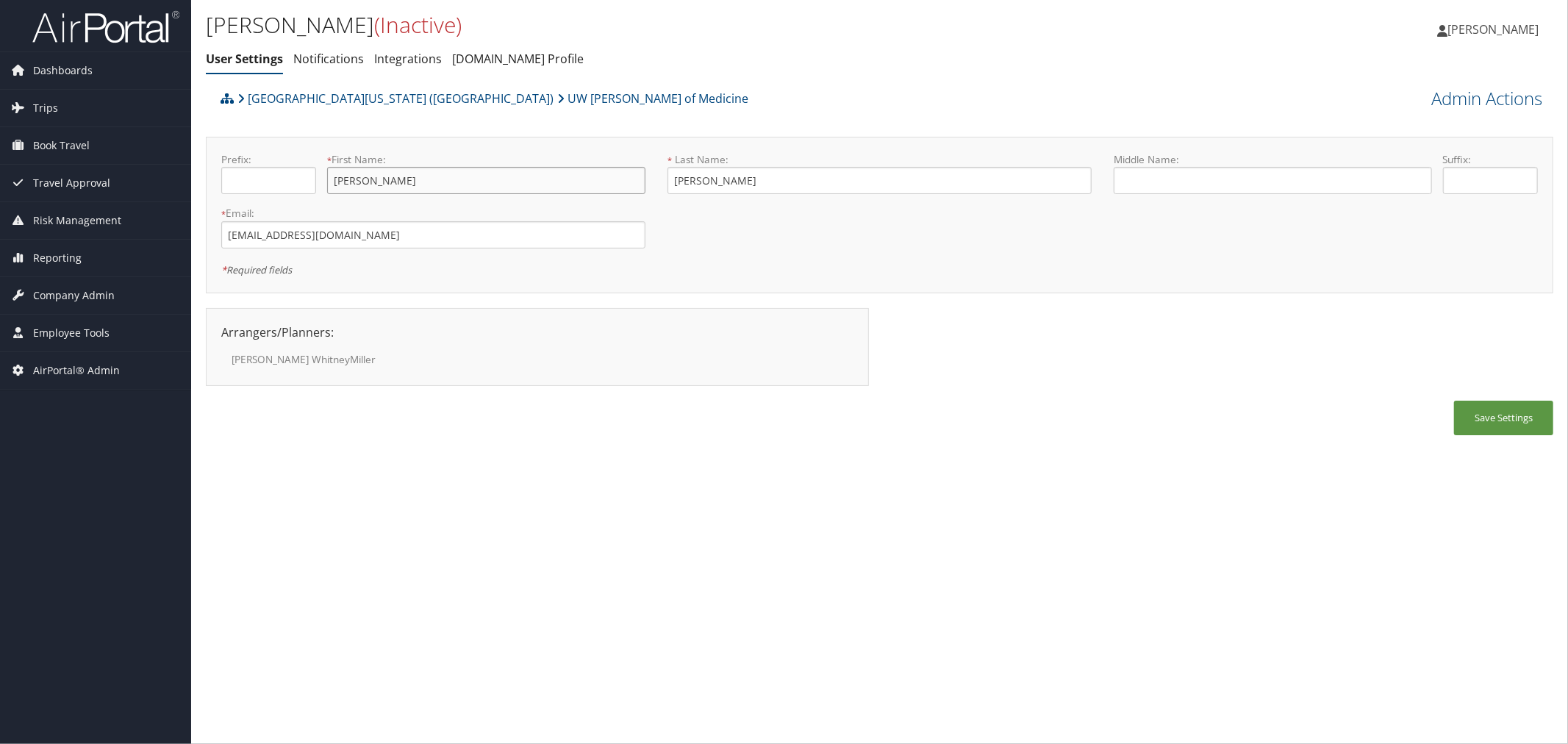
drag, startPoint x: 381, startPoint y: 180, endPoint x: 335, endPoint y: 179, distance: 46.0
click at [335, 179] on input "Anastacia" at bounding box center [486, 180] width 319 height 27
drag, startPoint x: 720, startPoint y: 184, endPoint x: 673, endPoint y: 181, distance: 47.1
click at [673, 181] on input "Ternasky" at bounding box center [879, 180] width 424 height 27
drag, startPoint x: 349, startPoint y: 238, endPoint x: 228, endPoint y: 238, distance: 121.0
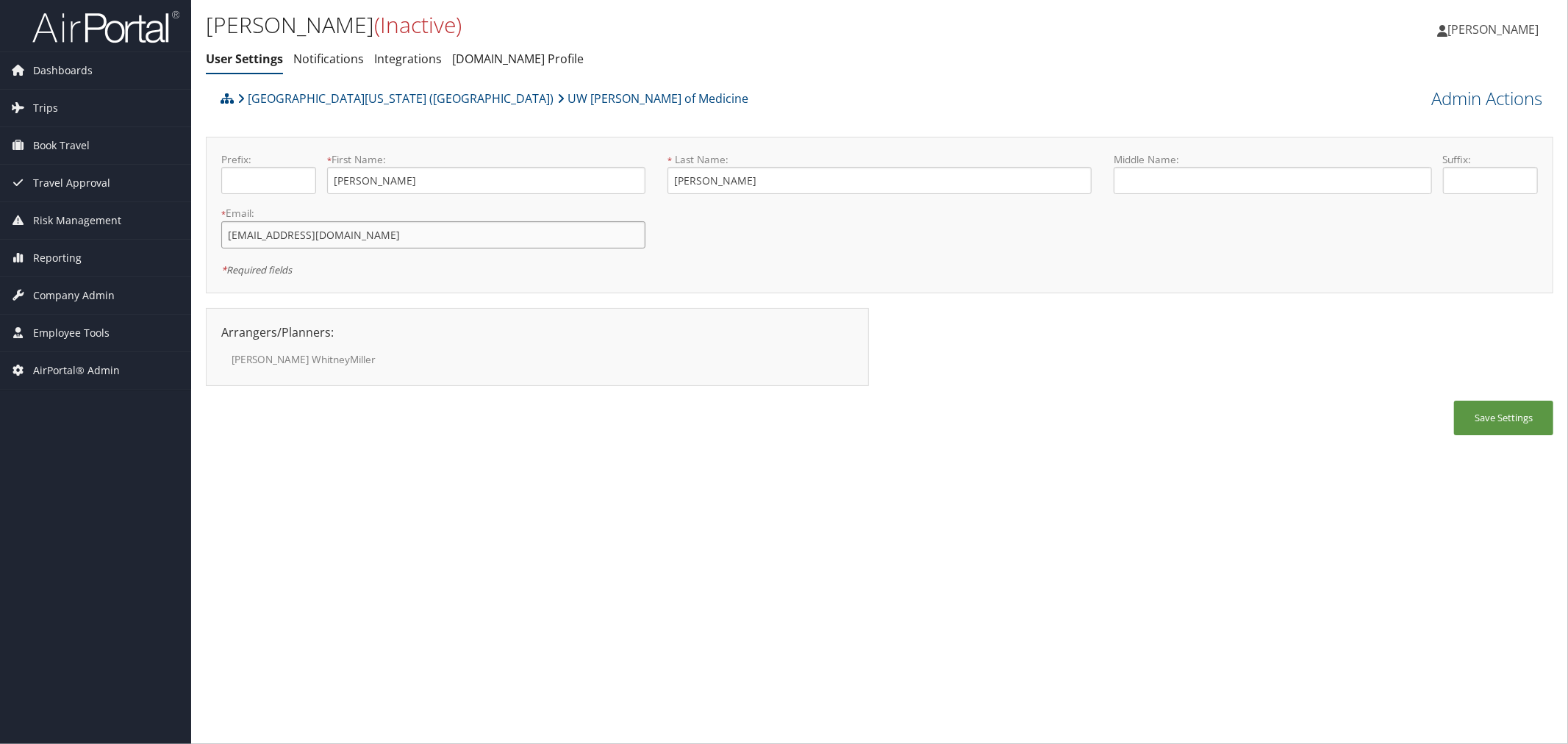
click at [228, 238] on input "willowstacia@yahoo.com" at bounding box center [433, 235] width 424 height 27
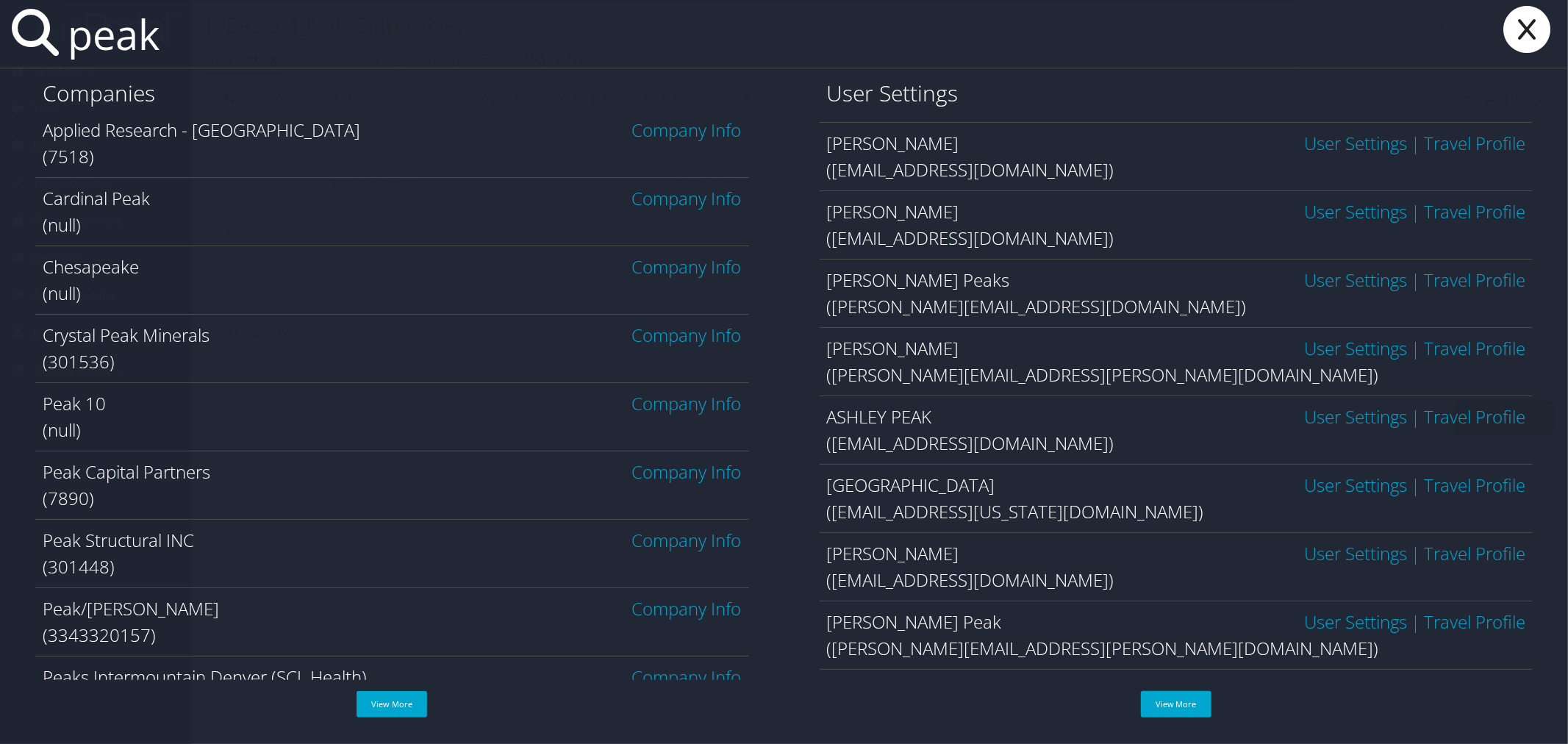
scroll to position [126, 0]
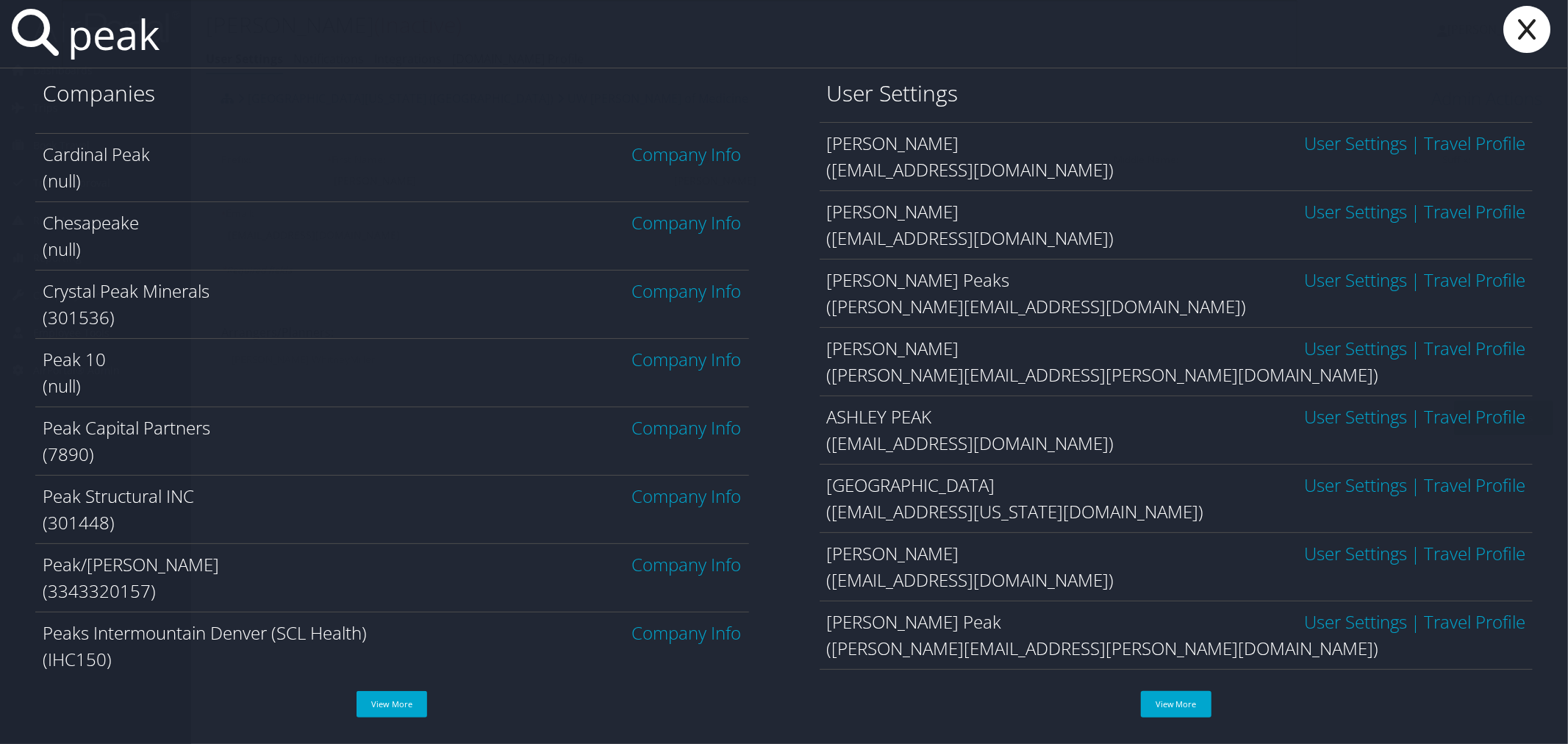
type input "peak"
click at [667, 632] on link "Company Info" at bounding box center [687, 632] width 110 height 25
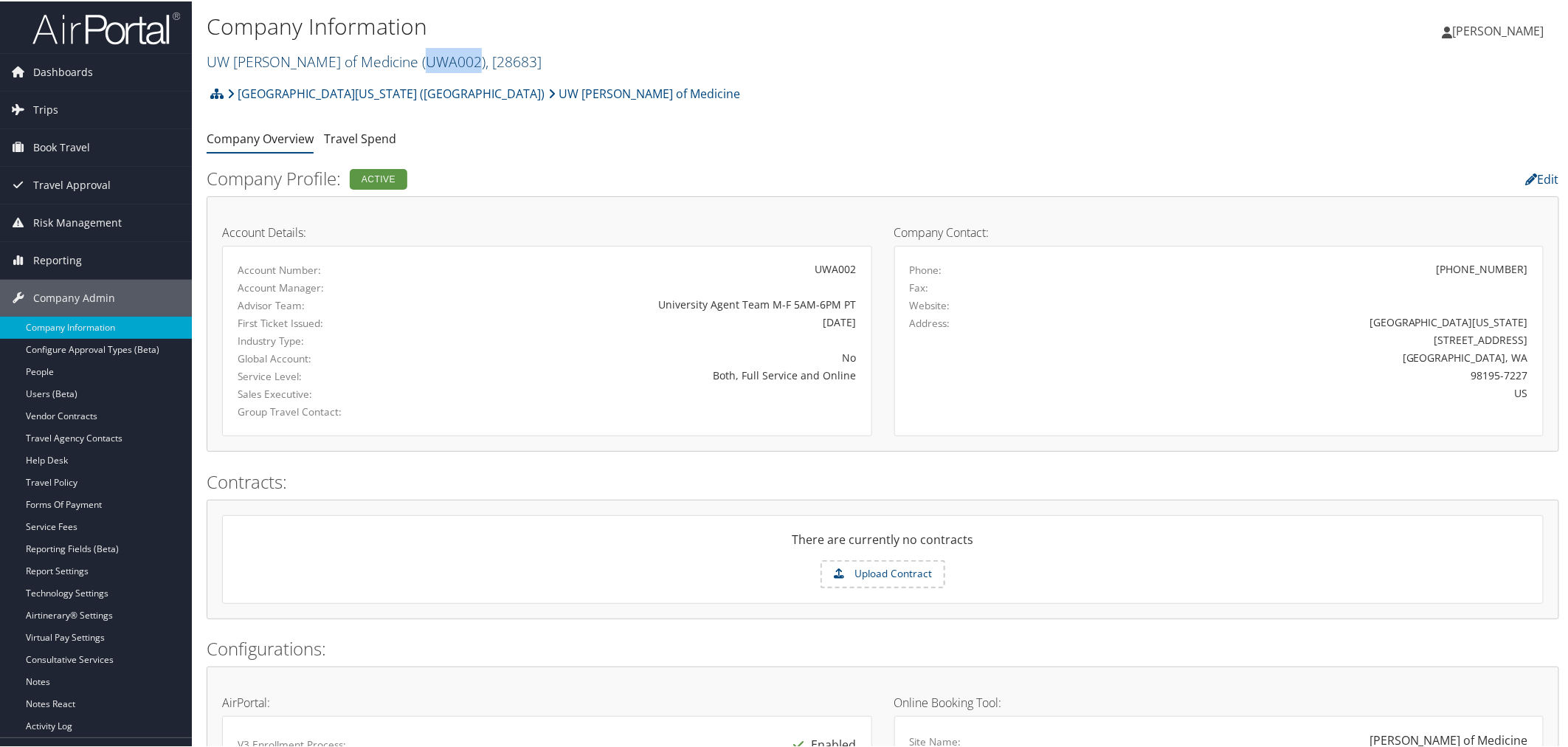
drag, startPoint x: 408, startPoint y: 62, endPoint x: 354, endPoint y: 62, distance: 54.0
click at [422, 62] on span "( UWA002 )" at bounding box center [453, 61] width 63 height 20
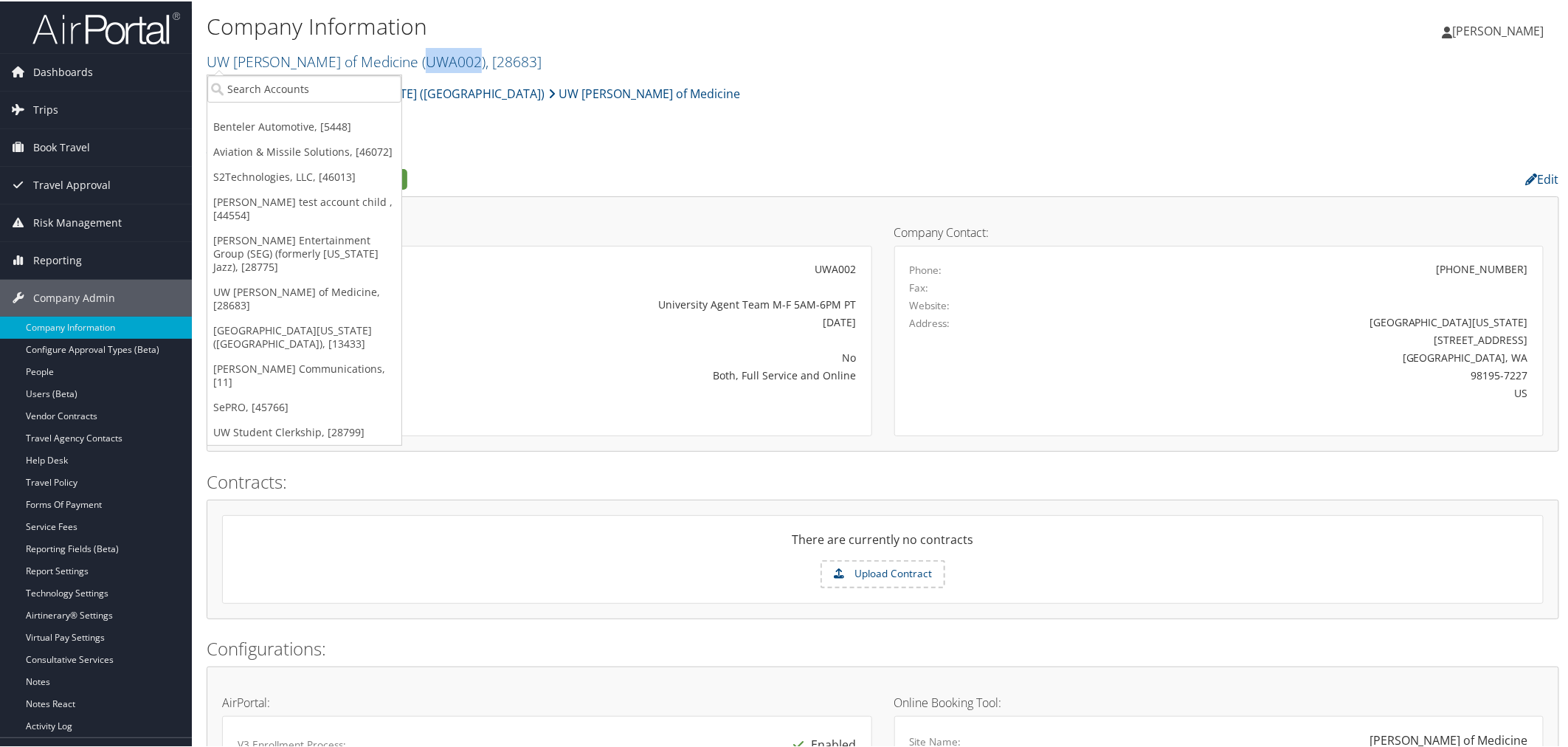
copy span "UWA002"
click at [72, 586] on link "Technology Settings" at bounding box center [96, 592] width 192 height 22
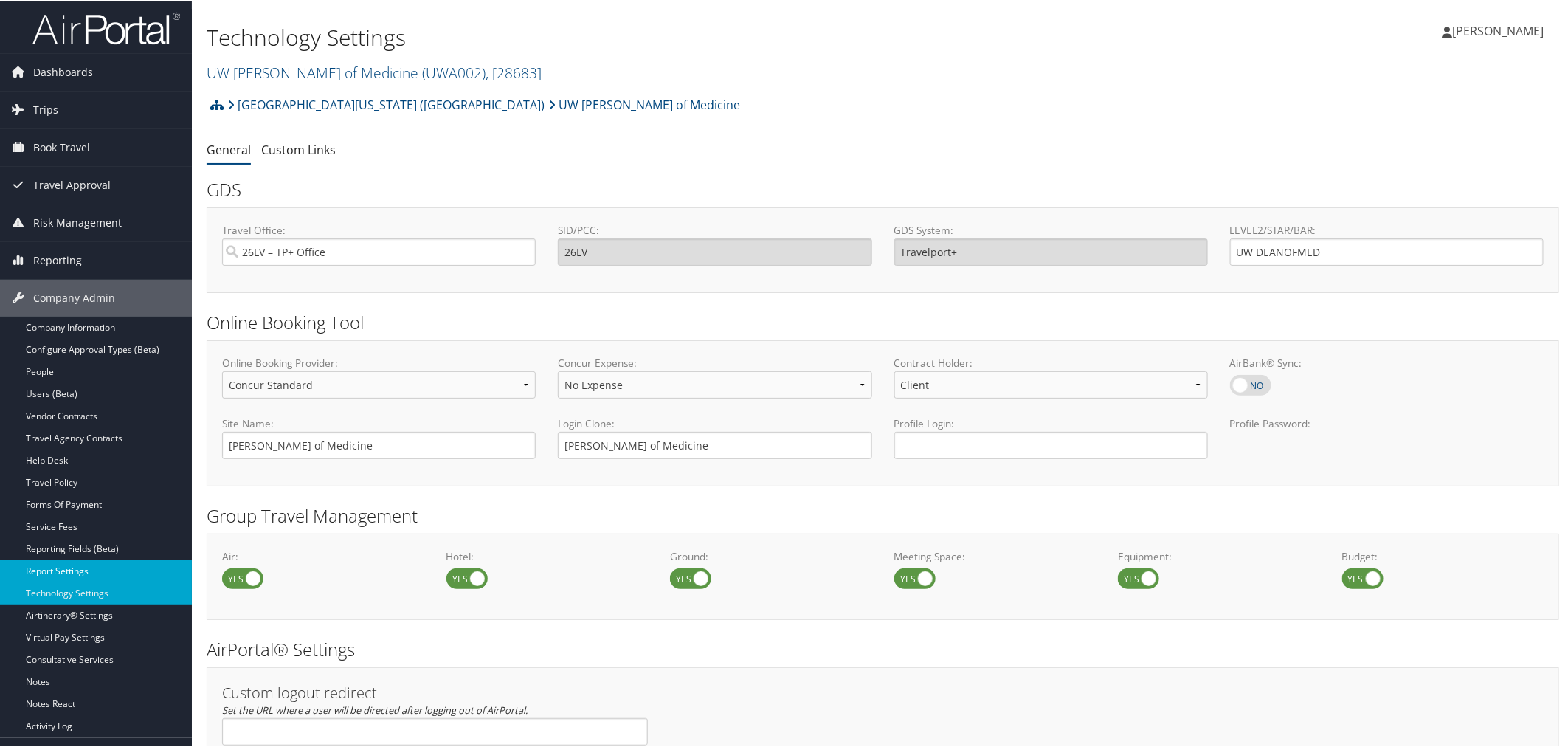
click at [74, 577] on link "Report Settings" at bounding box center [96, 570] width 192 height 22
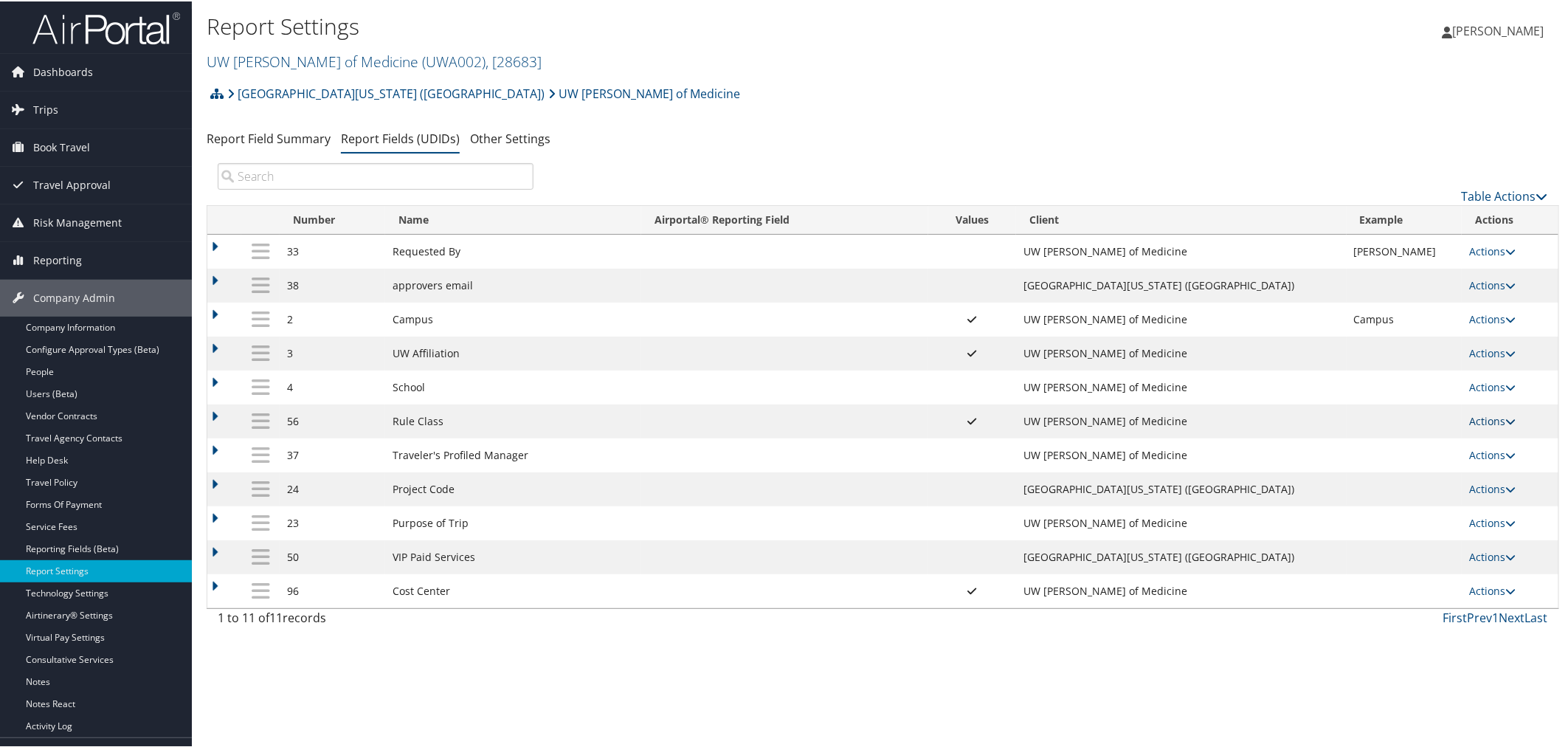
click at [1506, 423] on icon at bounding box center [1510, 419] width 10 height 10
click at [1422, 439] on link "Update Report Field Values" at bounding box center [1426, 447] width 159 height 25
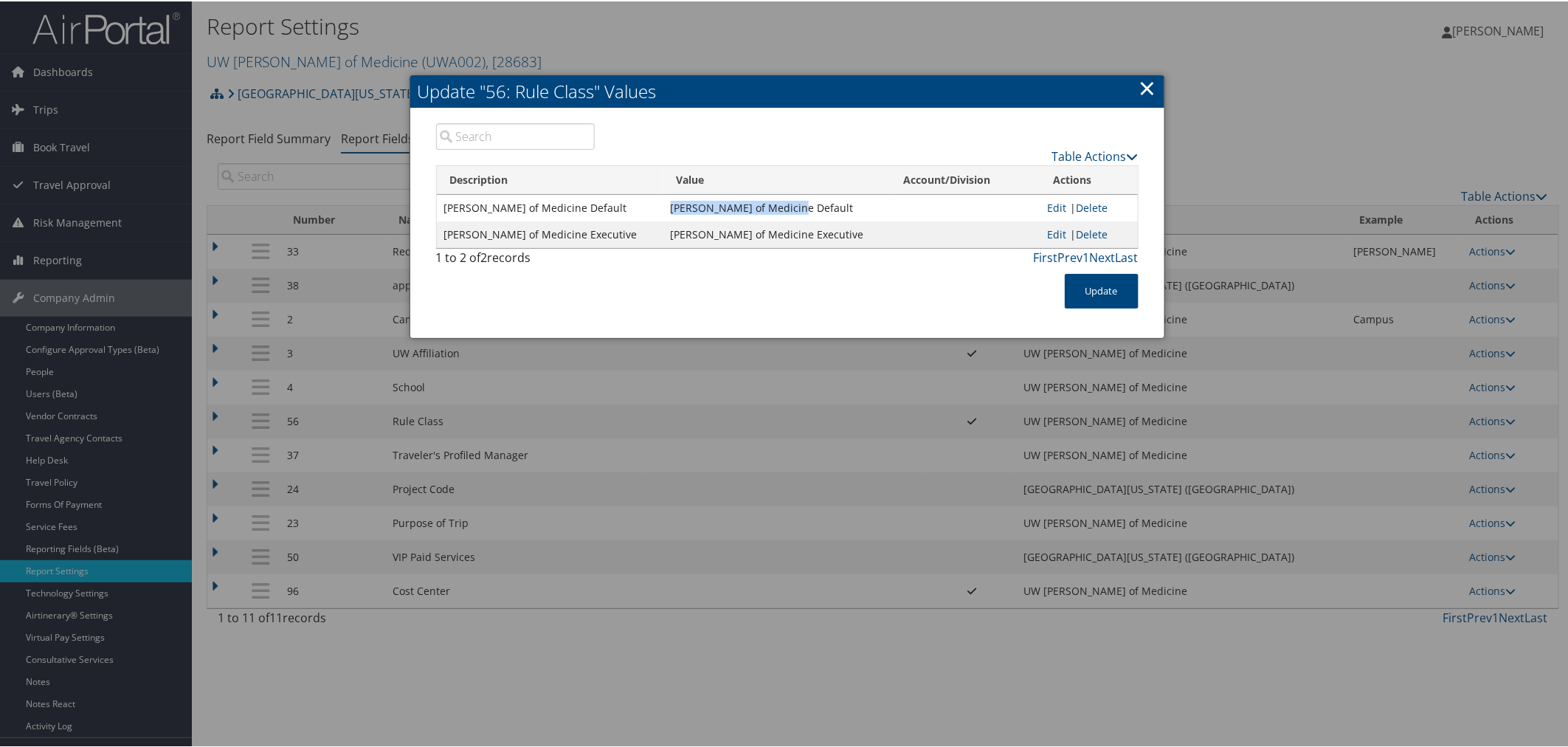
drag, startPoint x: 783, startPoint y: 208, endPoint x: 660, endPoint y: 208, distance: 123.0
click at [664, 208] on td "Dean of Medicine Default" at bounding box center [777, 206] width 227 height 27
copy td "Dean of Medicine Default"
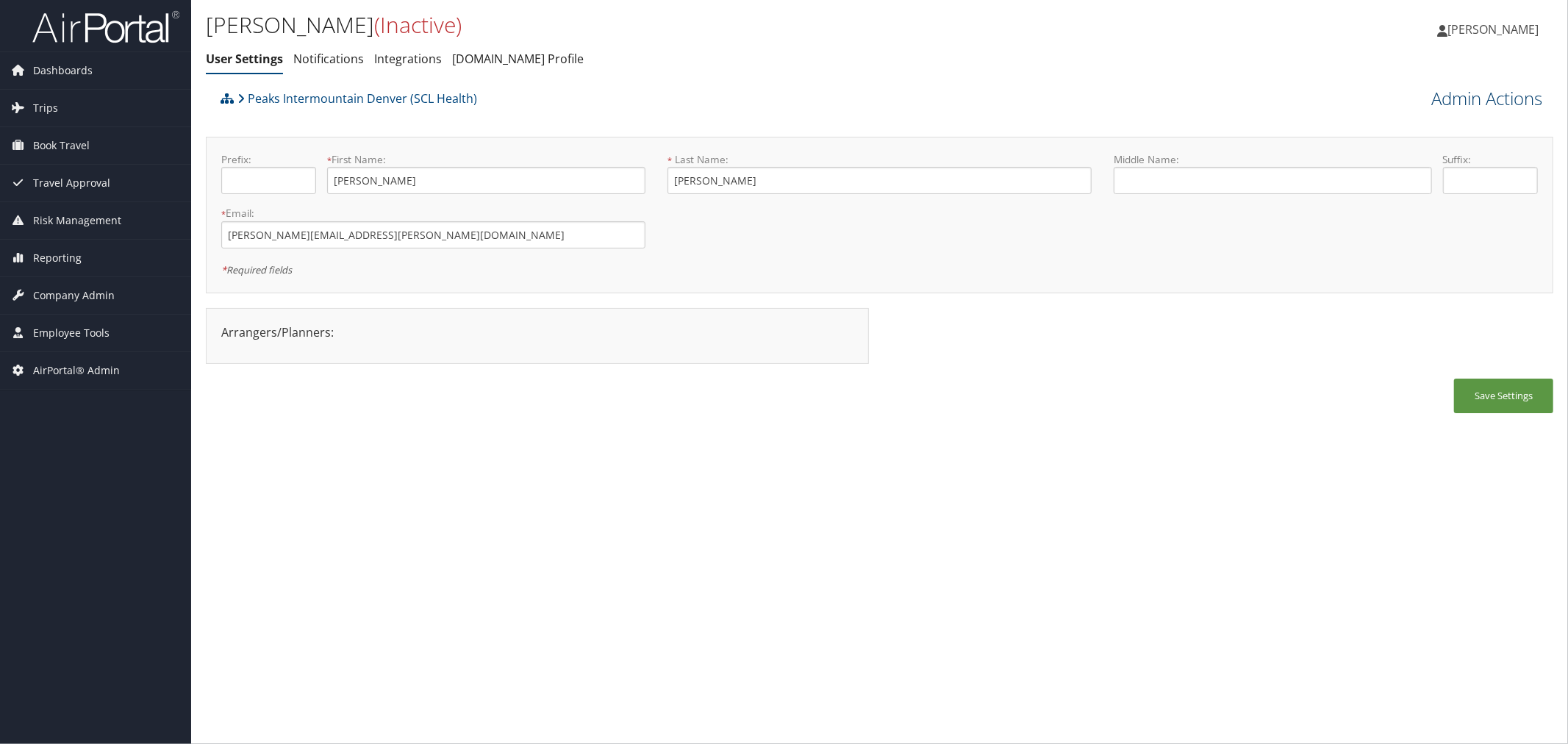
click at [1452, 98] on link "Admin Actions" at bounding box center [1487, 98] width 111 height 25
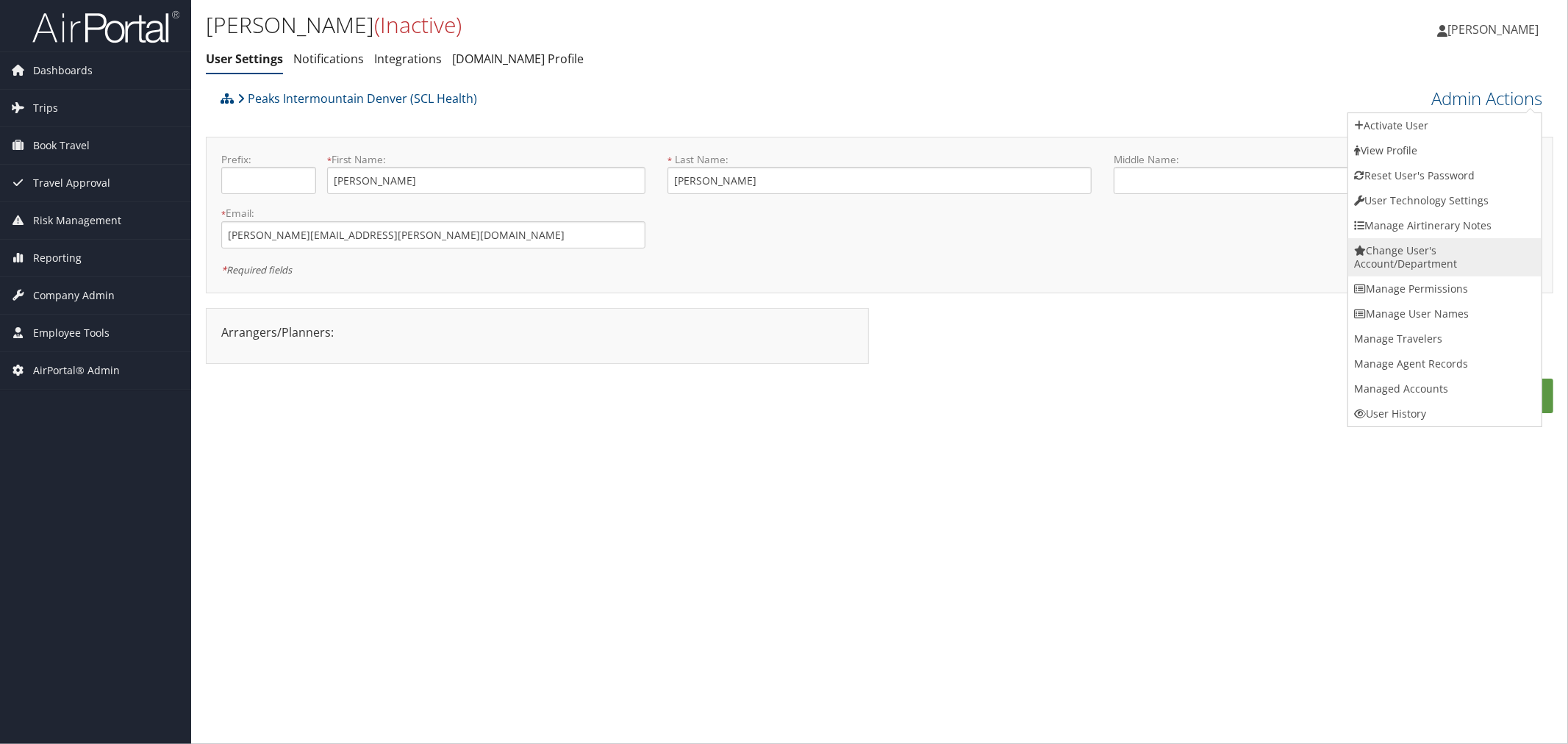
click at [1388, 267] on link "Change User's Account/Department" at bounding box center [1444, 257] width 193 height 38
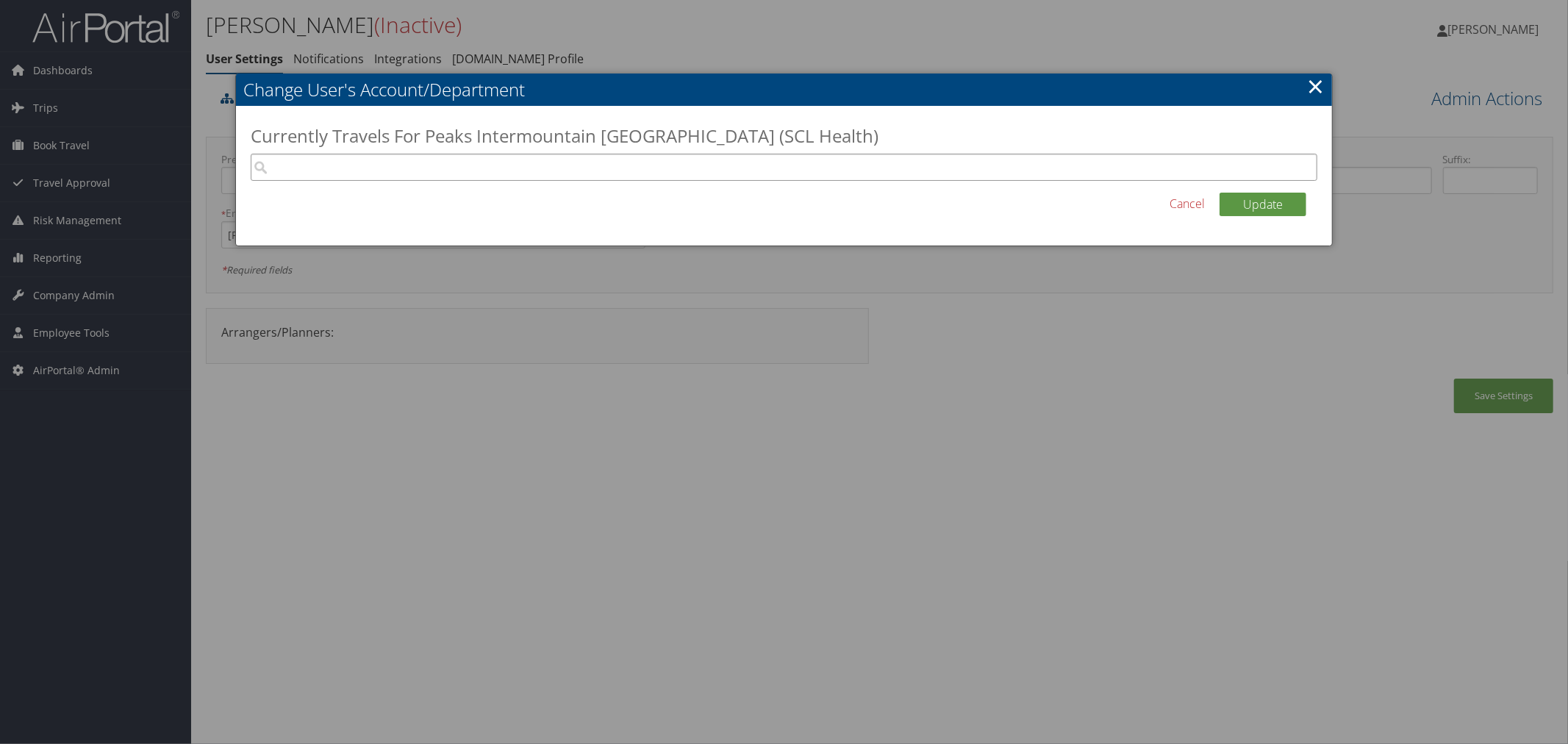
click at [449, 167] on input "search" at bounding box center [784, 167] width 1066 height 27
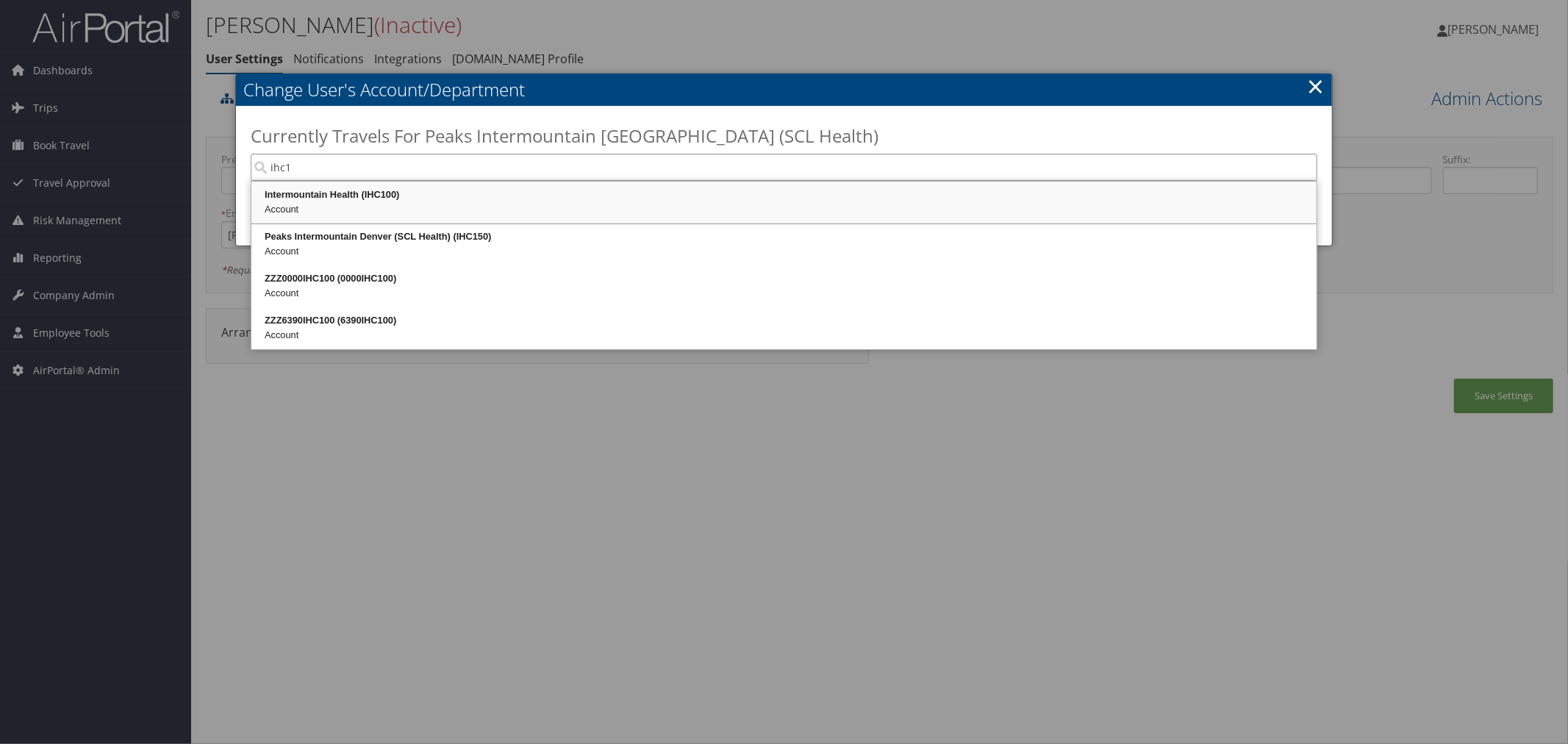
click at [427, 201] on div "Intermountain Health (IHC100)" at bounding box center [784, 195] width 1061 height 15
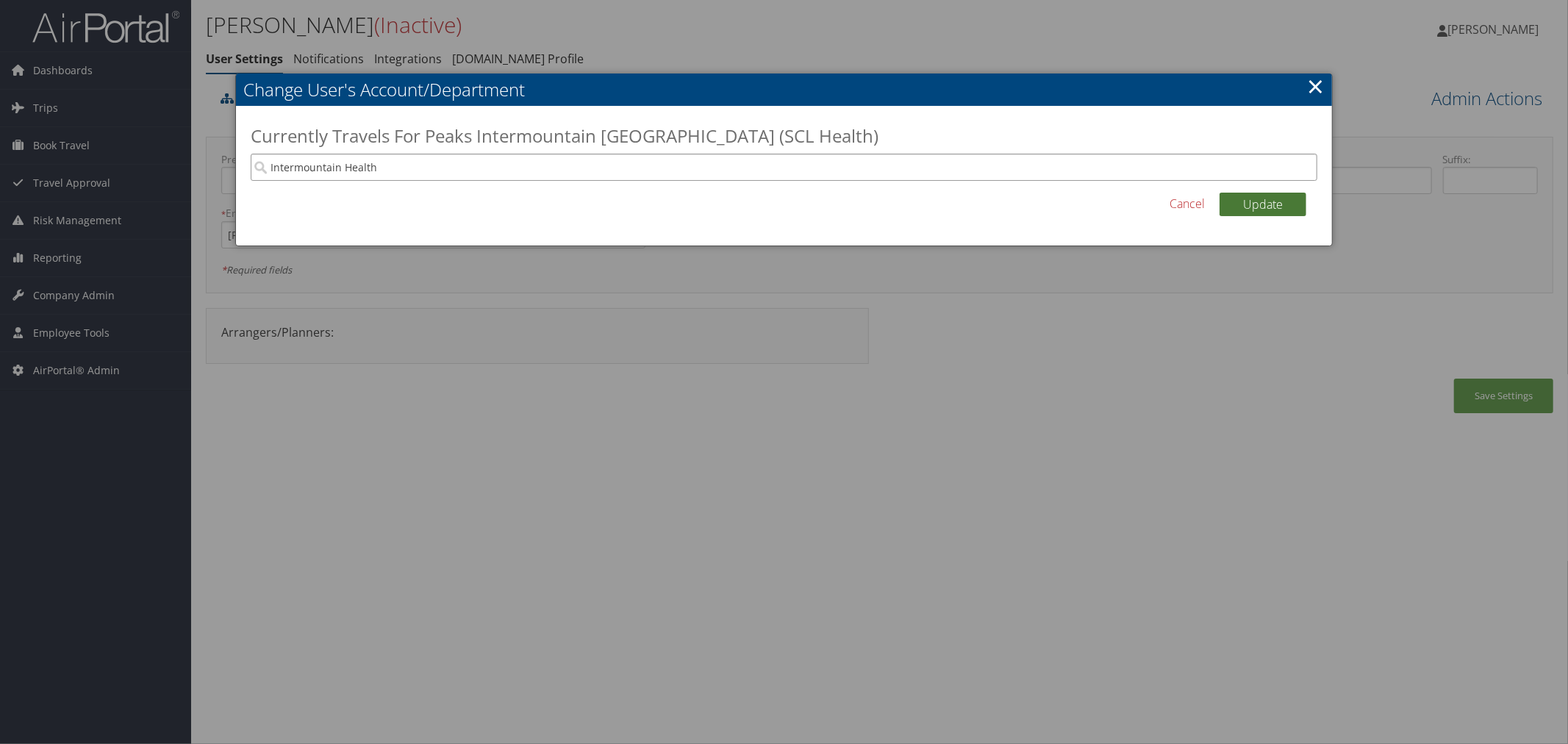
type input "Intermountain Health"
click at [1277, 206] on button "Update" at bounding box center [1262, 204] width 87 height 24
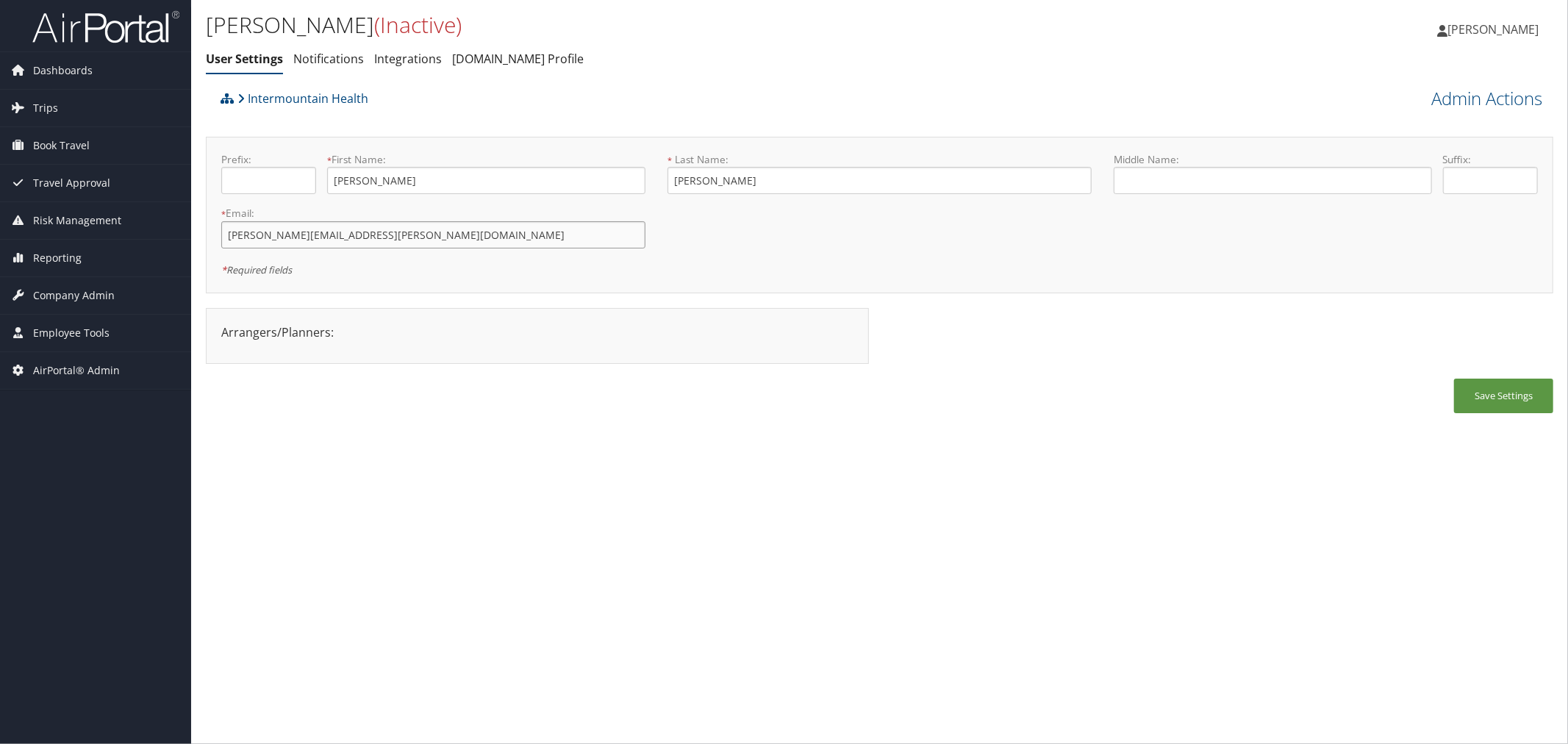
drag, startPoint x: 372, startPoint y: 240, endPoint x: 211, endPoint y: 236, distance: 161.0
click at [211, 236] on div "* Email: ruth.curran@selecthealth.org This field is required" at bounding box center [433, 232] width 446 height 54
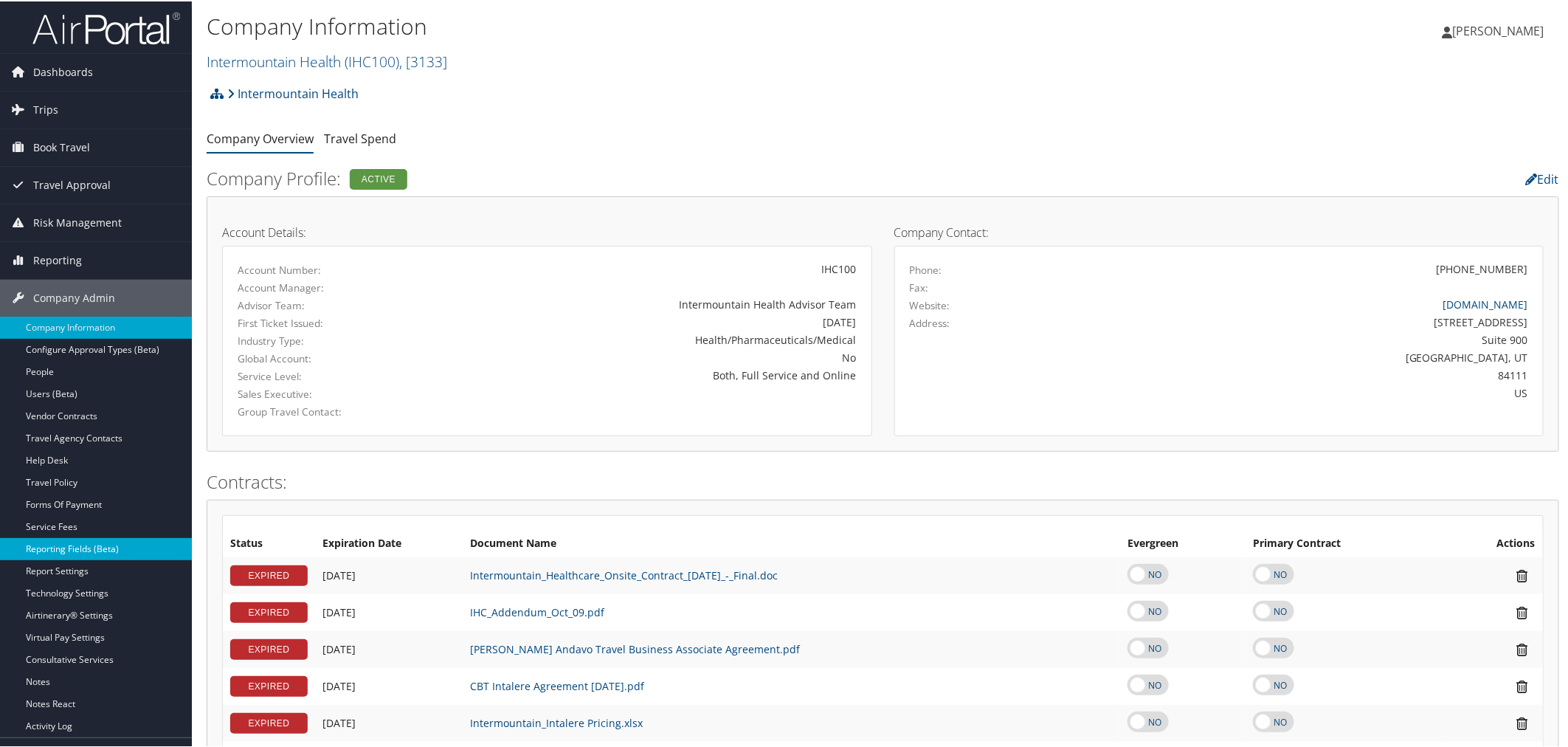
click at [78, 547] on link "Reporting Fields (Beta)" at bounding box center [96, 548] width 192 height 22
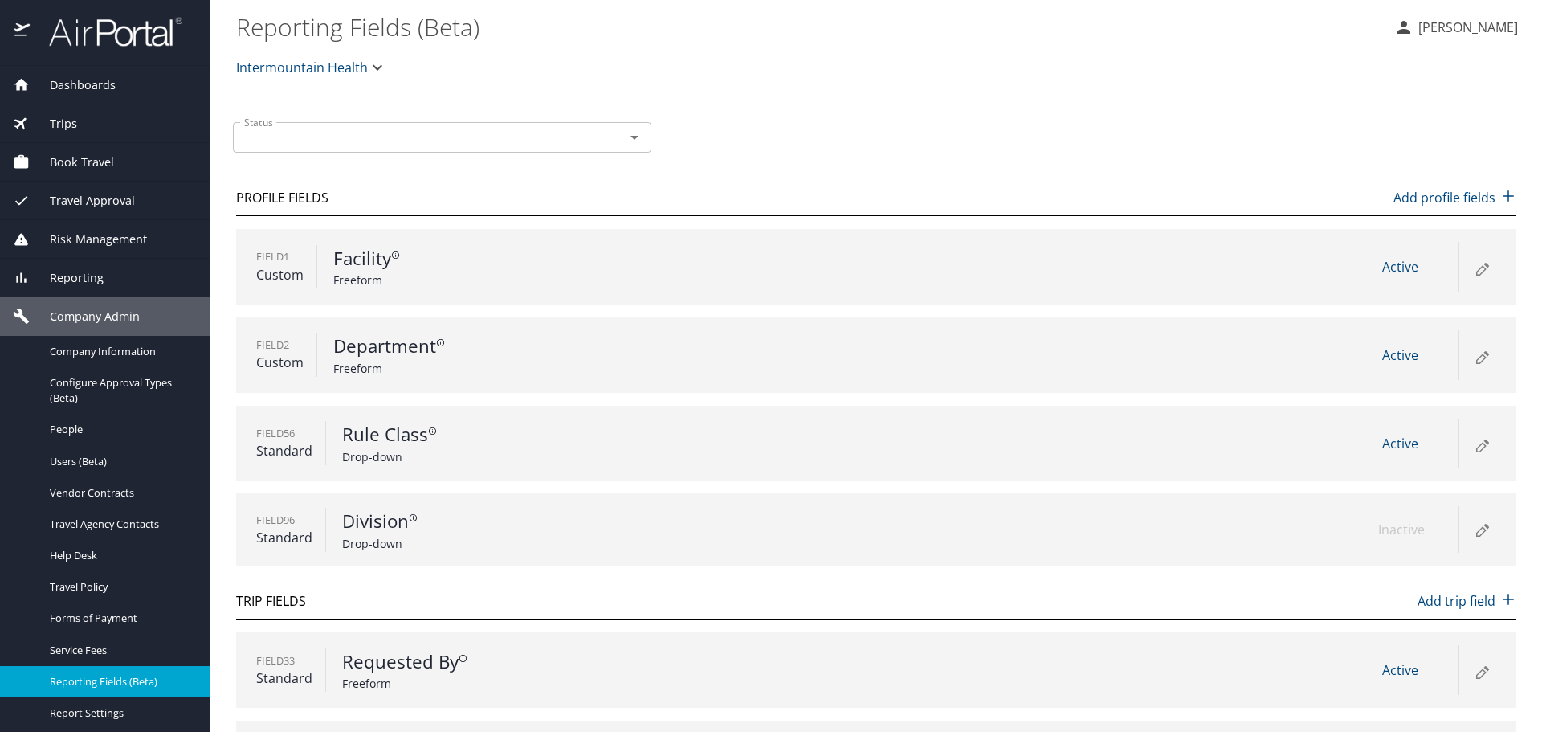
click at [1477, 446] on icon at bounding box center [1481, 446] width 9 height 9
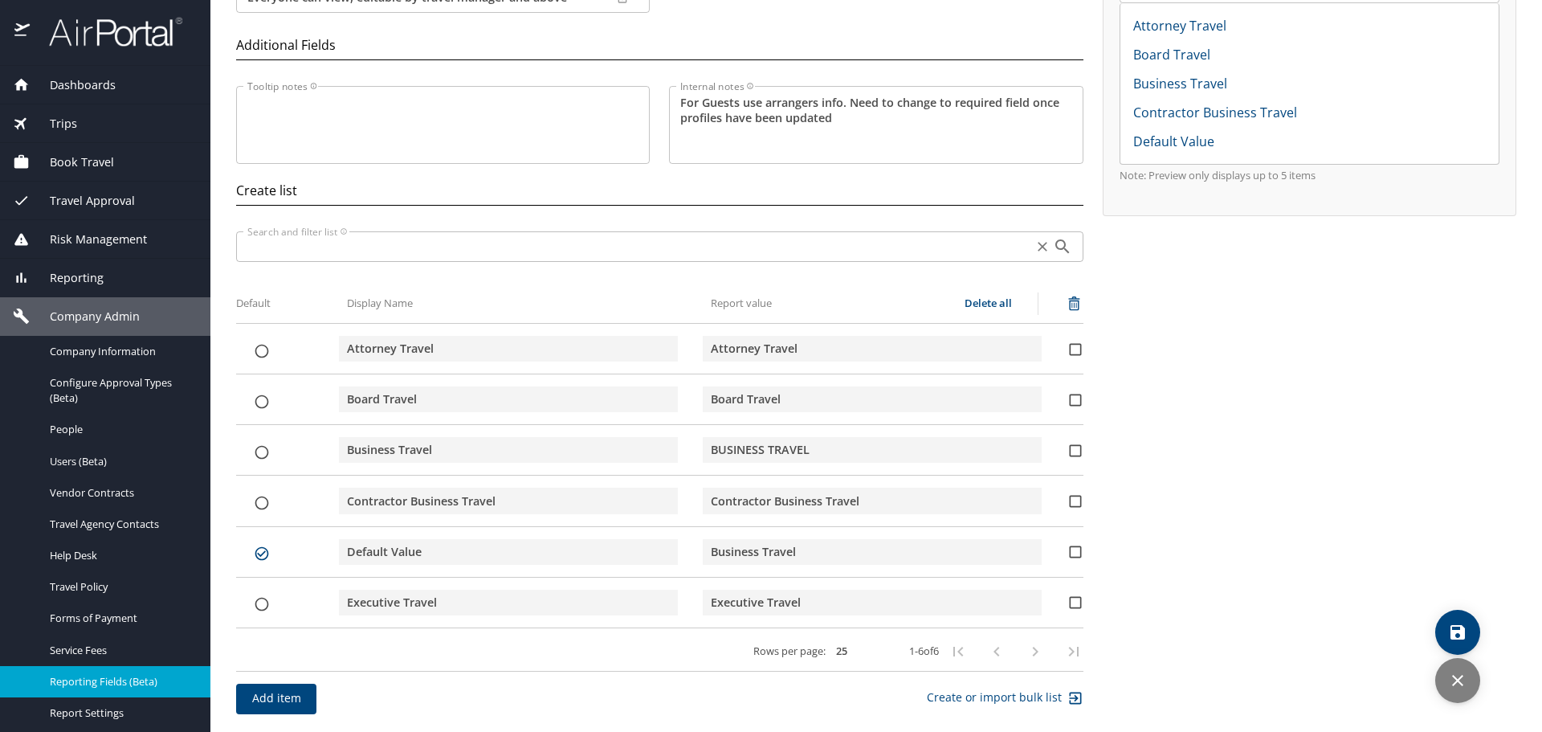
scroll to position [243, 0]
drag, startPoint x: 806, startPoint y: 552, endPoint x: 707, endPoint y: 557, distance: 98.9
click at [711, 557] on input "Business Travel" at bounding box center [872, 550] width 323 height 24
click at [1446, 684] on span "discard" at bounding box center [1457, 680] width 45 height 19
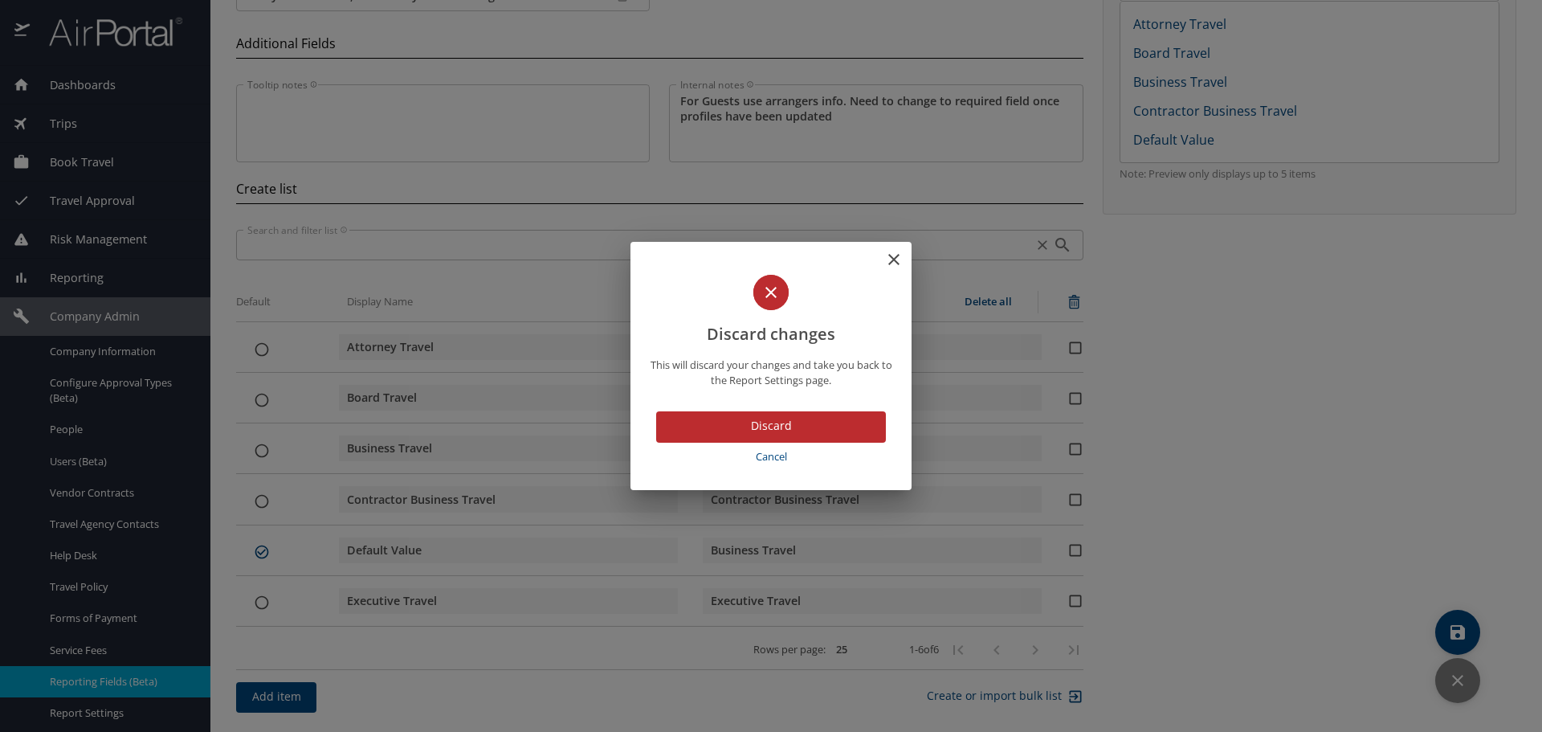
click at [786, 427] on span "Discard" at bounding box center [771, 426] width 204 height 20
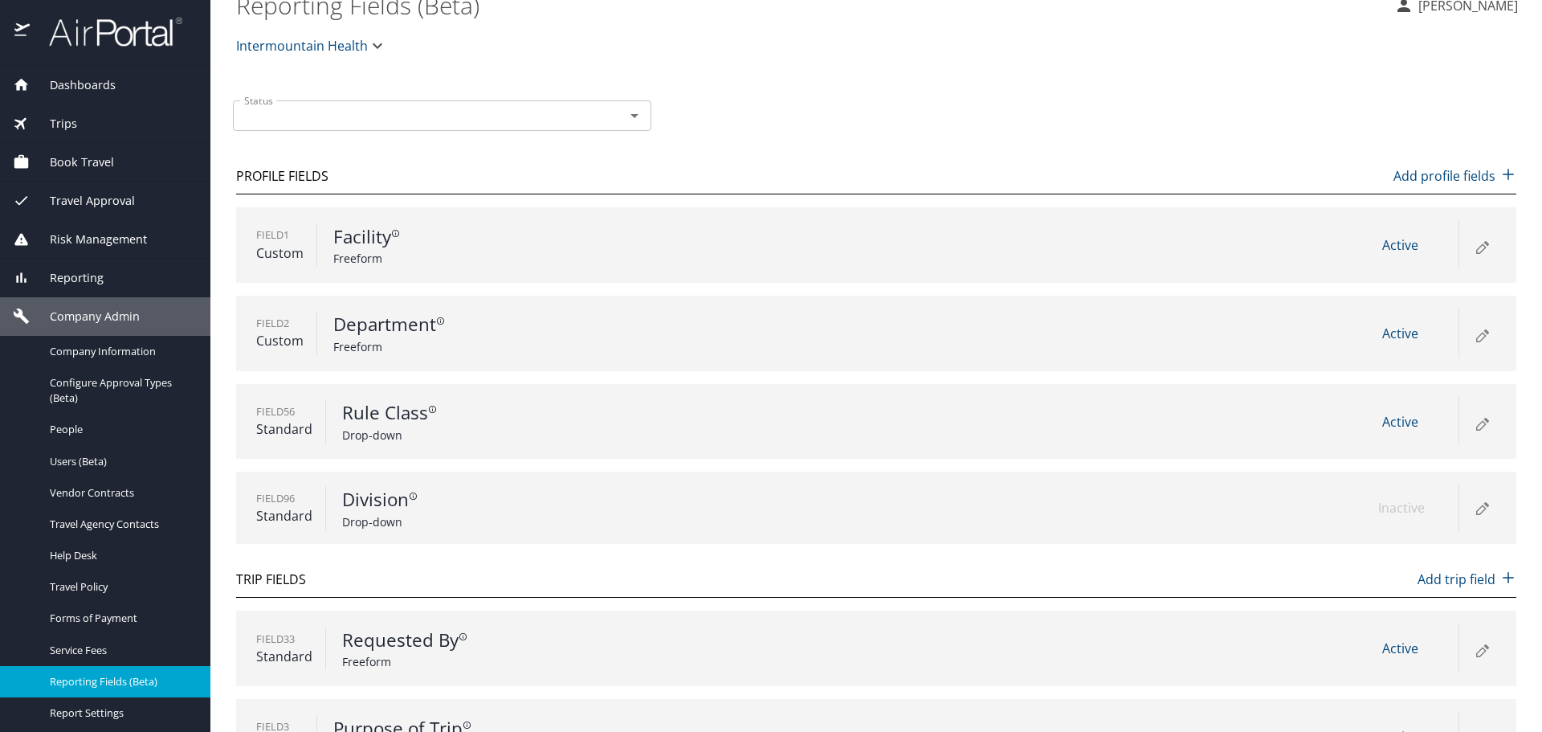
scroll to position [5, 0]
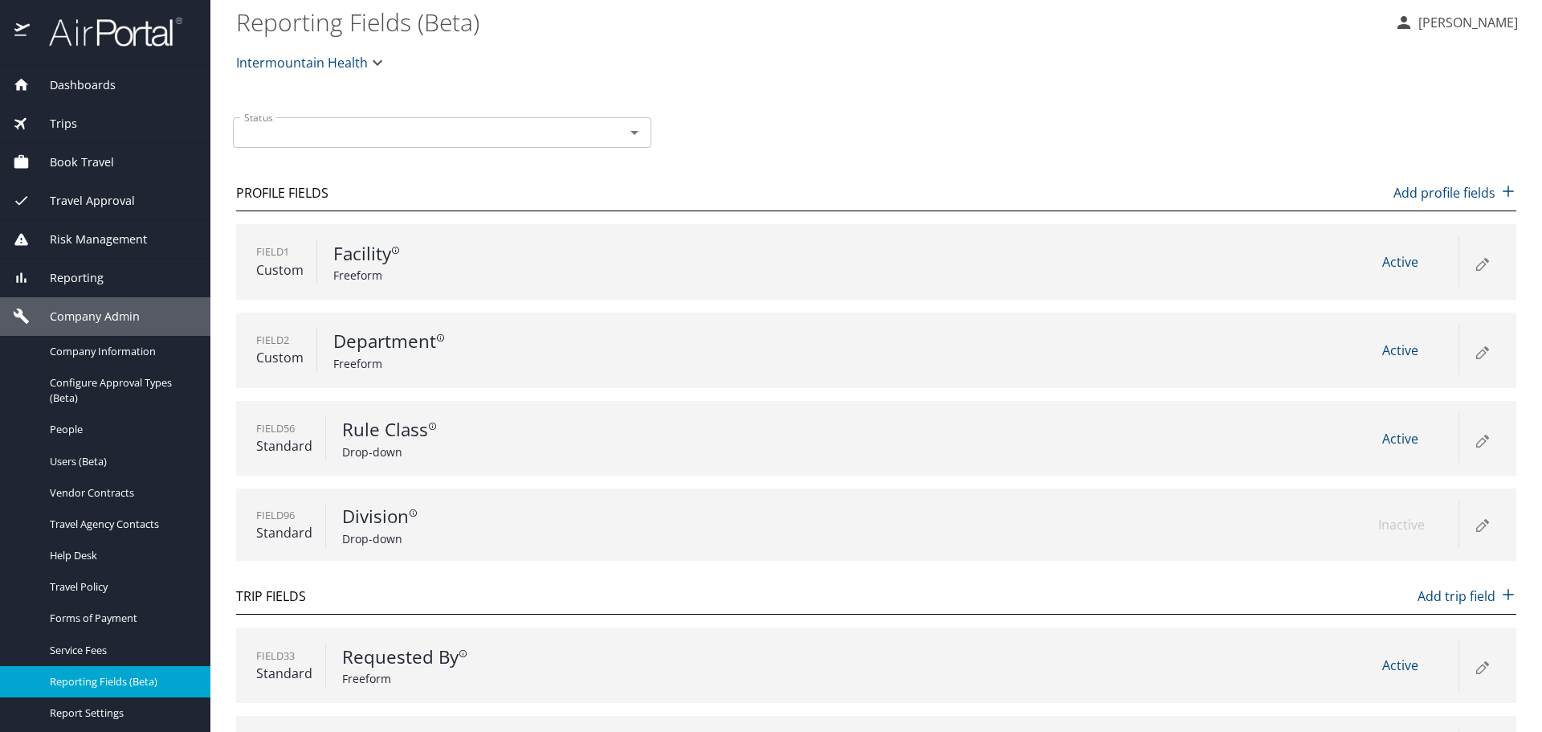
click at [1472, 261] on icon at bounding box center [1481, 262] width 19 height 19
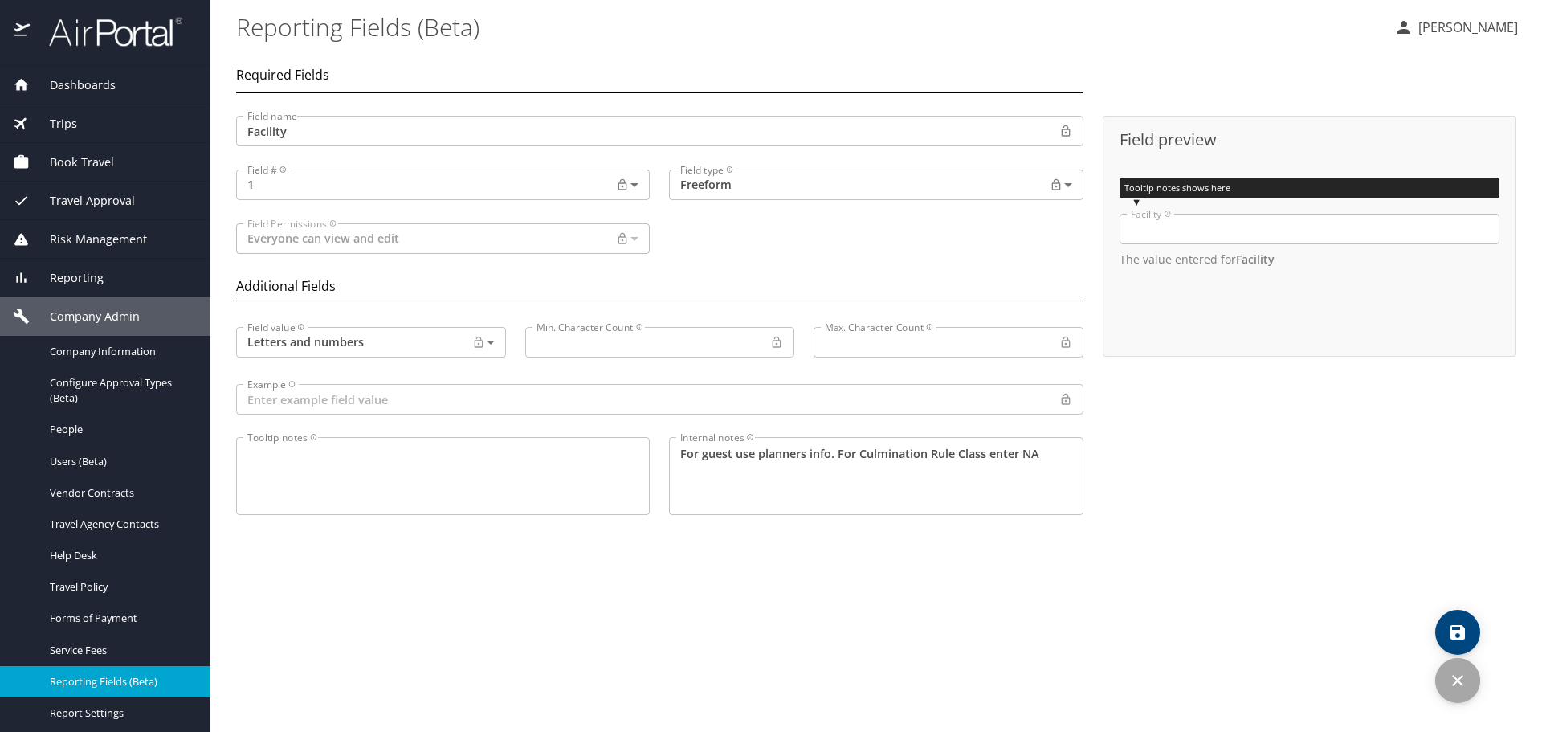
click at [1460, 682] on icon "discard" at bounding box center [1457, 680] width 11 height 11
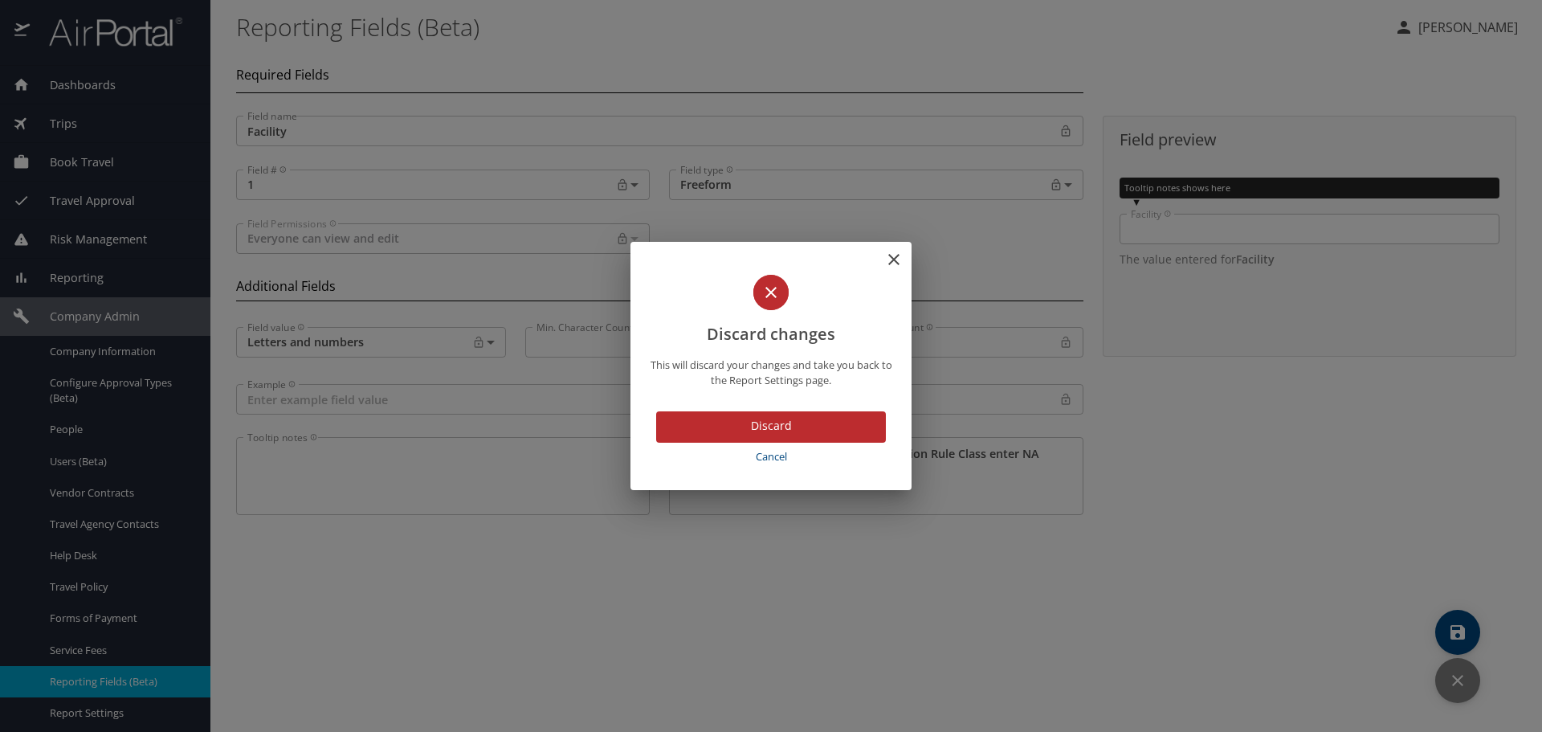
click at [794, 422] on span "Discard" at bounding box center [771, 426] width 204 height 20
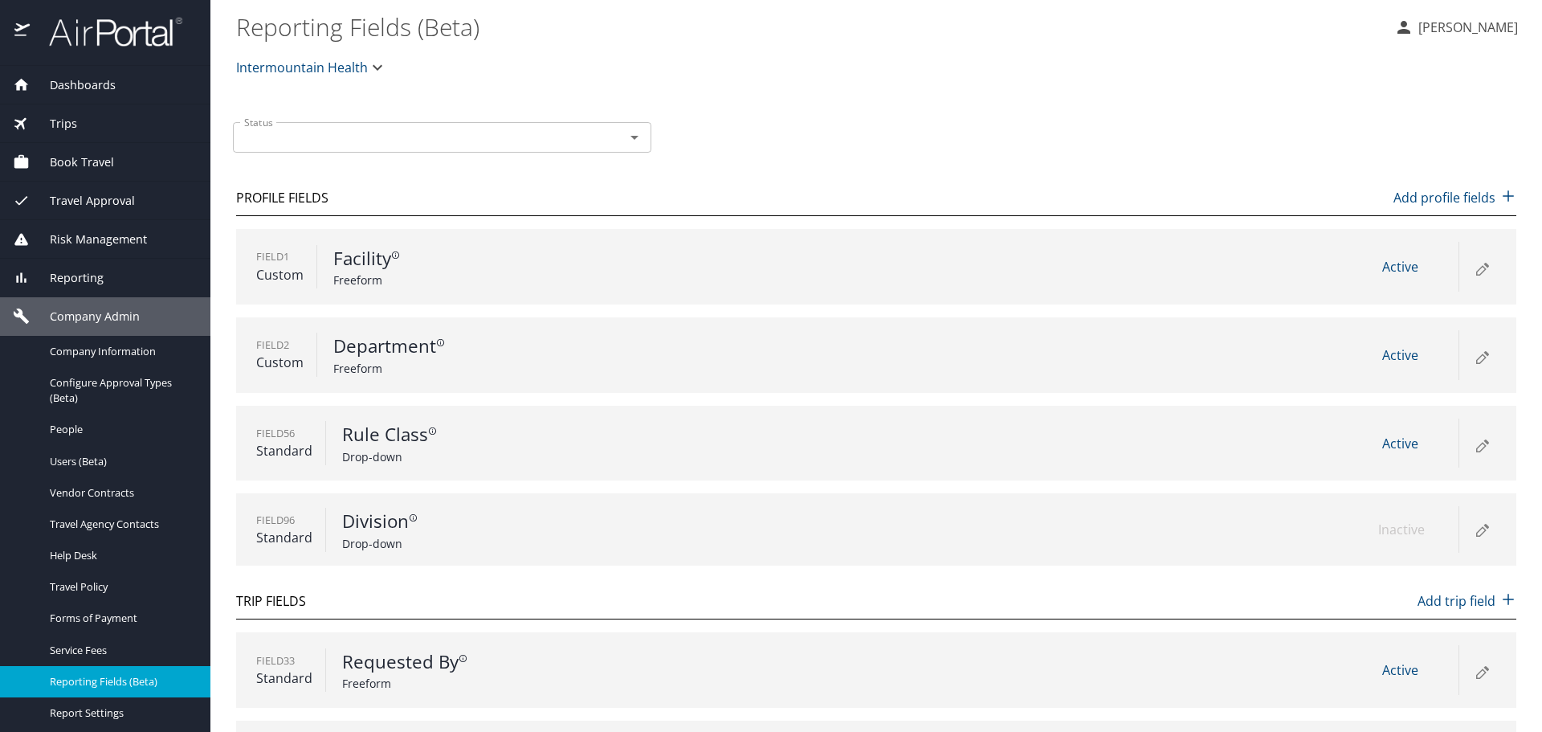
click at [1477, 356] on icon at bounding box center [1481, 358] width 9 height 9
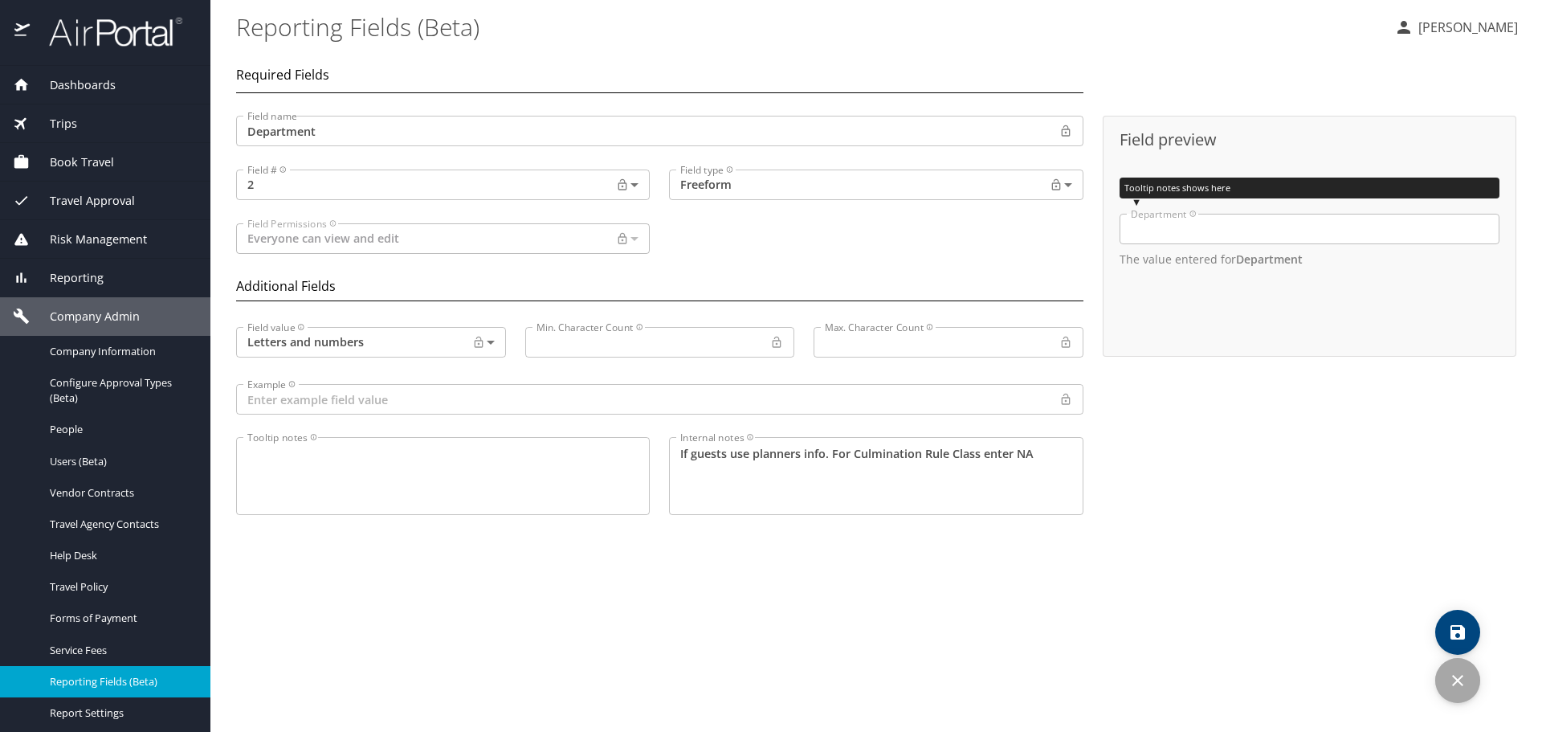
click at [1455, 689] on icon "discard" at bounding box center [1457, 680] width 19 height 19
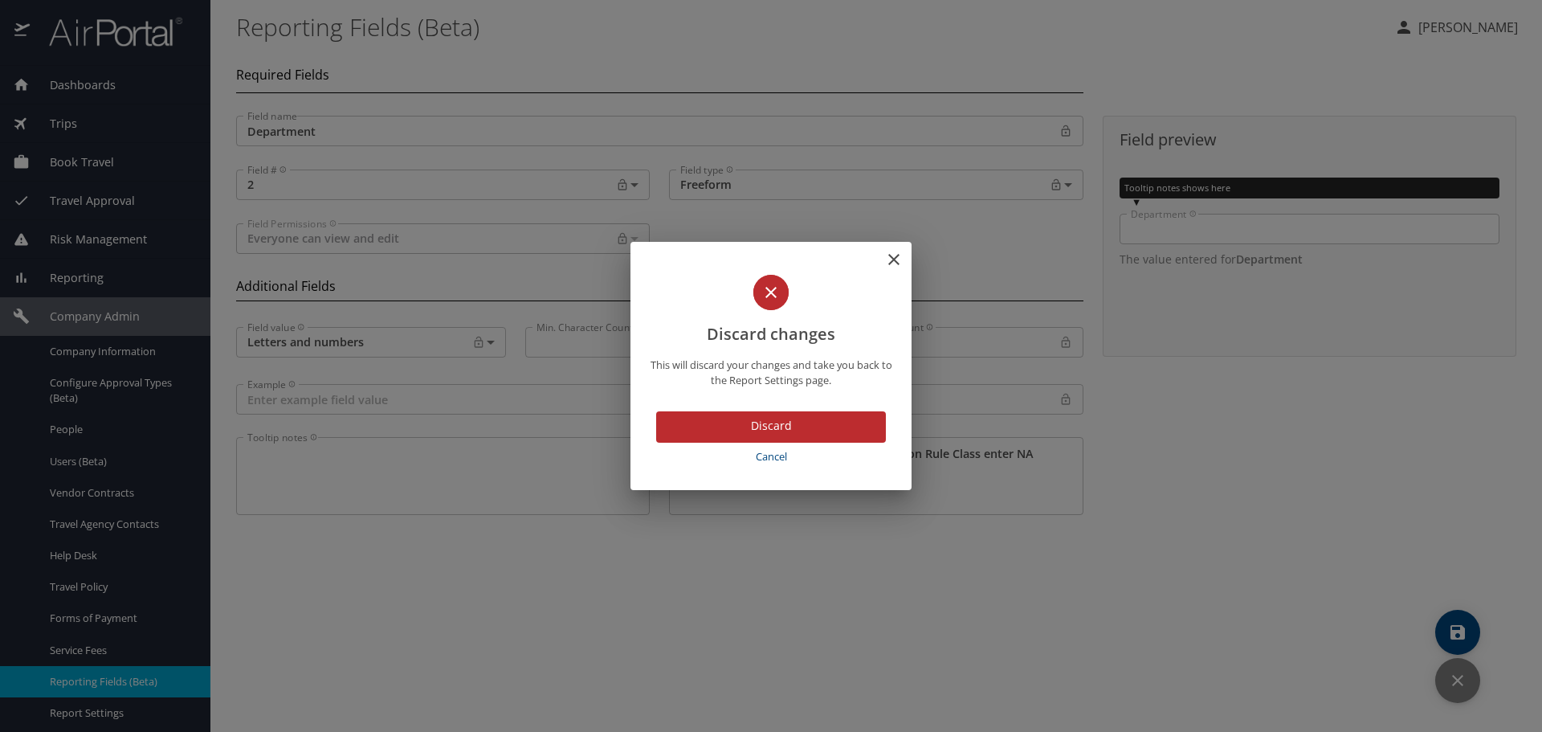
click at [751, 422] on span "Discard" at bounding box center [771, 426] width 204 height 20
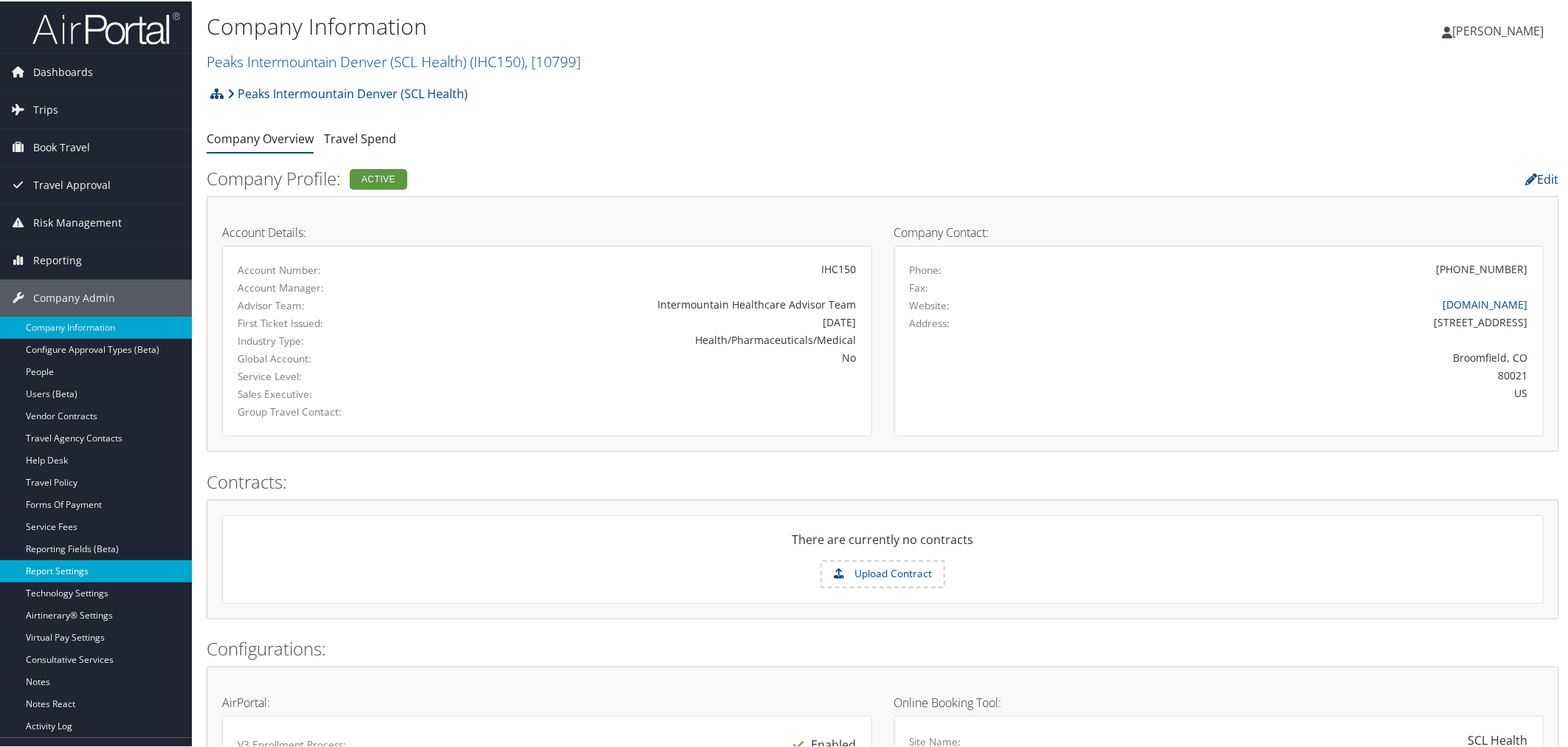
click at [66, 565] on link "Report Settings" at bounding box center [96, 570] width 192 height 22
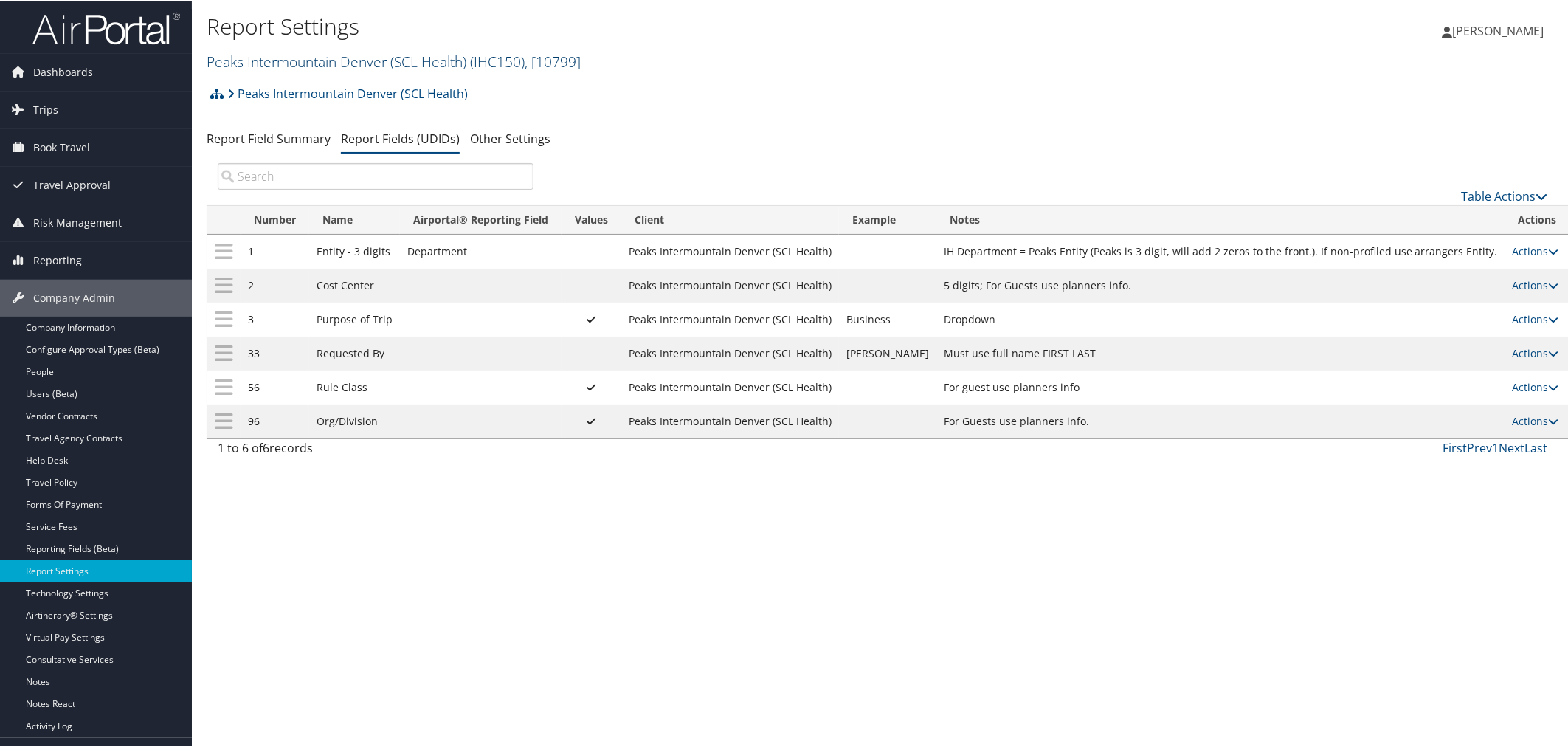
click at [373, 60] on link "Peaks Intermountain Denver (SCL Health) ( IHC150 ) , [ 10799 ]" at bounding box center [393, 61] width 374 height 20
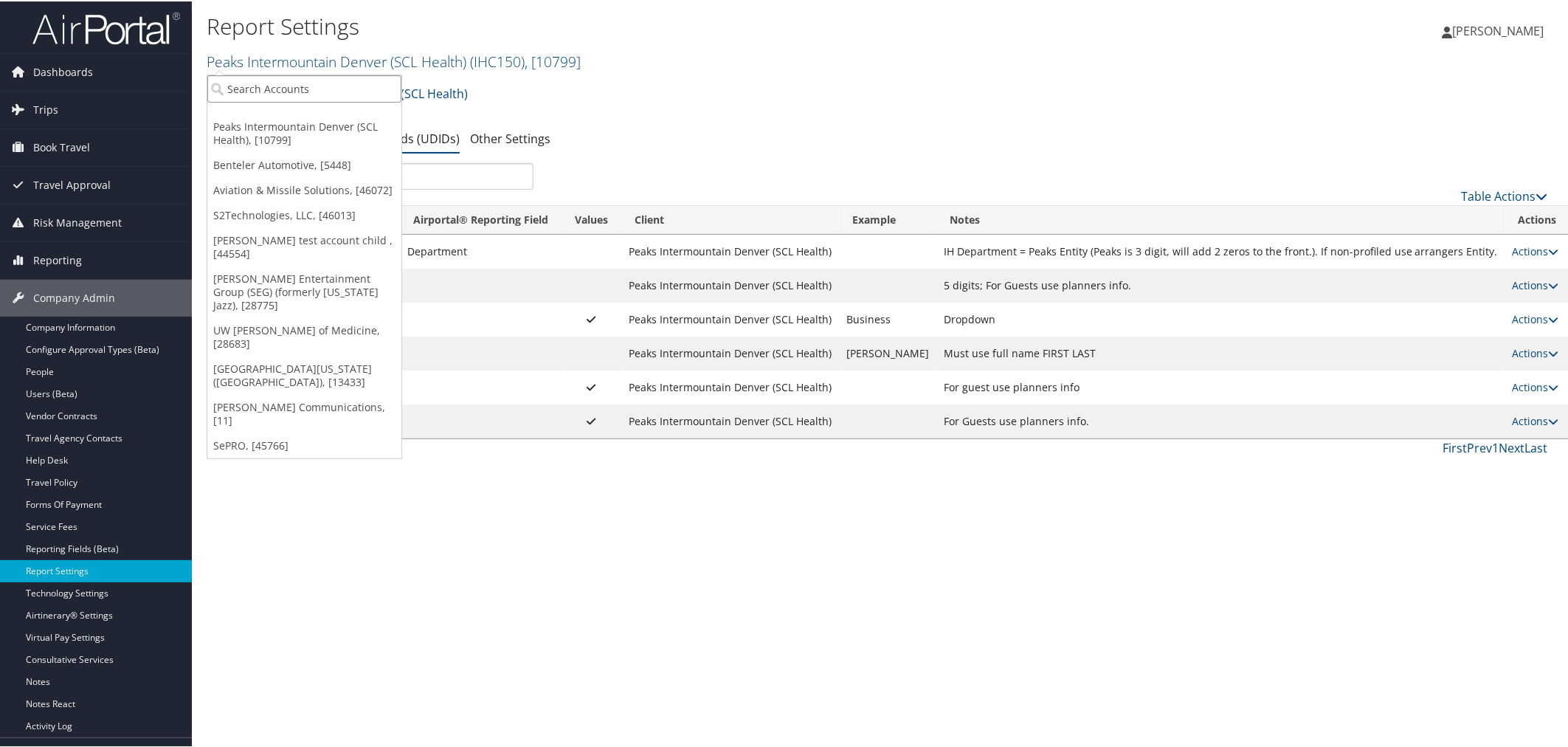
click at [312, 85] on input "search" at bounding box center [304, 87] width 194 height 28
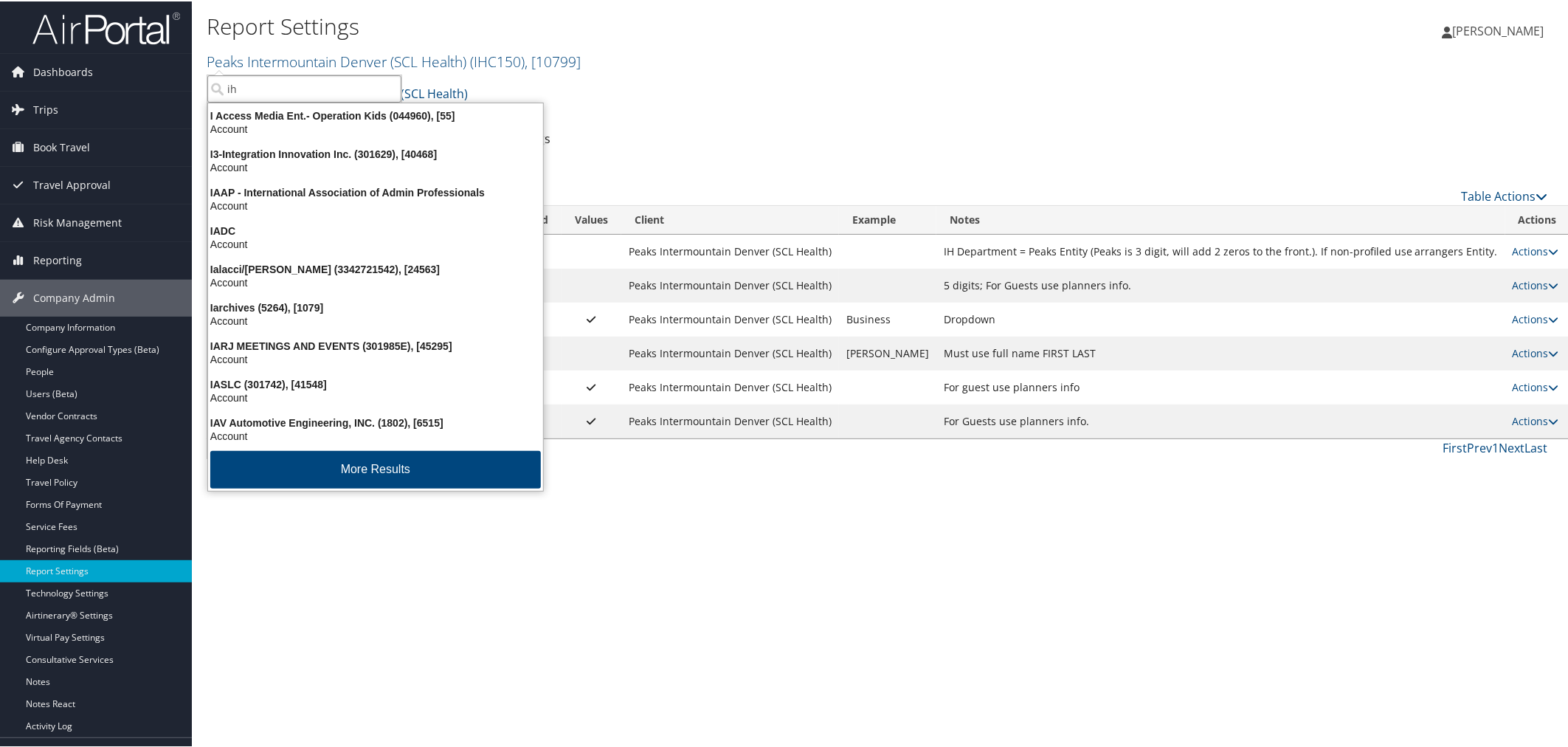
type input "ihc"
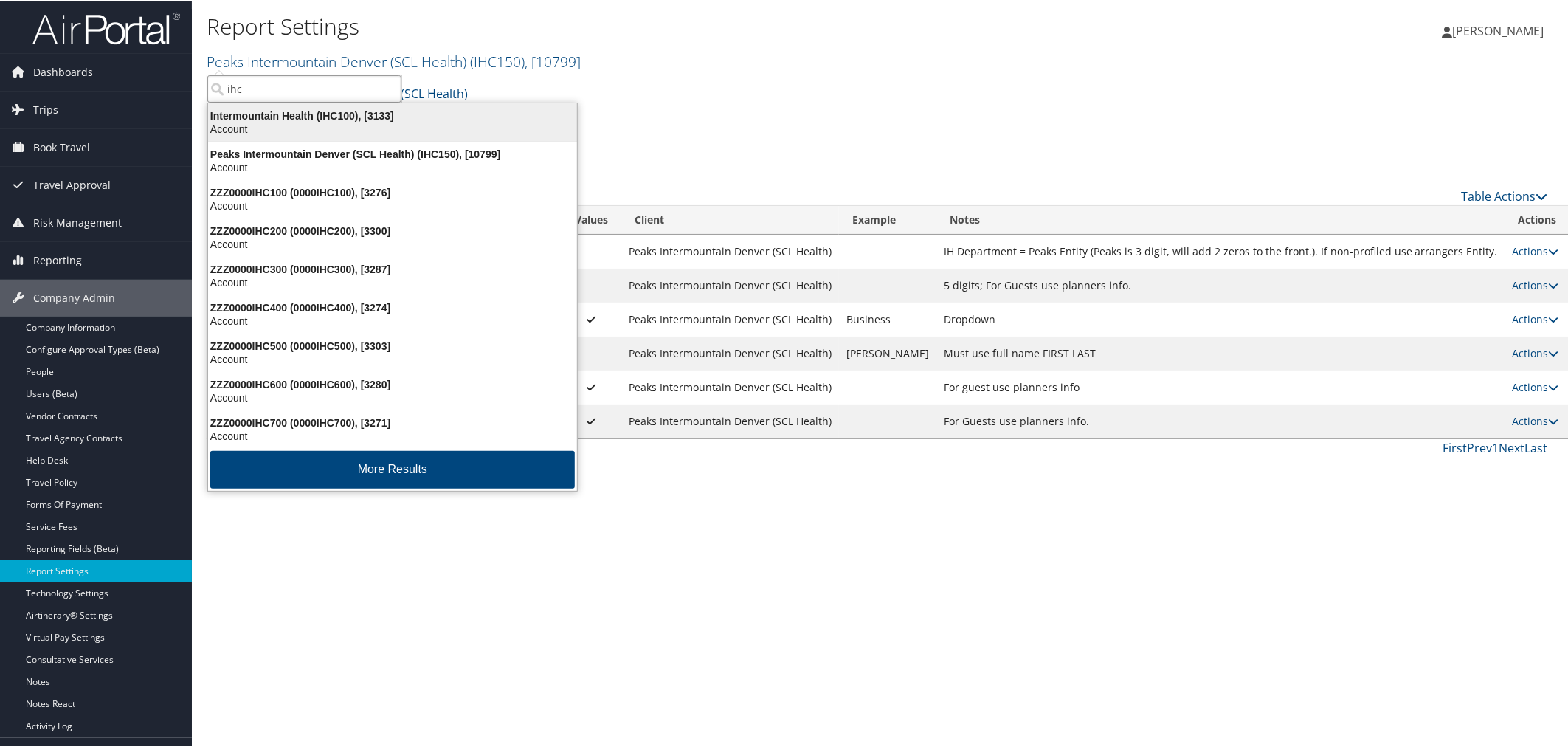
click at [313, 121] on div "Account" at bounding box center [392, 128] width 387 height 13
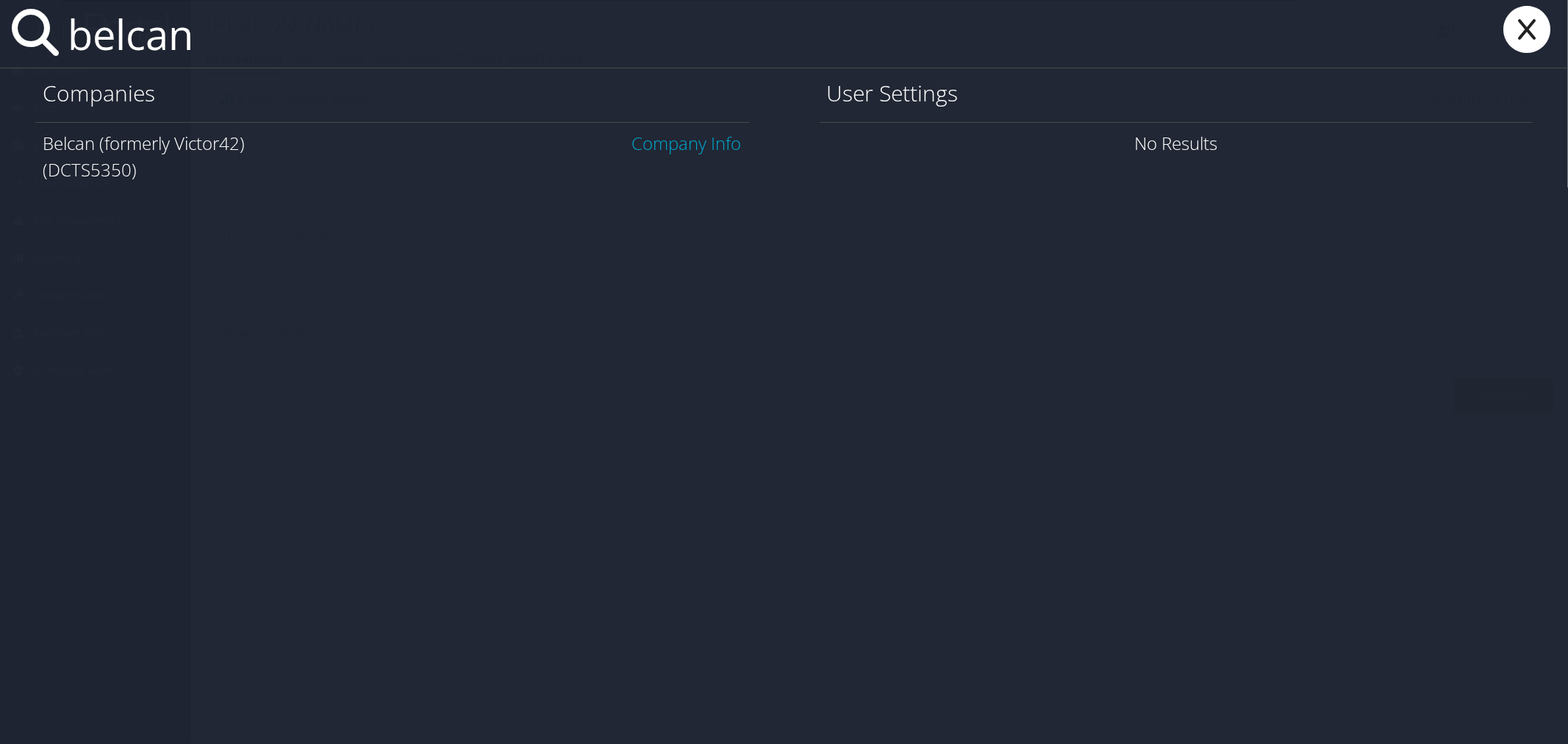
type input "belcan"
click at [656, 136] on link "Company Info" at bounding box center [687, 143] width 110 height 25
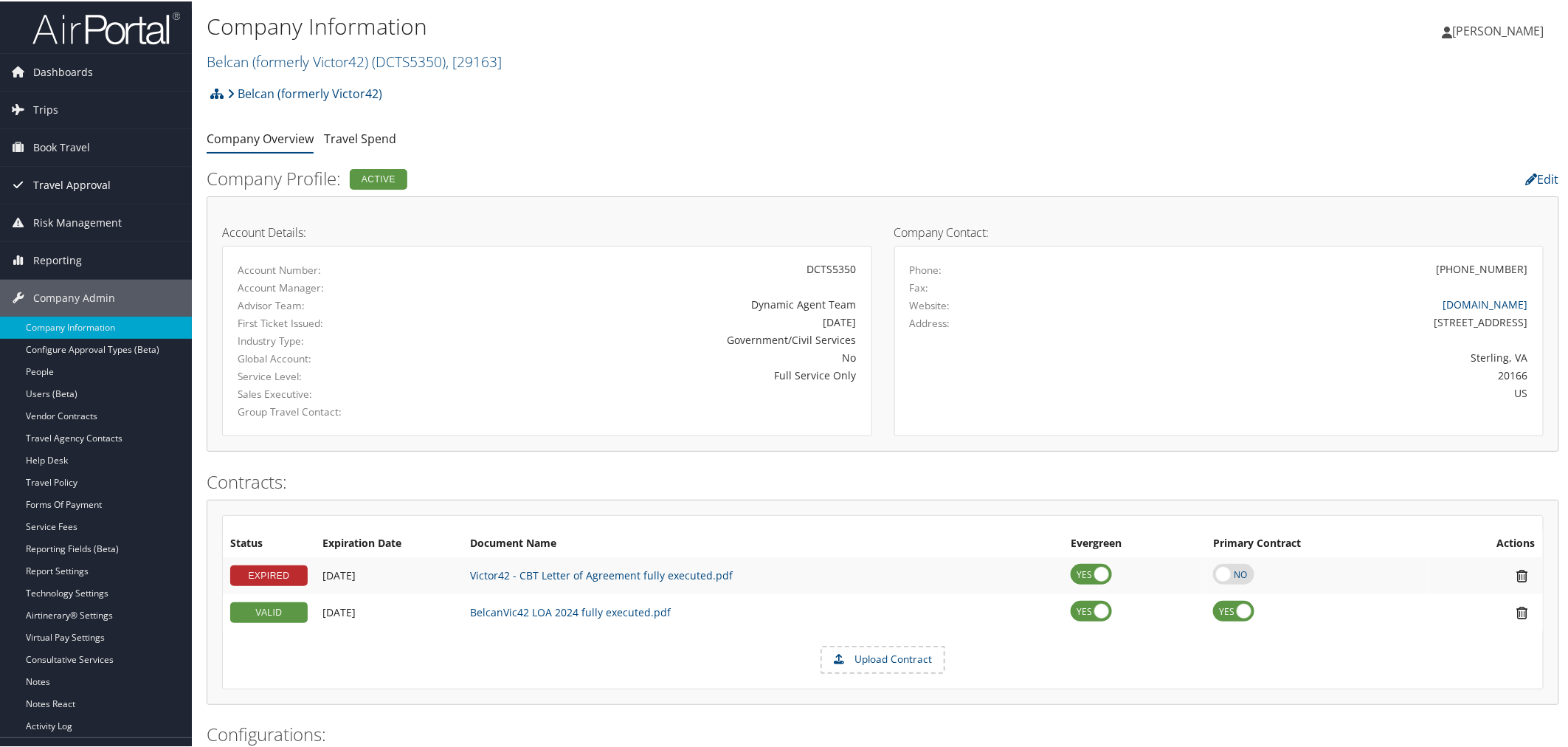
click at [68, 177] on span "Travel Approval" at bounding box center [72, 184] width 77 height 37
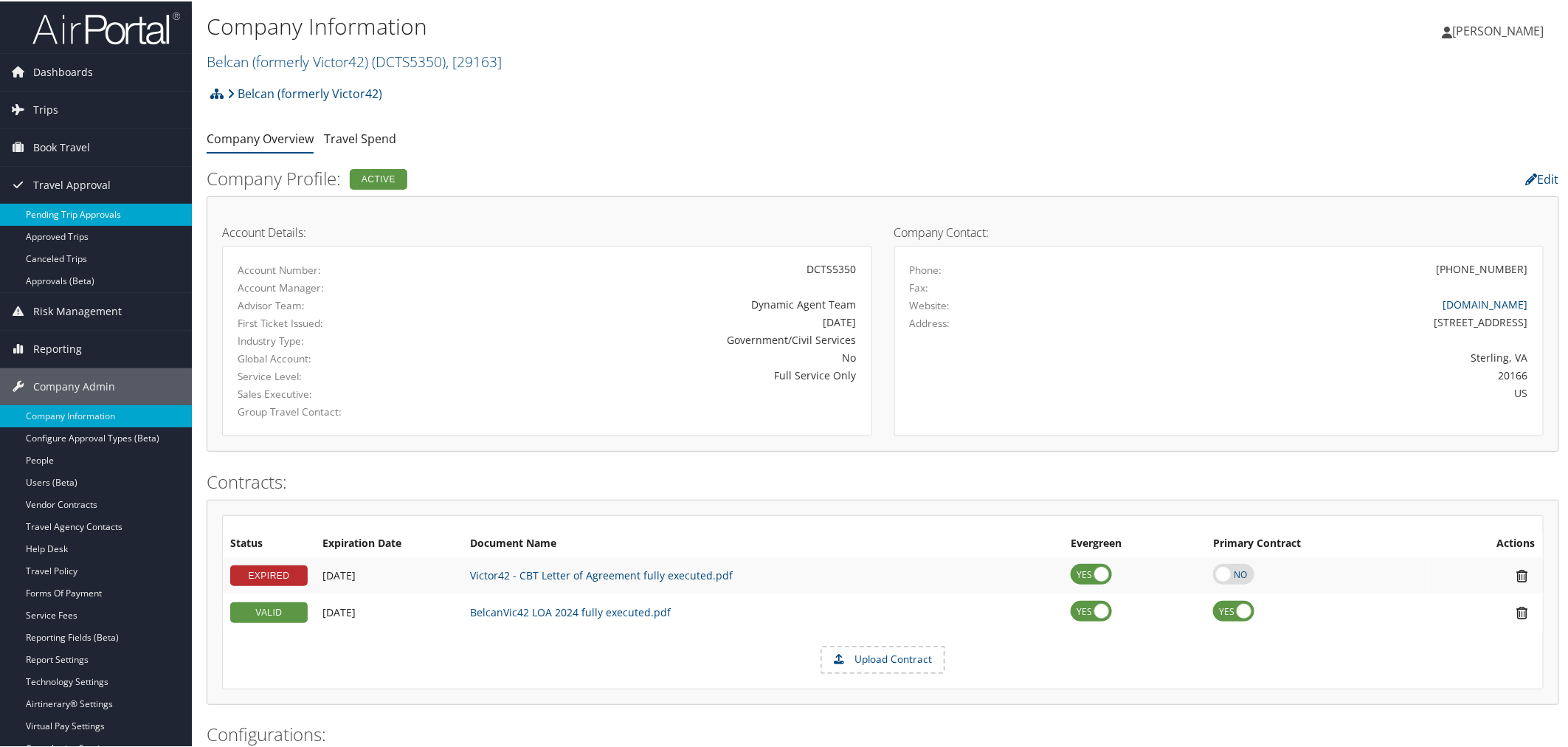
click at [82, 216] on link "Pending Trip Approvals" at bounding box center [96, 213] width 192 height 22
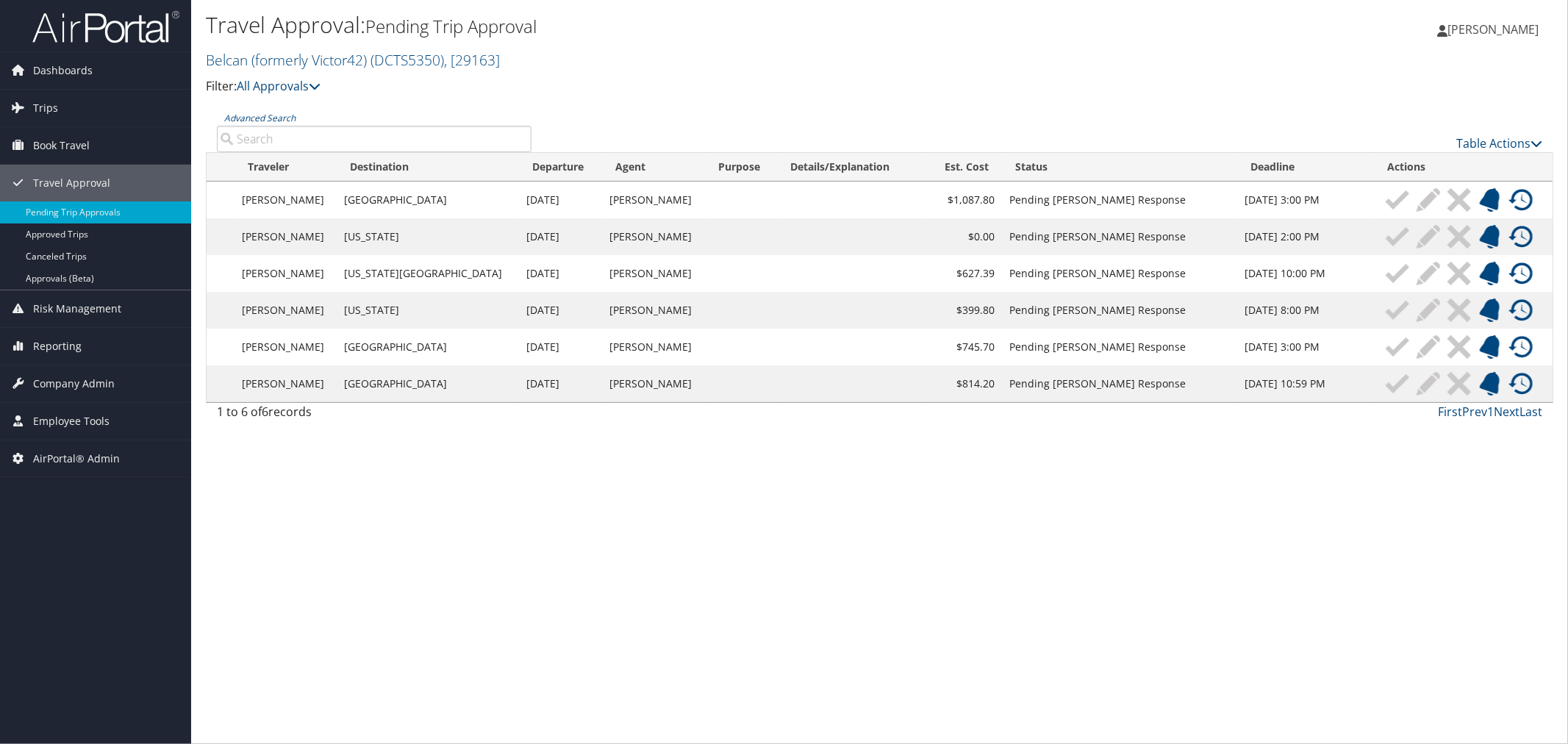
click at [87, 236] on link "Approved Trips" at bounding box center [95, 234] width 191 height 22
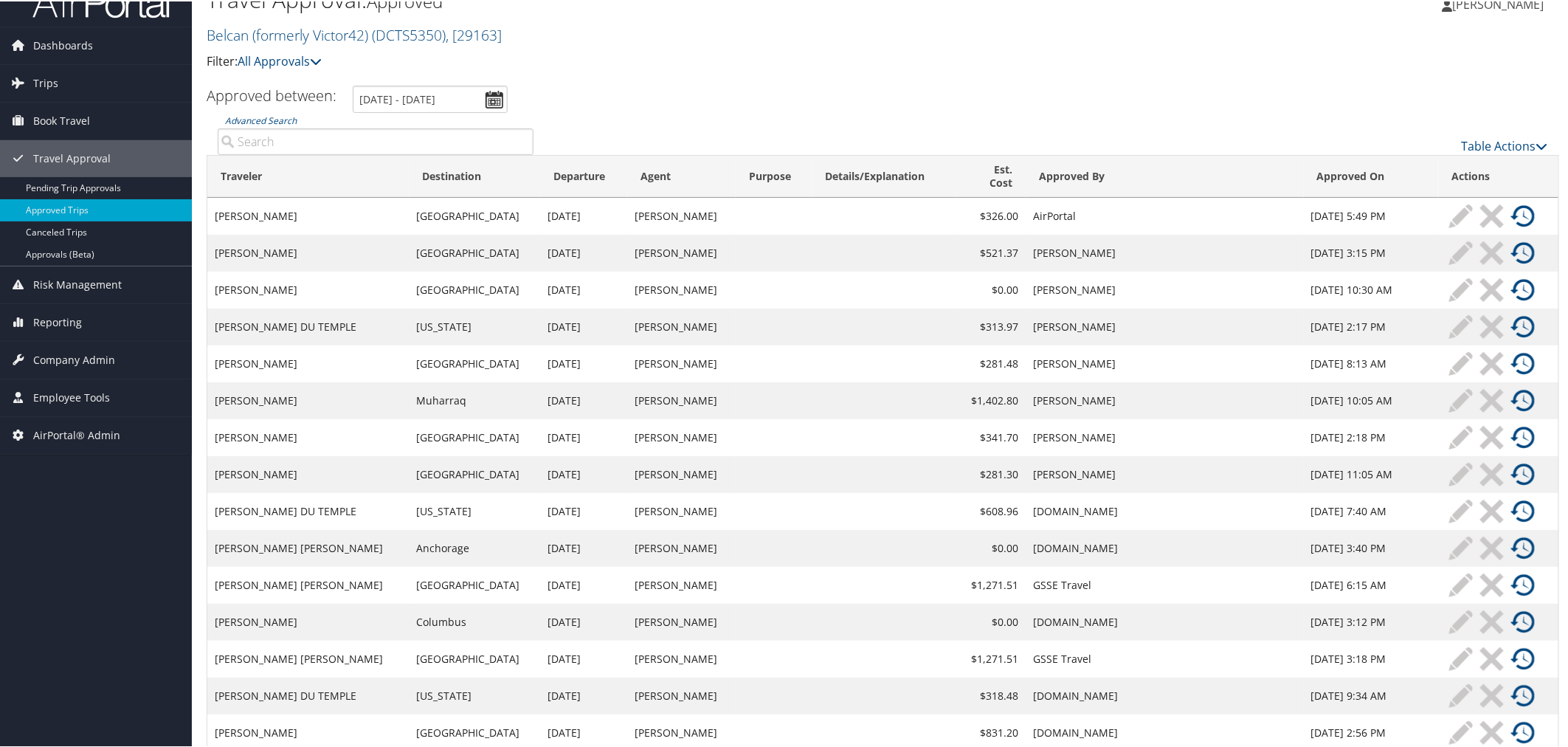
scroll to position [41, 0]
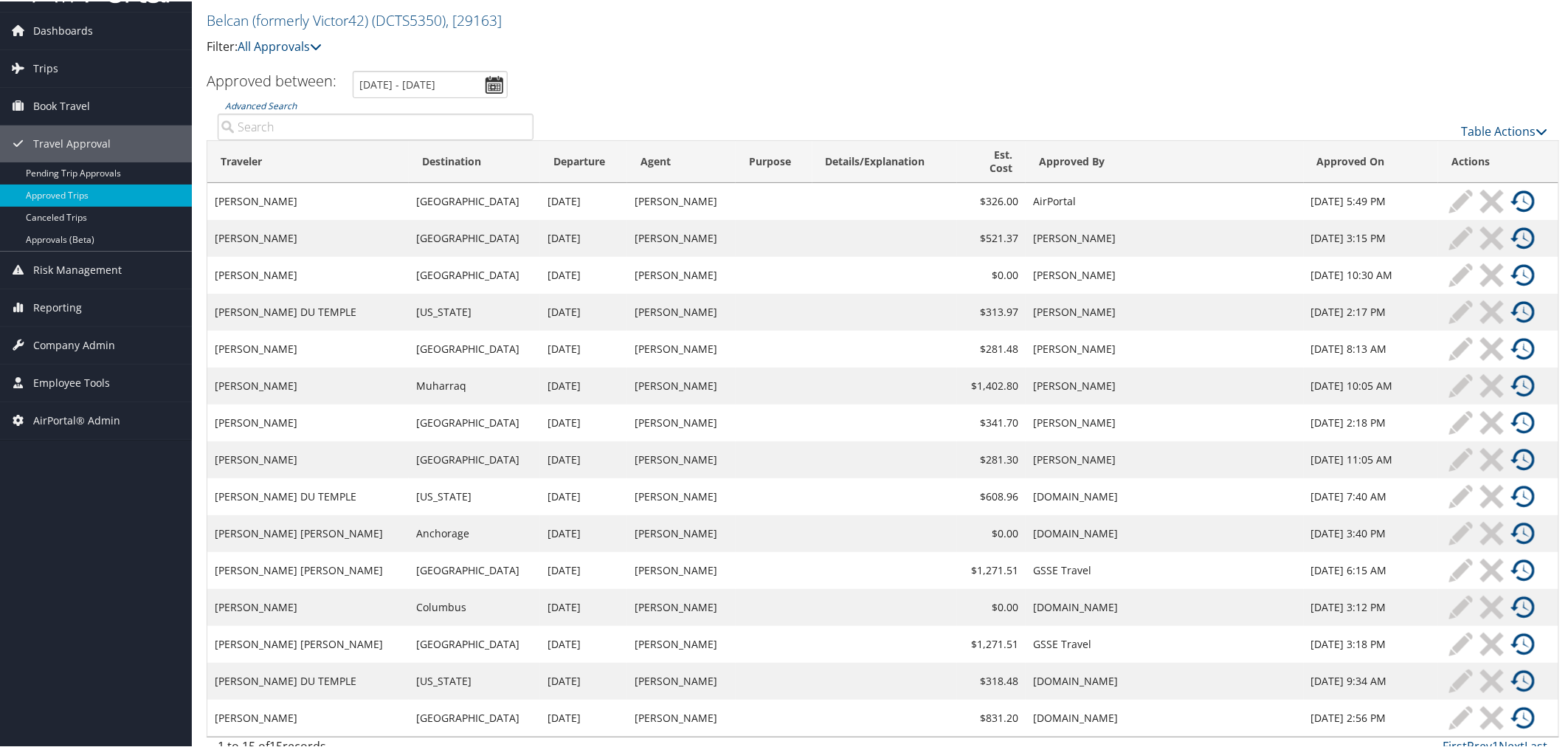
click at [1516, 631] on img at bounding box center [1524, 643] width 24 height 24
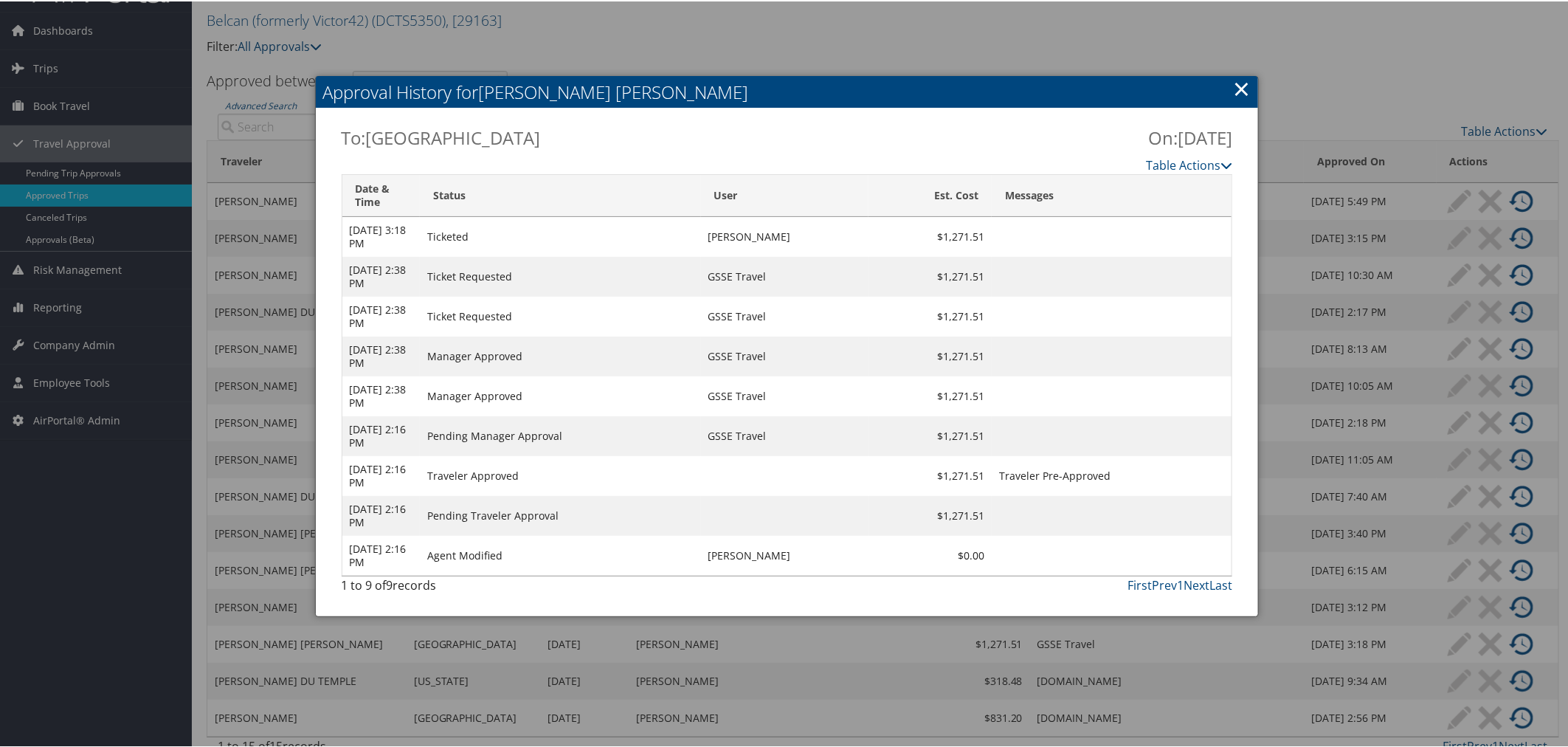
click at [1234, 85] on link "×" at bounding box center [1242, 87] width 17 height 29
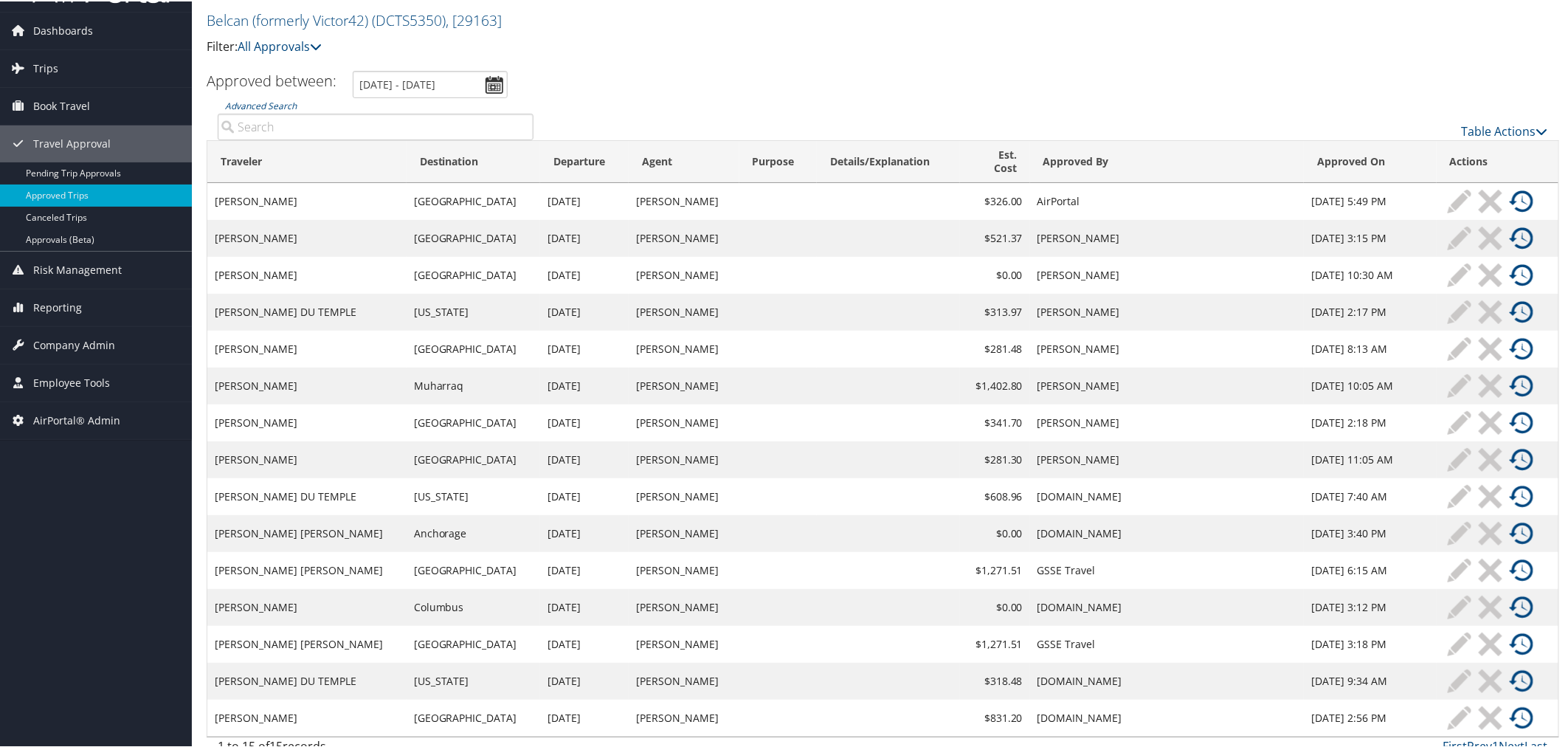
drag, startPoint x: 1228, startPoint y: 662, endPoint x: 1015, endPoint y: 670, distance: 213.2
click at [1030, 670] on td "[DOMAIN_NAME]" at bounding box center [1167, 680] width 275 height 37
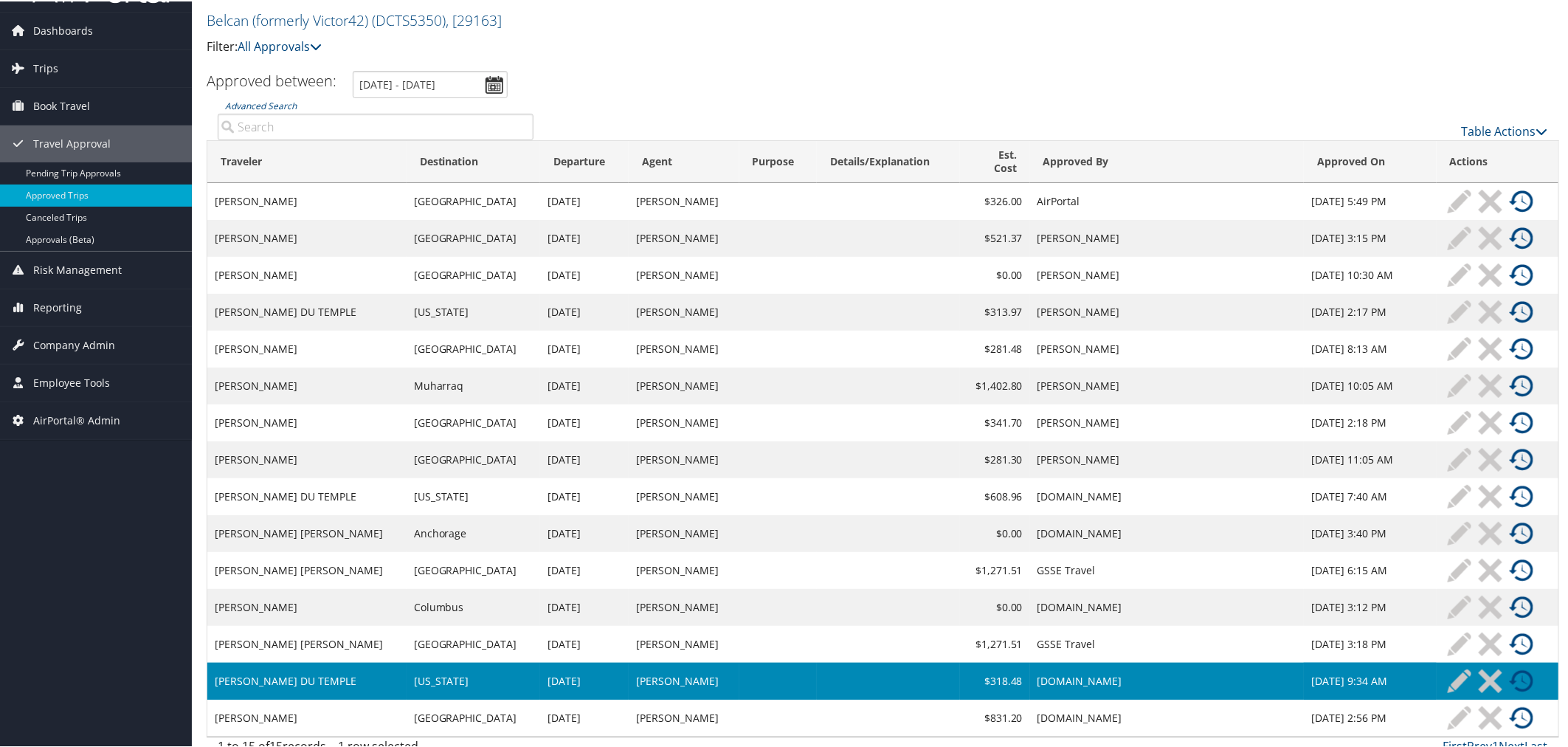
copy td "[DOMAIN_NAME]"
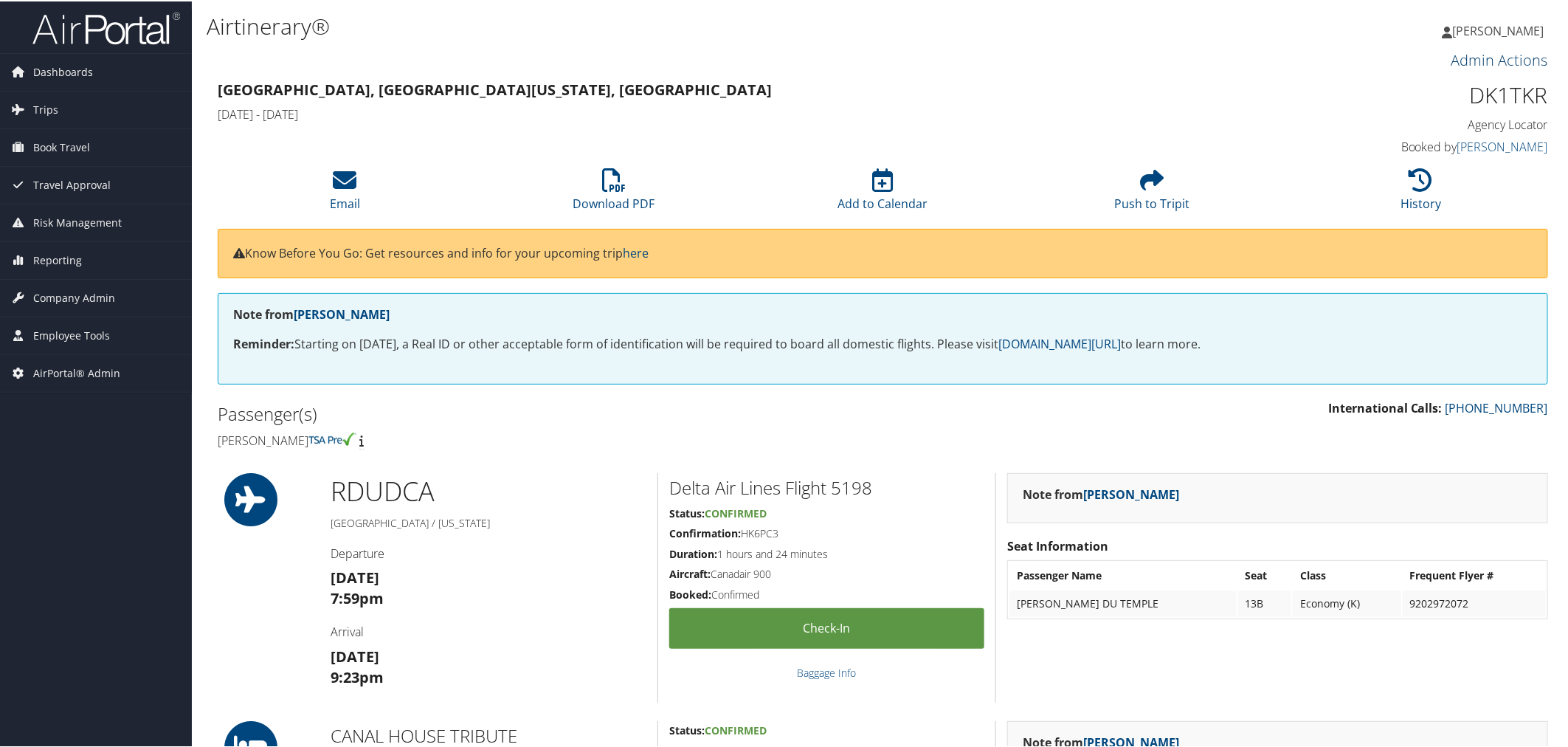
click at [1411, 53] on link "Admin Actions" at bounding box center [1500, 59] width 97 height 20
click at [1411, 49] on h3 "Admin Actions" at bounding box center [883, 59] width 1331 height 20
click at [1411, 37] on link "[PERSON_NAME]" at bounding box center [1501, 29] width 117 height 44
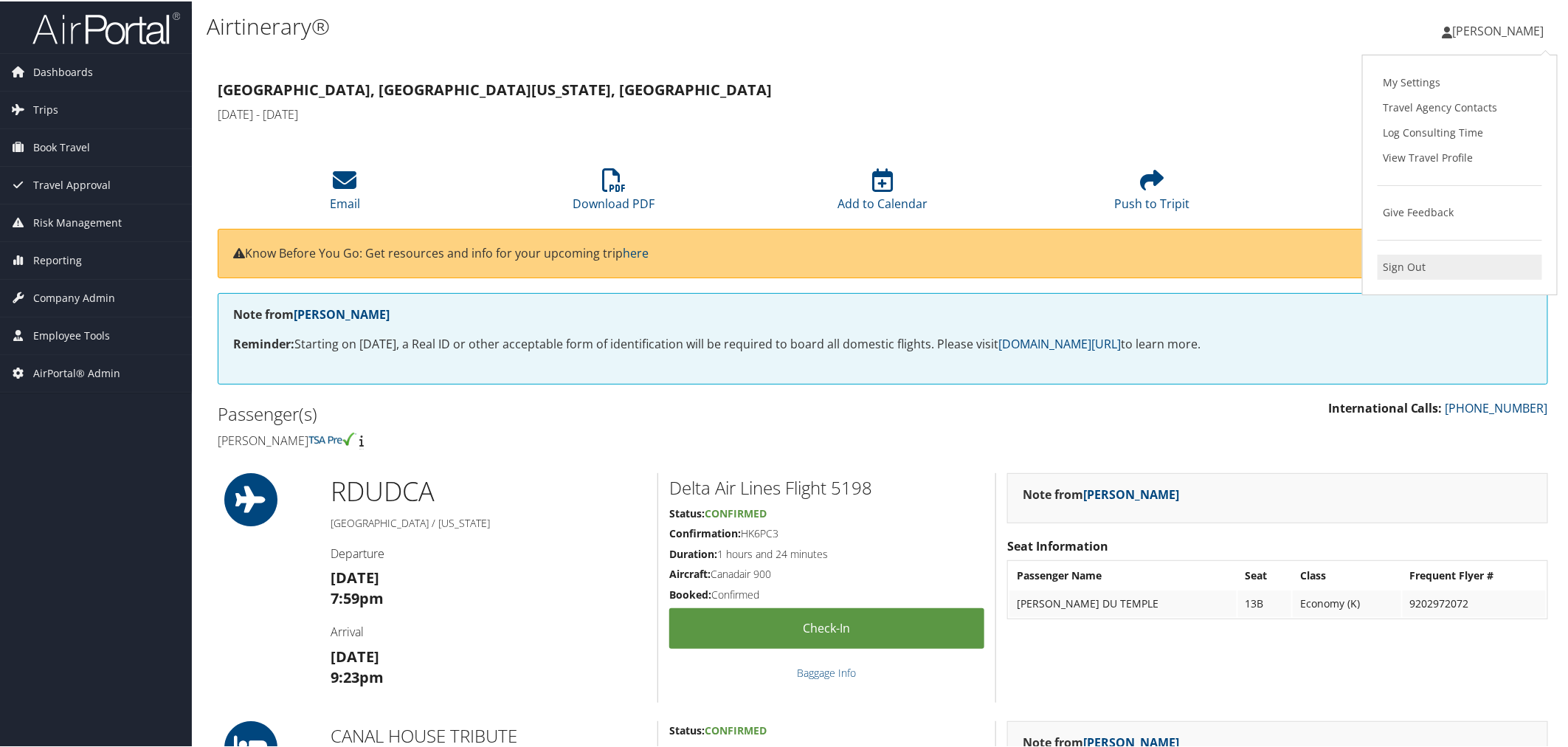
click at [1407, 256] on link "Sign Out" at bounding box center [1460, 265] width 165 height 25
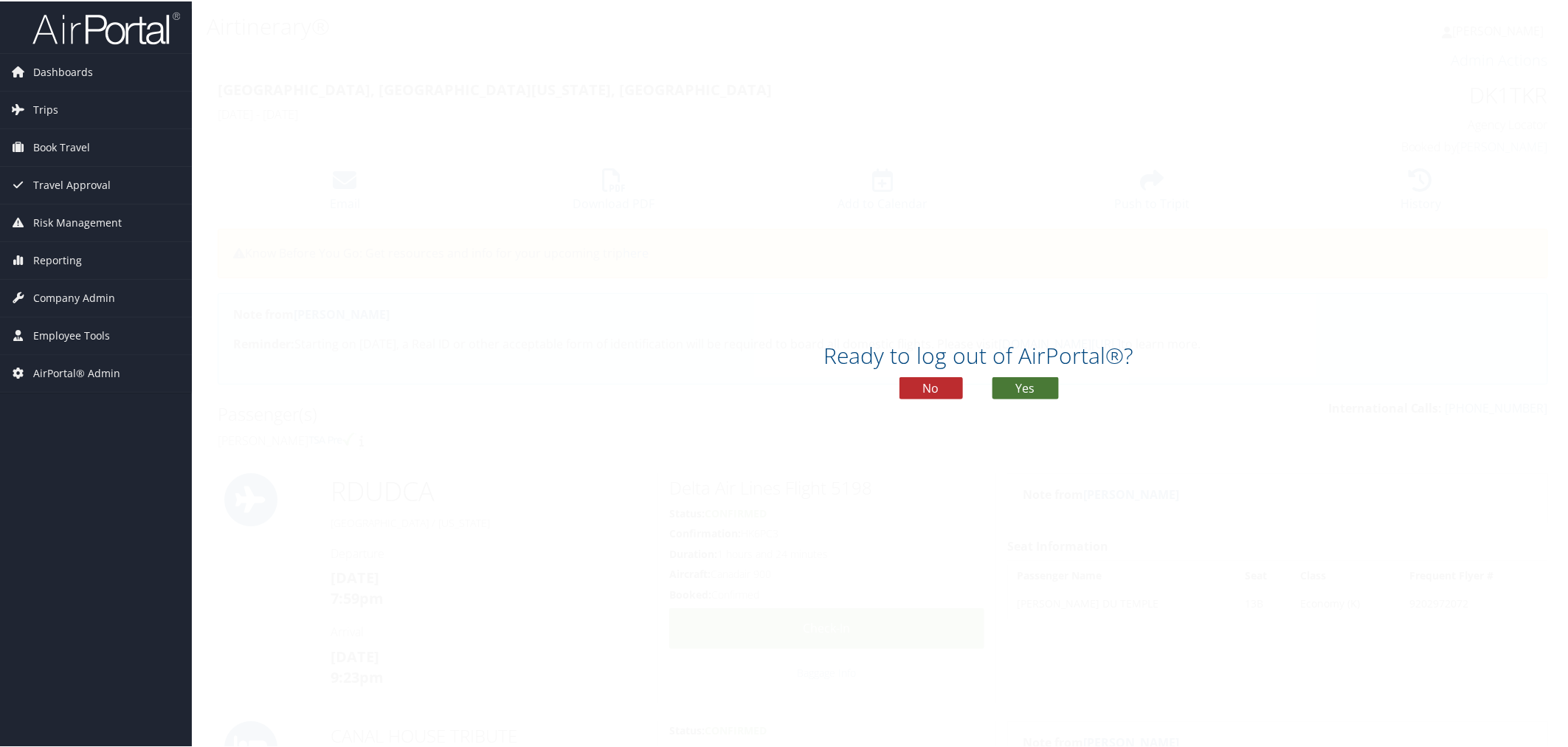
drag, startPoint x: 1007, startPoint y: 380, endPoint x: 768, endPoint y: 238, distance: 278.0
click at [1007, 380] on button "Yes" at bounding box center [1026, 387] width 66 height 22
